Goal: Task Accomplishment & Management: Use online tool/utility

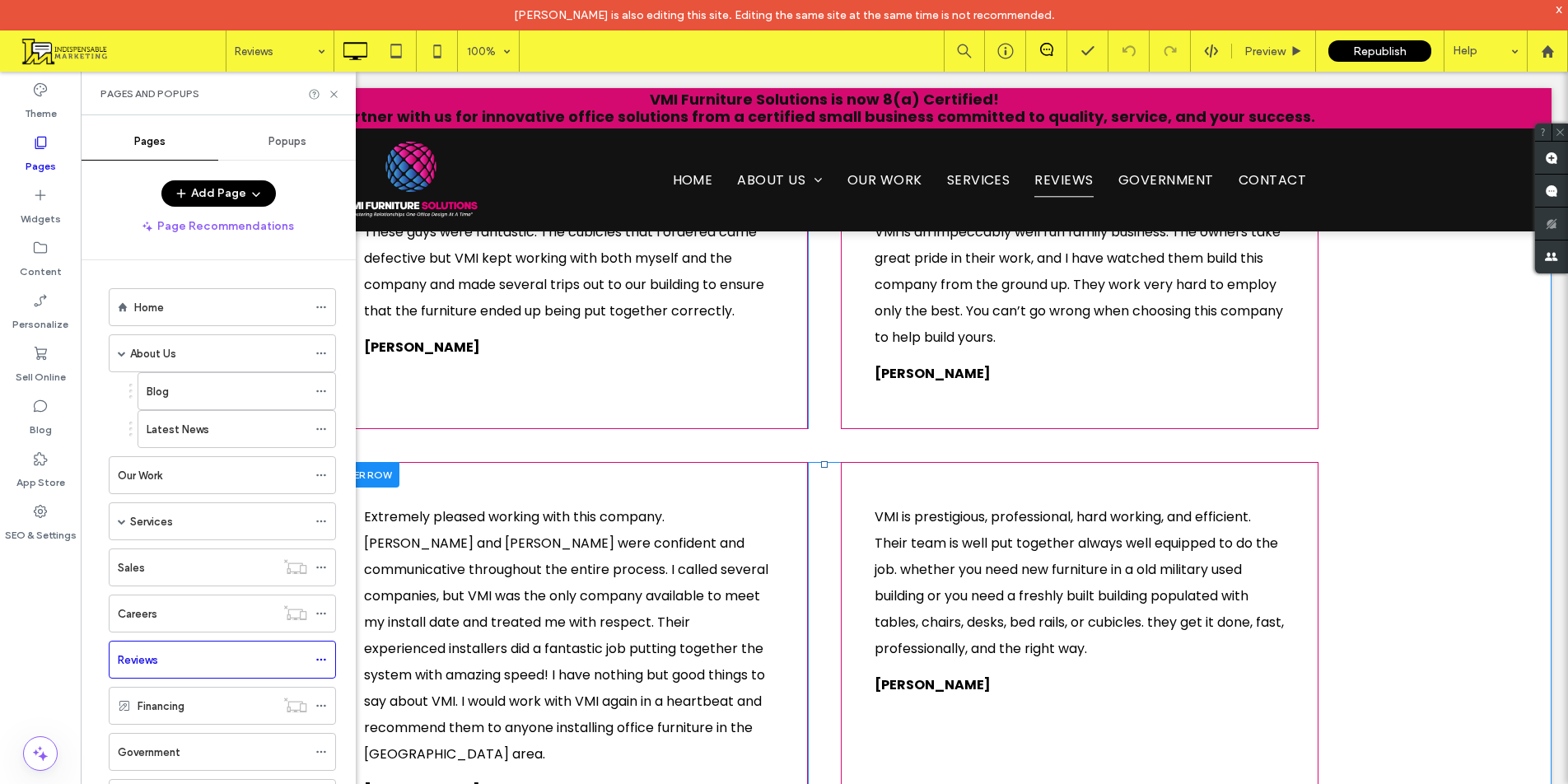
scroll to position [329, 0]
click at [199, 300] on div "Home" at bounding box center [220, 307] width 173 height 17
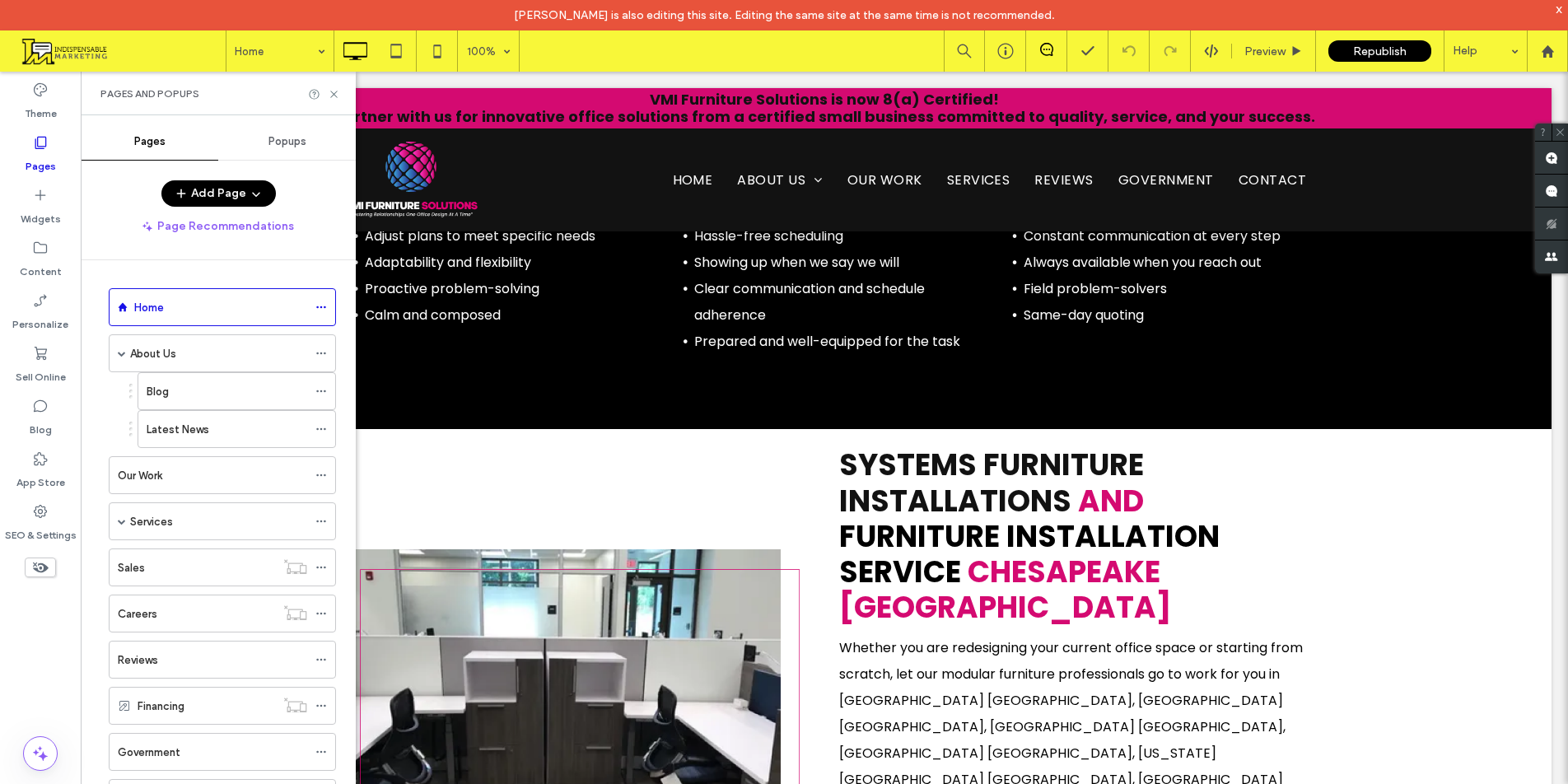
scroll to position [3869, 0]
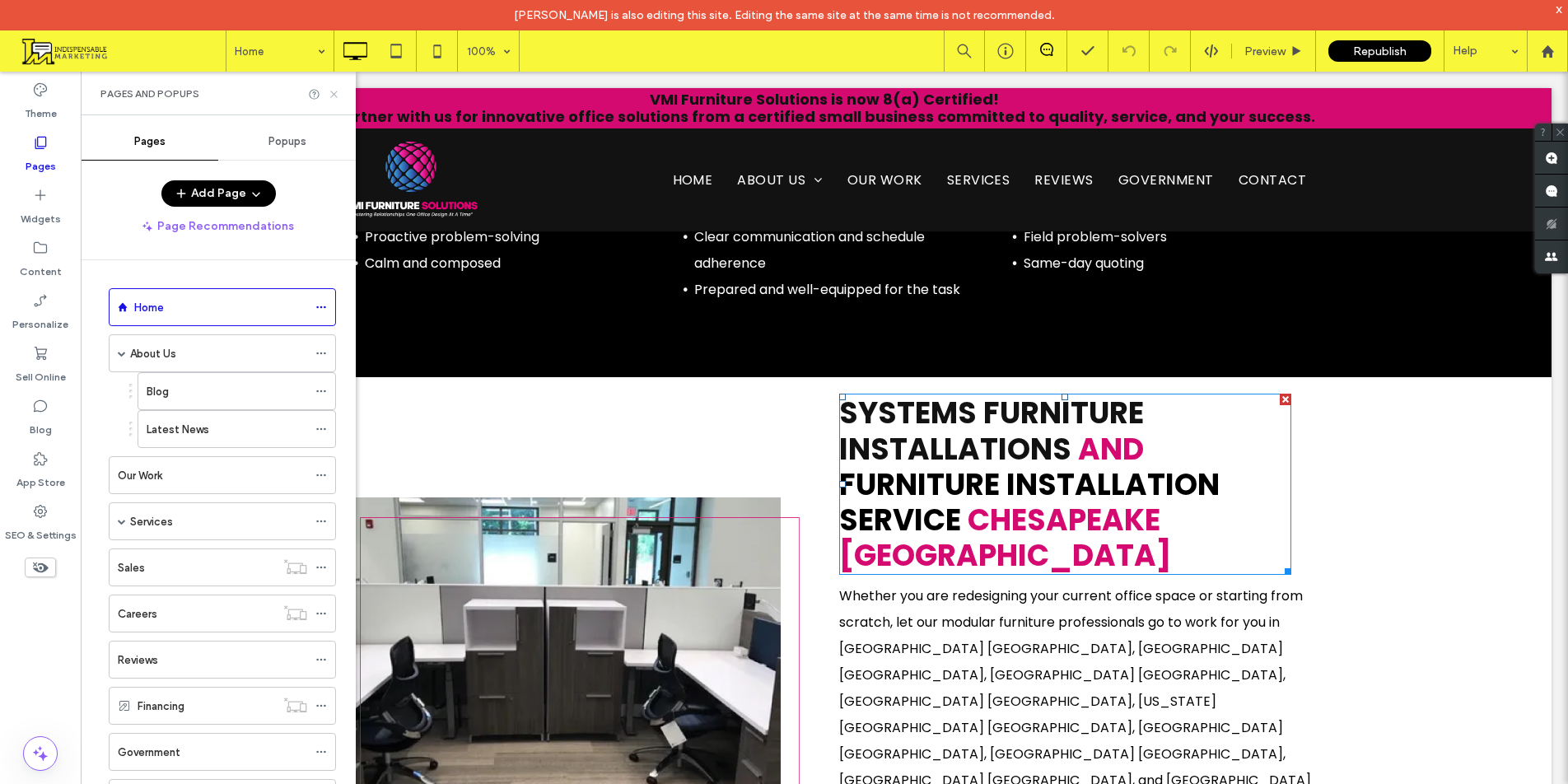
click at [335, 91] on icon at bounding box center [333, 93] width 13 height 13
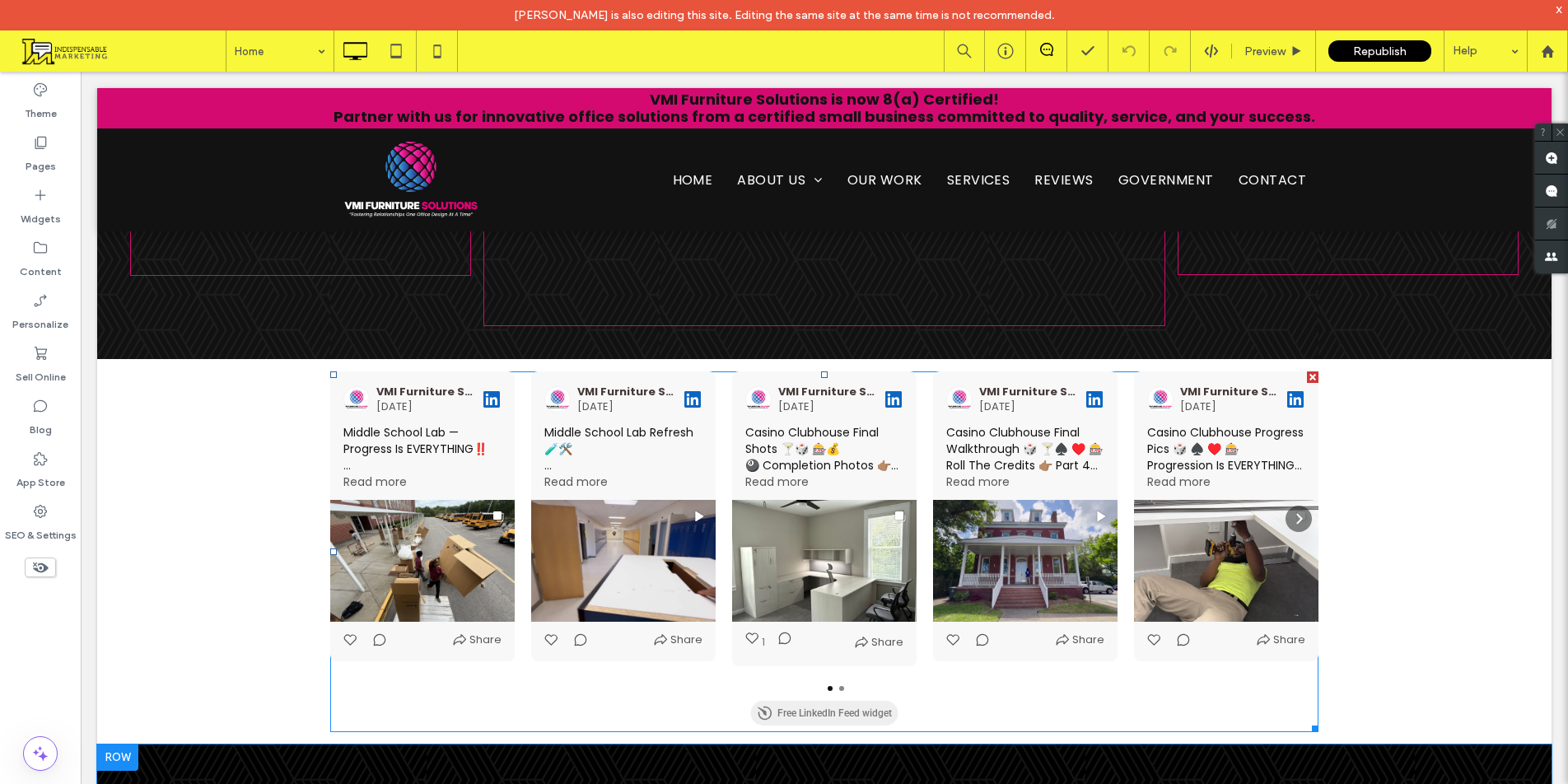
scroll to position [4857, 0]
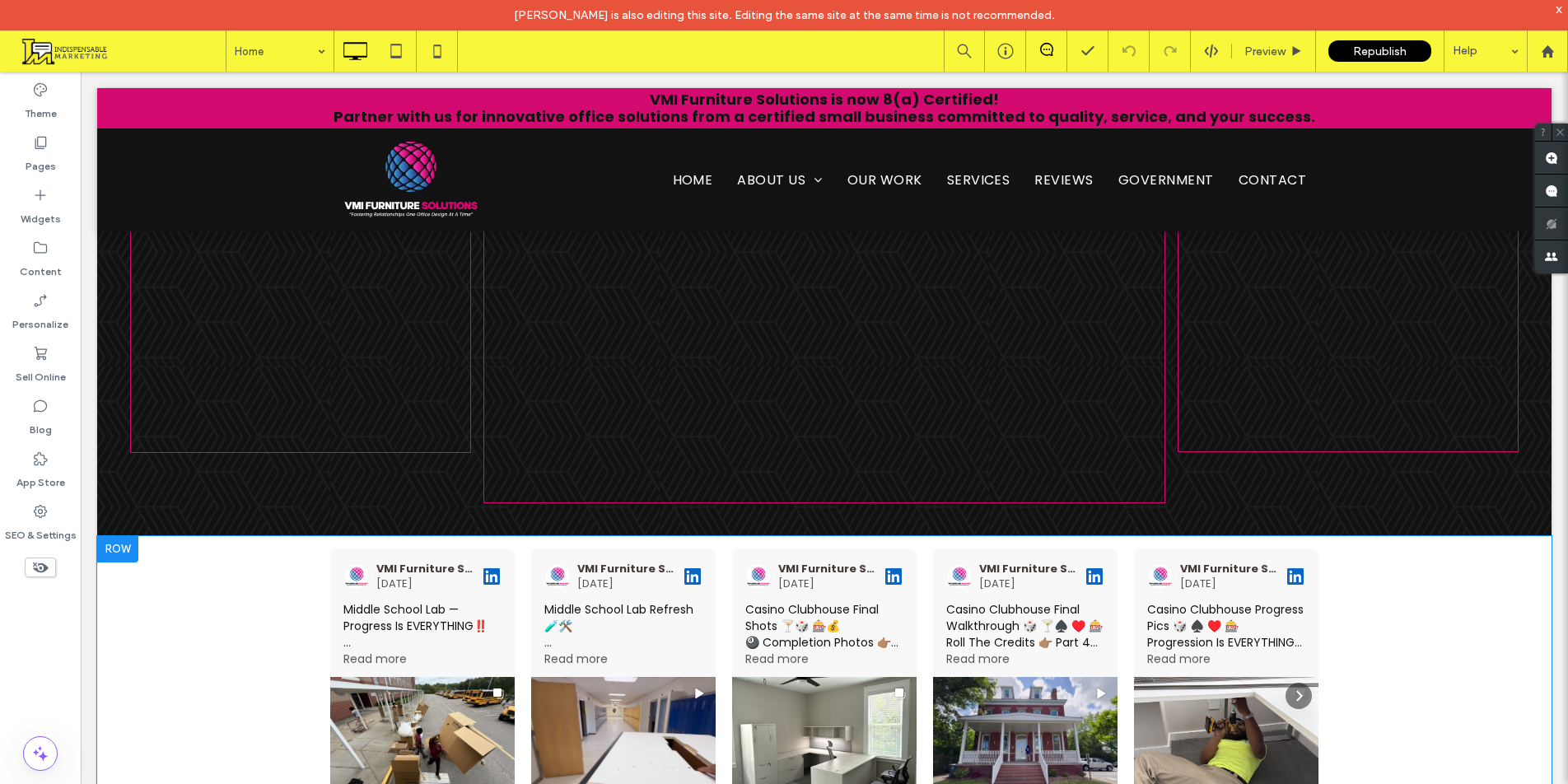
click at [119, 536] on div at bounding box center [118, 548] width 41 height 26
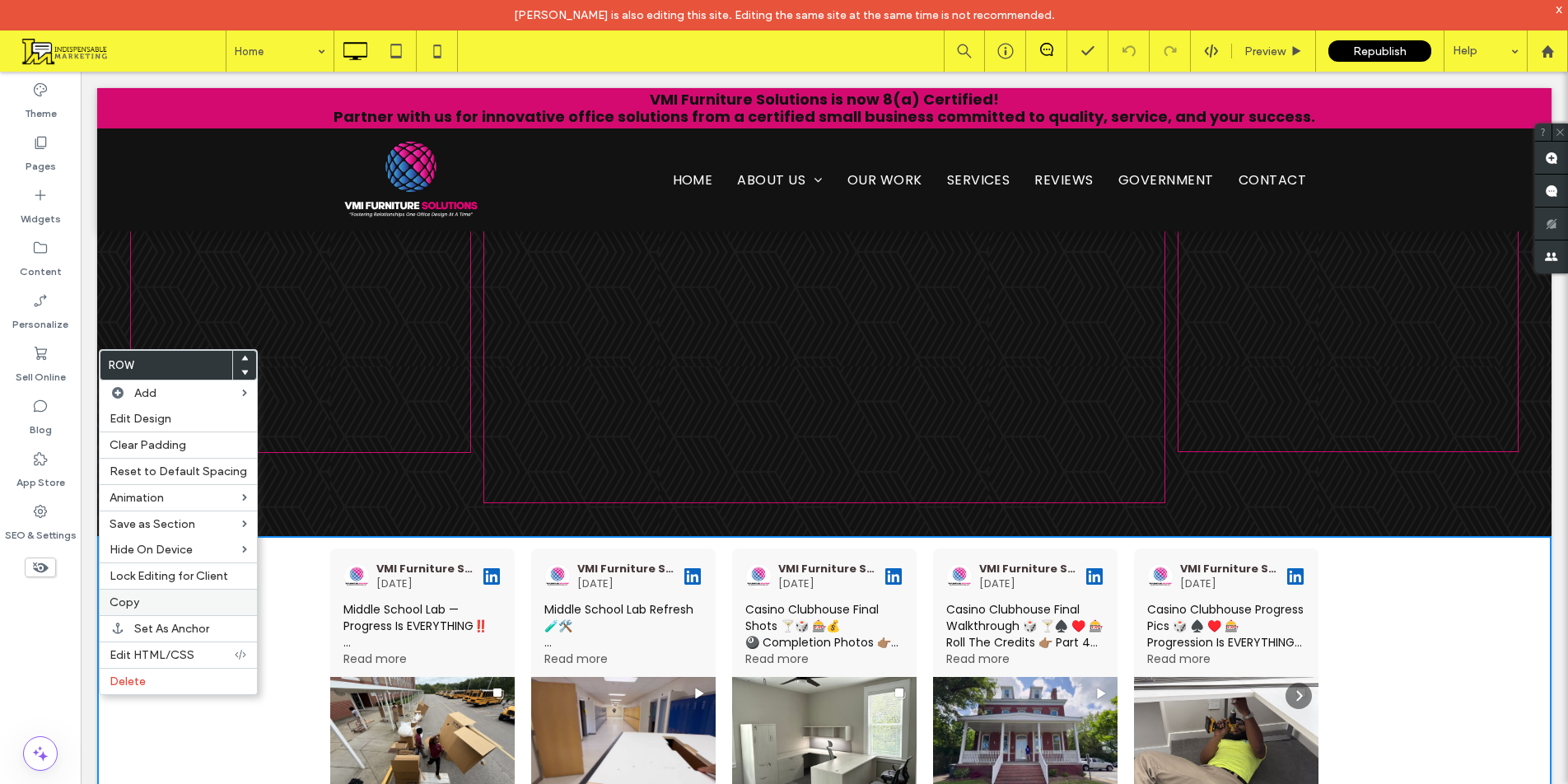
click at [141, 607] on label "Copy" at bounding box center [178, 602] width 138 height 14
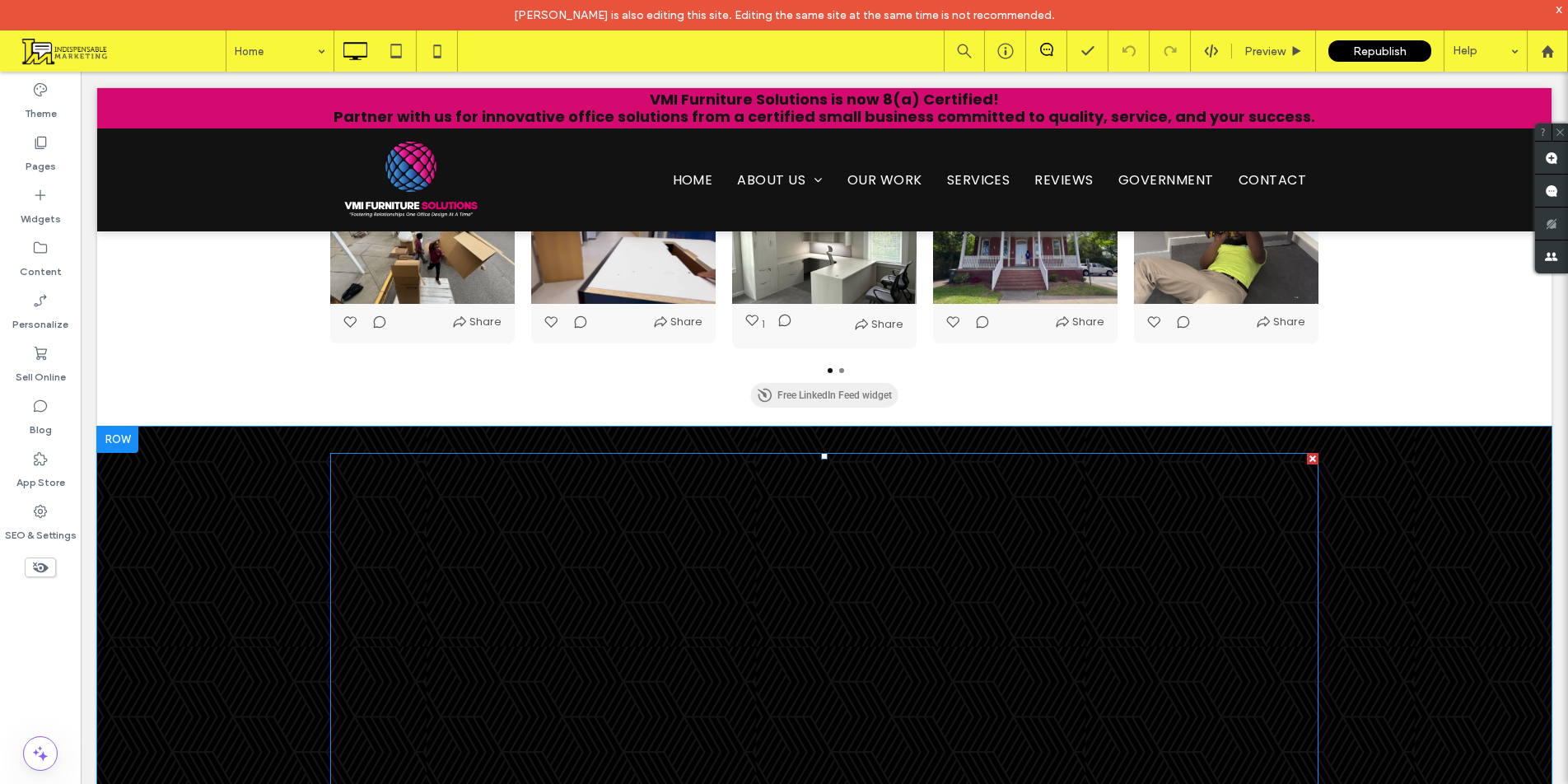
scroll to position [5350, 0]
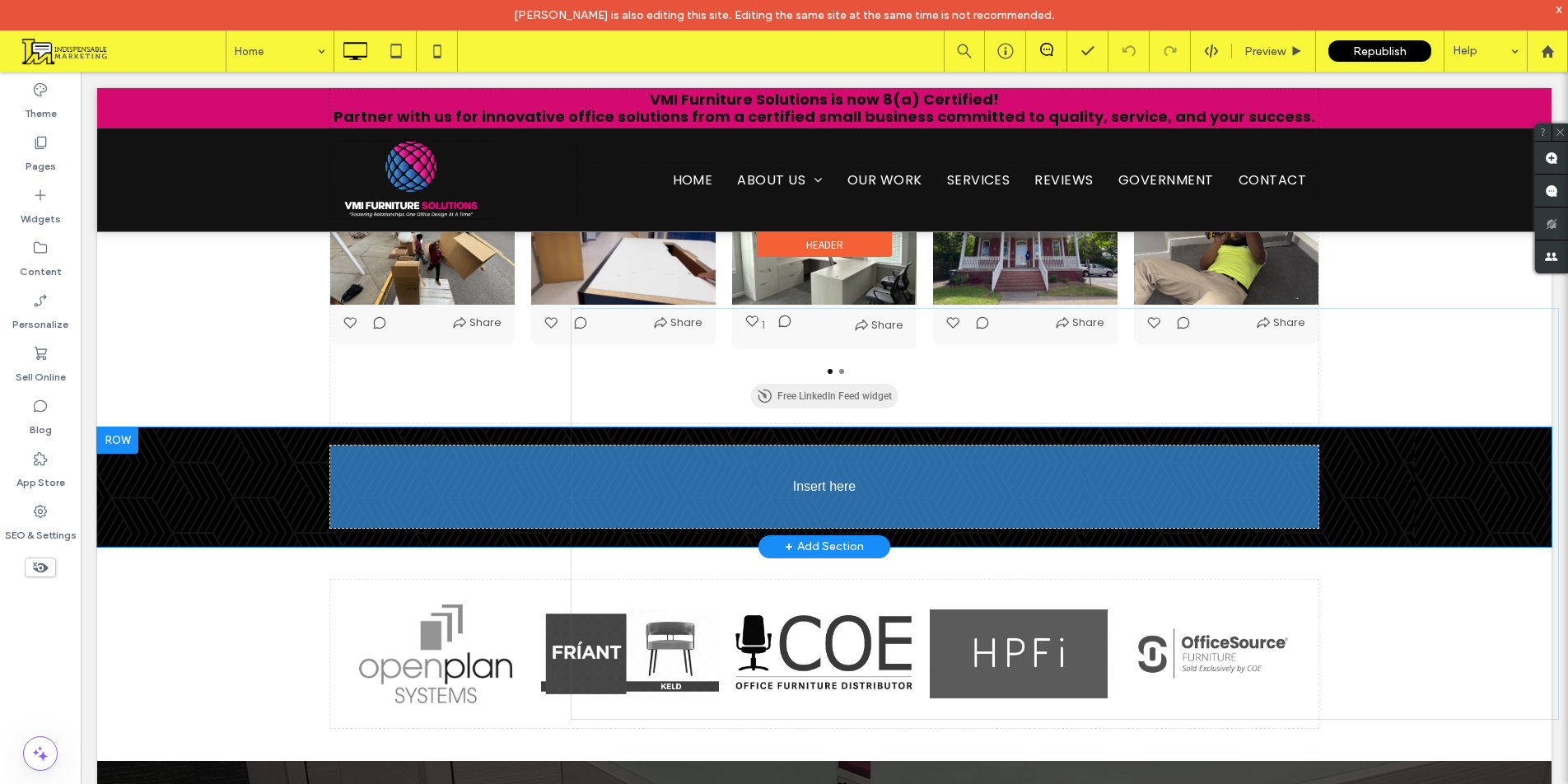
drag, startPoint x: 599, startPoint y: 410, endPoint x: 703, endPoint y: 264, distance: 179.3
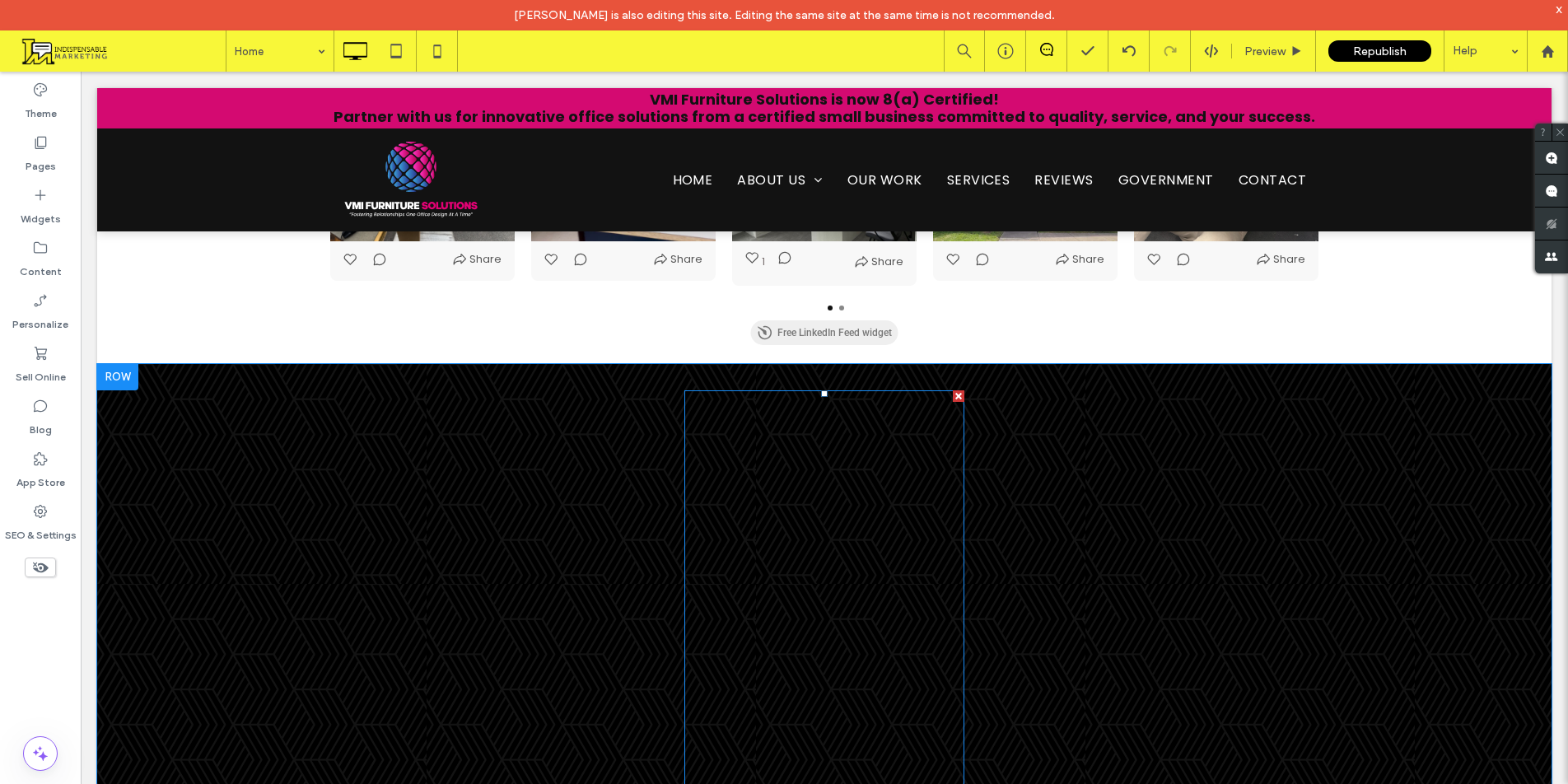
scroll to position [5433, 0]
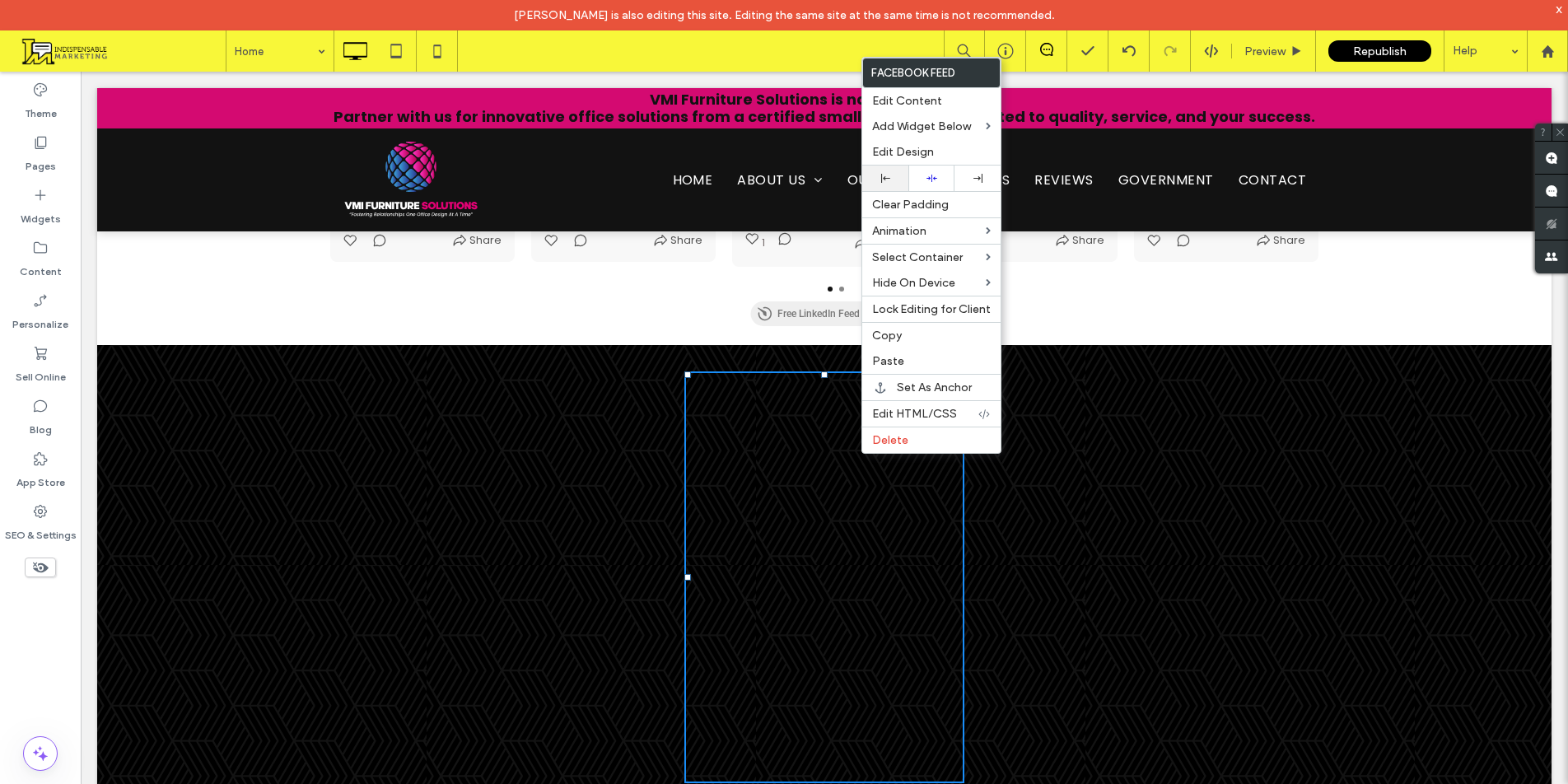
click at [891, 175] on div at bounding box center [885, 177] width 30 height 9
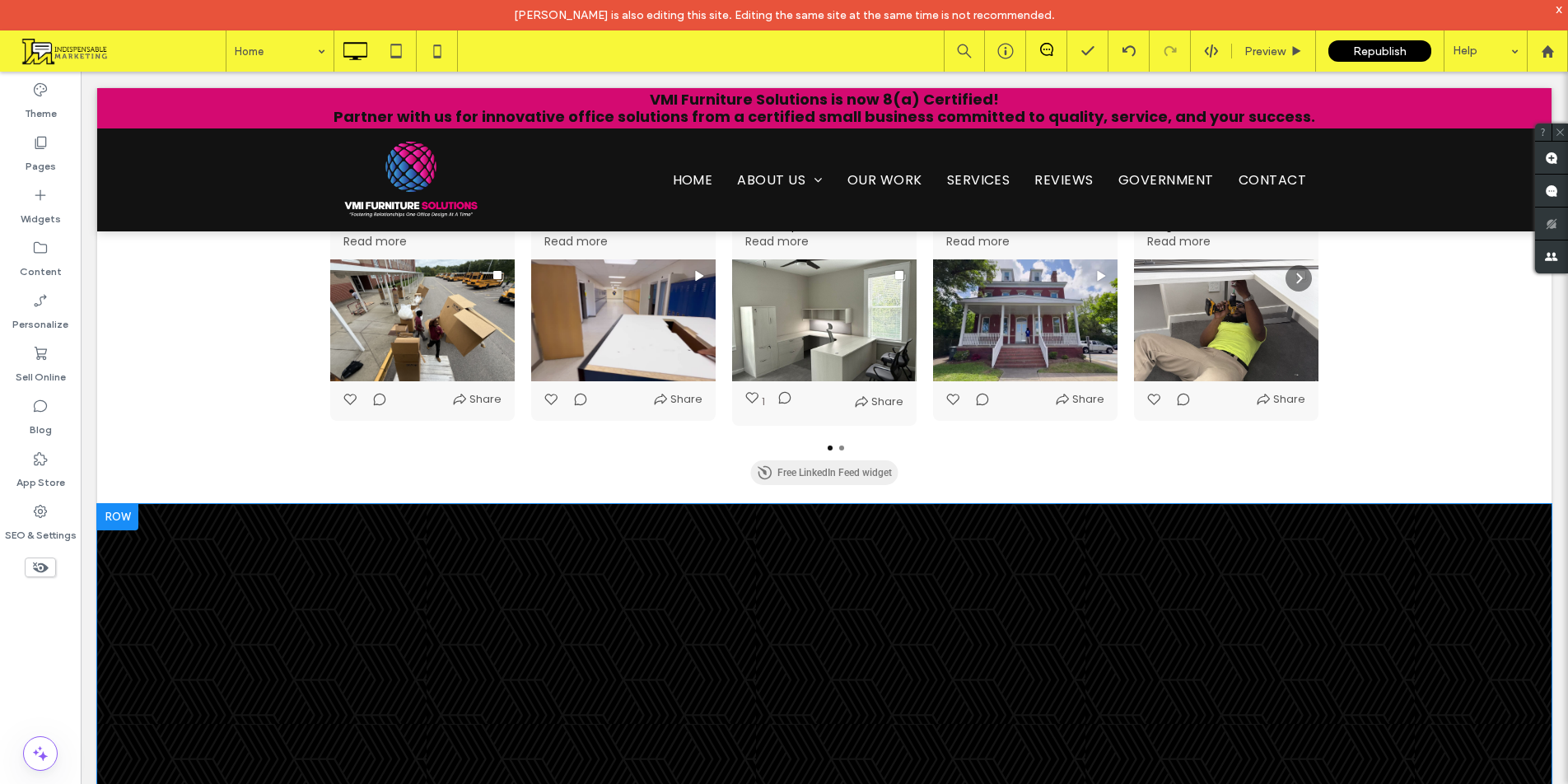
scroll to position [5268, 0]
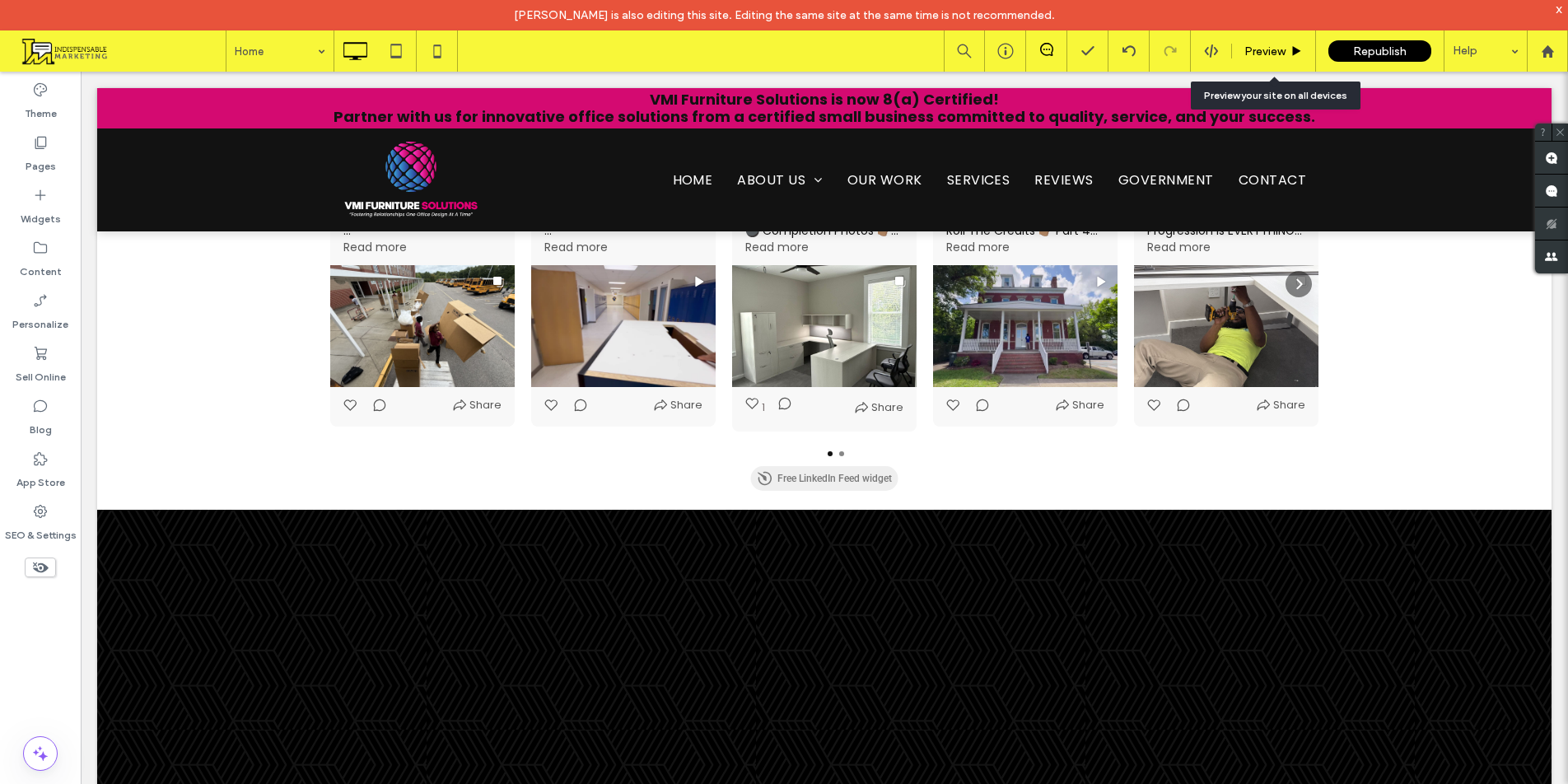
click at [1263, 49] on span "Preview" at bounding box center [1264, 51] width 41 height 14
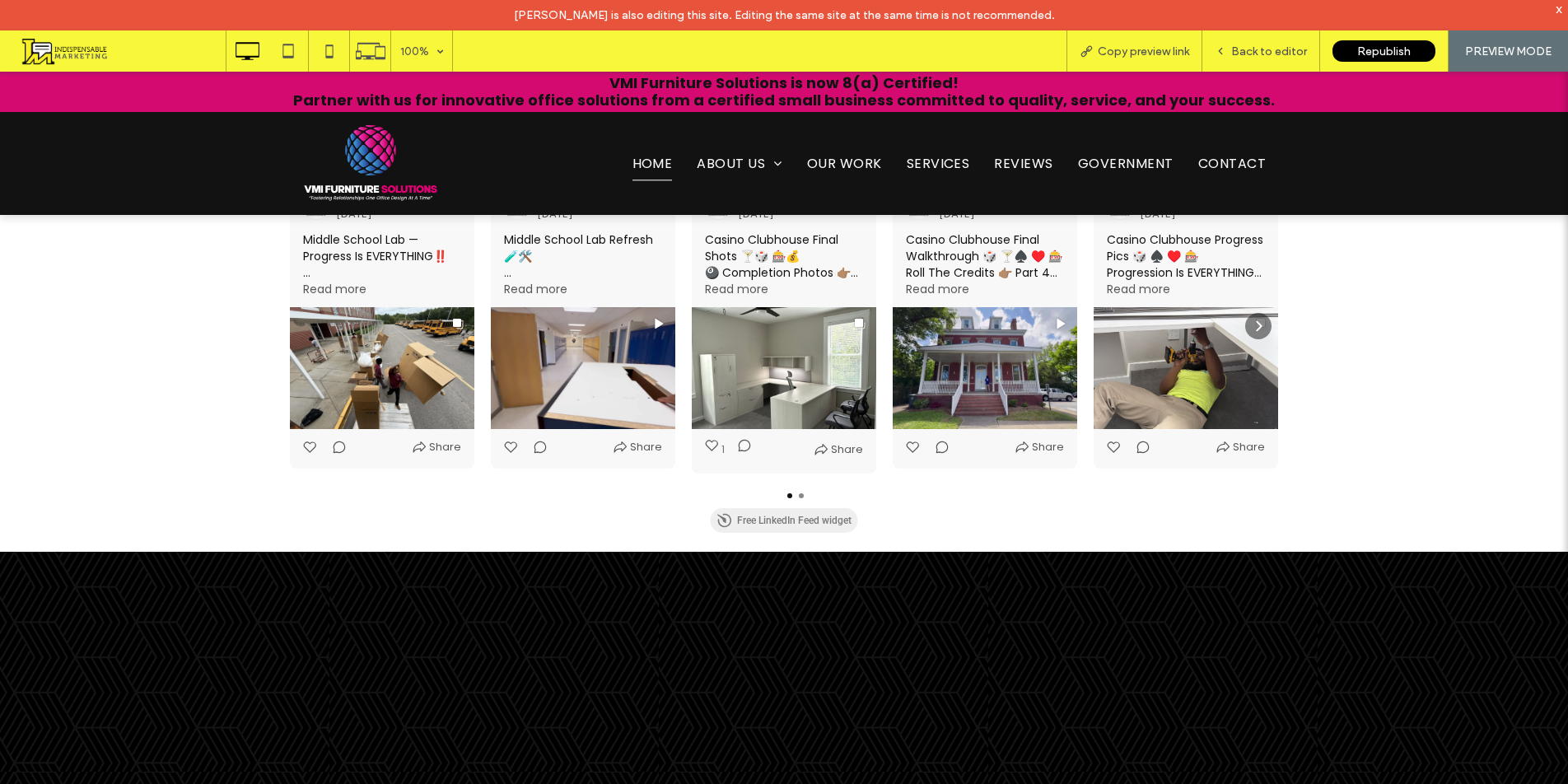
scroll to position [5186, 0]
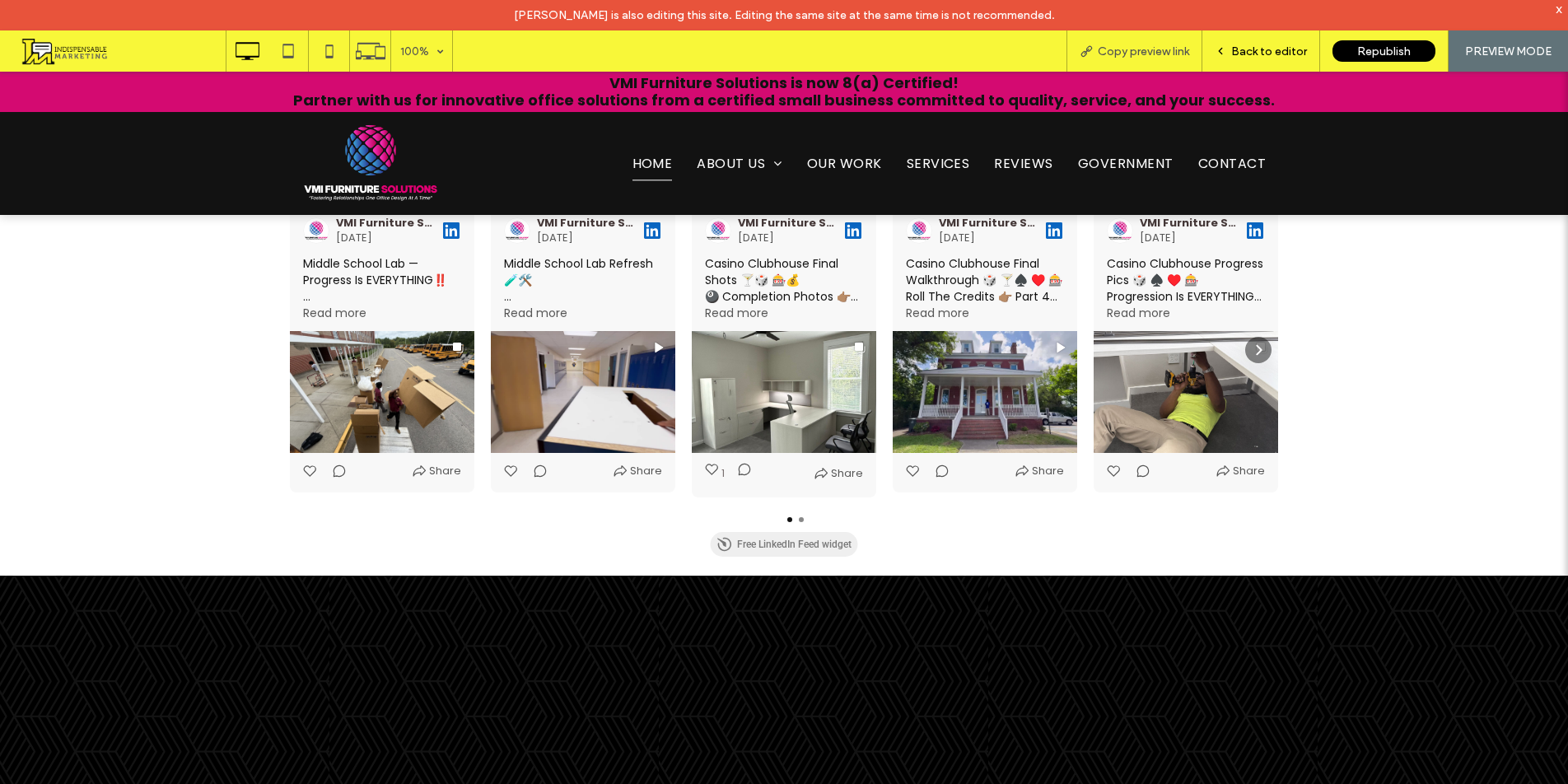
click at [1234, 42] on div "Back to editor" at bounding box center [1262, 51] width 118 height 41
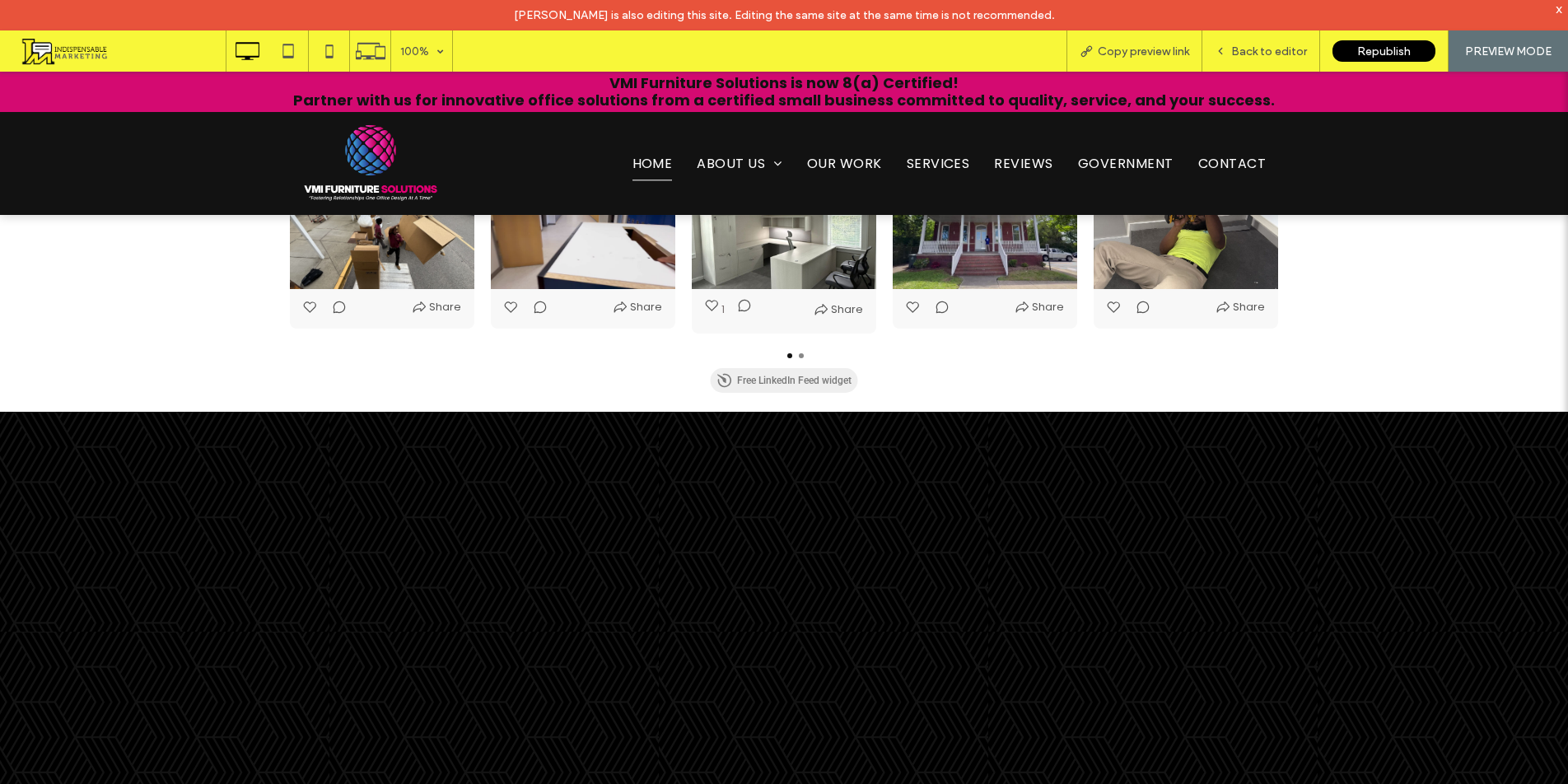
scroll to position [5350, 0]
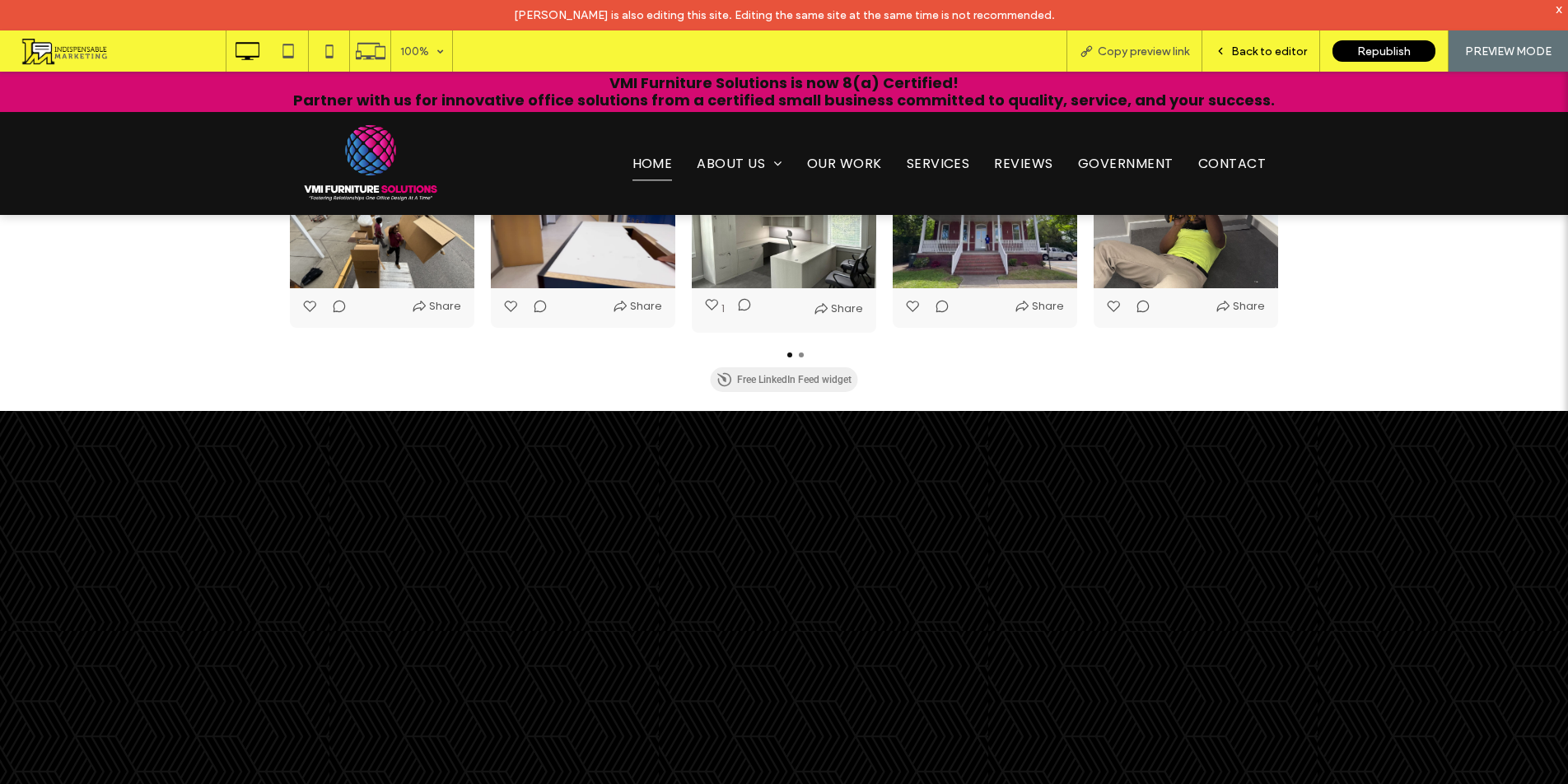
click at [1278, 63] on div "Back to editor" at bounding box center [1262, 51] width 118 height 41
click at [1272, 54] on span "Back to editor" at bounding box center [1269, 51] width 76 height 14
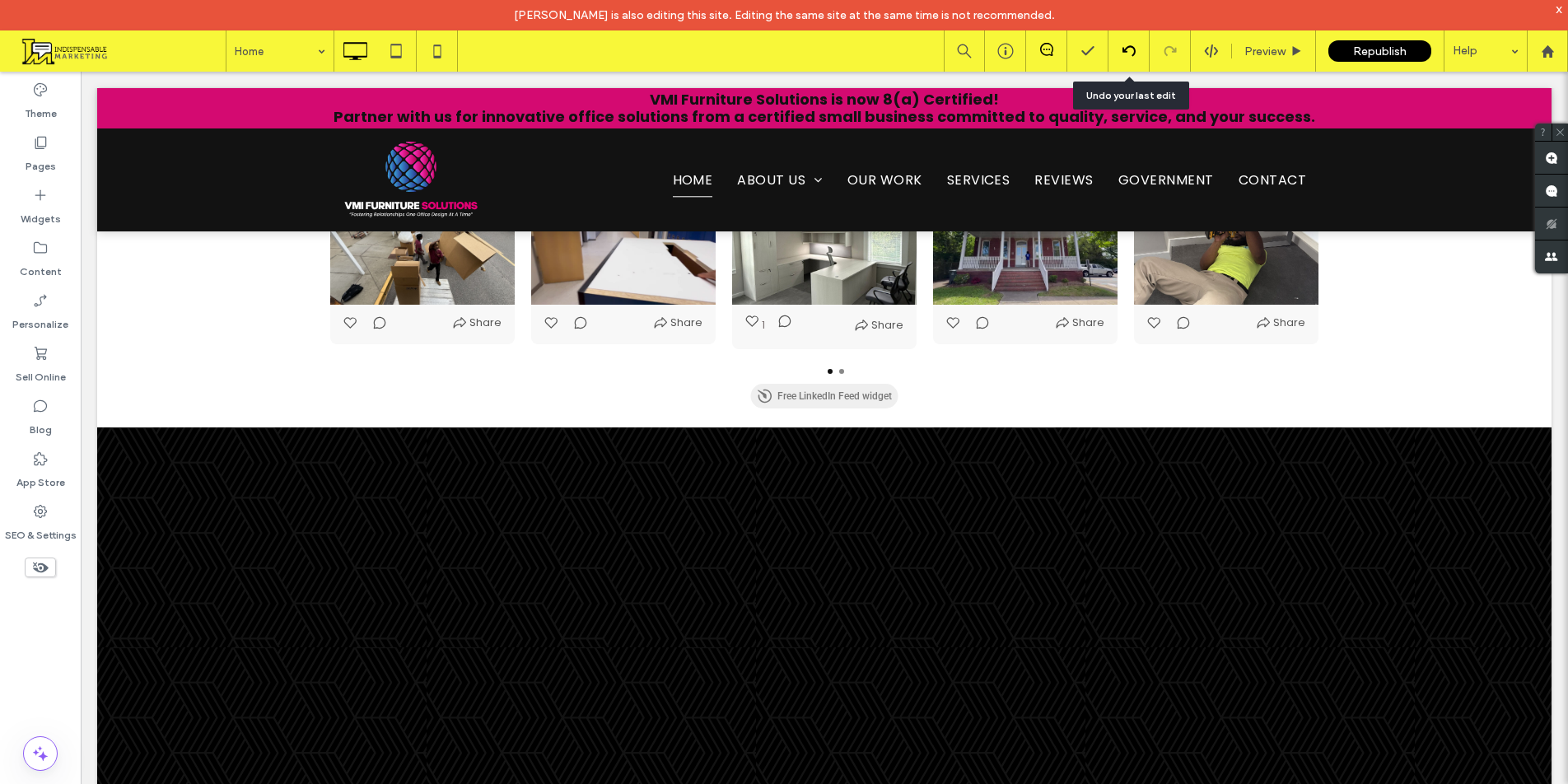
click at [1130, 53] on icon at bounding box center [1129, 51] width 13 height 13
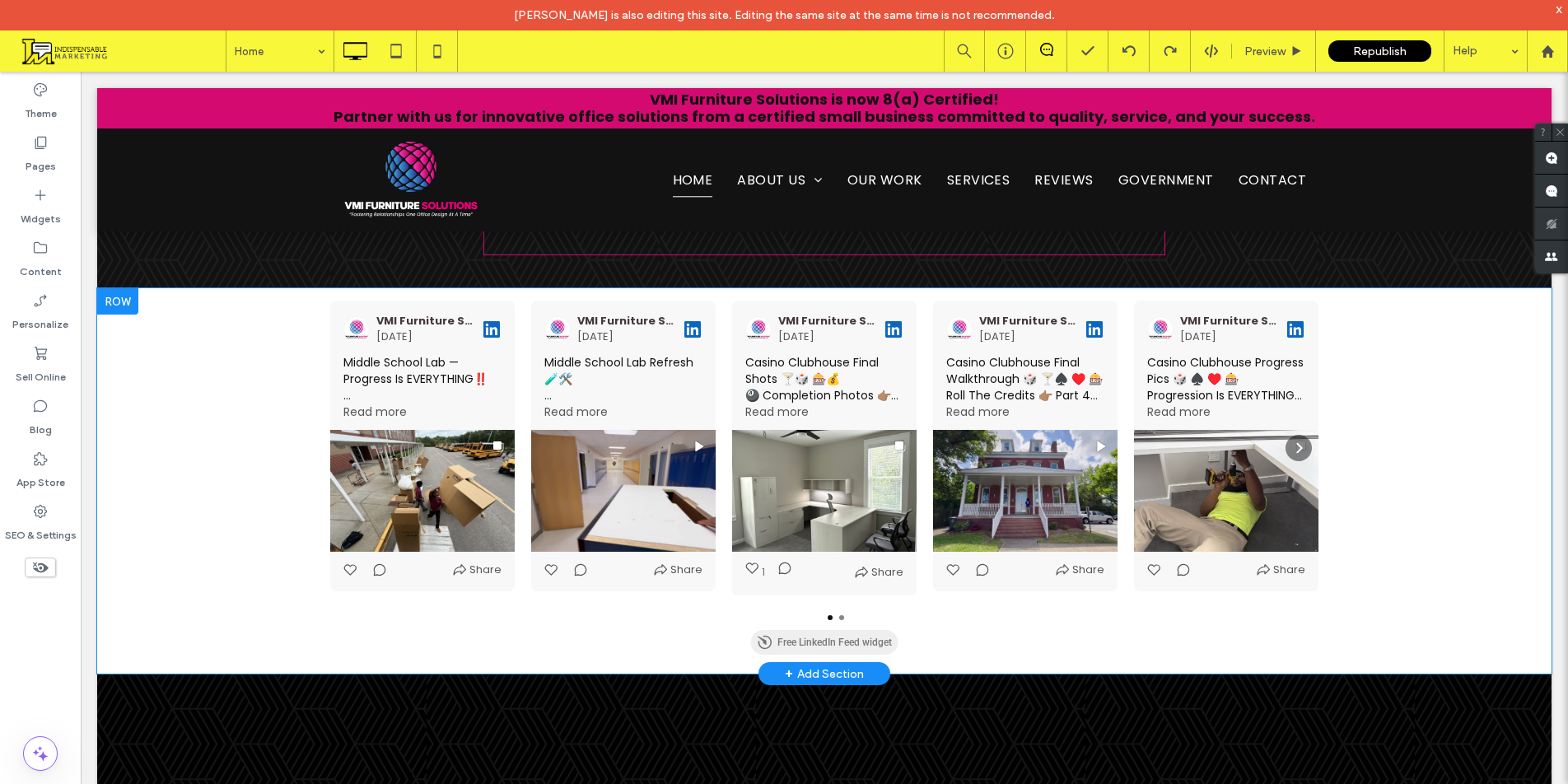
scroll to position [4910, 0]
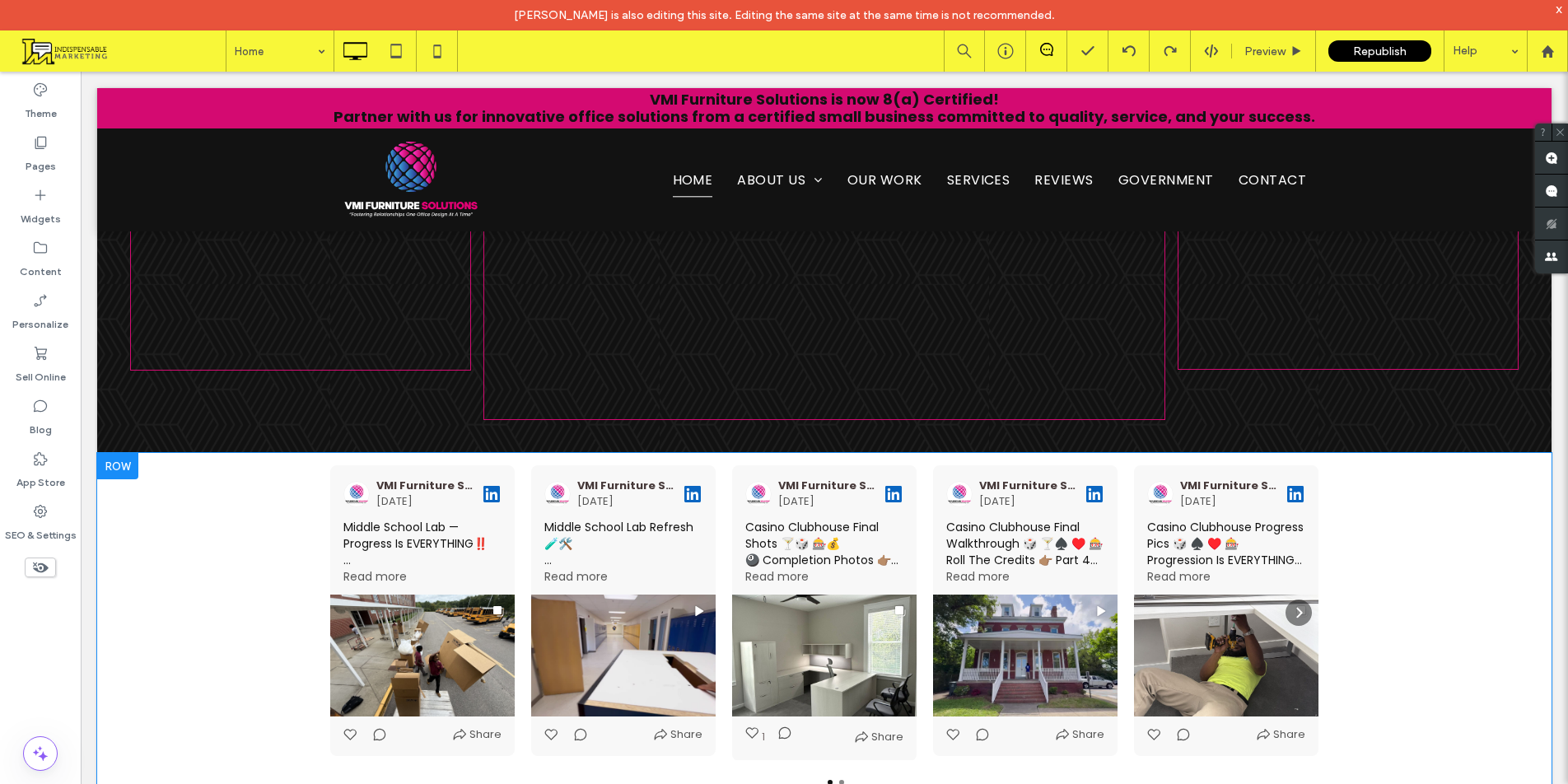
click at [105, 453] on div at bounding box center [118, 465] width 41 height 26
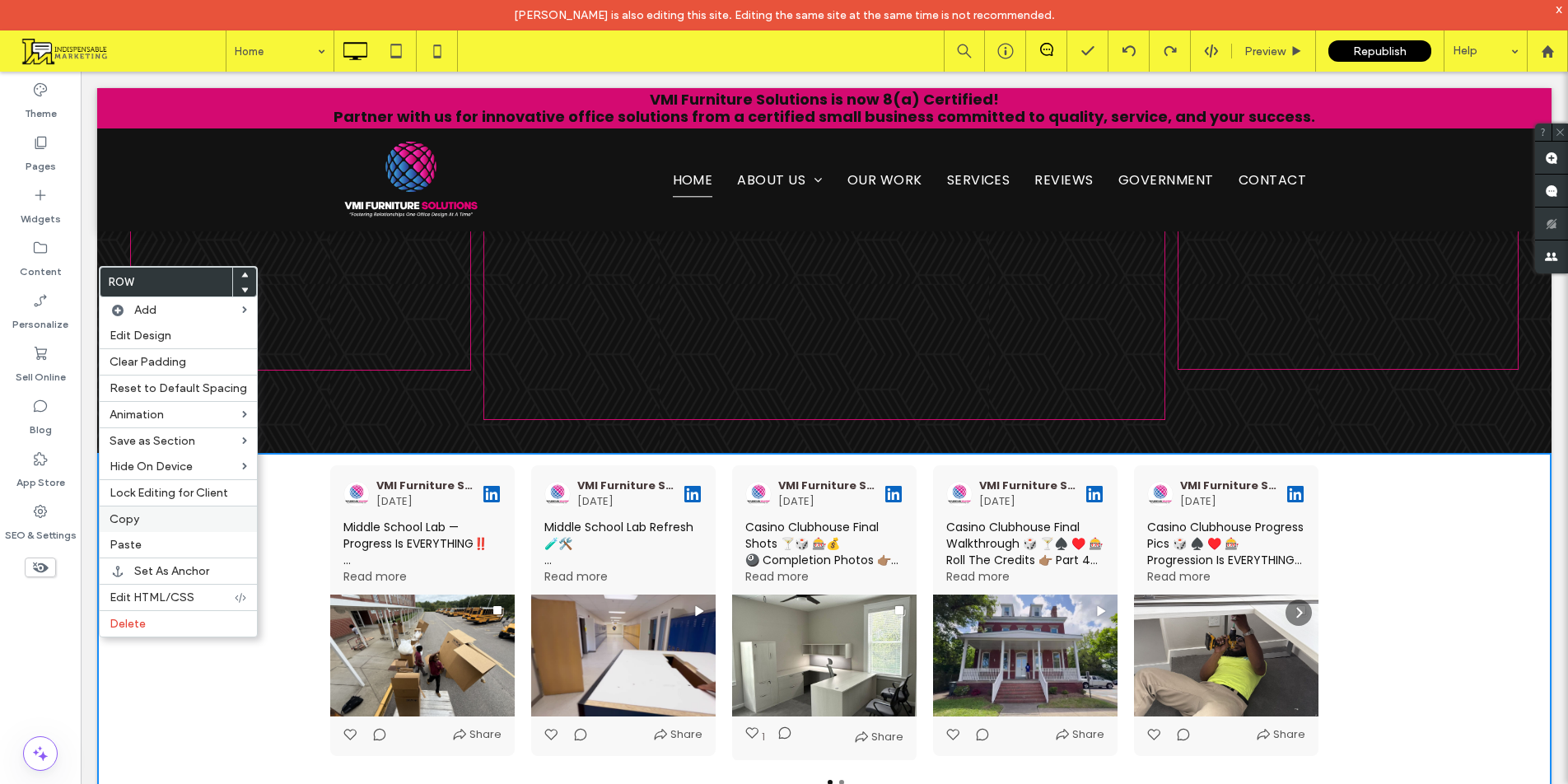
click at [131, 518] on span "Copy" at bounding box center [124, 519] width 30 height 14
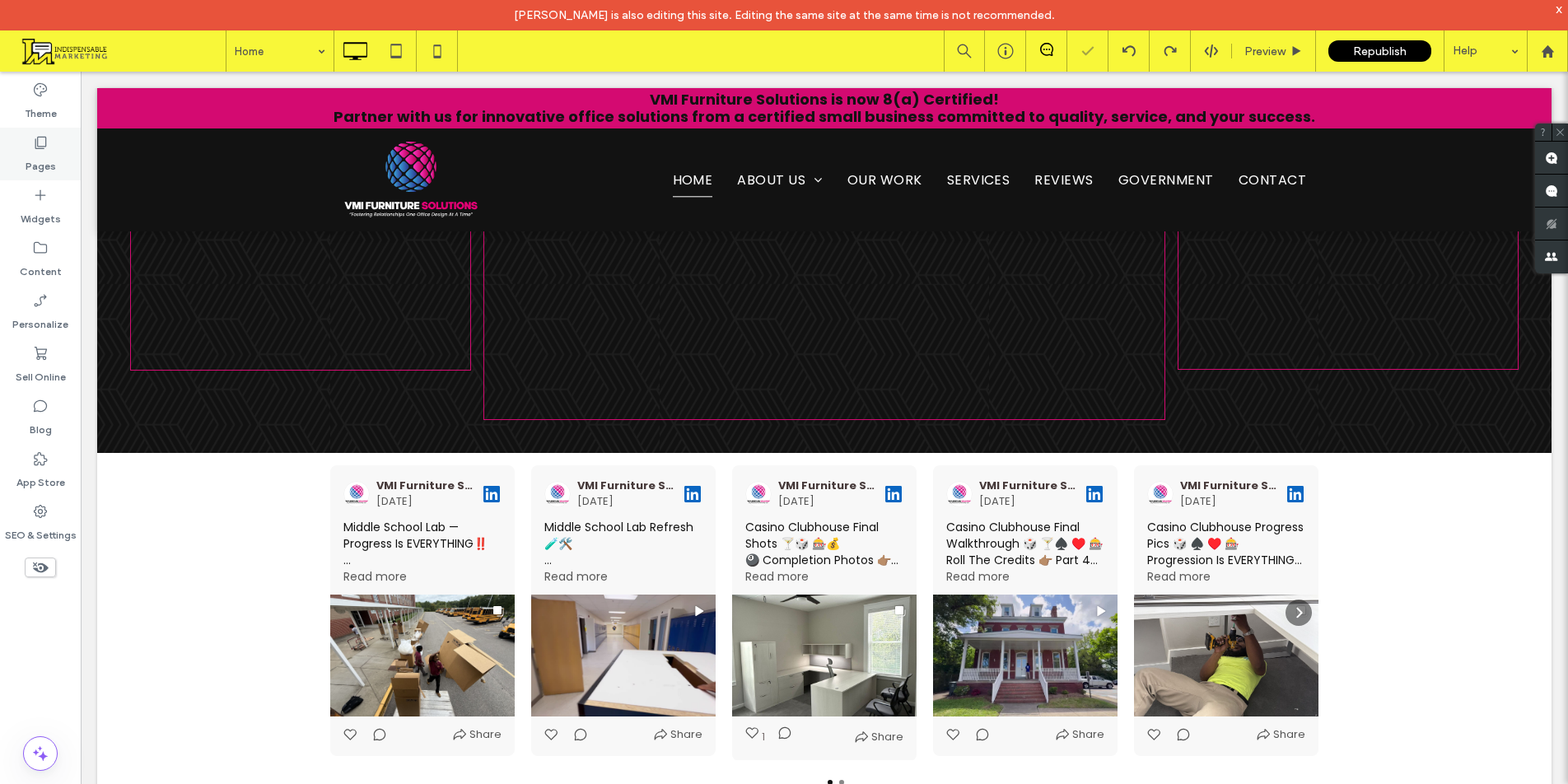
click at [29, 143] on div "Pages" at bounding box center [40, 153] width 81 height 53
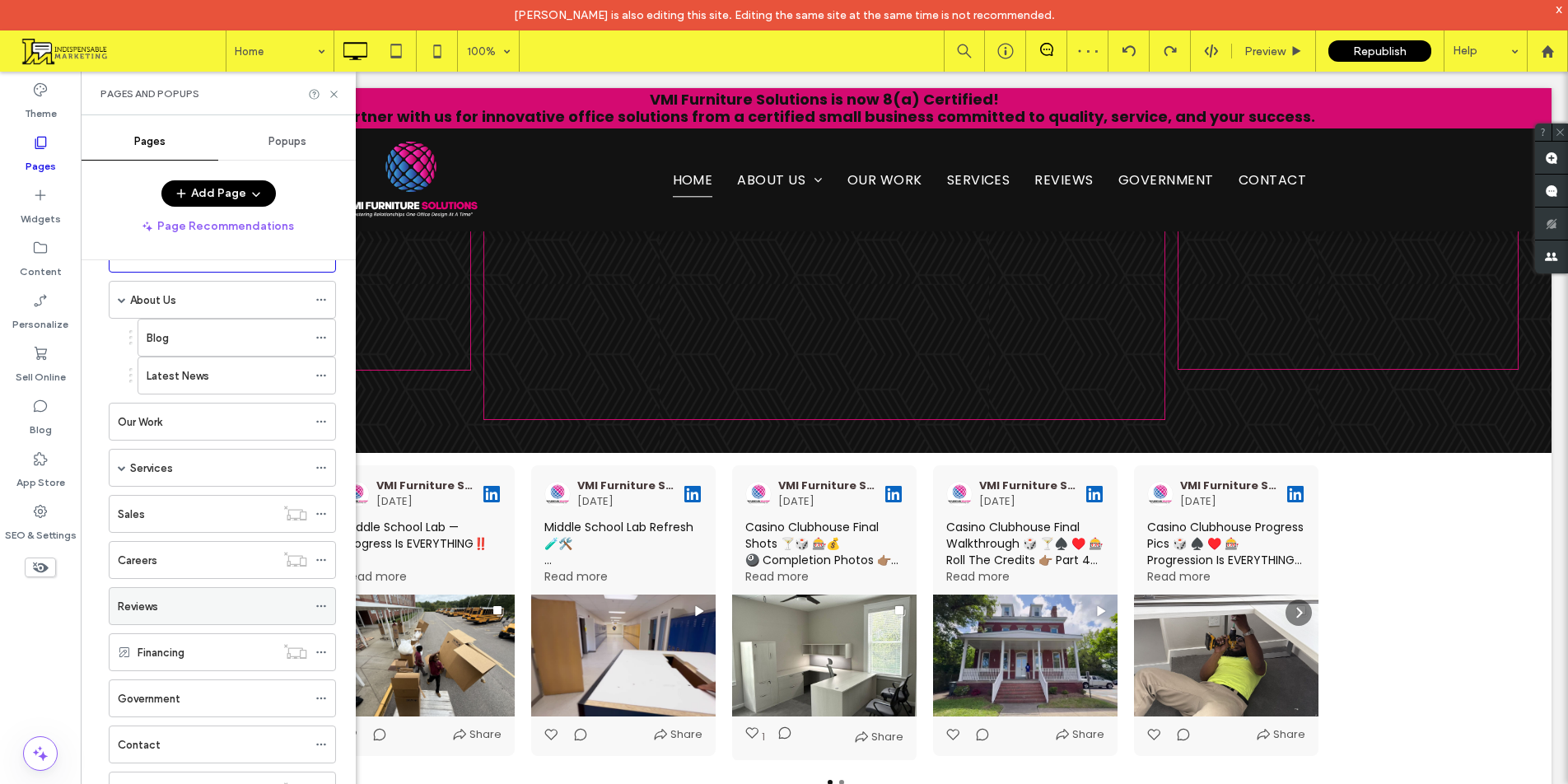
scroll to position [82, 0]
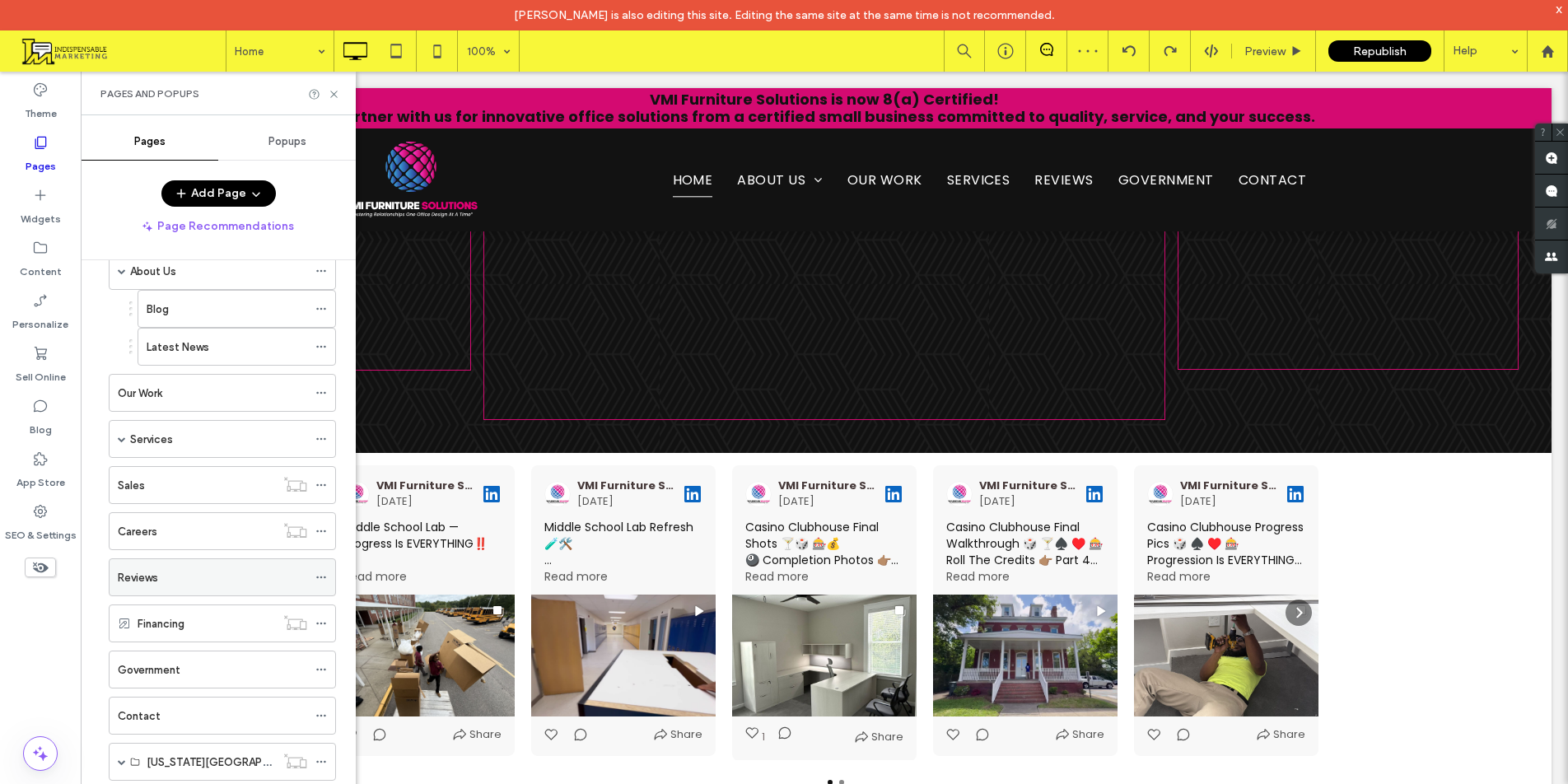
click at [202, 590] on div "Reviews" at bounding box center [212, 577] width 190 height 37
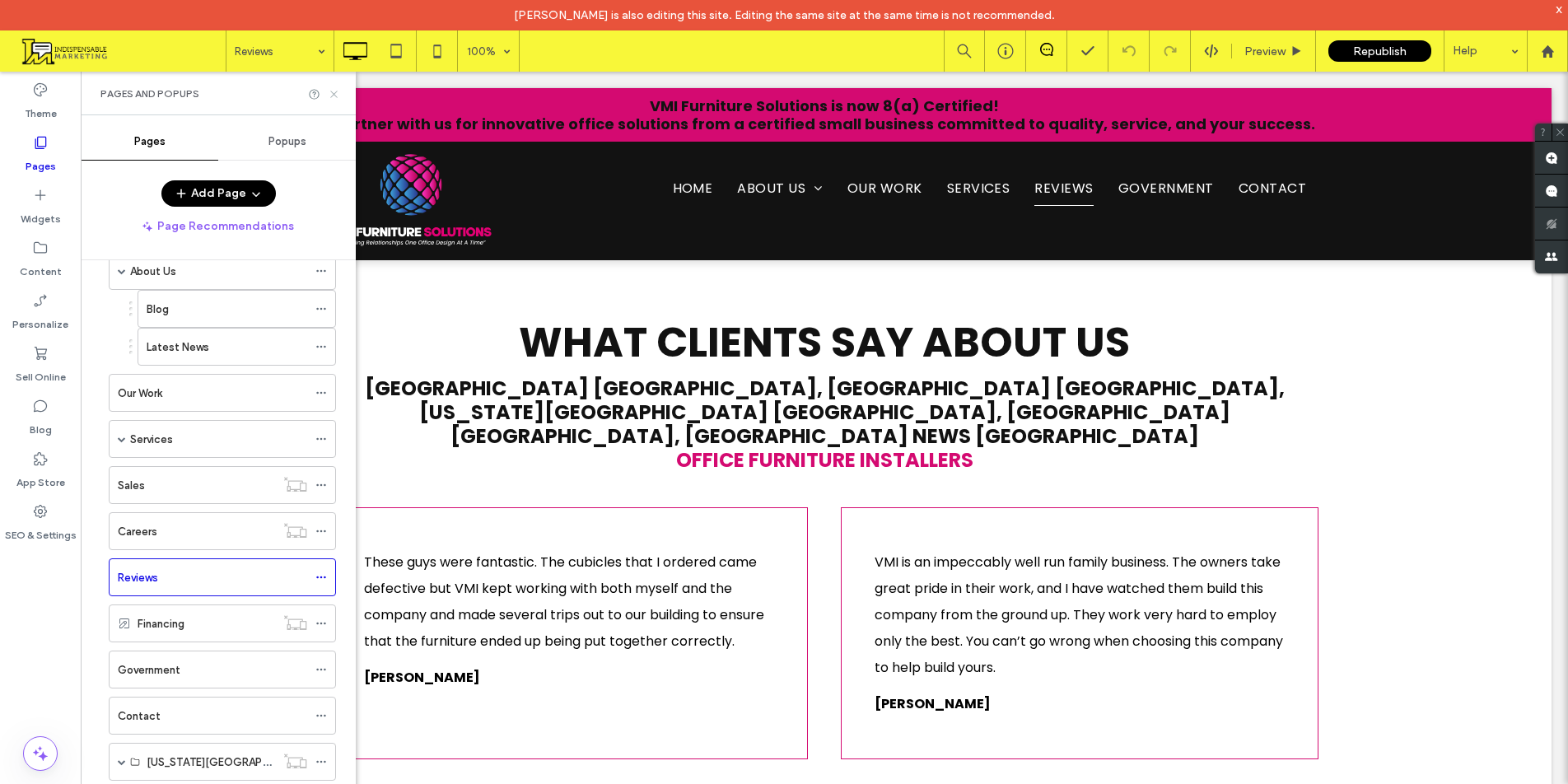
click at [337, 91] on icon at bounding box center [333, 93] width 13 height 13
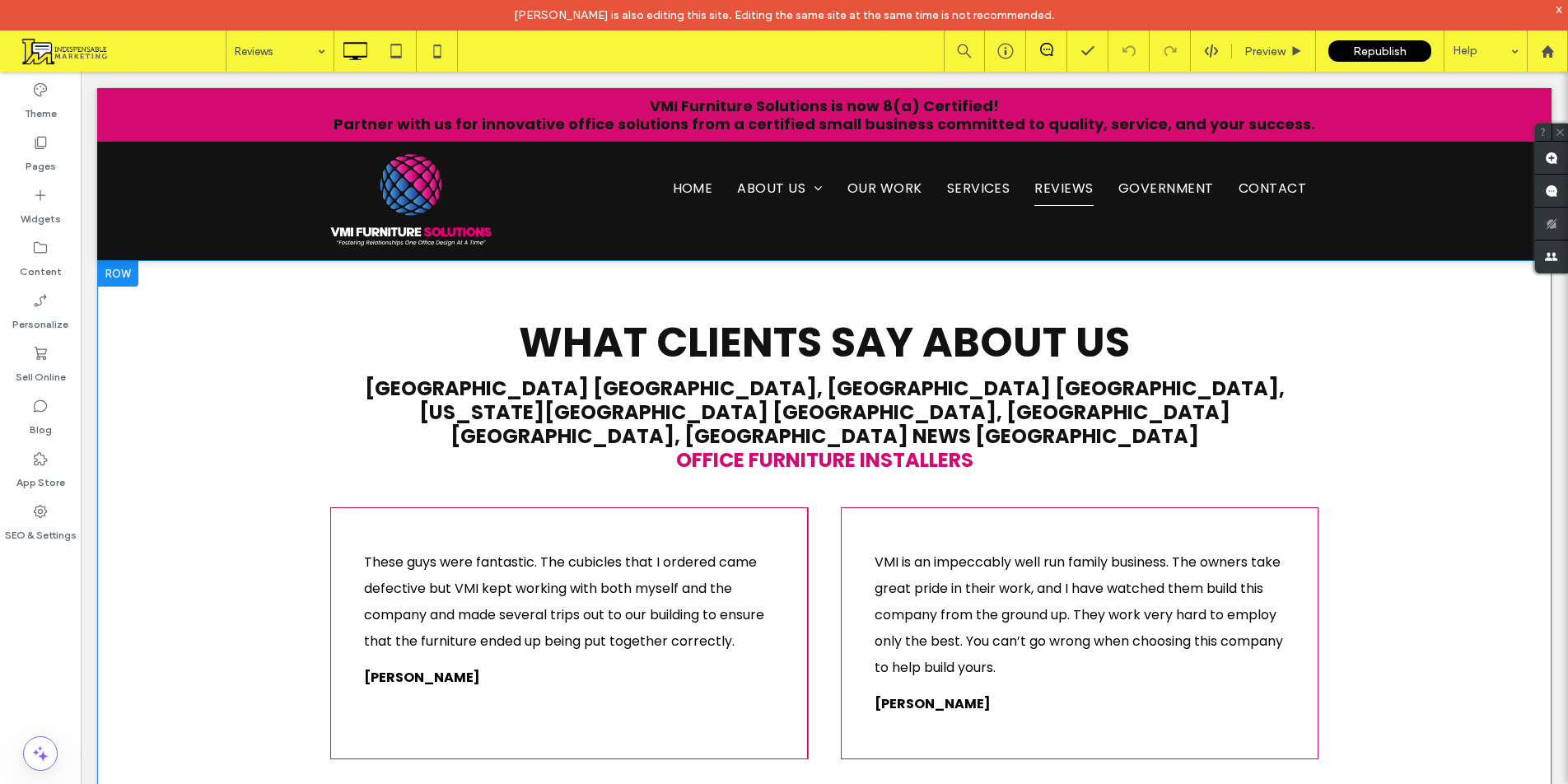
click at [121, 274] on div at bounding box center [118, 273] width 41 height 26
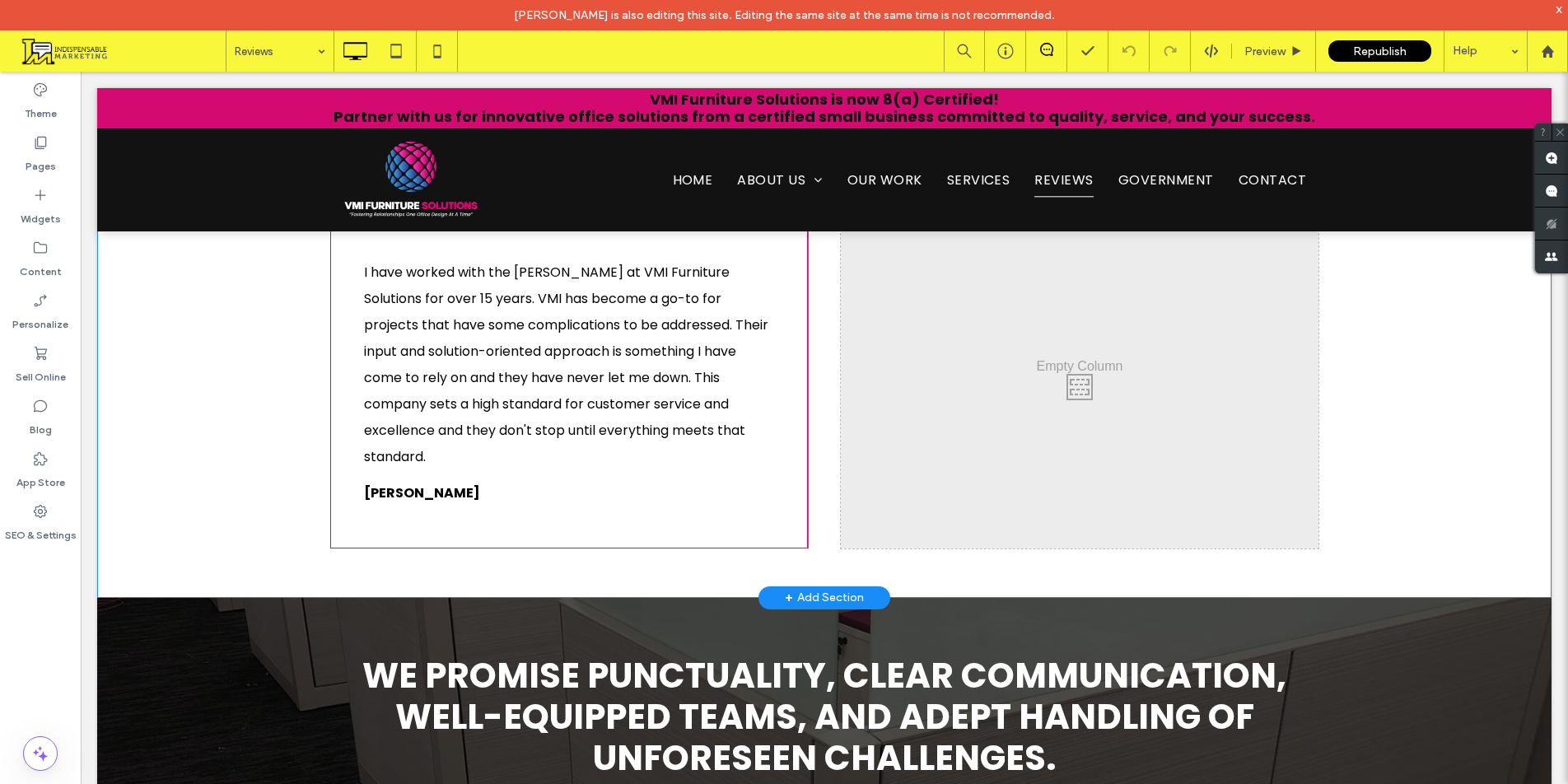
scroll to position [1564, 0]
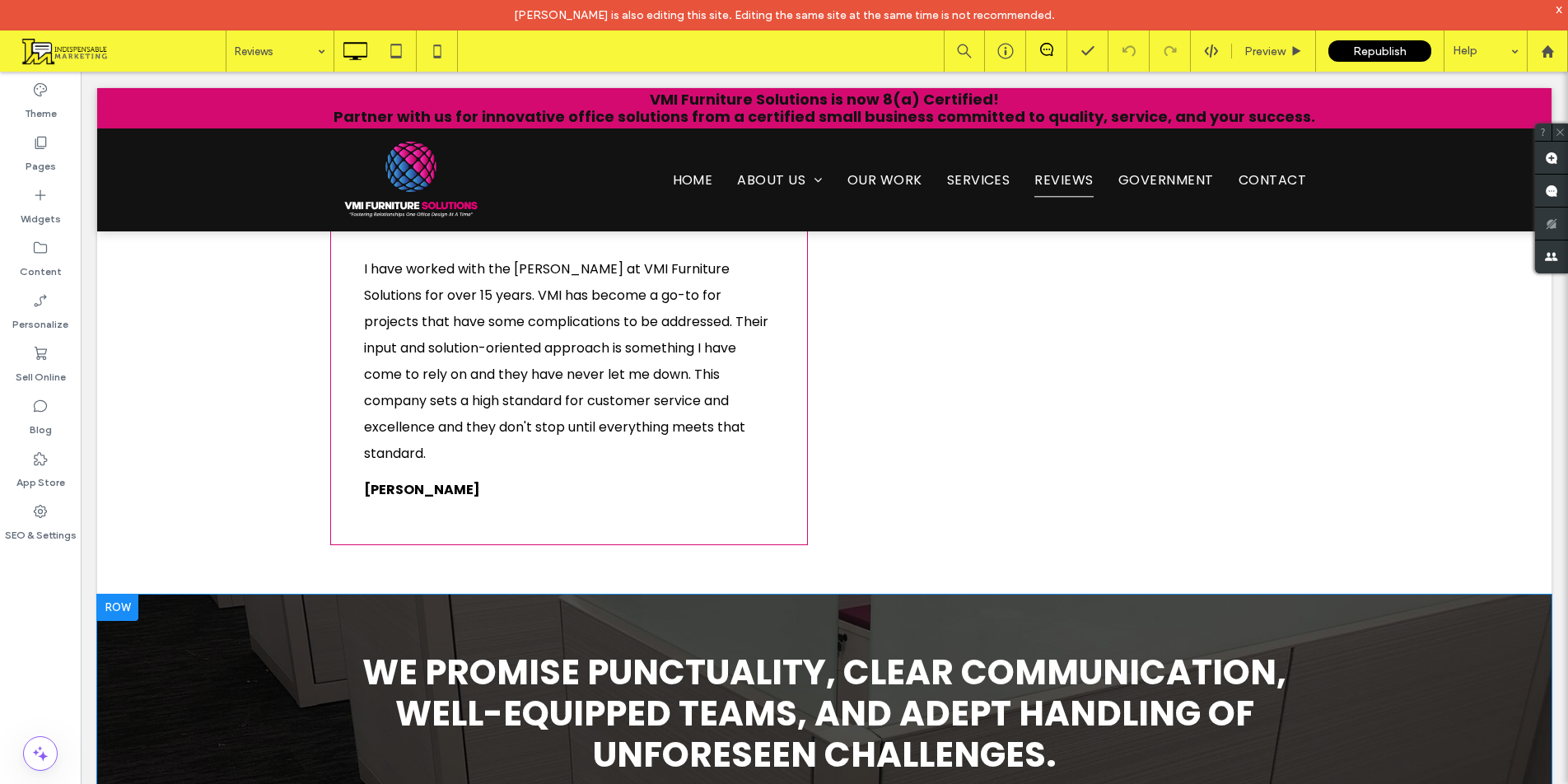
click at [129, 594] on div at bounding box center [118, 607] width 41 height 26
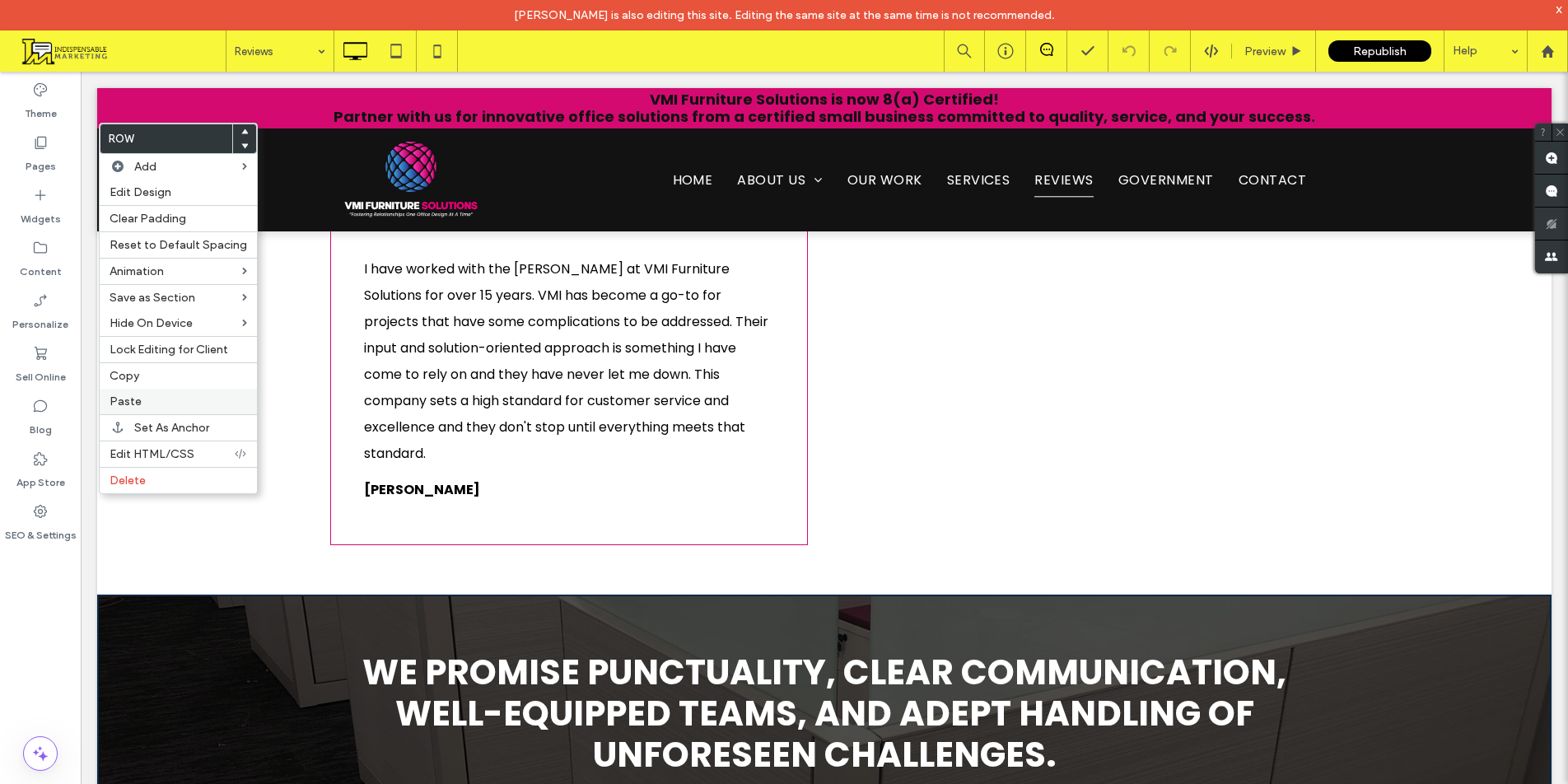
click at [146, 395] on label "Paste" at bounding box center [178, 401] width 138 height 14
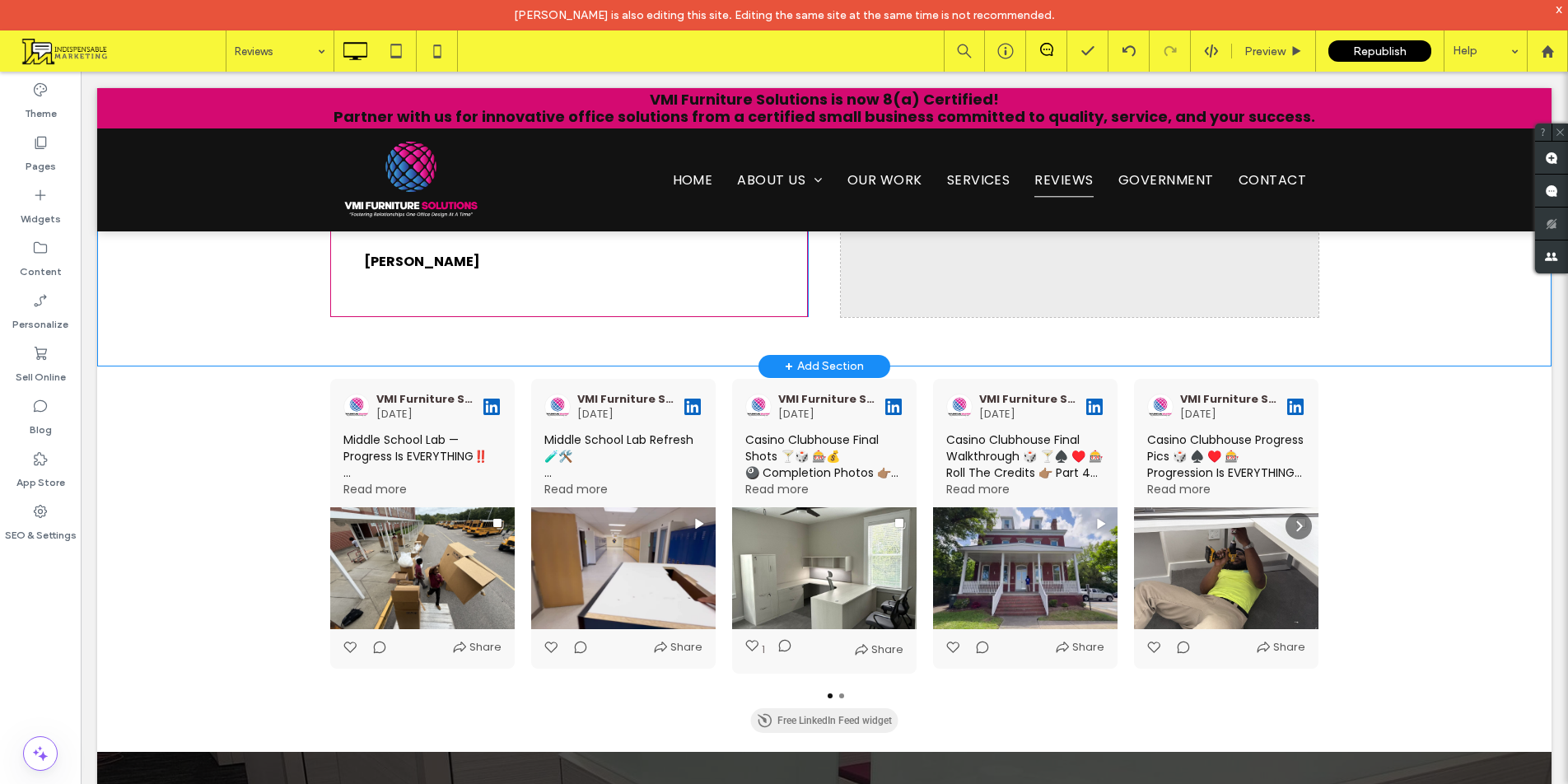
scroll to position [1646, 0]
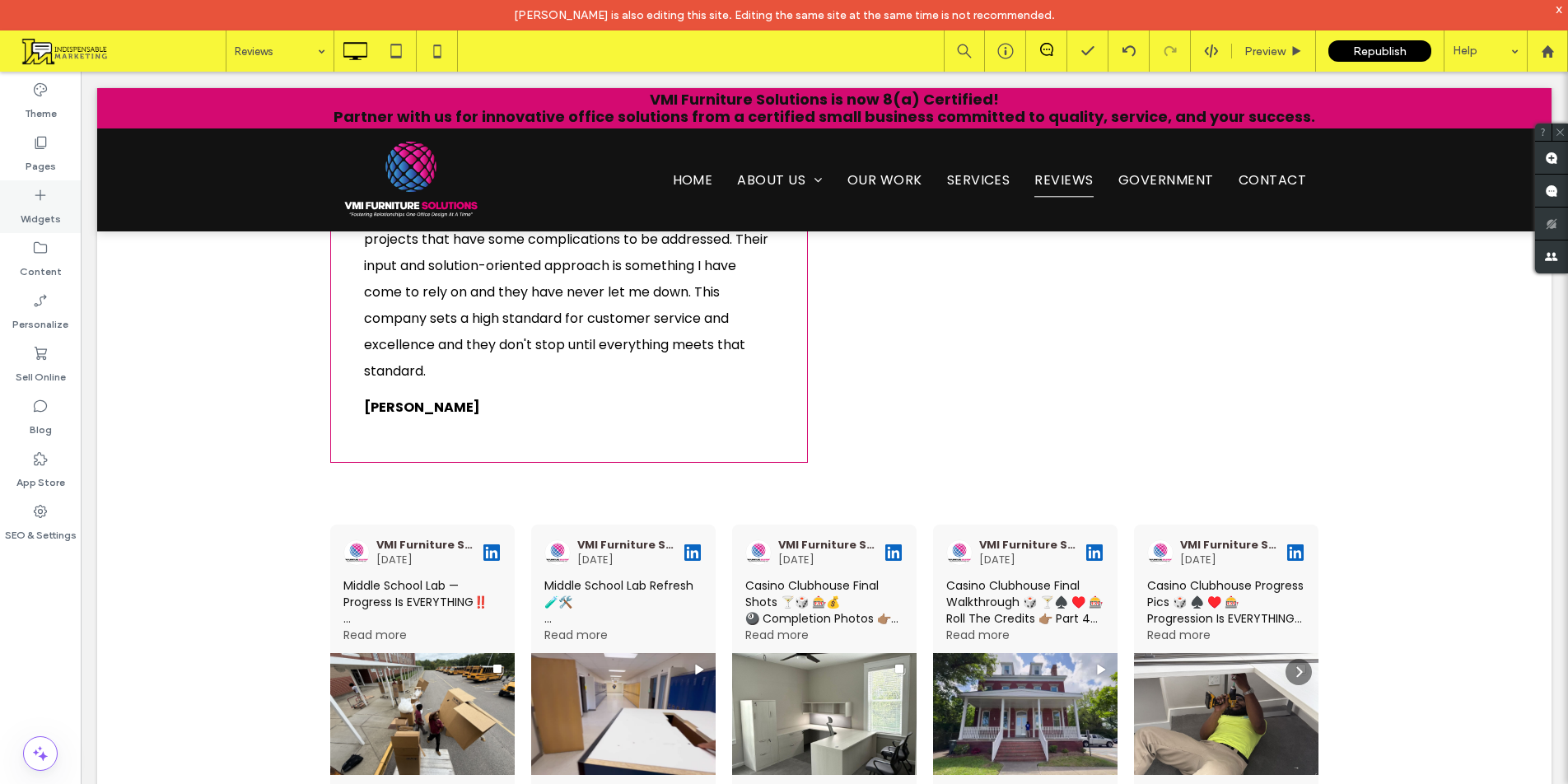
click at [45, 196] on icon at bounding box center [40, 195] width 16 height 16
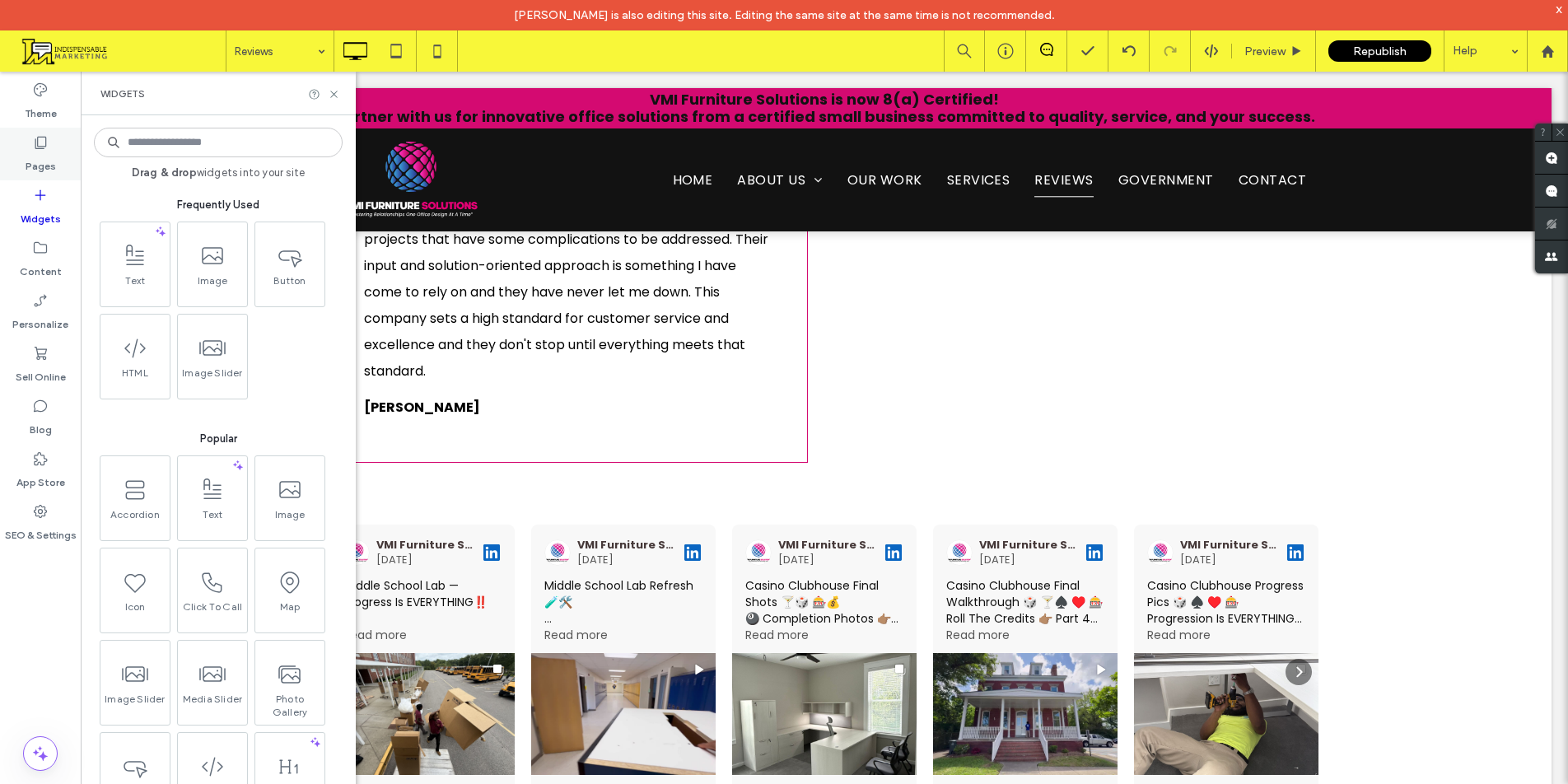
click at [64, 152] on div "Pages" at bounding box center [40, 153] width 81 height 53
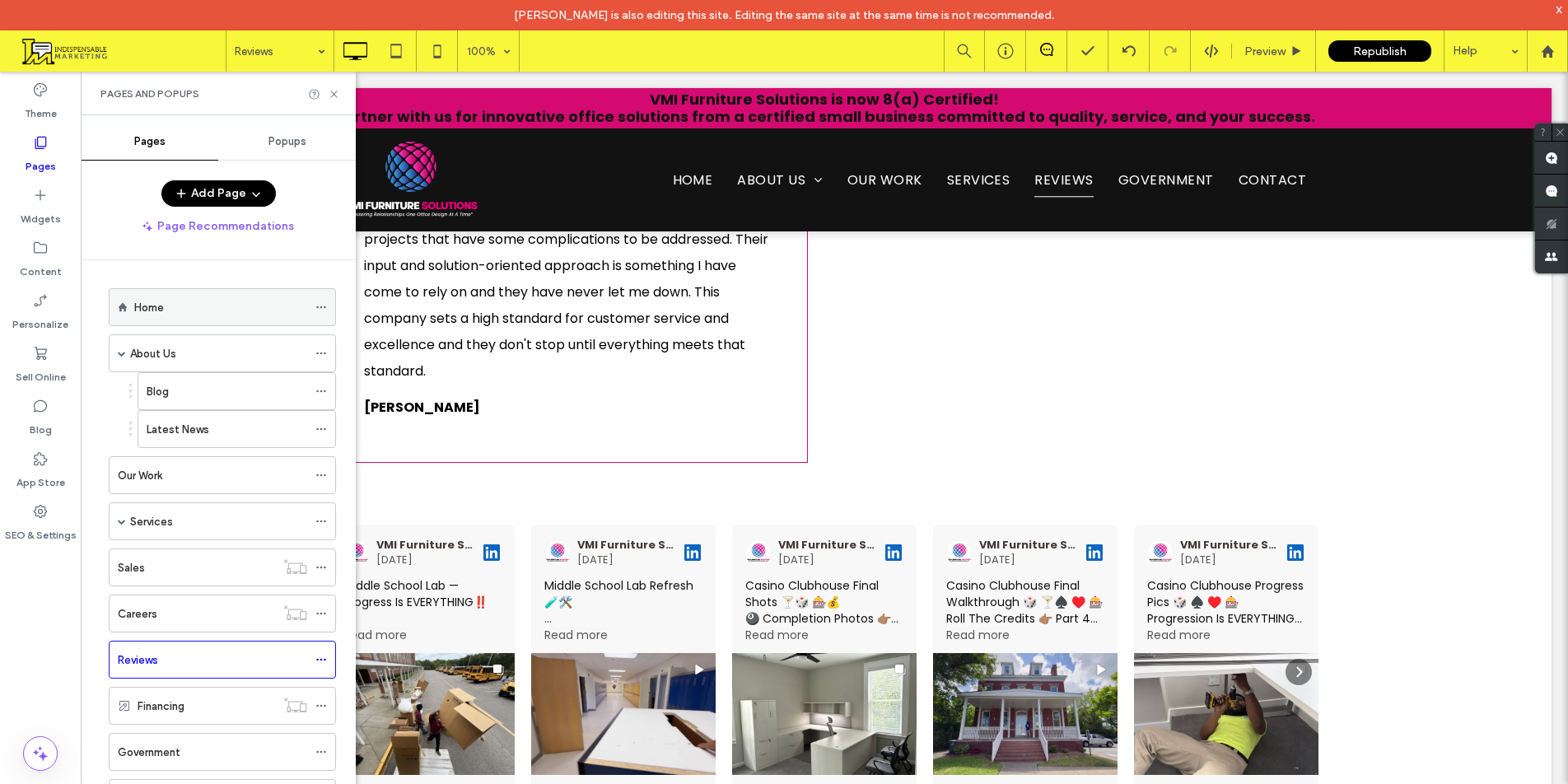
click at [205, 300] on div "Home" at bounding box center [220, 307] width 173 height 17
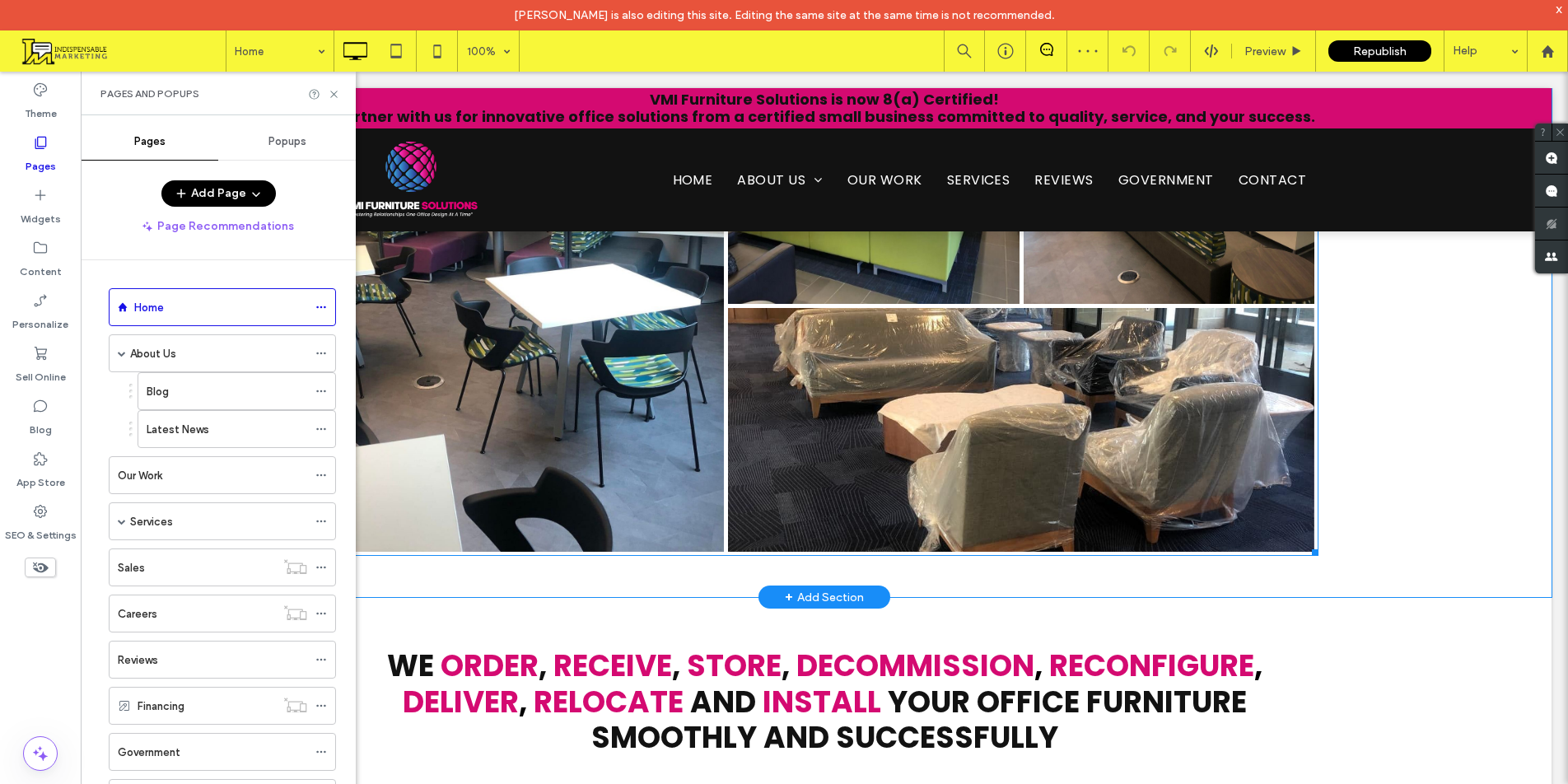
scroll to position [2523, 0]
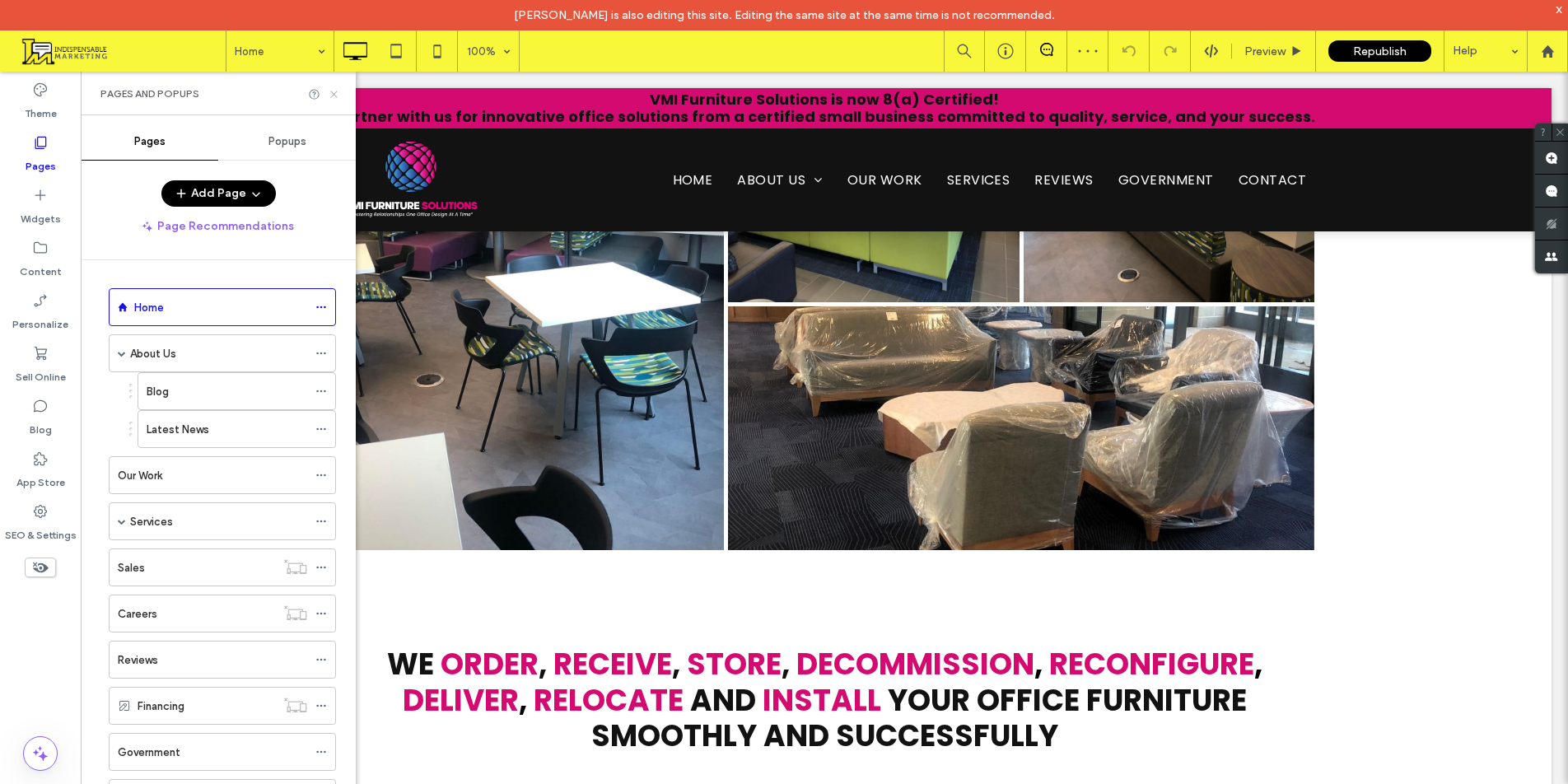
click at [337, 96] on use at bounding box center [333, 93] width 7 height 7
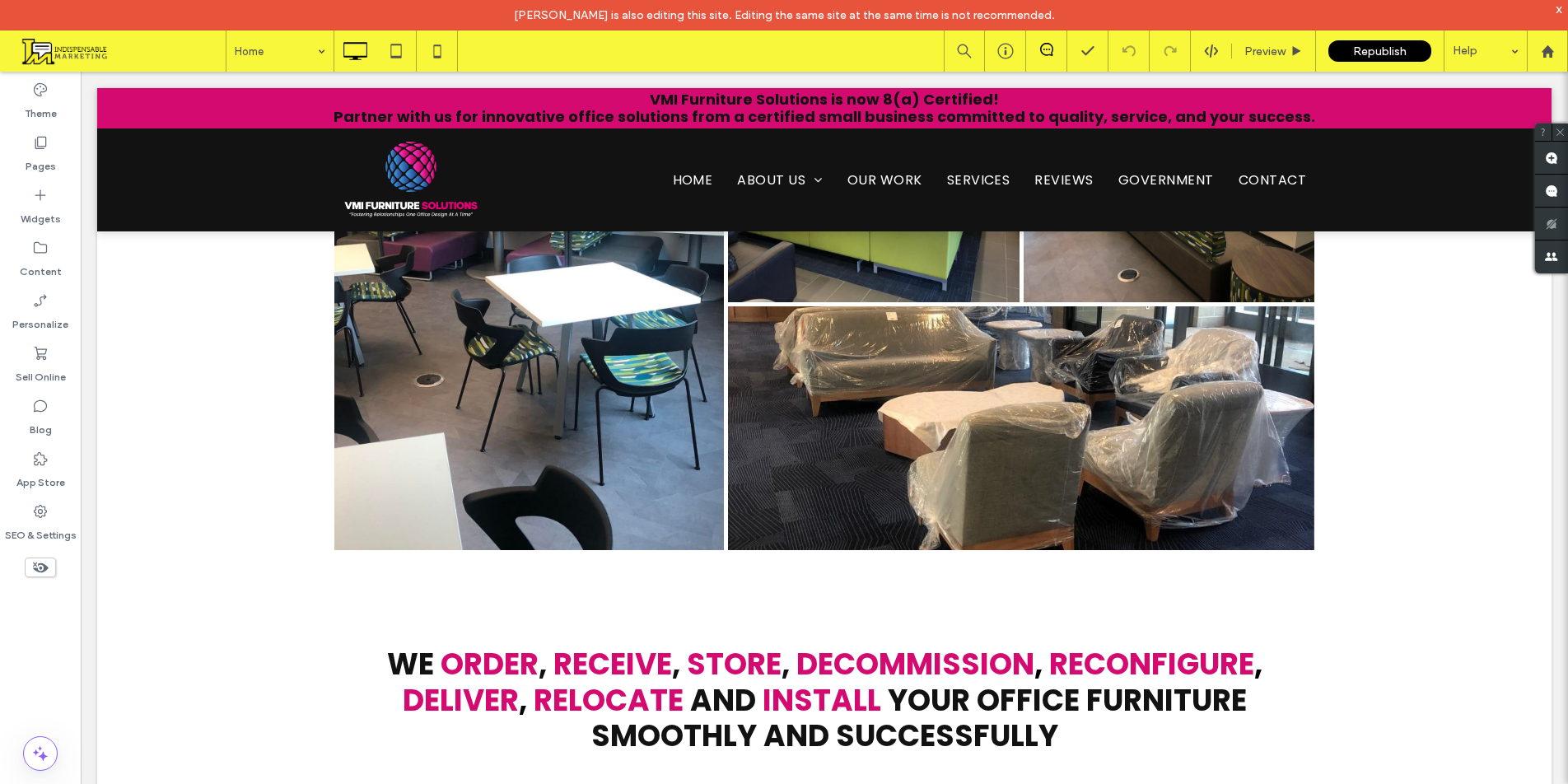
scroll to position [5239, 0]
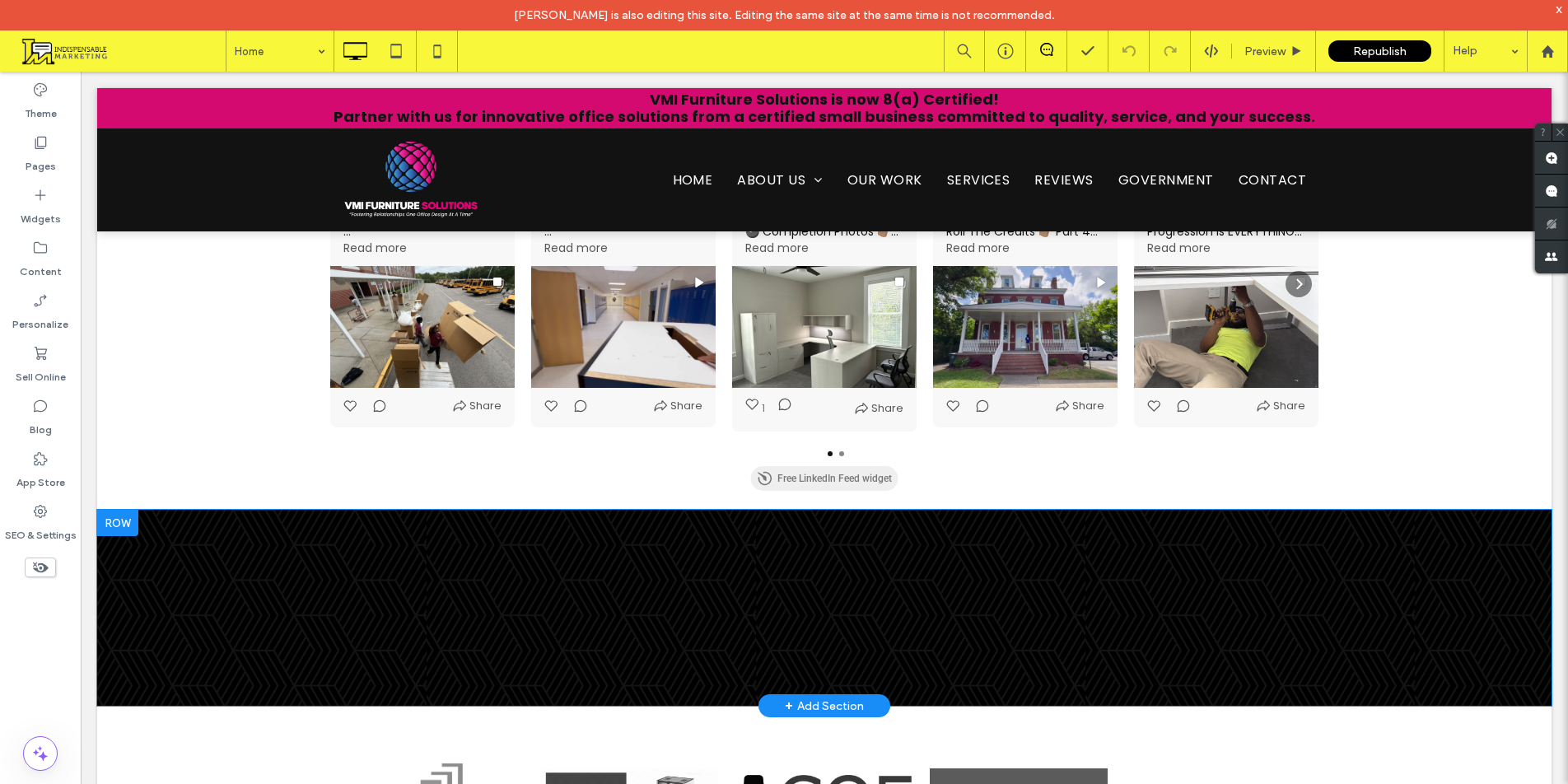
click at [127, 510] on div at bounding box center [118, 522] width 41 height 26
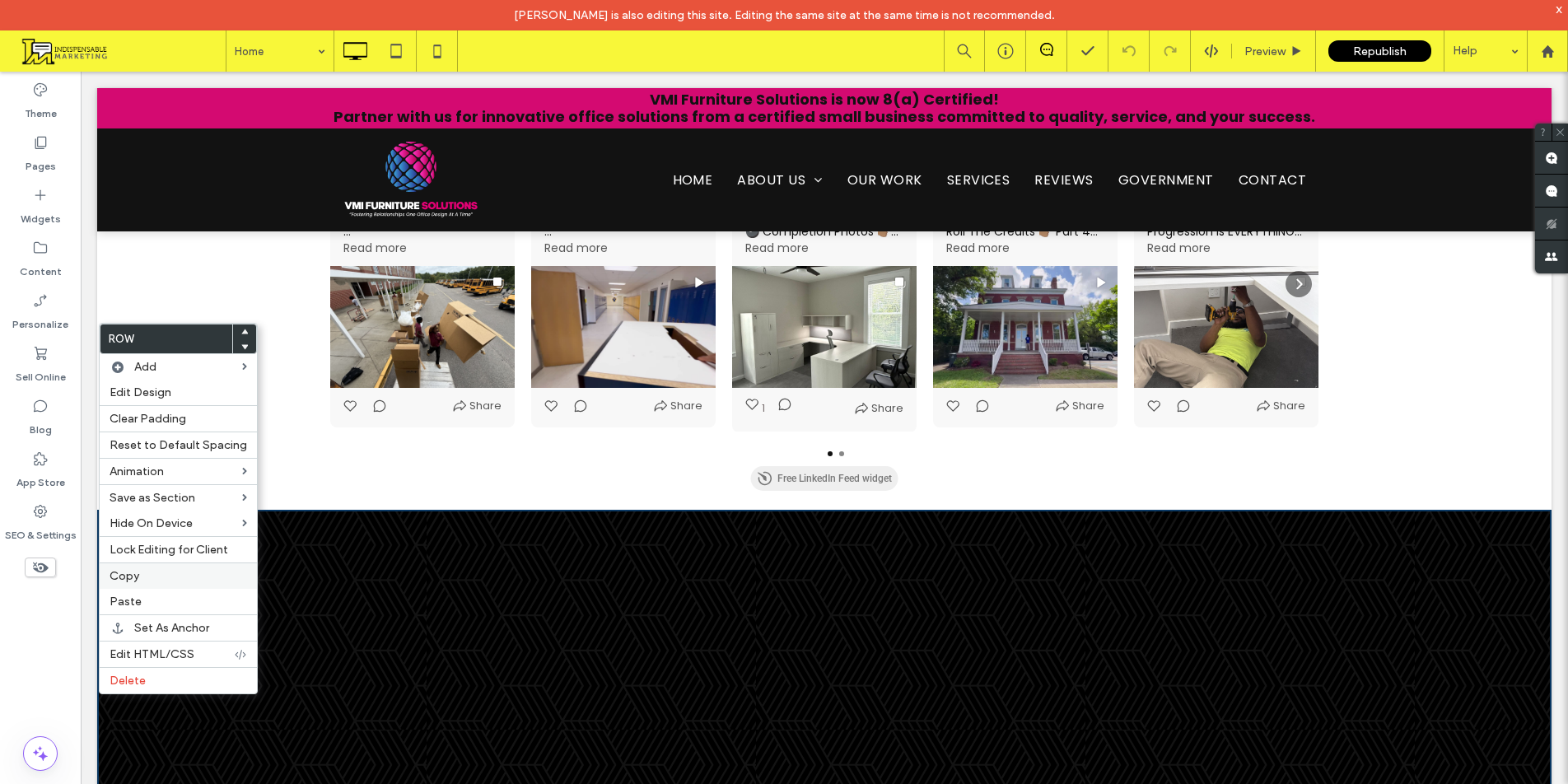
click at [145, 580] on label "Copy" at bounding box center [178, 576] width 138 height 14
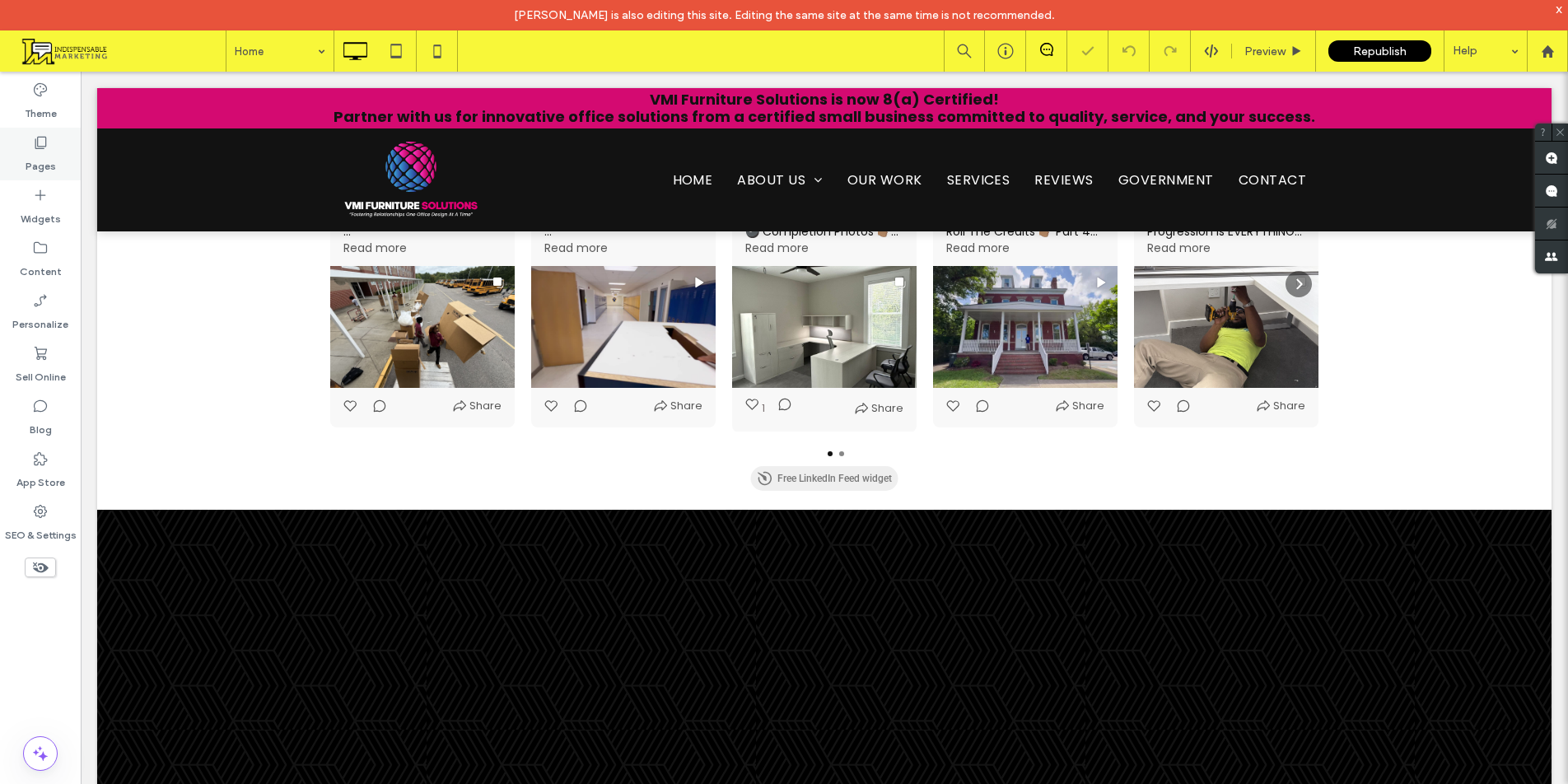
click at [46, 158] on label "Pages" at bounding box center [40, 162] width 31 height 23
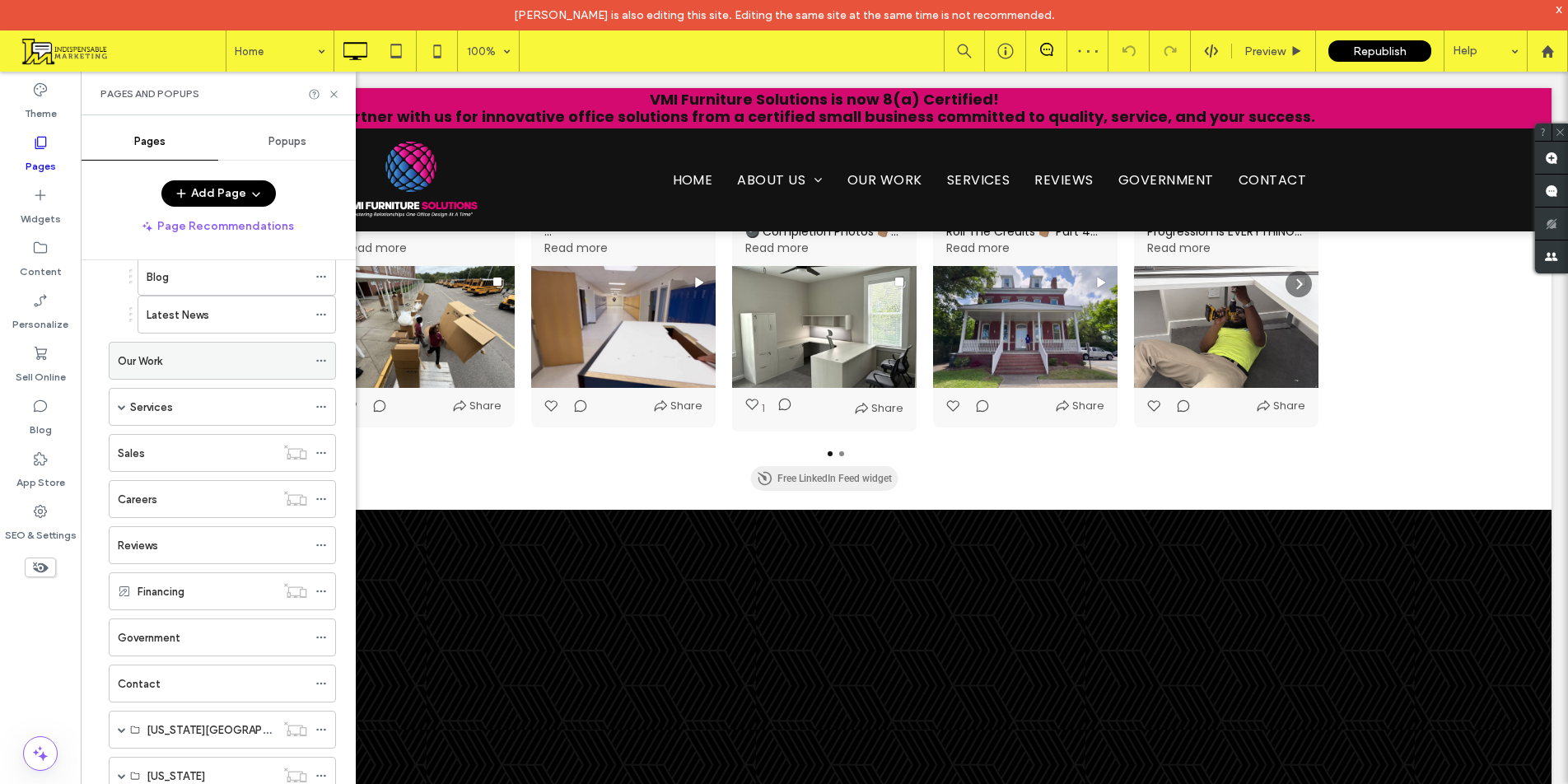
scroll to position [165, 0]
click at [161, 495] on div "Reviews" at bounding box center [212, 495] width 190 height 17
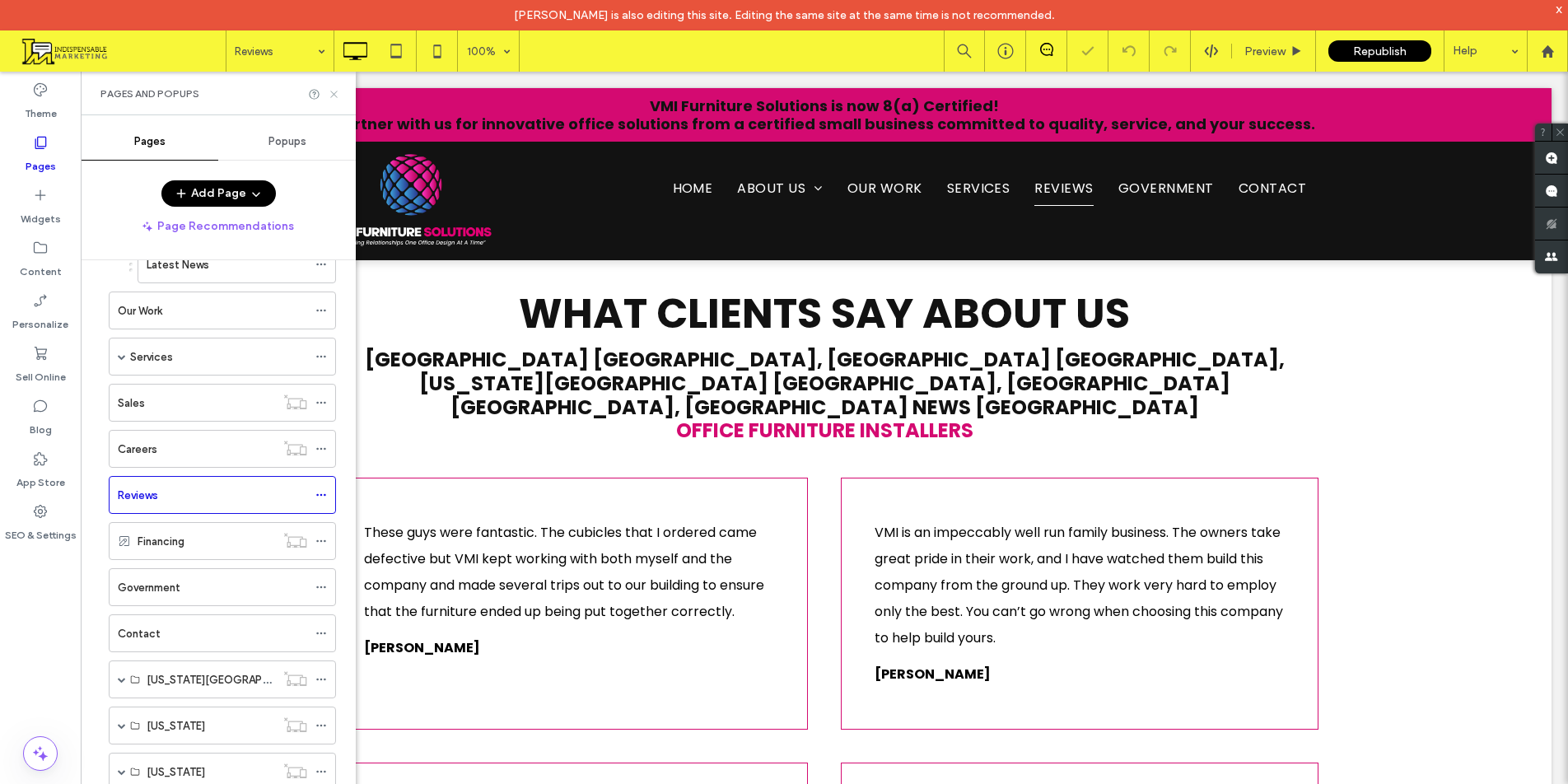
click at [333, 95] on icon at bounding box center [333, 93] width 13 height 13
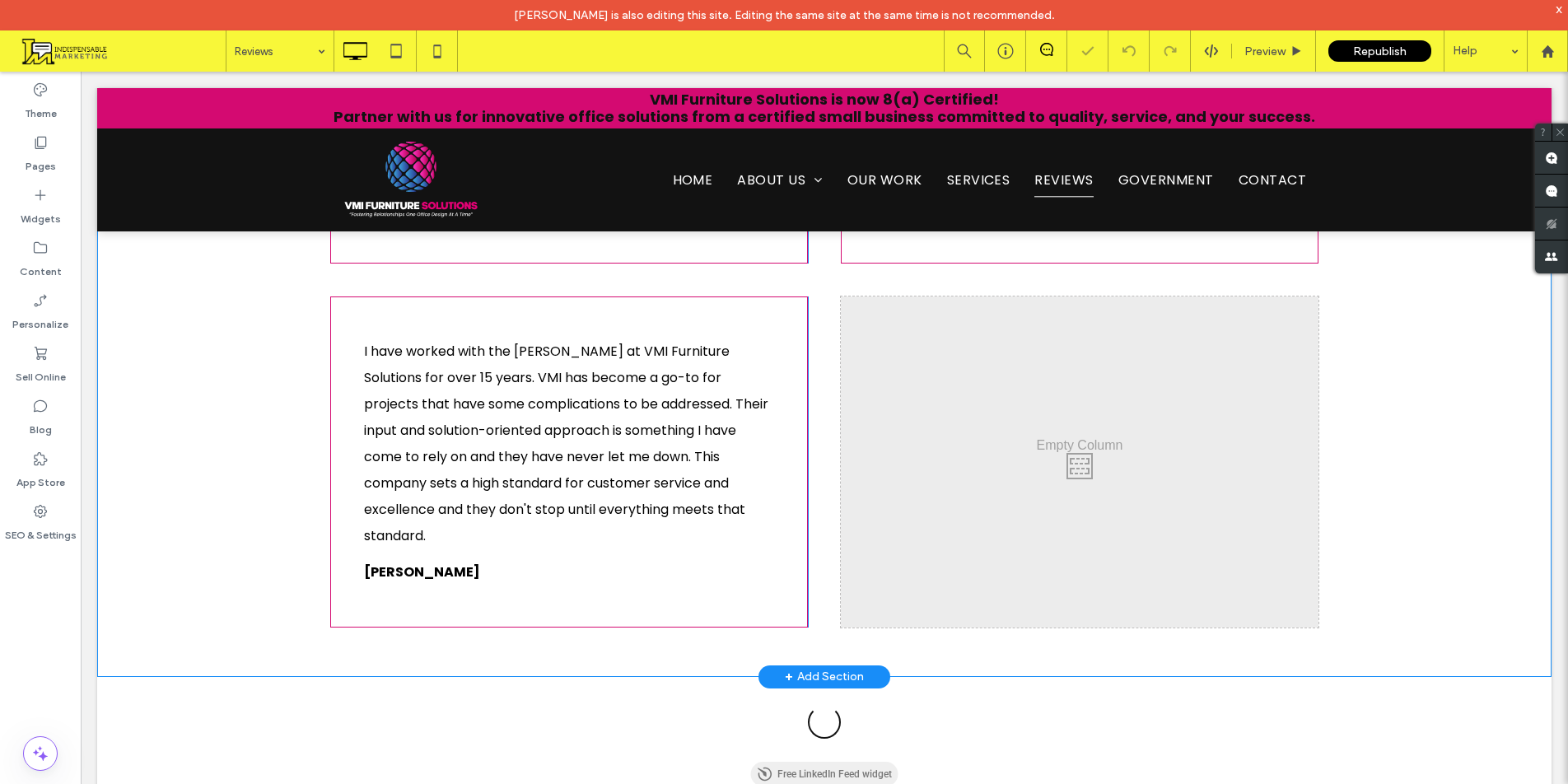
scroll to position [1584, 0]
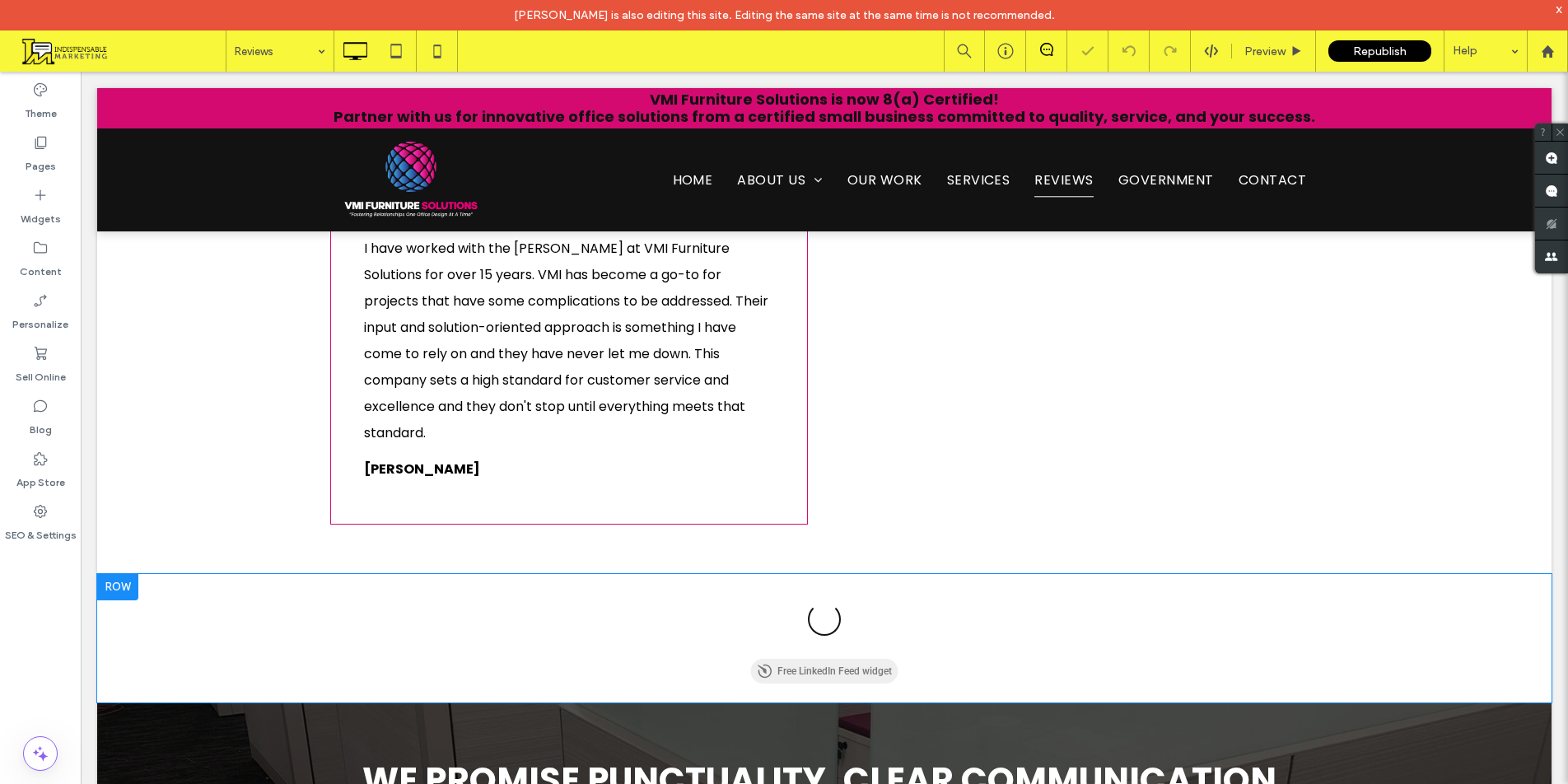
click at [119, 574] on div at bounding box center [118, 587] width 41 height 26
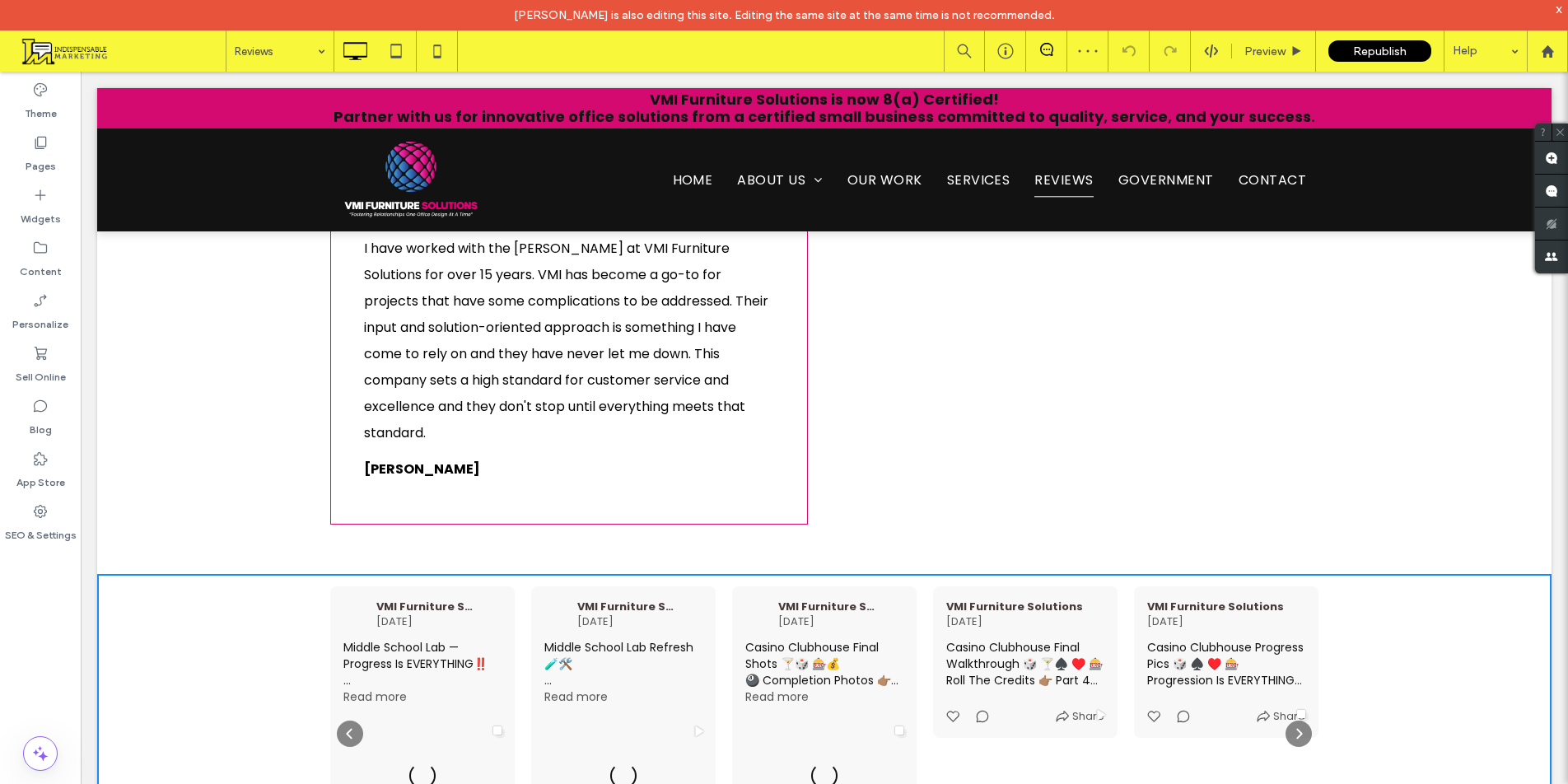
click at [120, 339] on label "Row" at bounding box center [166, 346] width 132 height 29
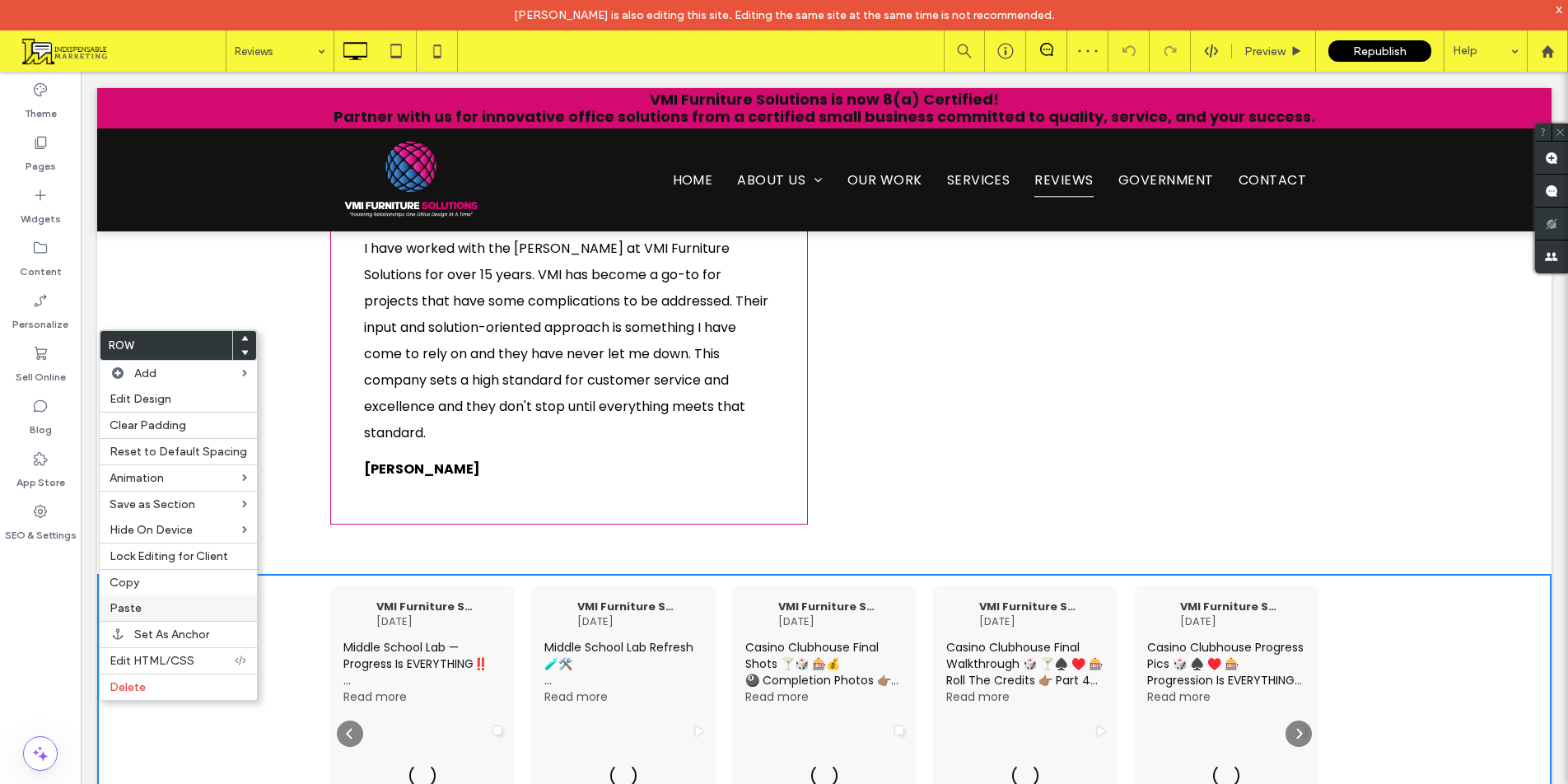
click at [145, 614] on div "Paste" at bounding box center [177, 608] width 157 height 25
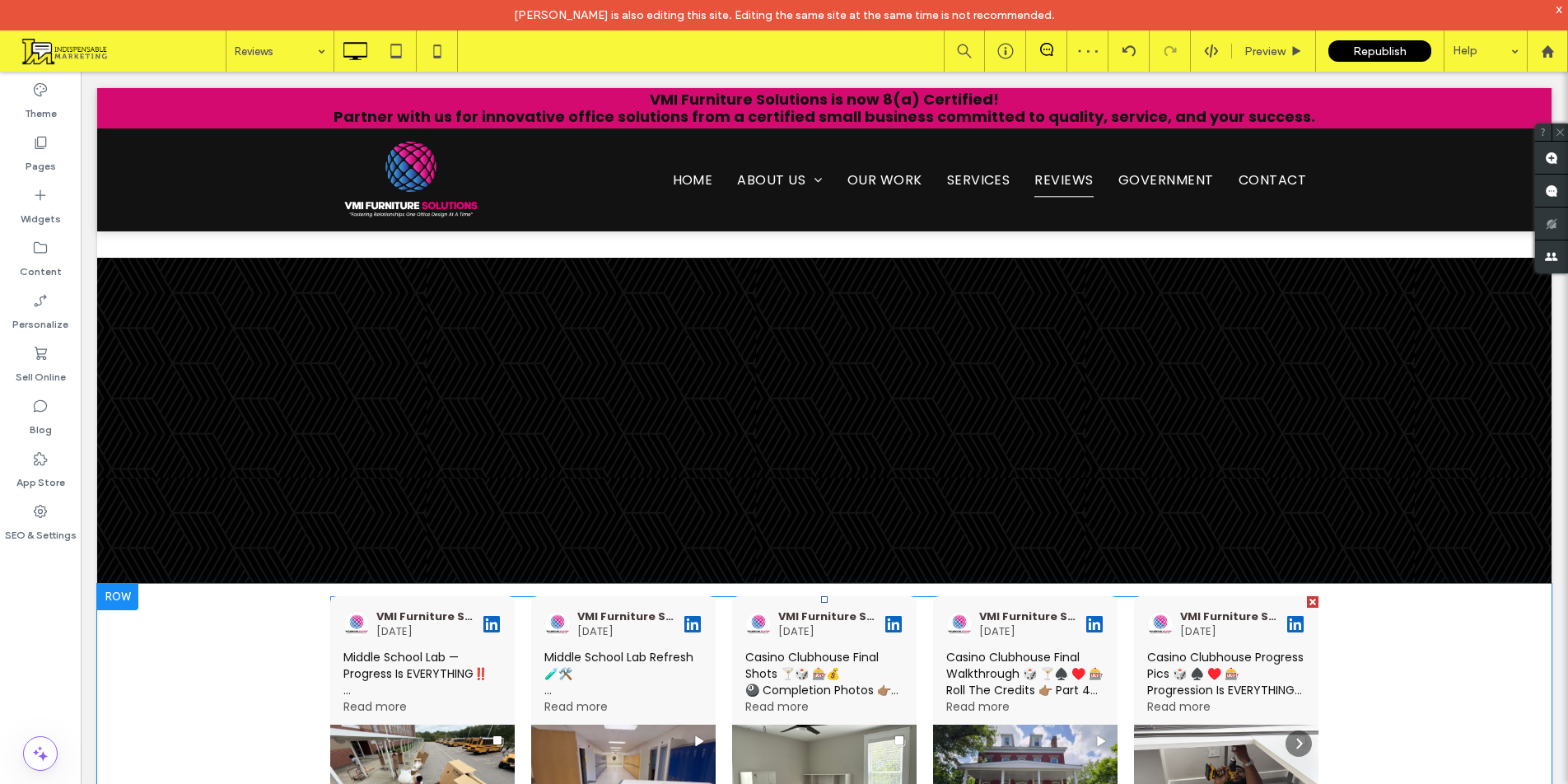
scroll to position [1729, 0]
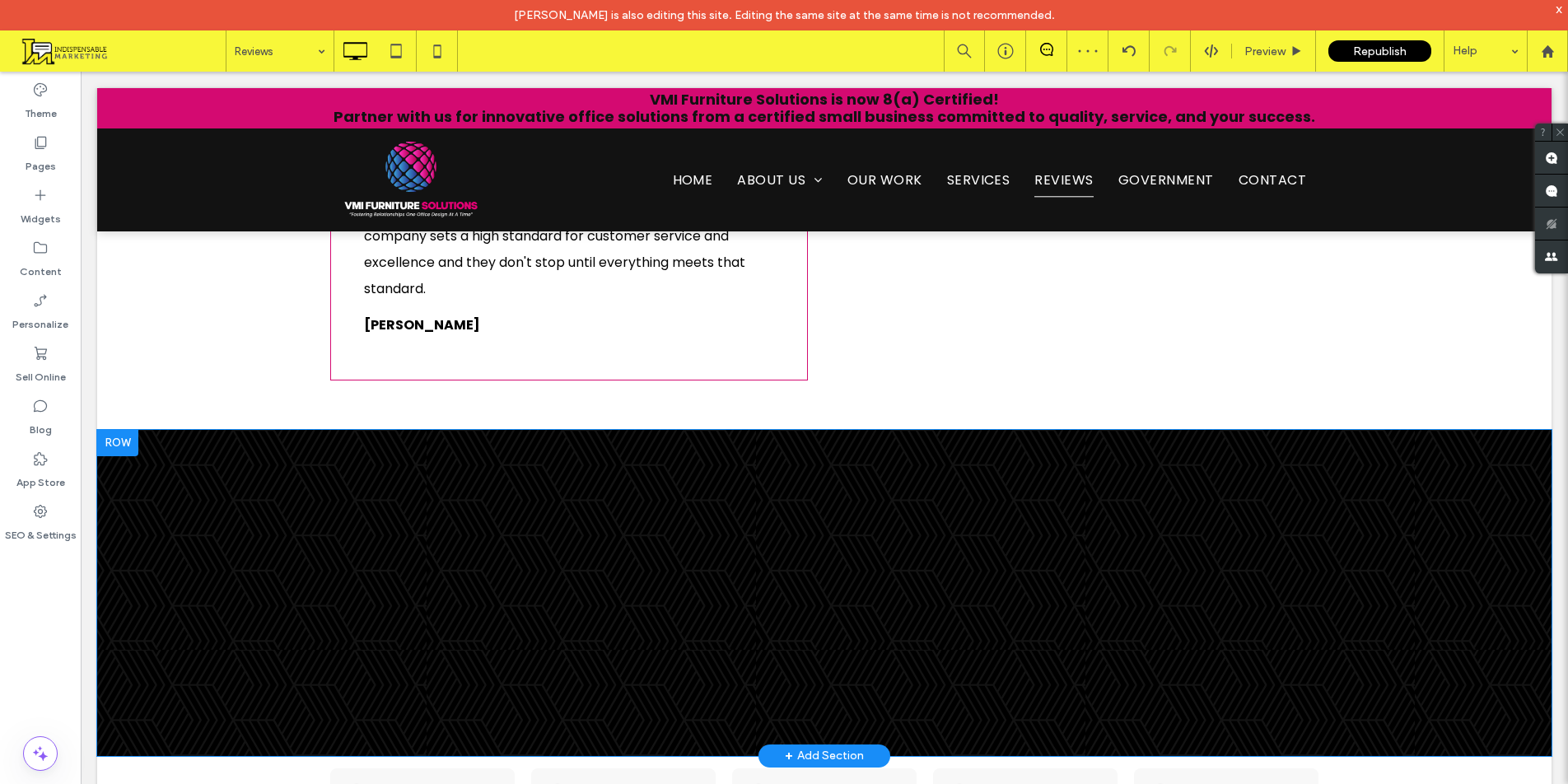
click at [121, 430] on div at bounding box center [118, 442] width 41 height 26
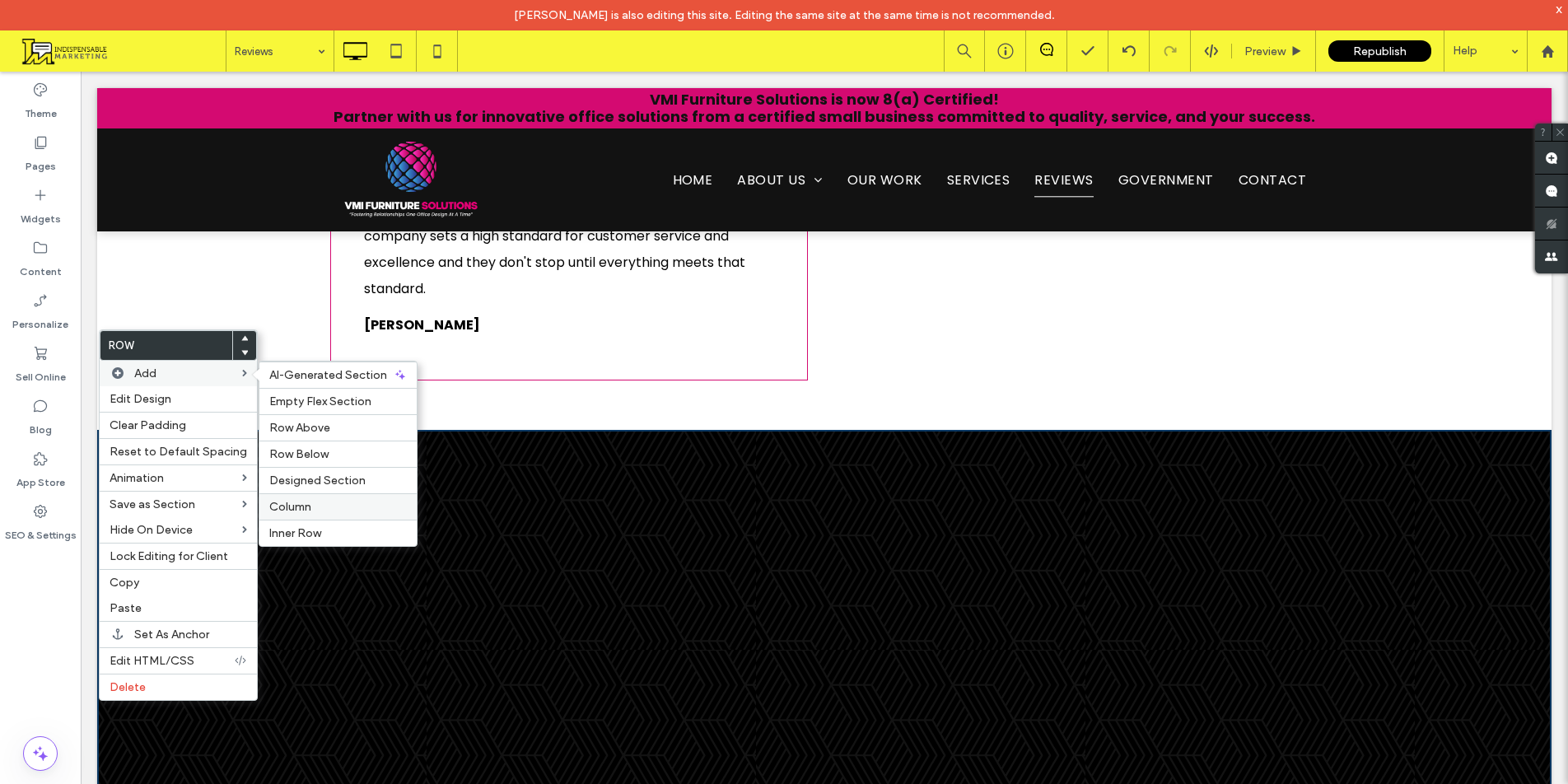
click at [321, 511] on label "Column" at bounding box center [337, 507] width 138 height 14
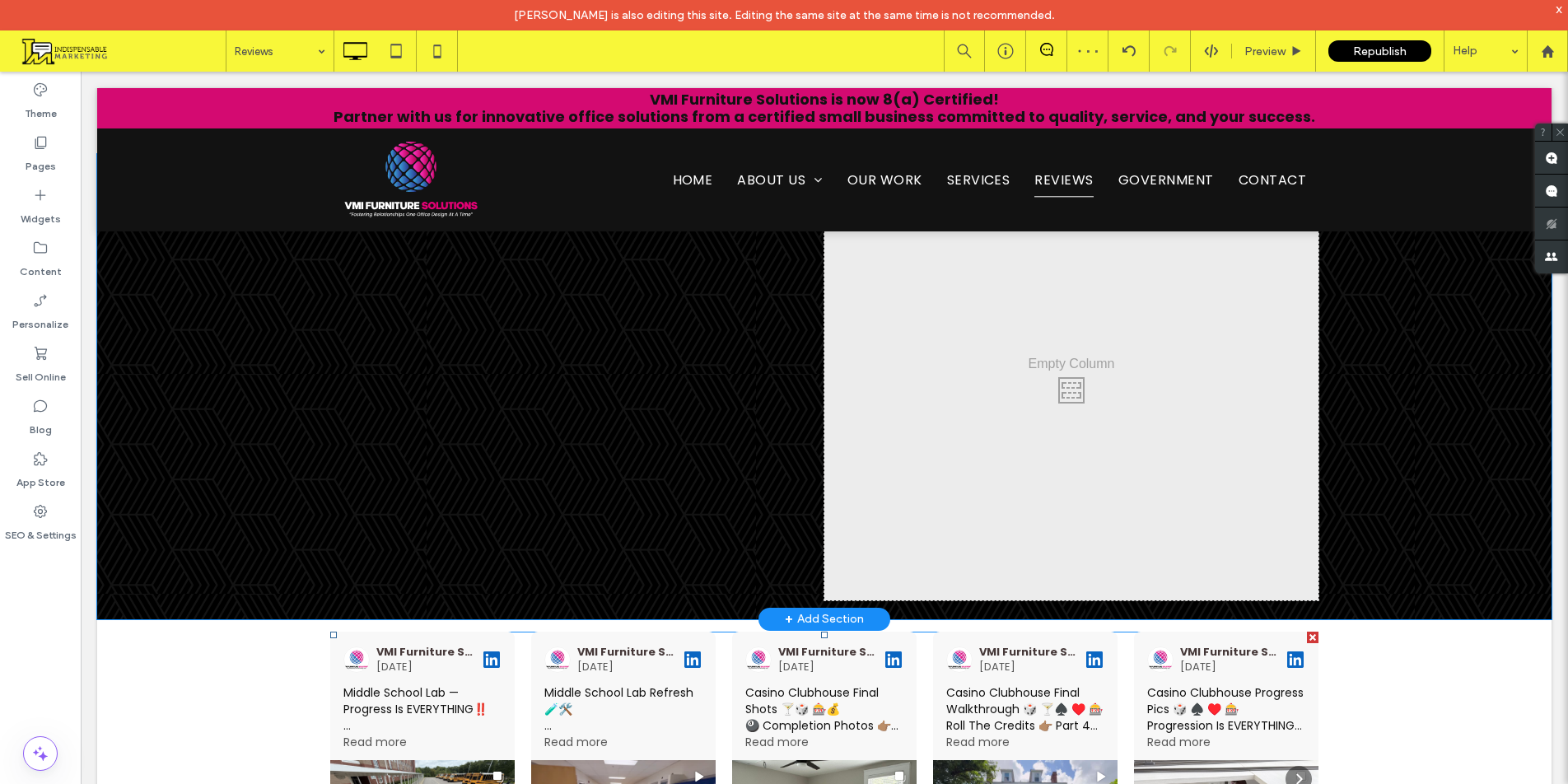
scroll to position [1975, 0]
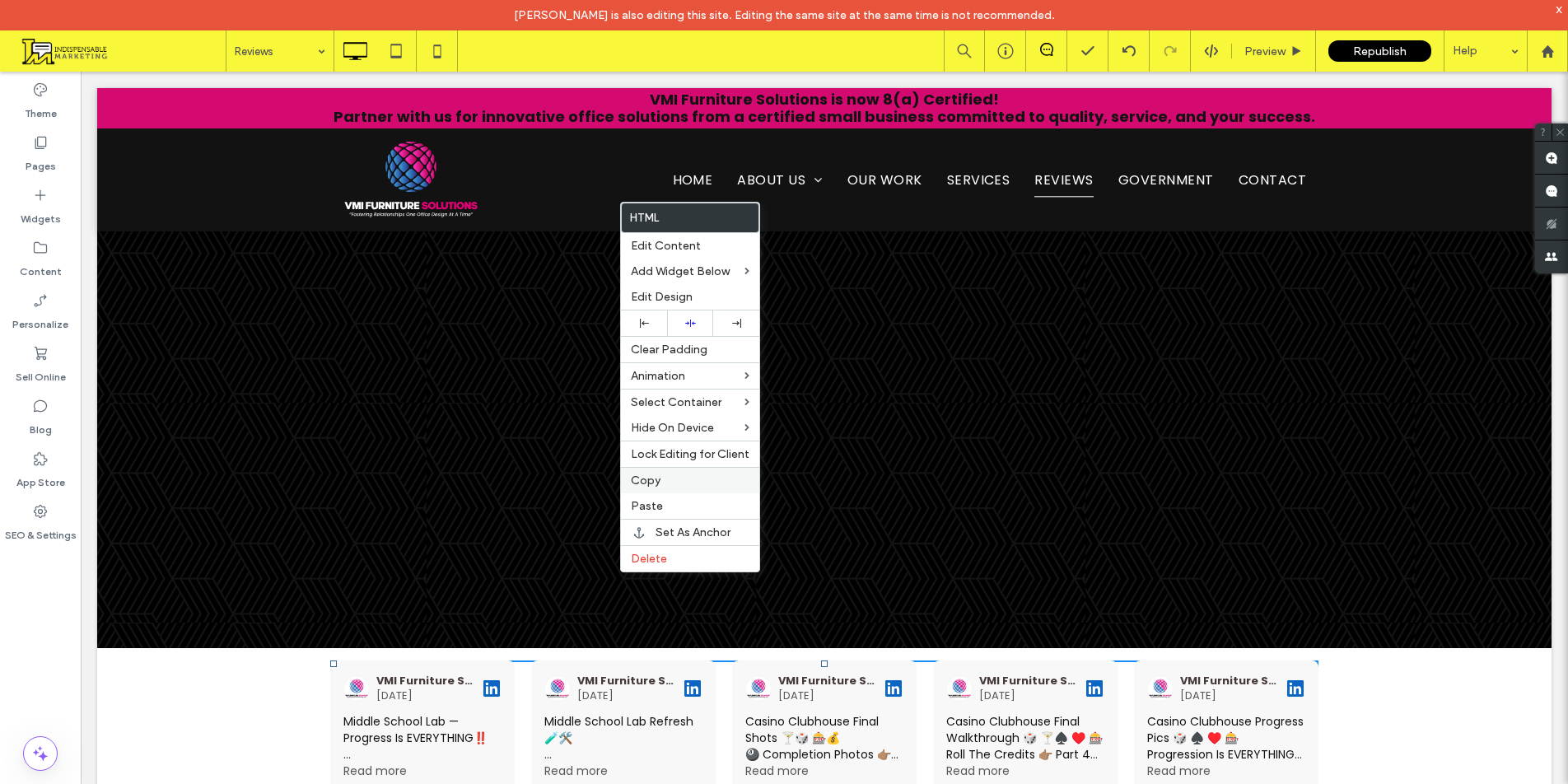
drag, startPoint x: 687, startPoint y: 483, endPoint x: 746, endPoint y: 473, distance: 59.8
click at [687, 483] on label "Copy" at bounding box center [690, 480] width 119 height 14
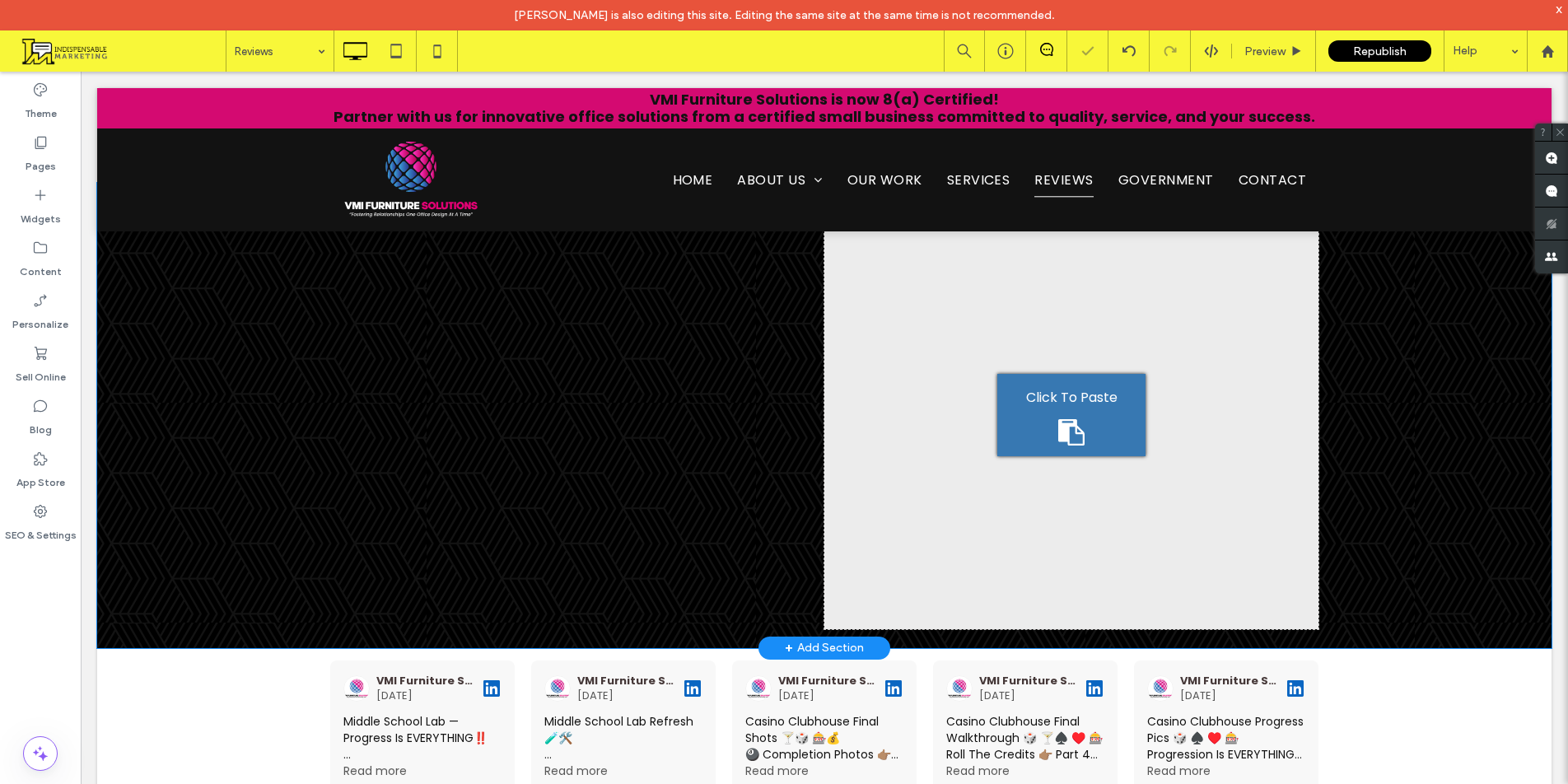
click at [1062, 419] on icon at bounding box center [1071, 431] width 26 height 26
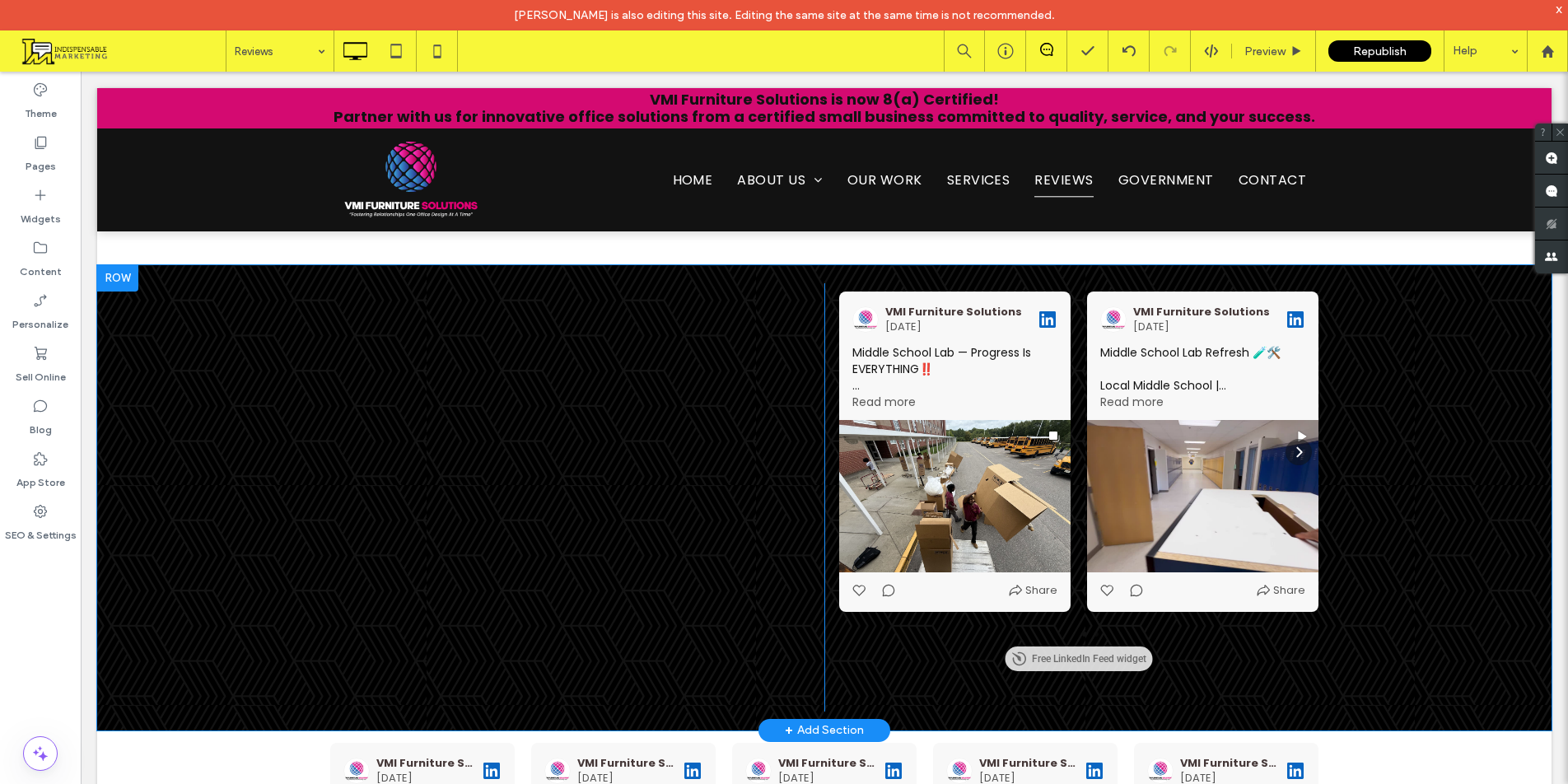
scroll to position [1811, 0]
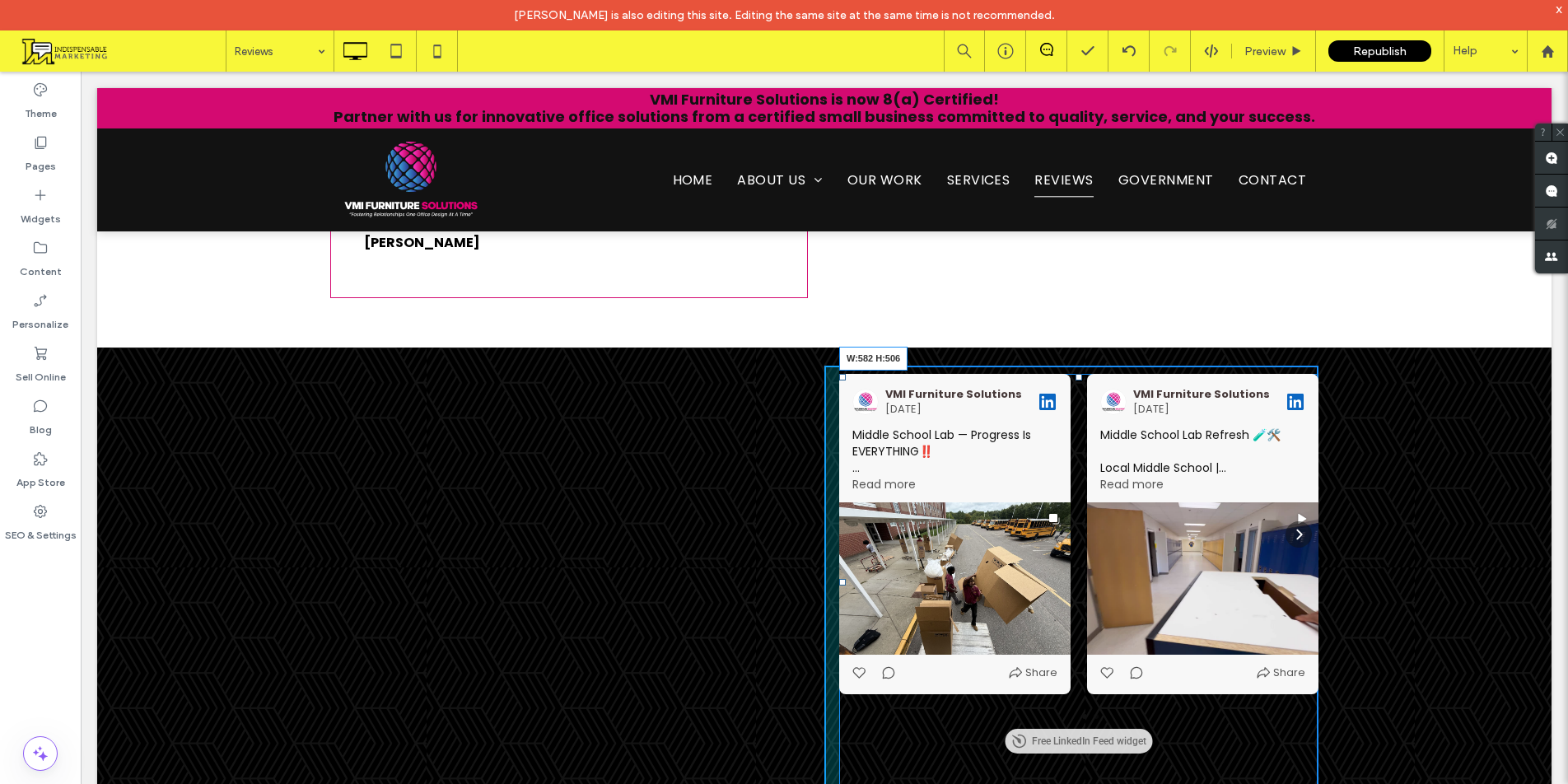
drag, startPoint x: 1307, startPoint y: 659, endPoint x: 1345, endPoint y: 689, distance: 48.4
click at [1345, 689] on div "Click To Paste Click To Paste Click To Paste Click To Paste VMI Furniture Solut…" at bounding box center [824, 583] width 1454 height 470
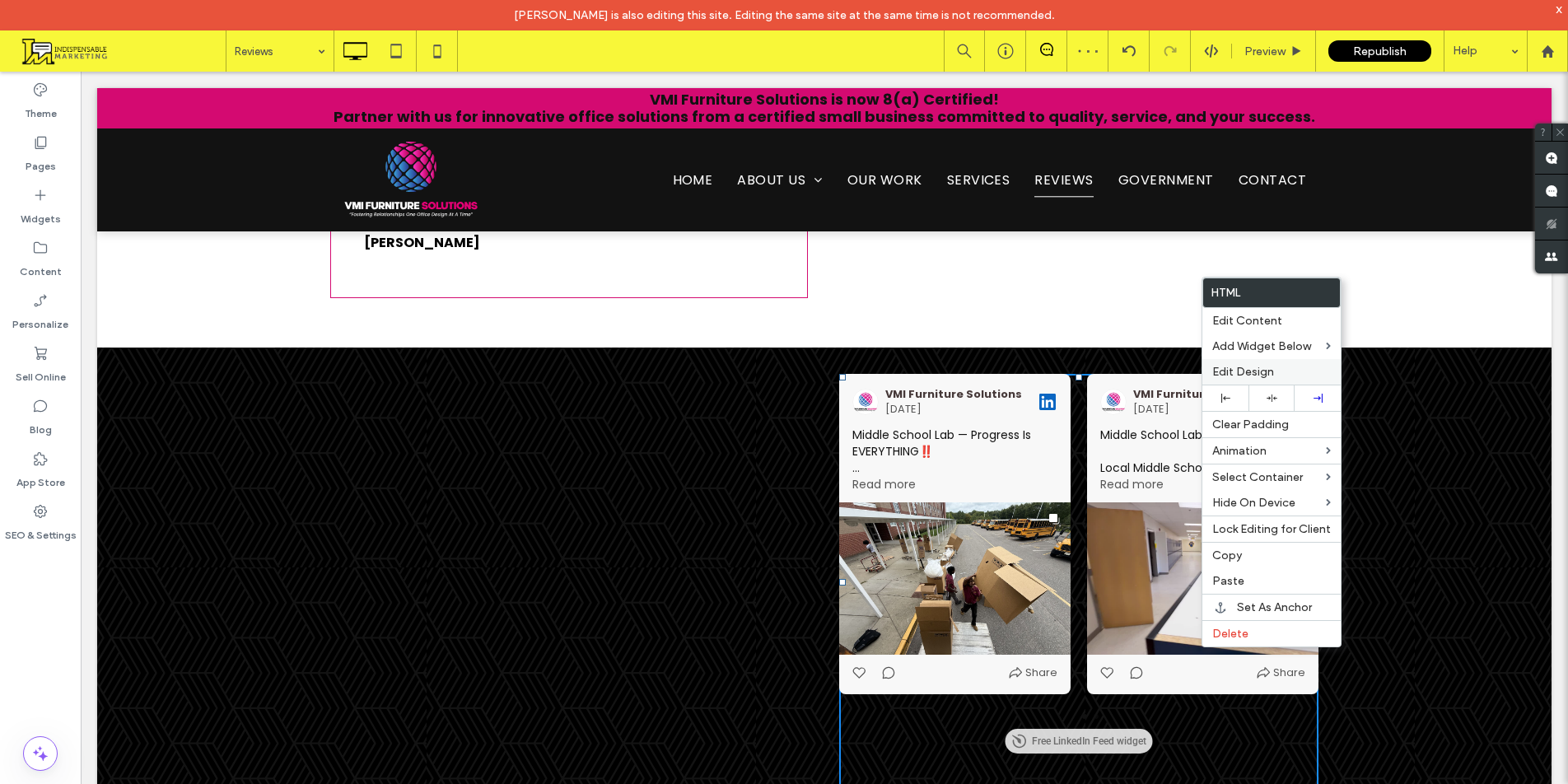
click at [1241, 369] on span "Edit Design" at bounding box center [1243, 372] width 62 height 14
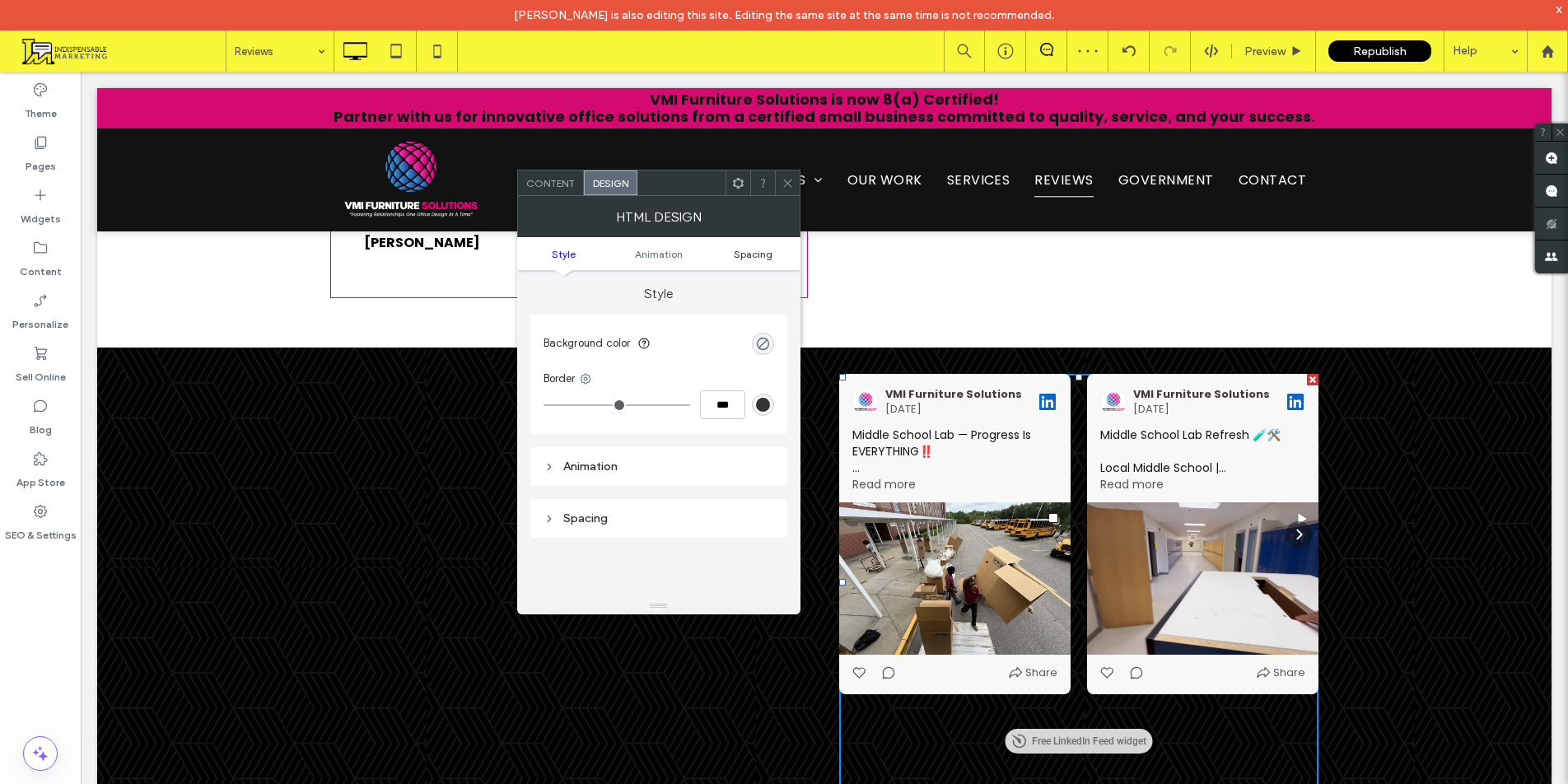
click at [746, 252] on span "Spacing" at bounding box center [754, 253] width 39 height 13
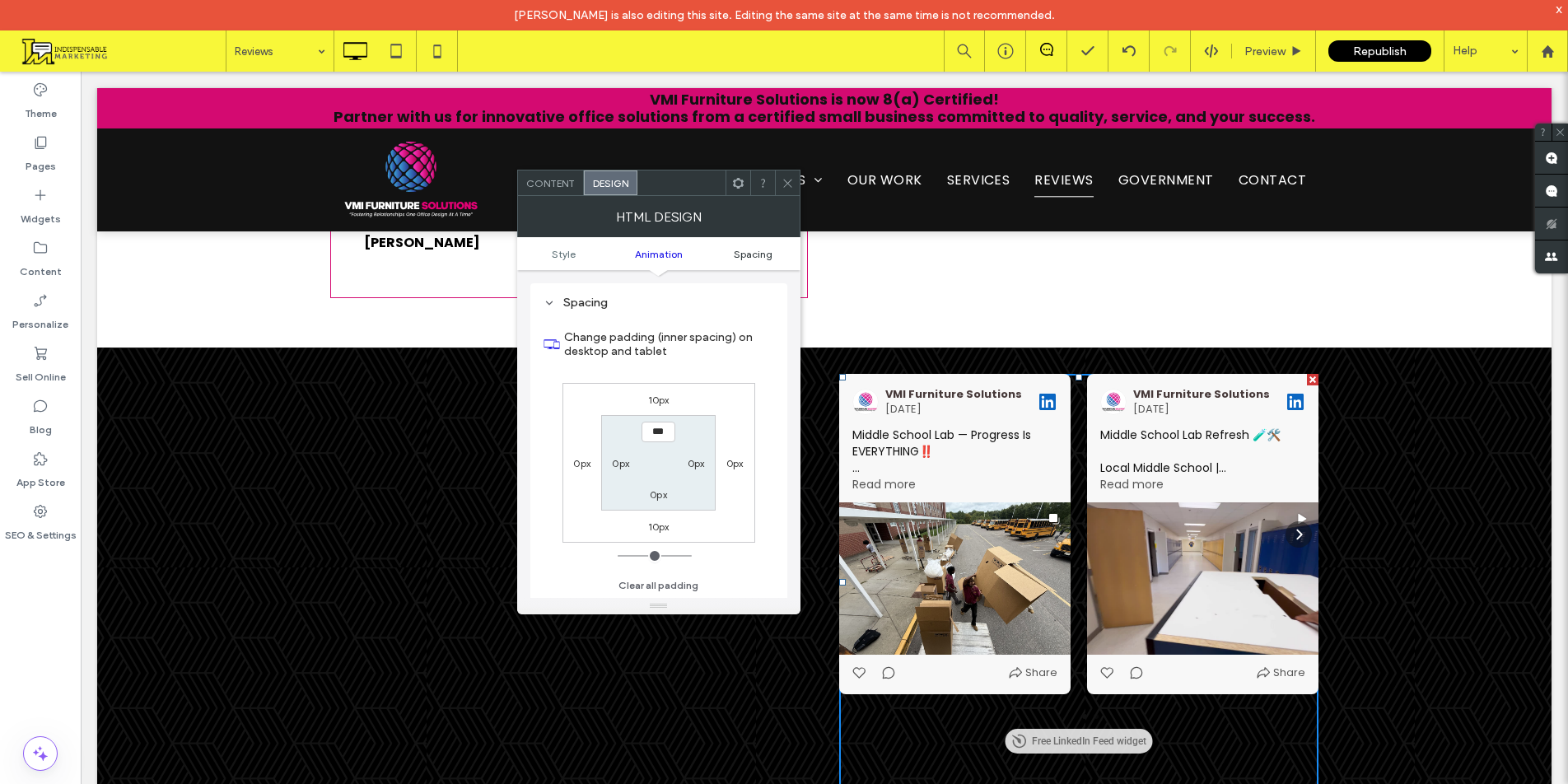
scroll to position [216, 0]
type input "****"
type input "**"
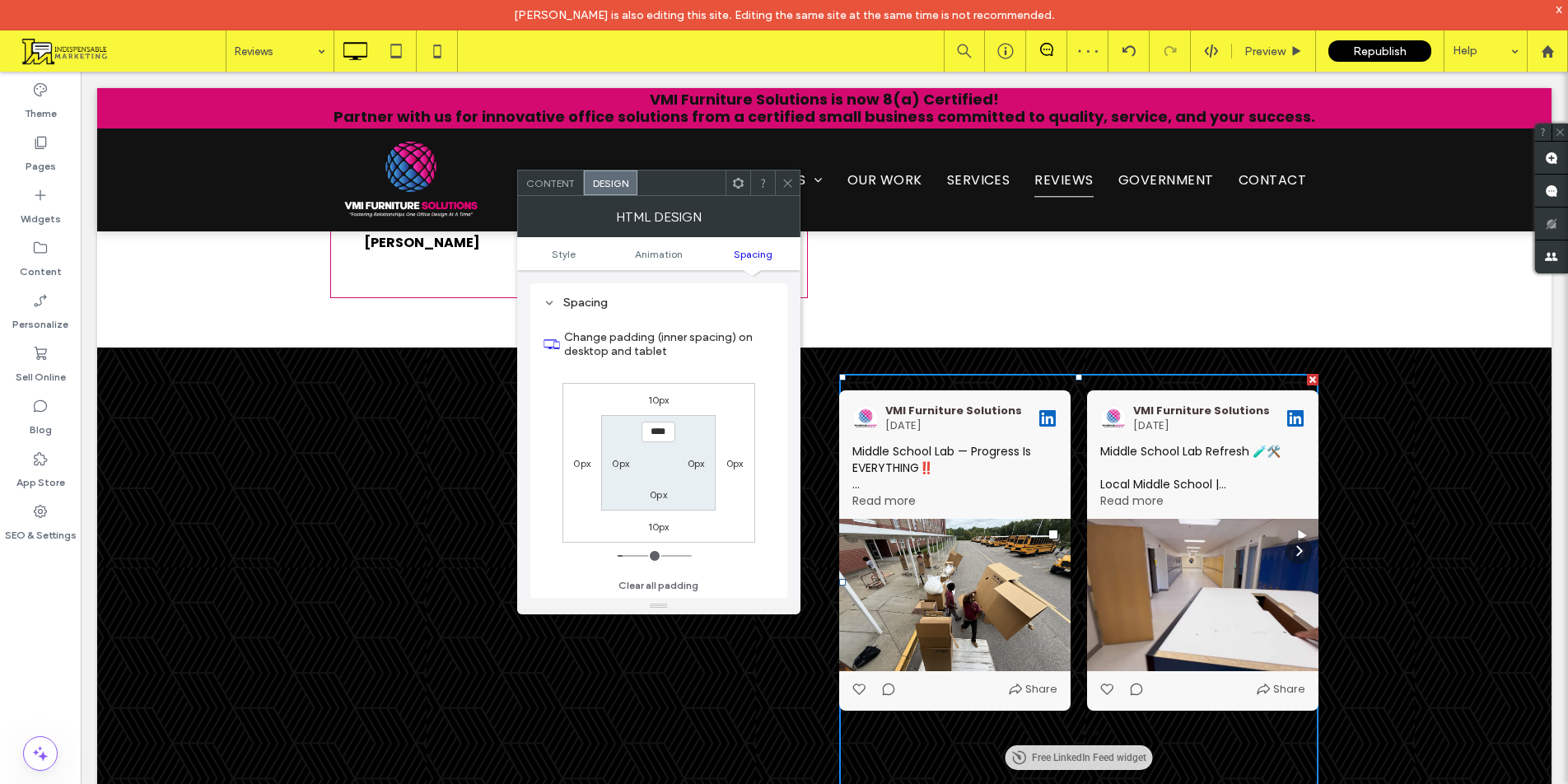
click at [790, 184] on icon at bounding box center [787, 183] width 13 height 13
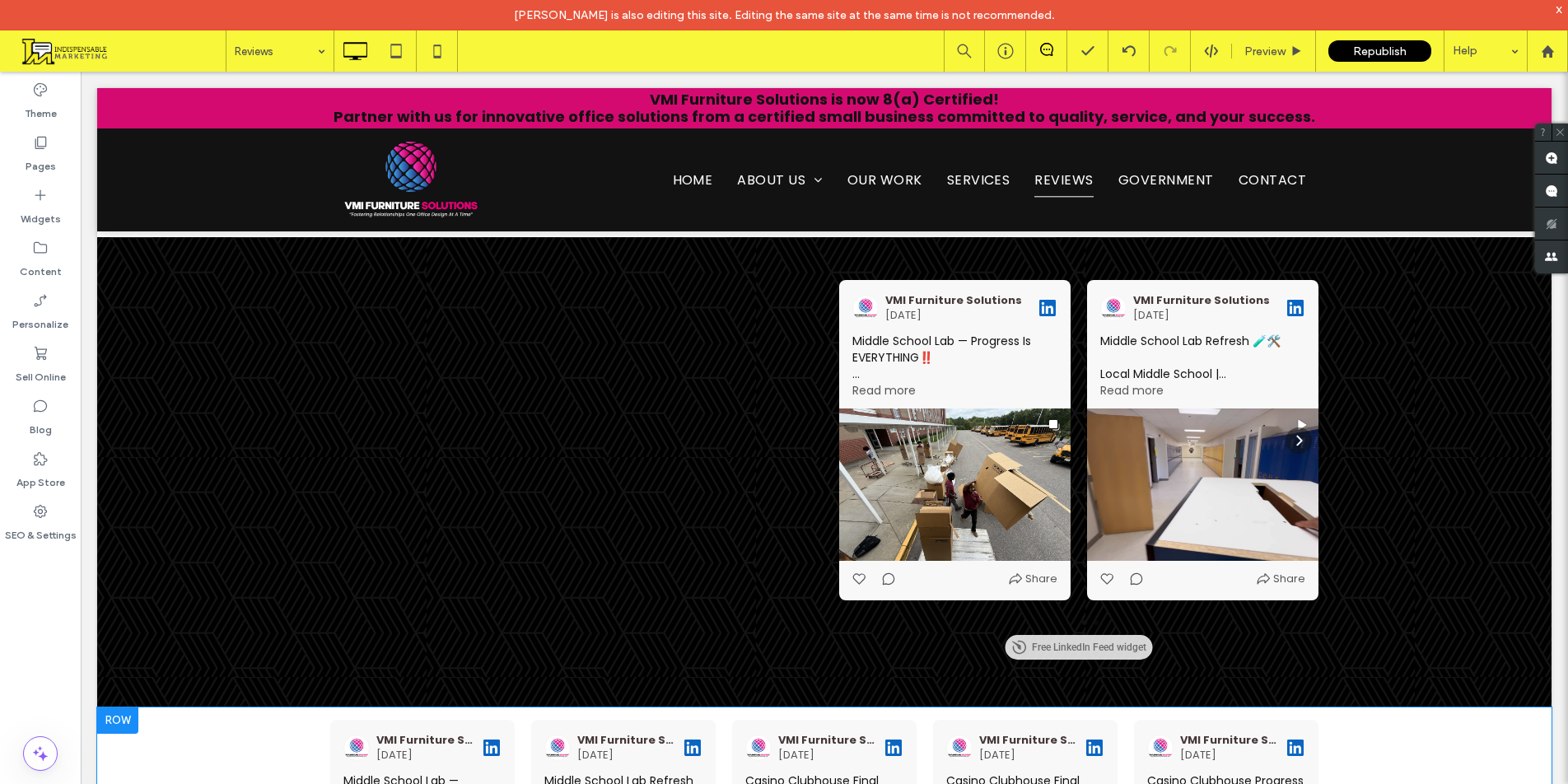
scroll to position [1646, 0]
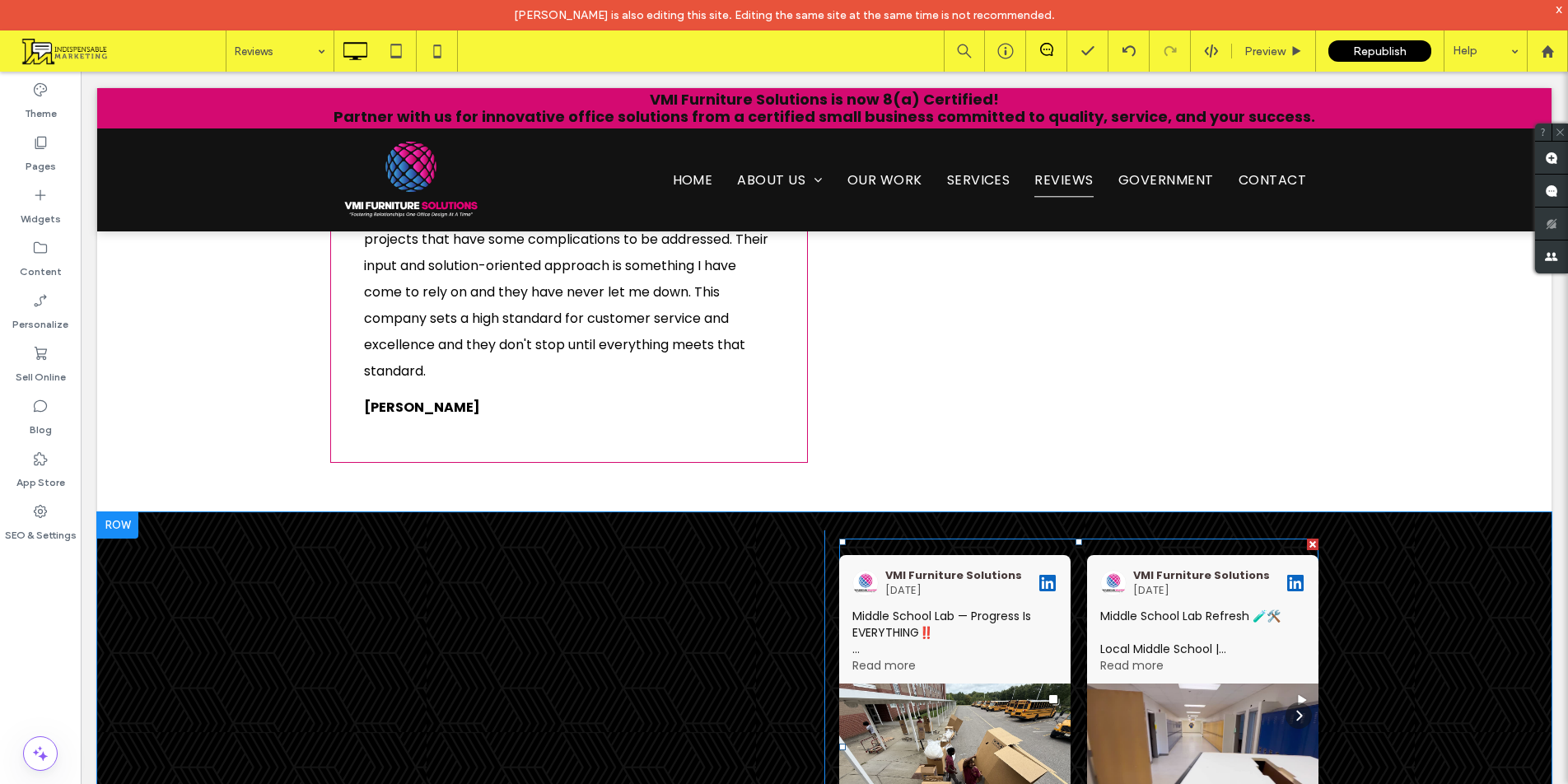
click at [1307, 538] on div at bounding box center [1313, 544] width 12 height 12
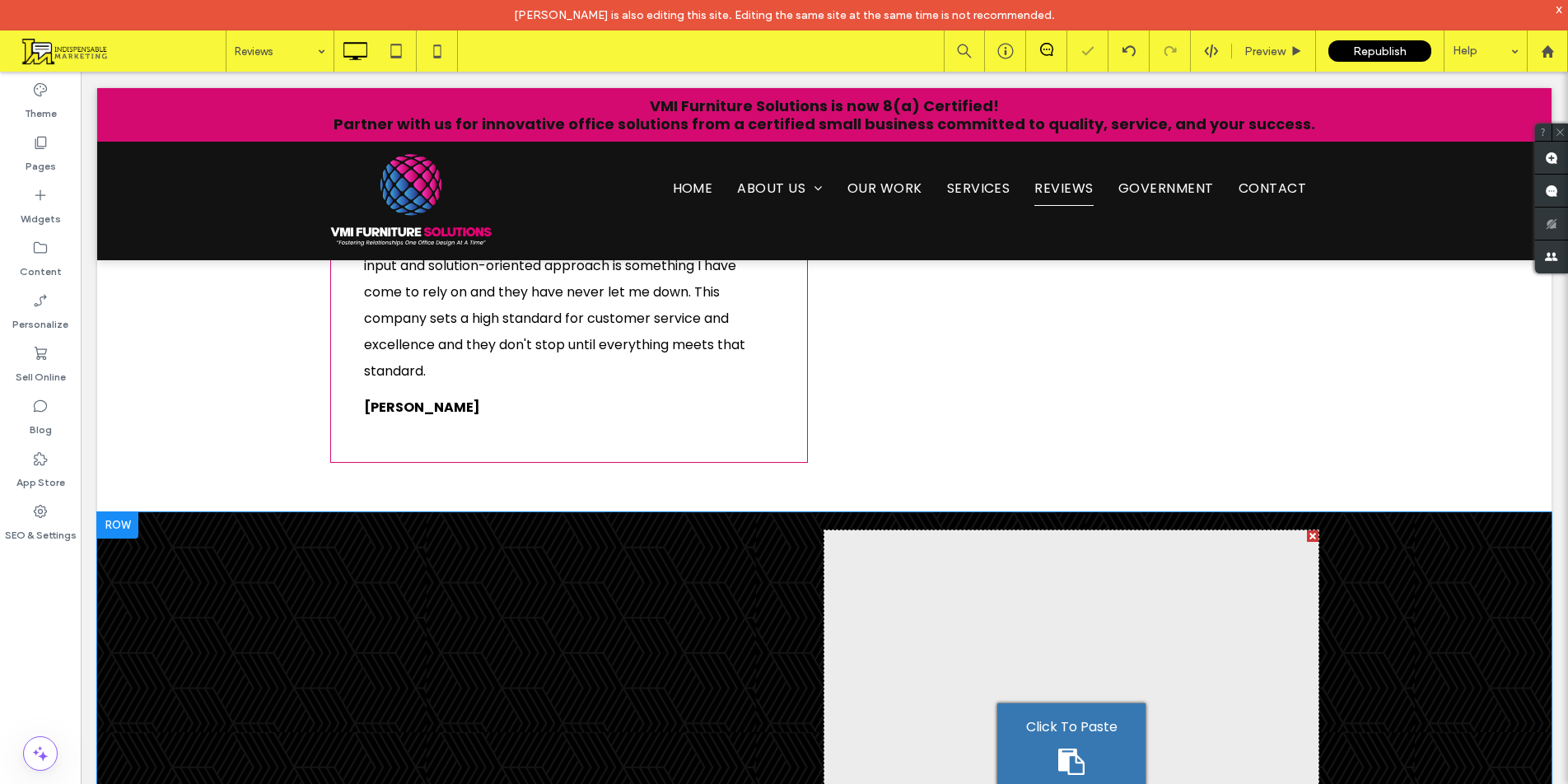
click at [1307, 530] on div at bounding box center [1313, 536] width 12 height 12
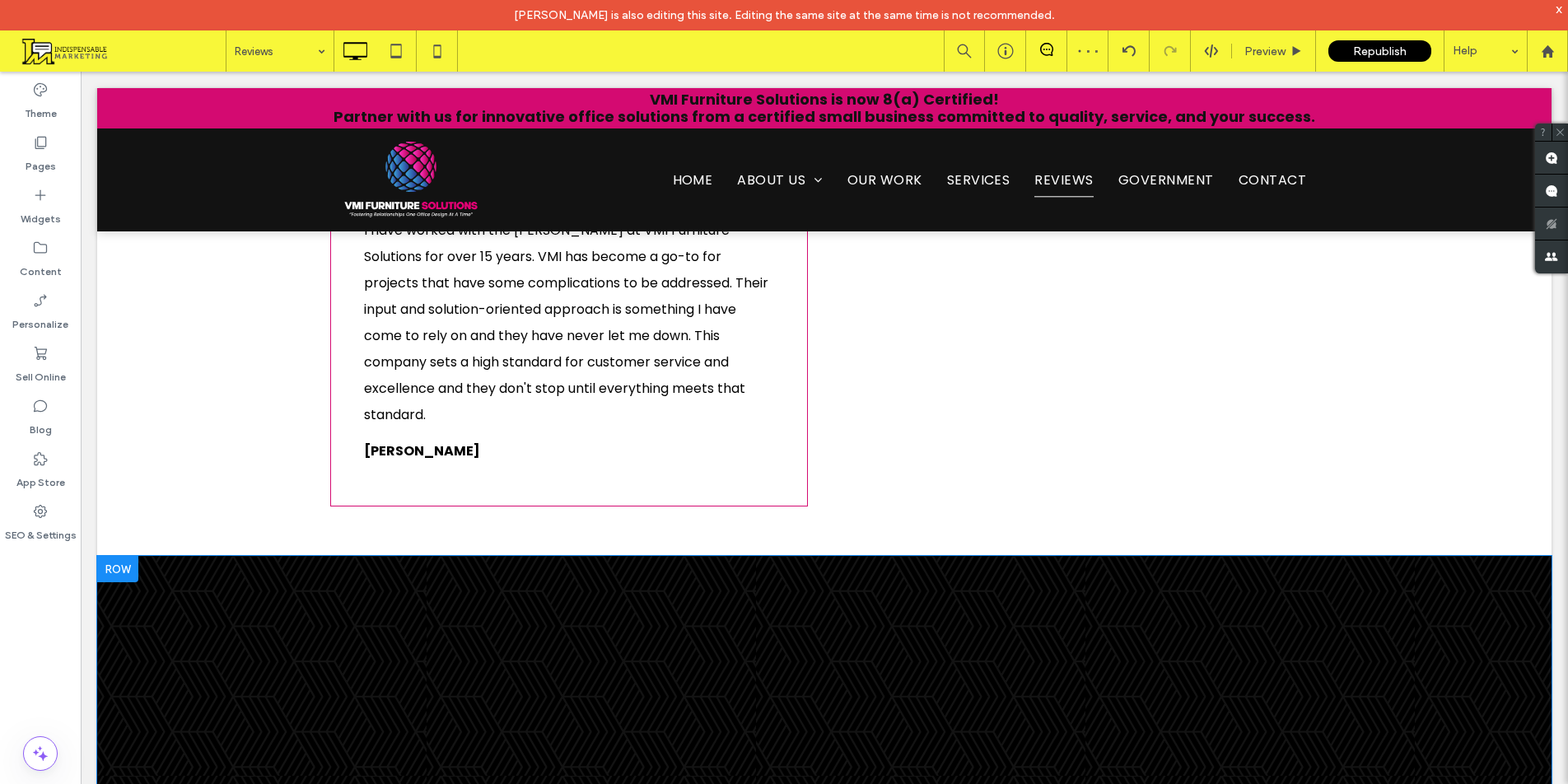
scroll to position [1535, 0]
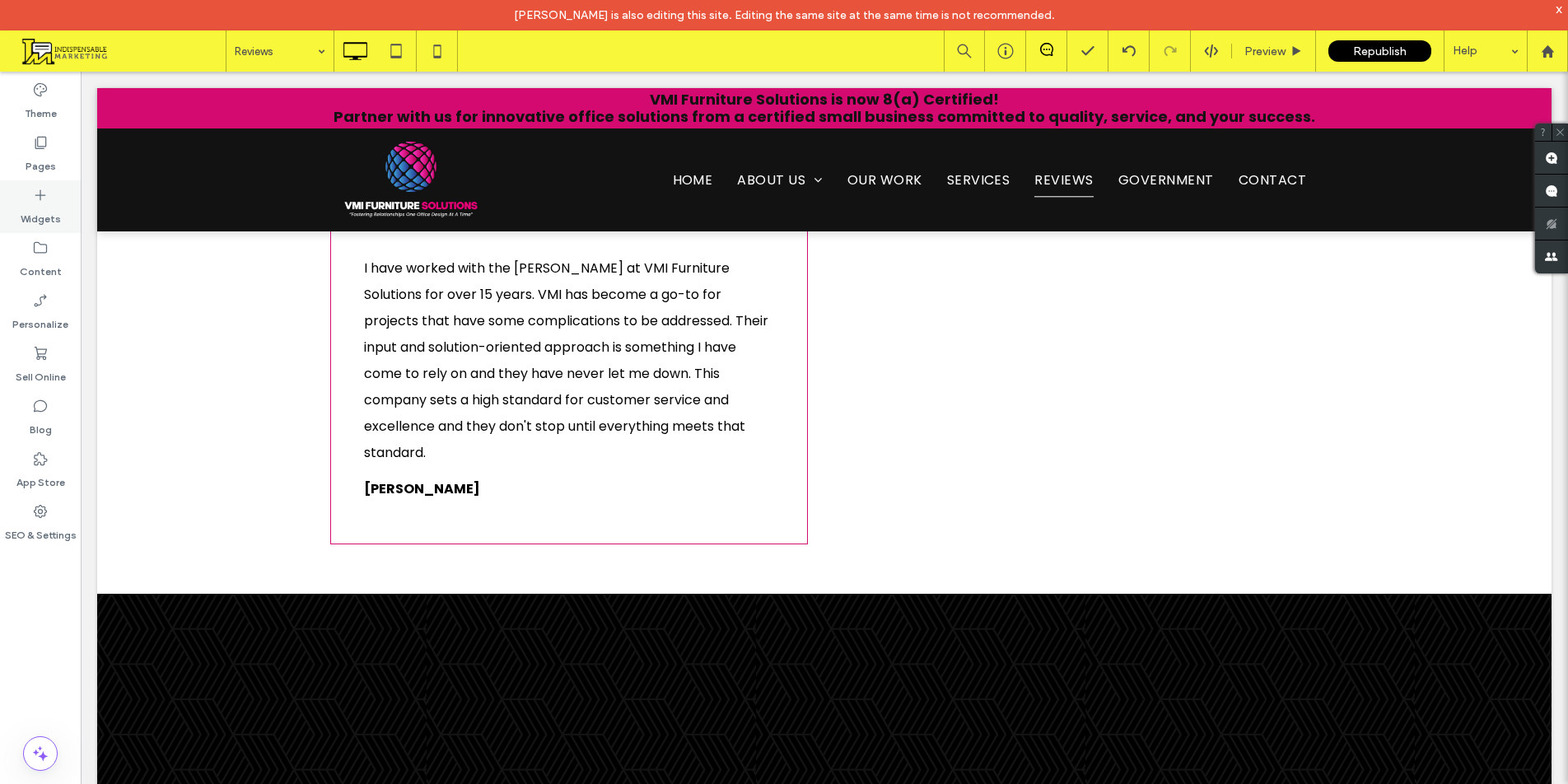
click at [35, 214] on label "Widgets" at bounding box center [40, 215] width 40 height 23
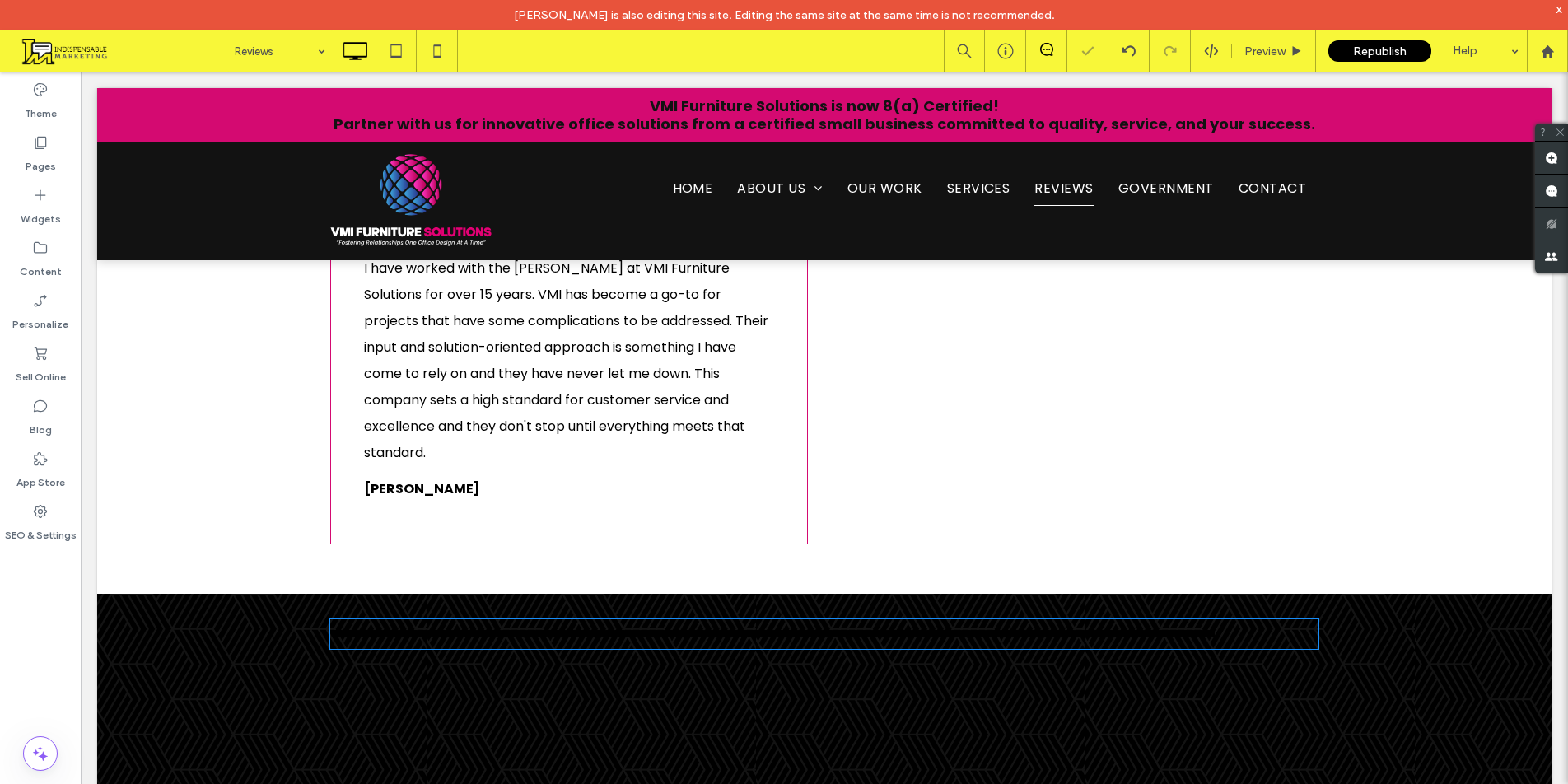
type input "*******"
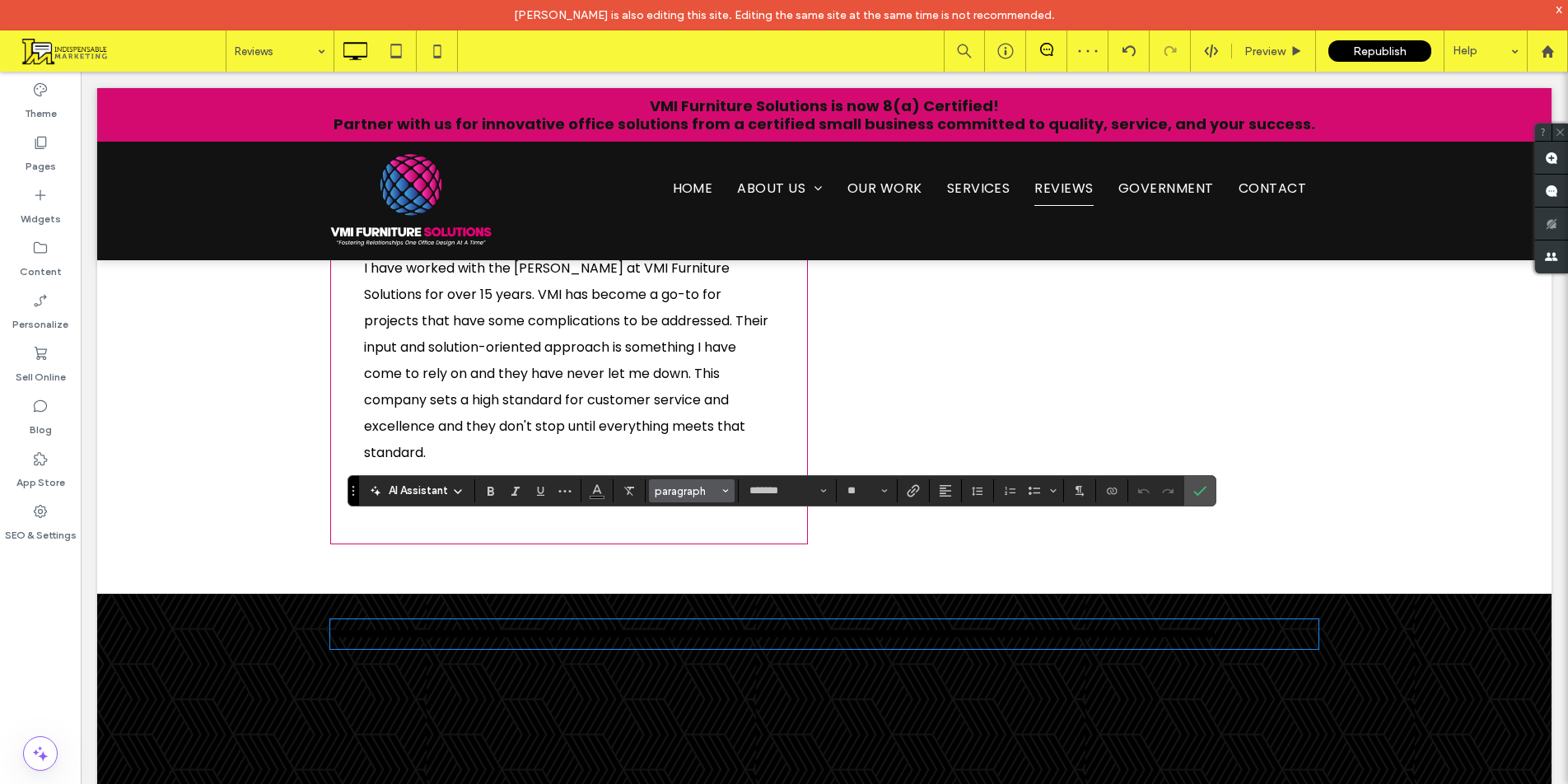
click at [700, 493] on span "paragraph" at bounding box center [686, 490] width 65 height 13
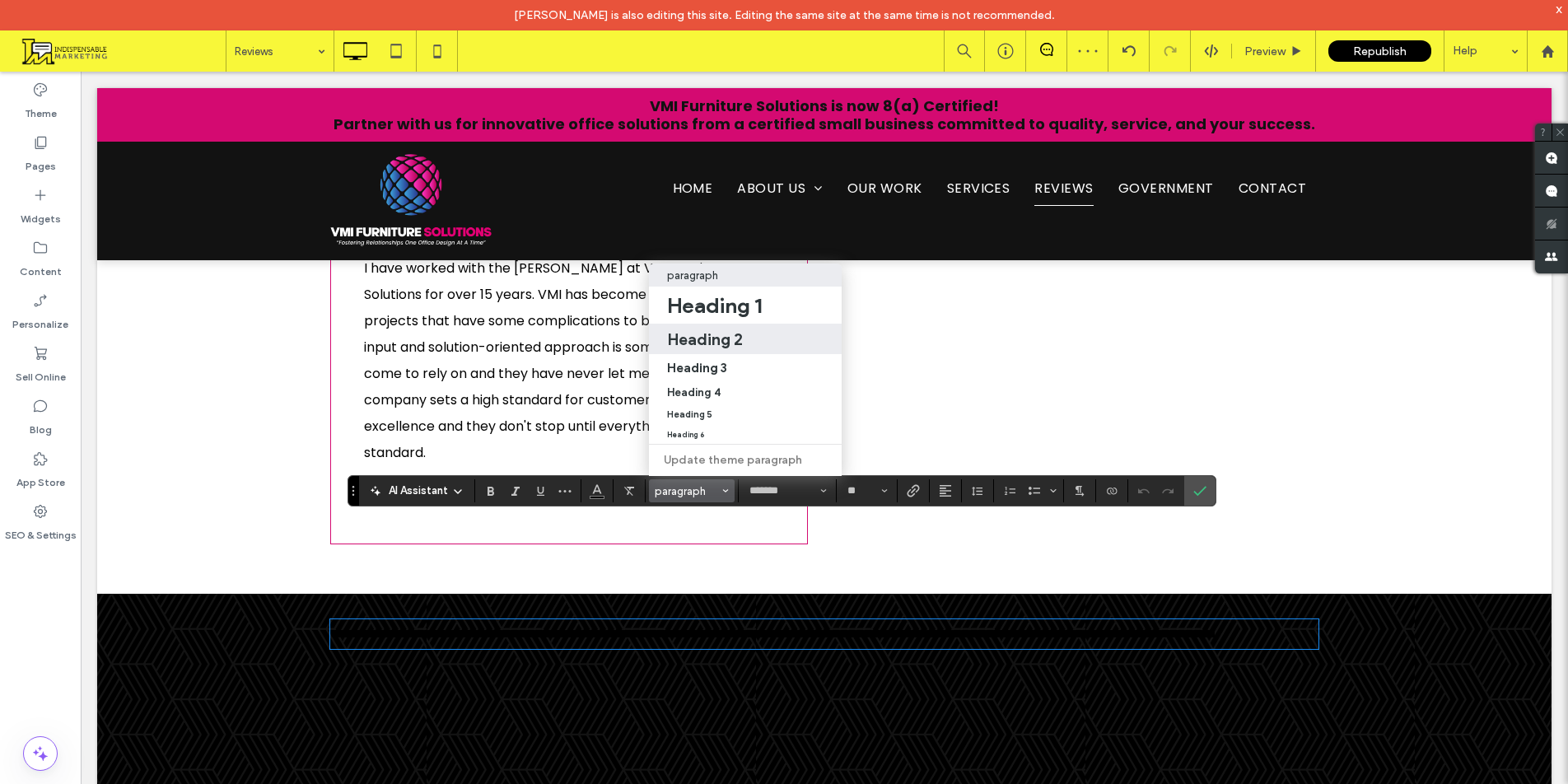
click at [722, 329] on h2 "Heading 2" at bounding box center [704, 339] width 76 height 20
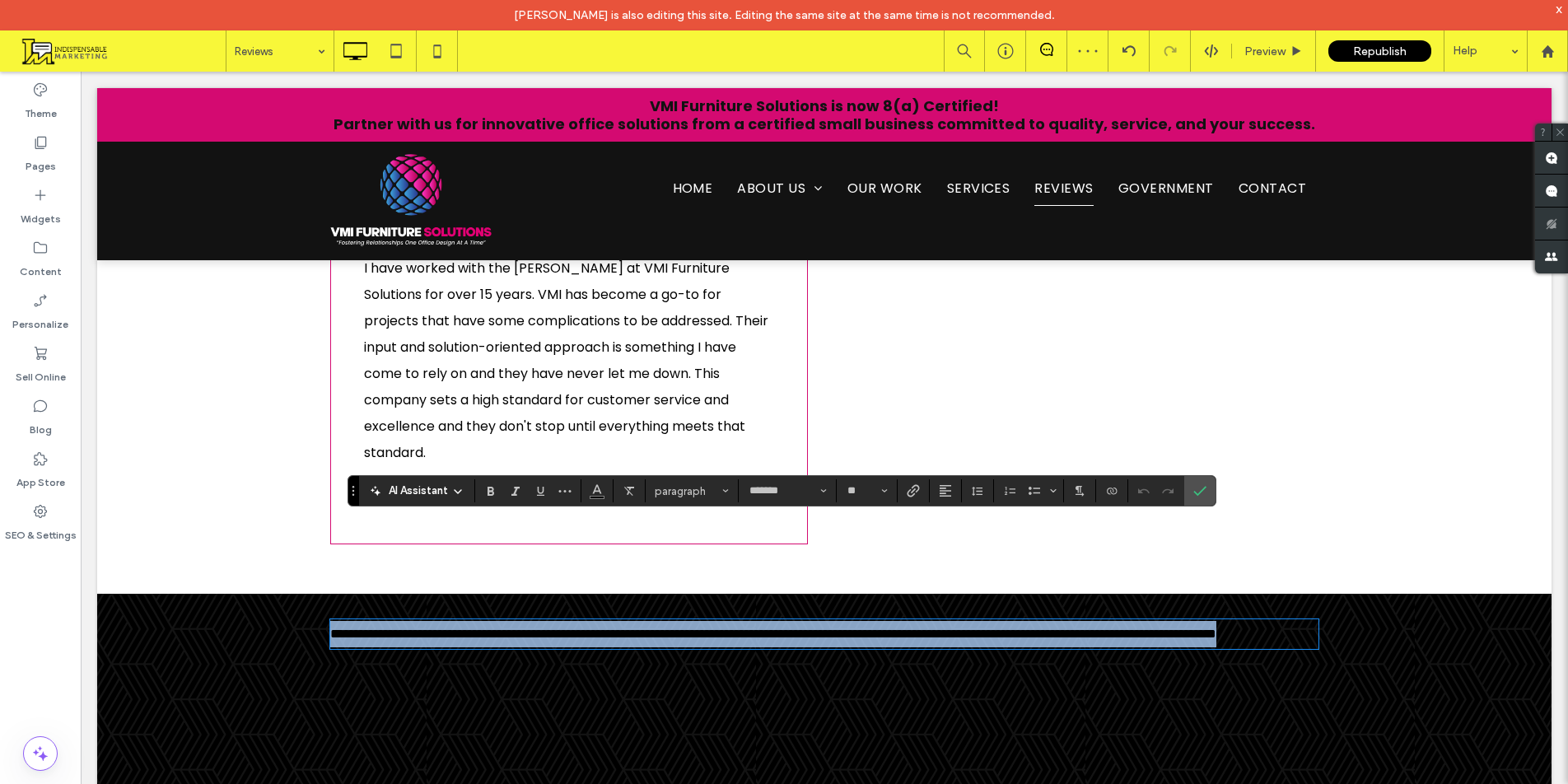
type input "**"
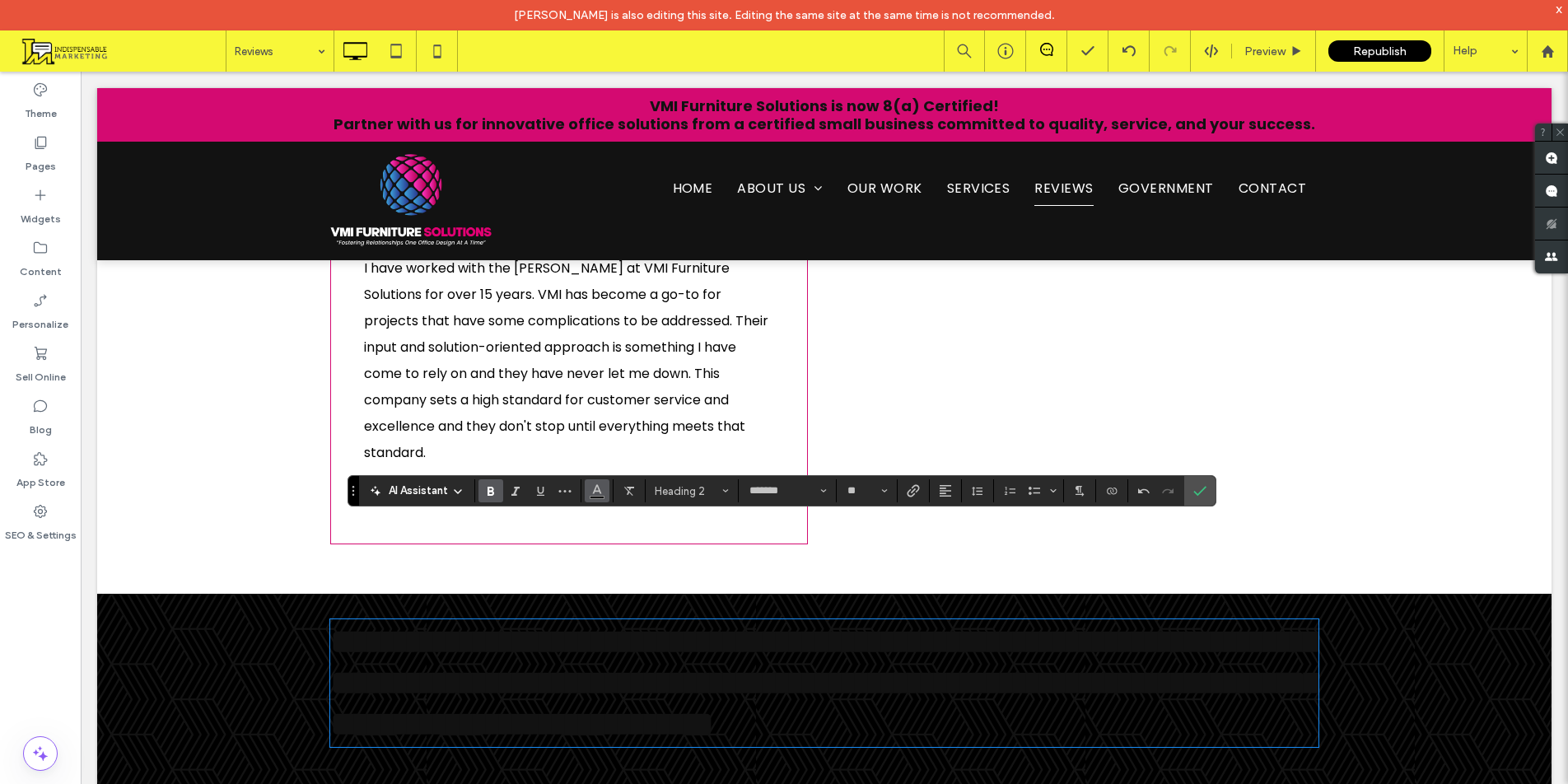
click at [595, 491] on use "Color" at bounding box center [597, 488] width 9 height 9
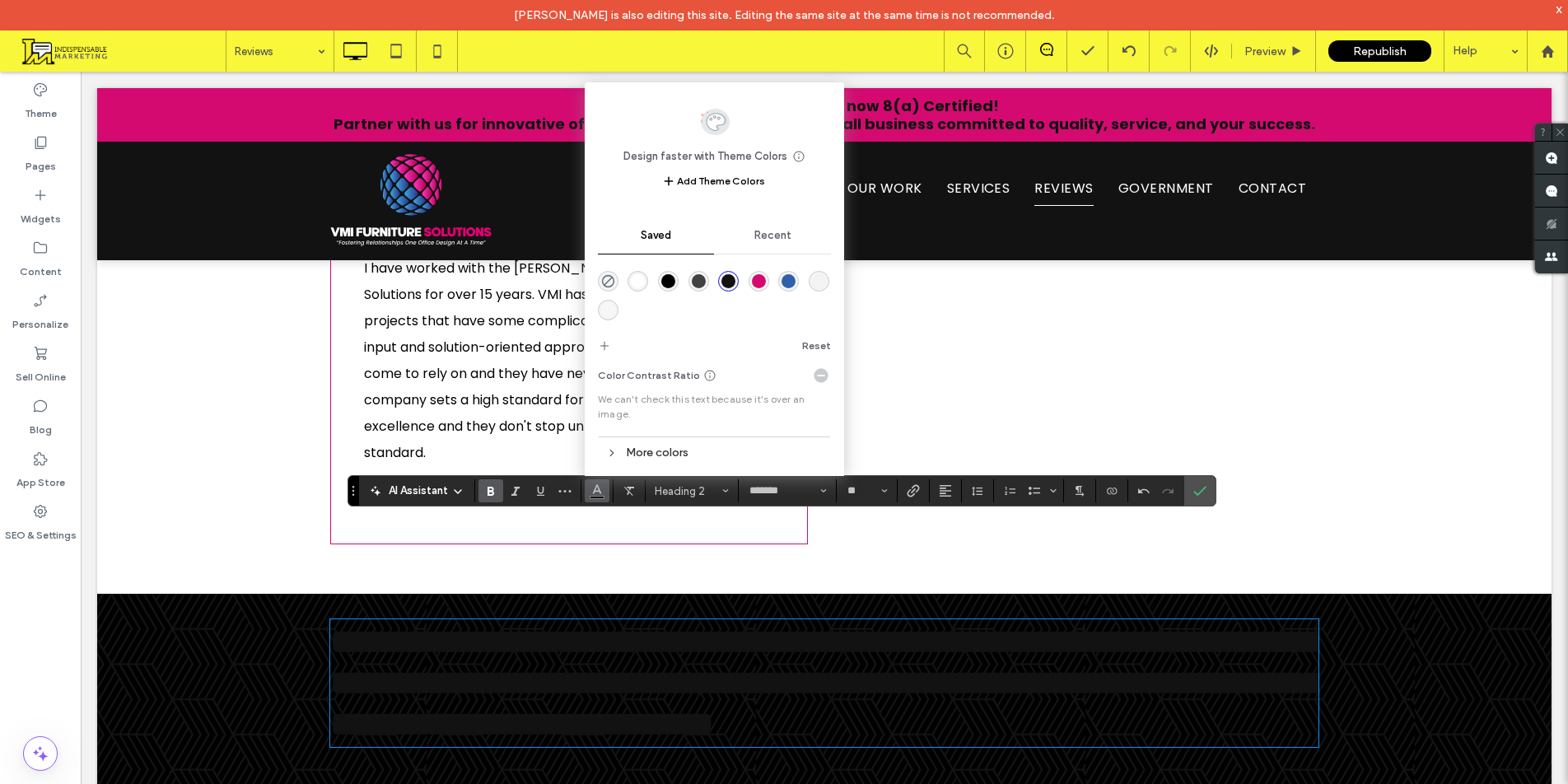
drag, startPoint x: 637, startPoint y: 279, endPoint x: 557, endPoint y: 207, distance: 107.6
click at [637, 279] on div "rgba(255,255,255,1)" at bounding box center [638, 281] width 14 height 14
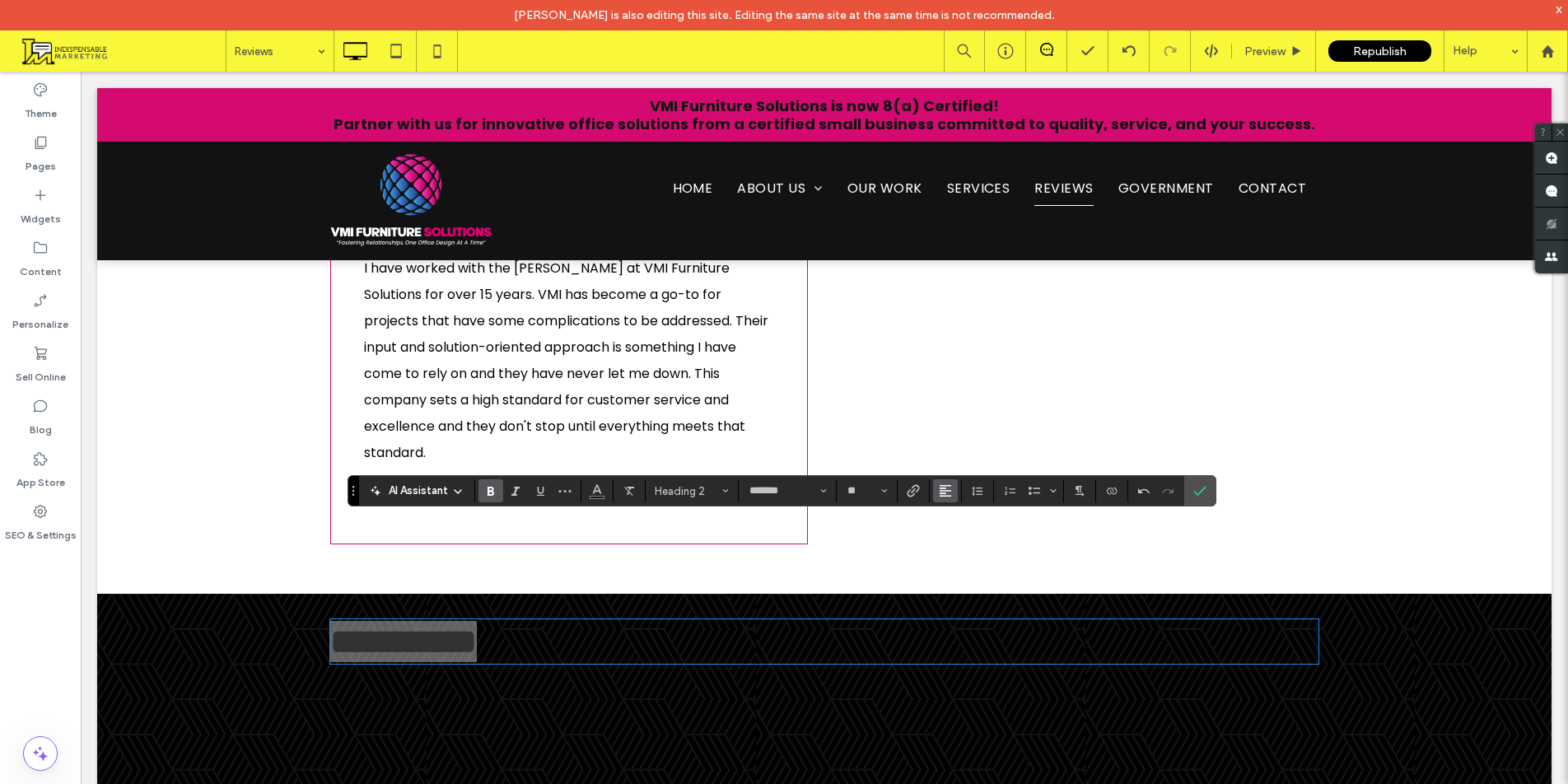
click at [948, 490] on icon "Alignment" at bounding box center [945, 491] width 13 height 13
click at [965, 410] on div "ui.textEditor.alignment.center" at bounding box center [962, 417] width 21 height 13
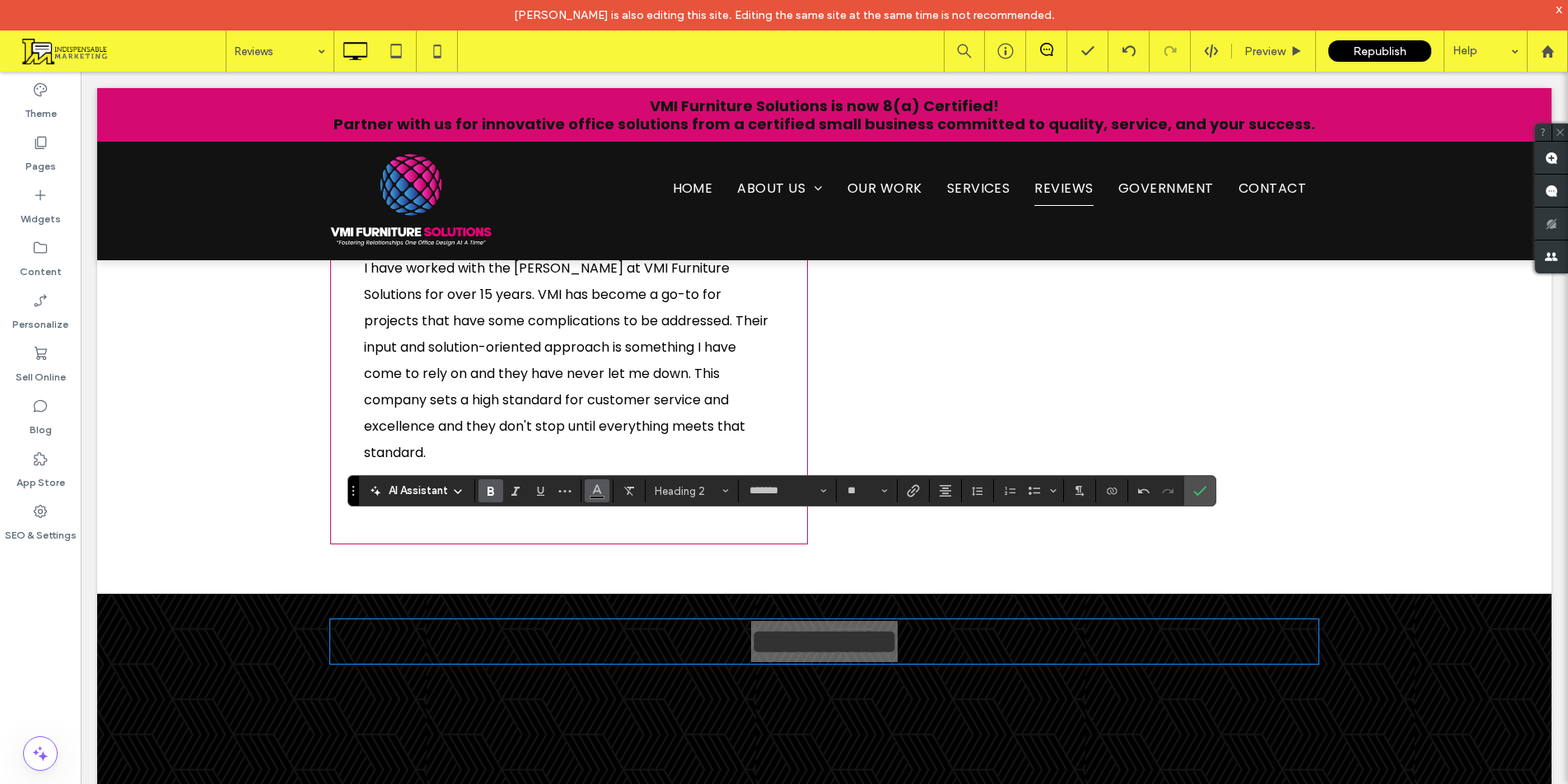
click at [588, 489] on button "Color" at bounding box center [598, 490] width 25 height 23
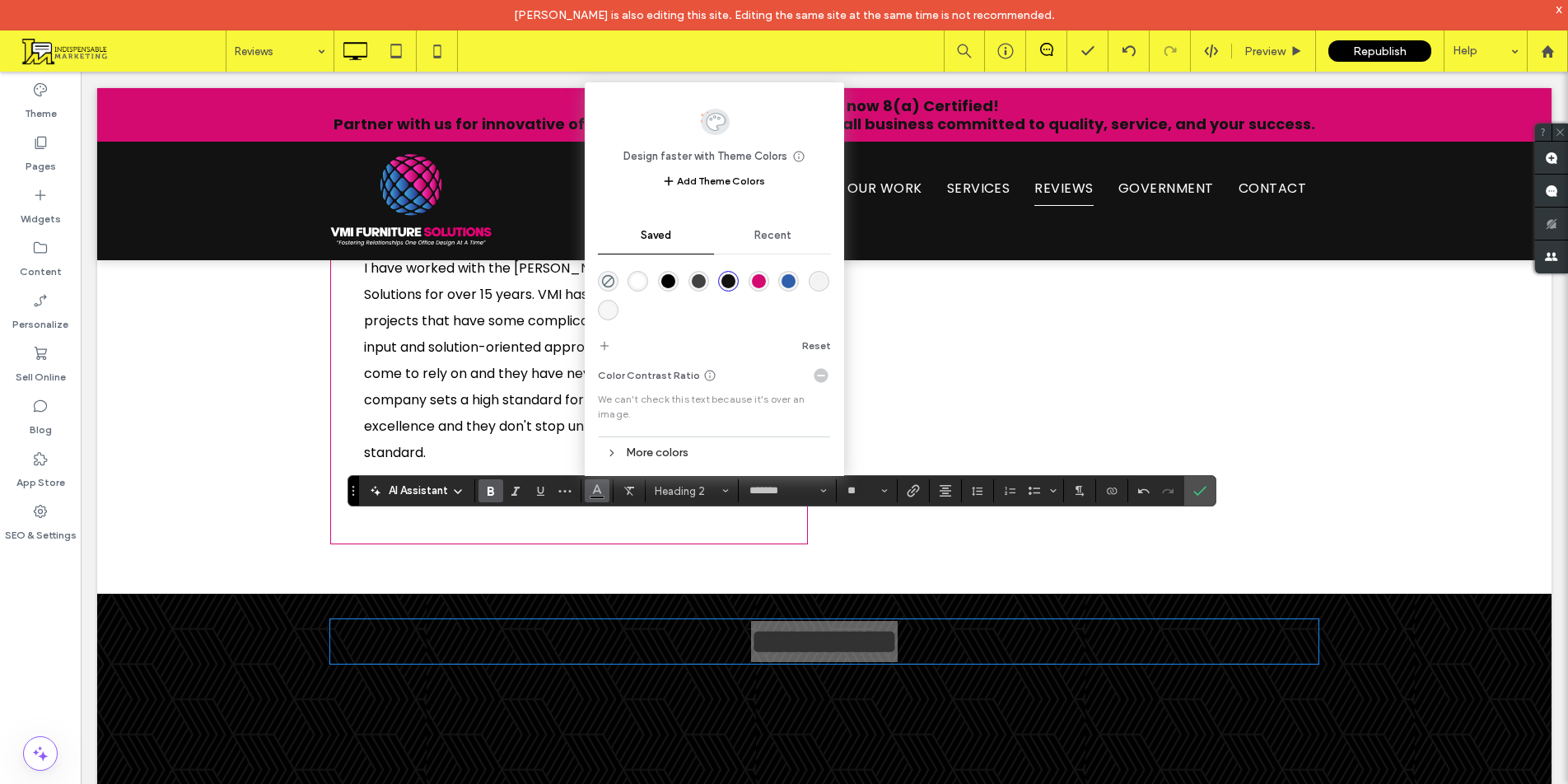
click at [640, 286] on div "rgba(255,255,255,1)" at bounding box center [638, 281] width 14 height 14
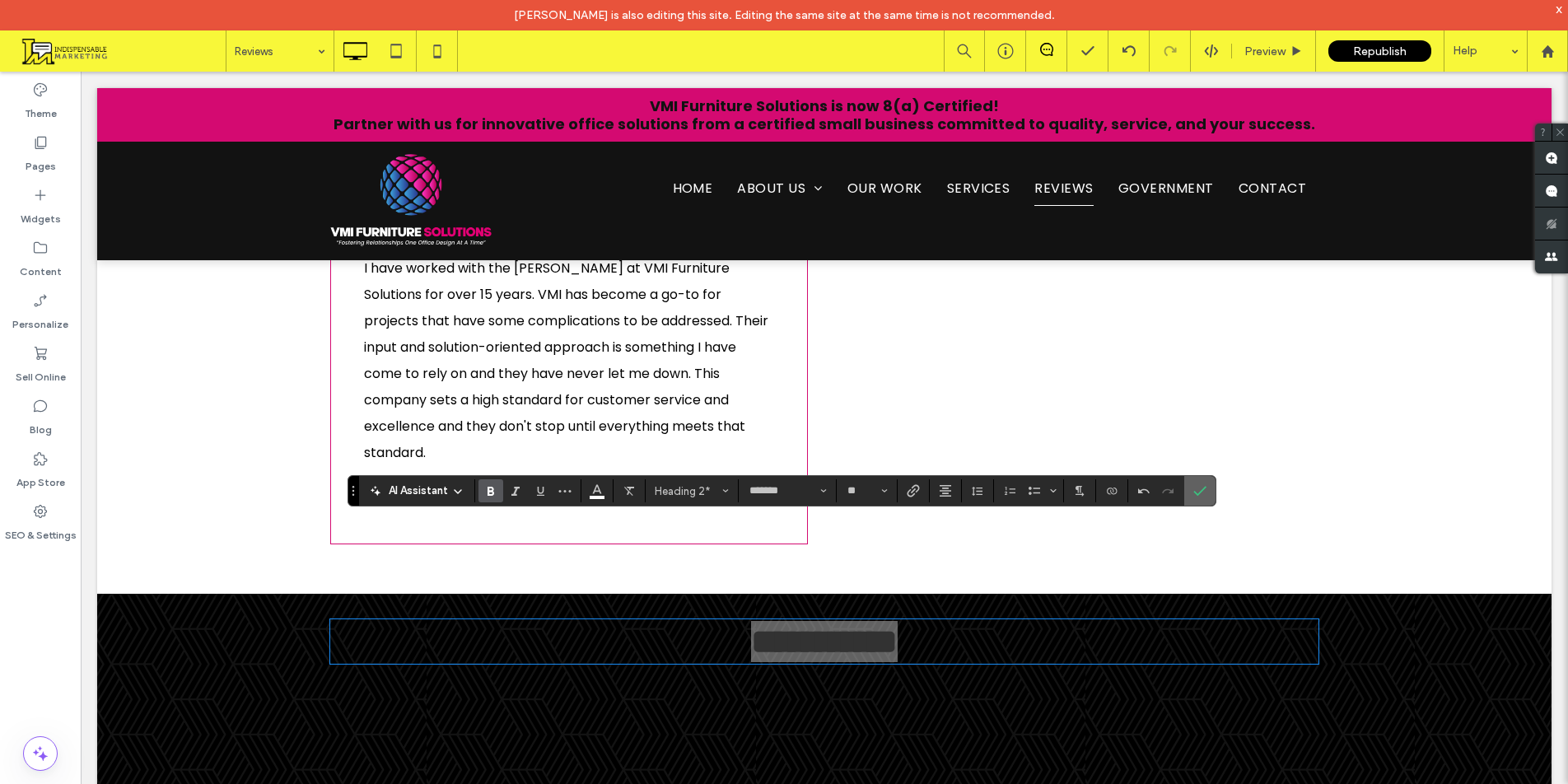
click at [1196, 488] on icon "Confirm" at bounding box center [1200, 491] width 13 height 13
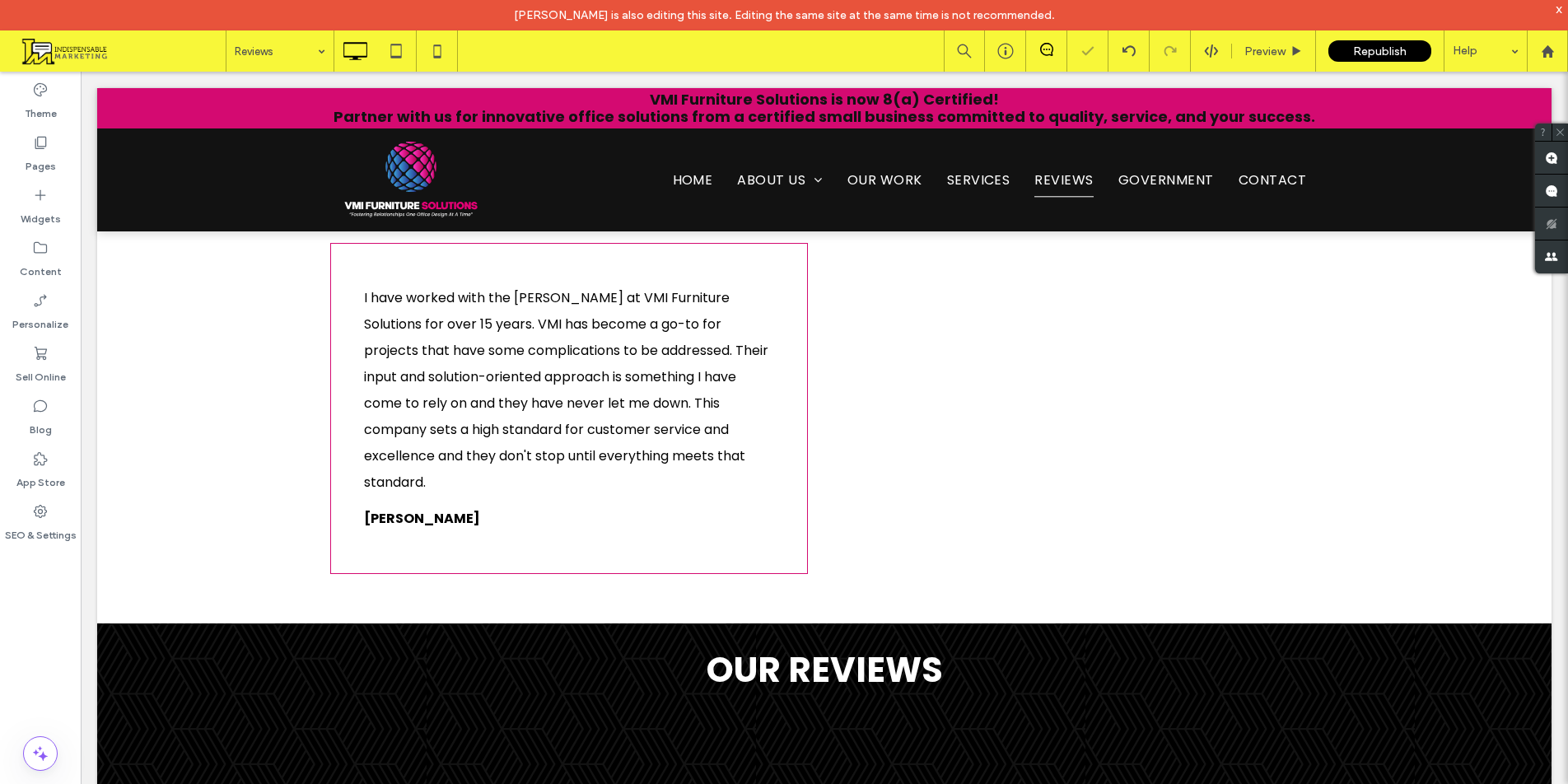
scroll to position [1564, 0]
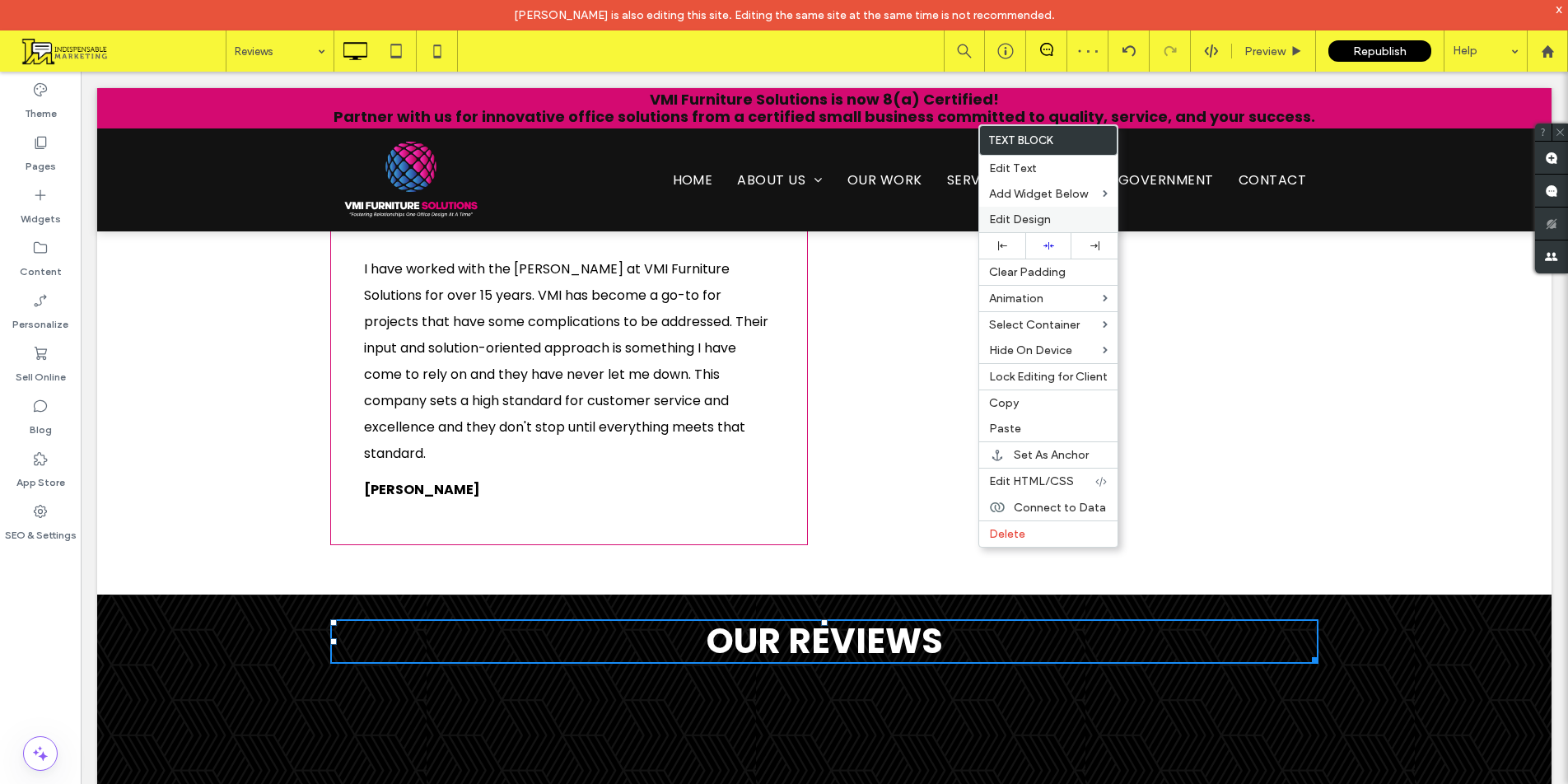
click at [1042, 223] on span "Edit Design" at bounding box center [1020, 220] width 62 height 14
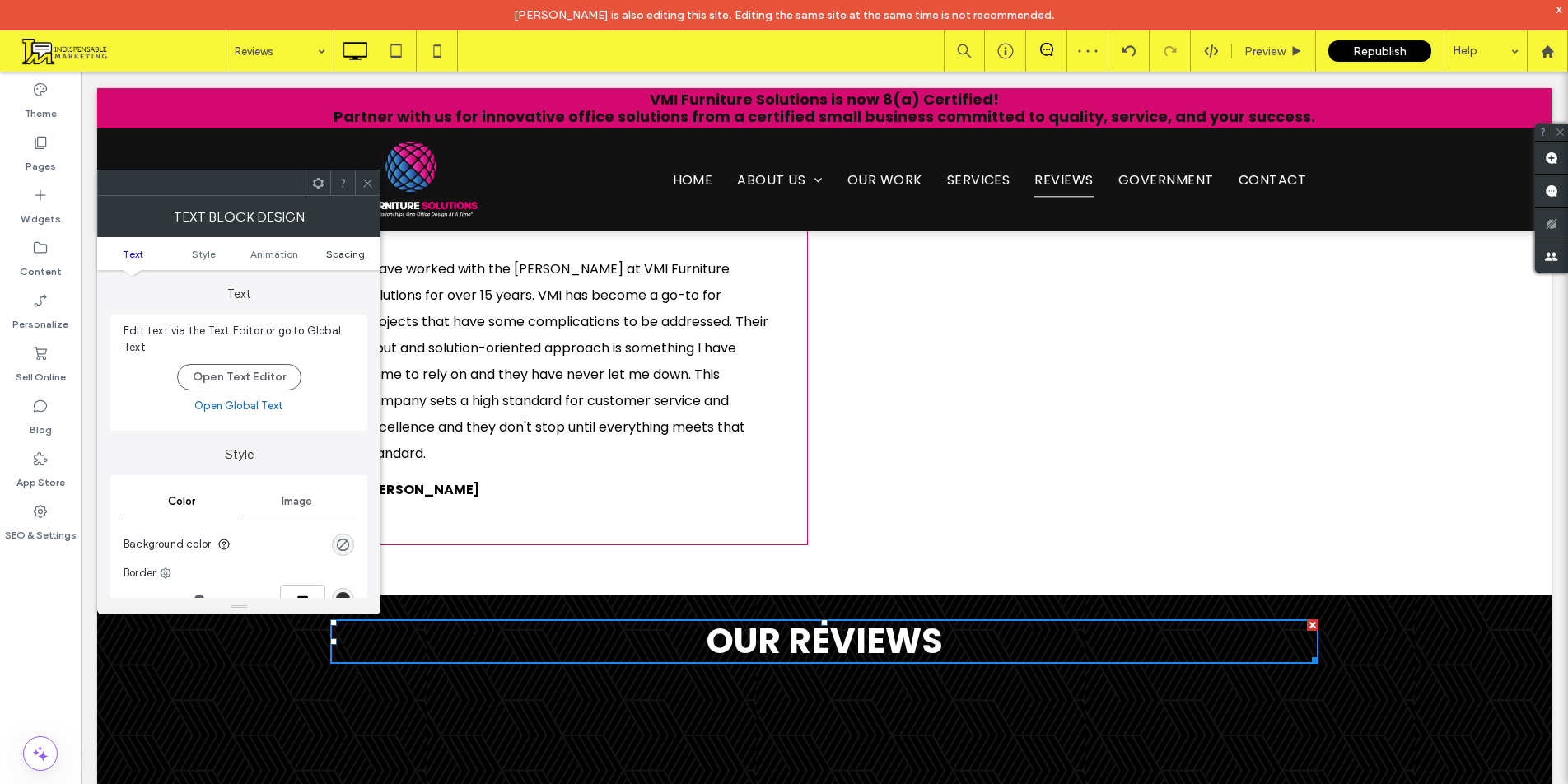
click at [333, 253] on span "Spacing" at bounding box center [345, 253] width 39 height 13
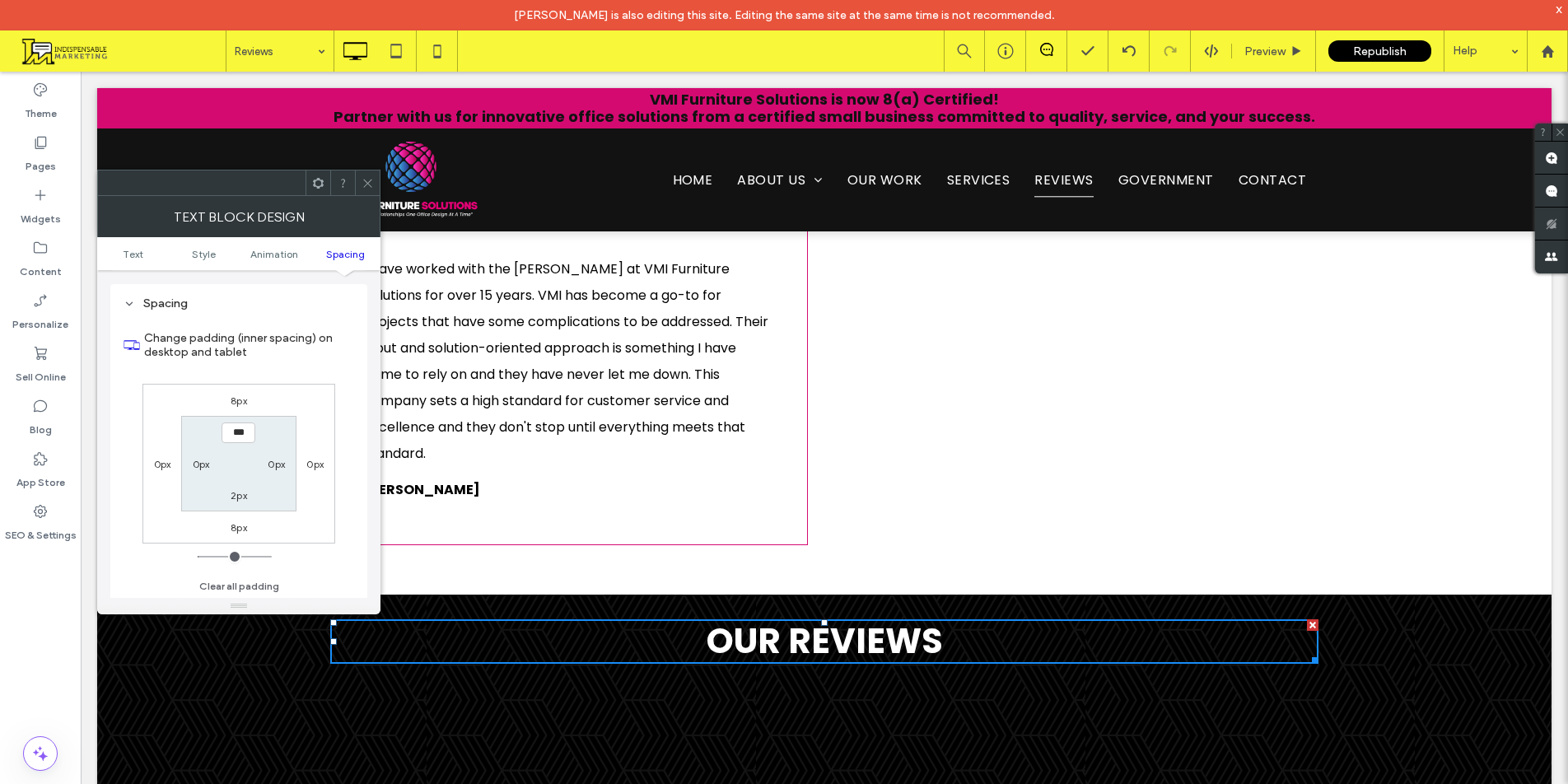
scroll to position [472, 0]
click at [235, 533] on div "8px" at bounding box center [238, 526] width 16 height 16
click at [241, 530] on label "8px" at bounding box center [238, 526] width 16 height 13
type input "*"
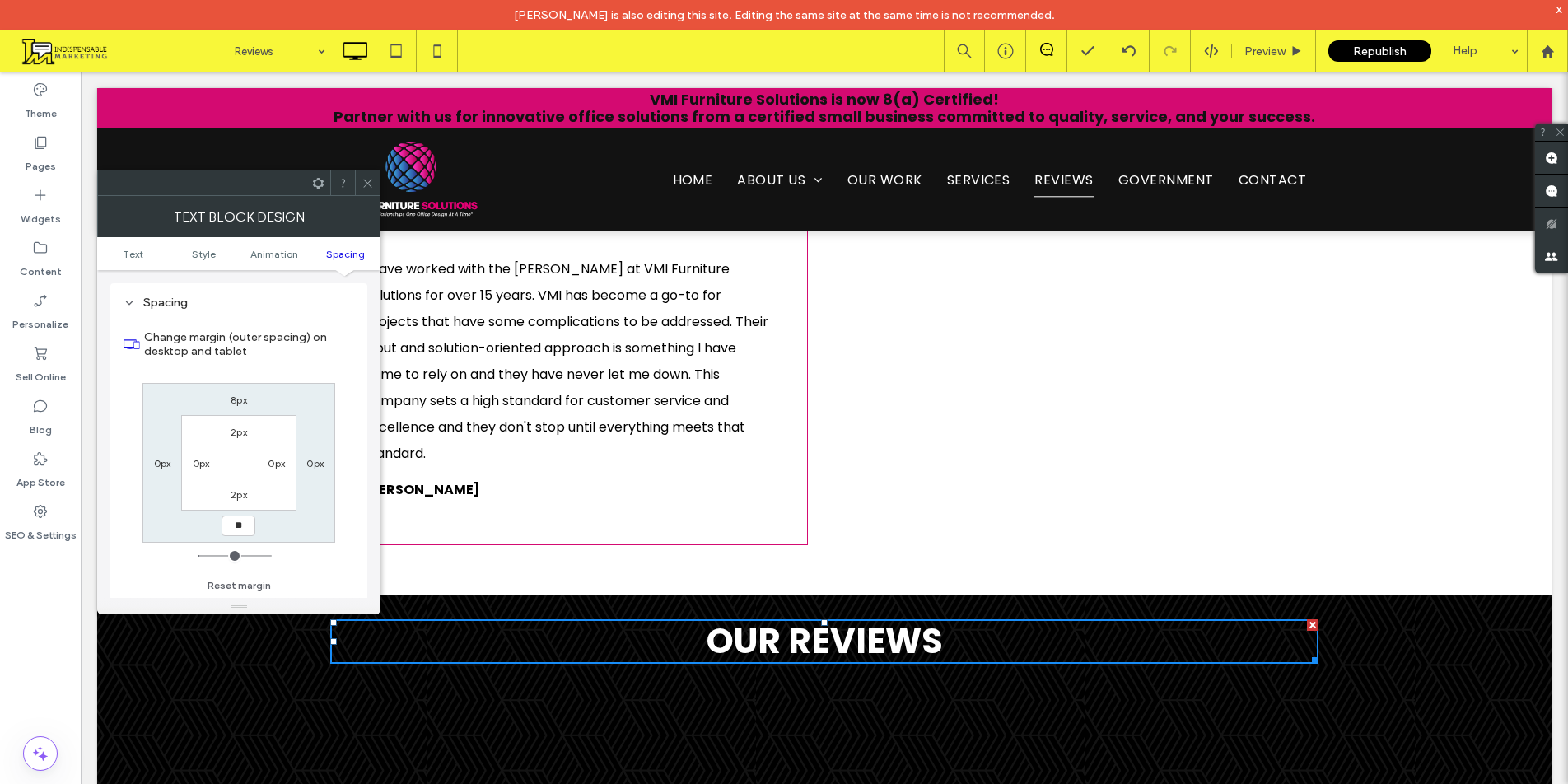
type input "**"
drag, startPoint x: 226, startPoint y: 524, endPoint x: 298, endPoint y: 525, distance: 72.0
click at [298, 525] on div "8px 0px **** 0px 2px 0px 2px 0px" at bounding box center [239, 462] width 193 height 160
type input "**"
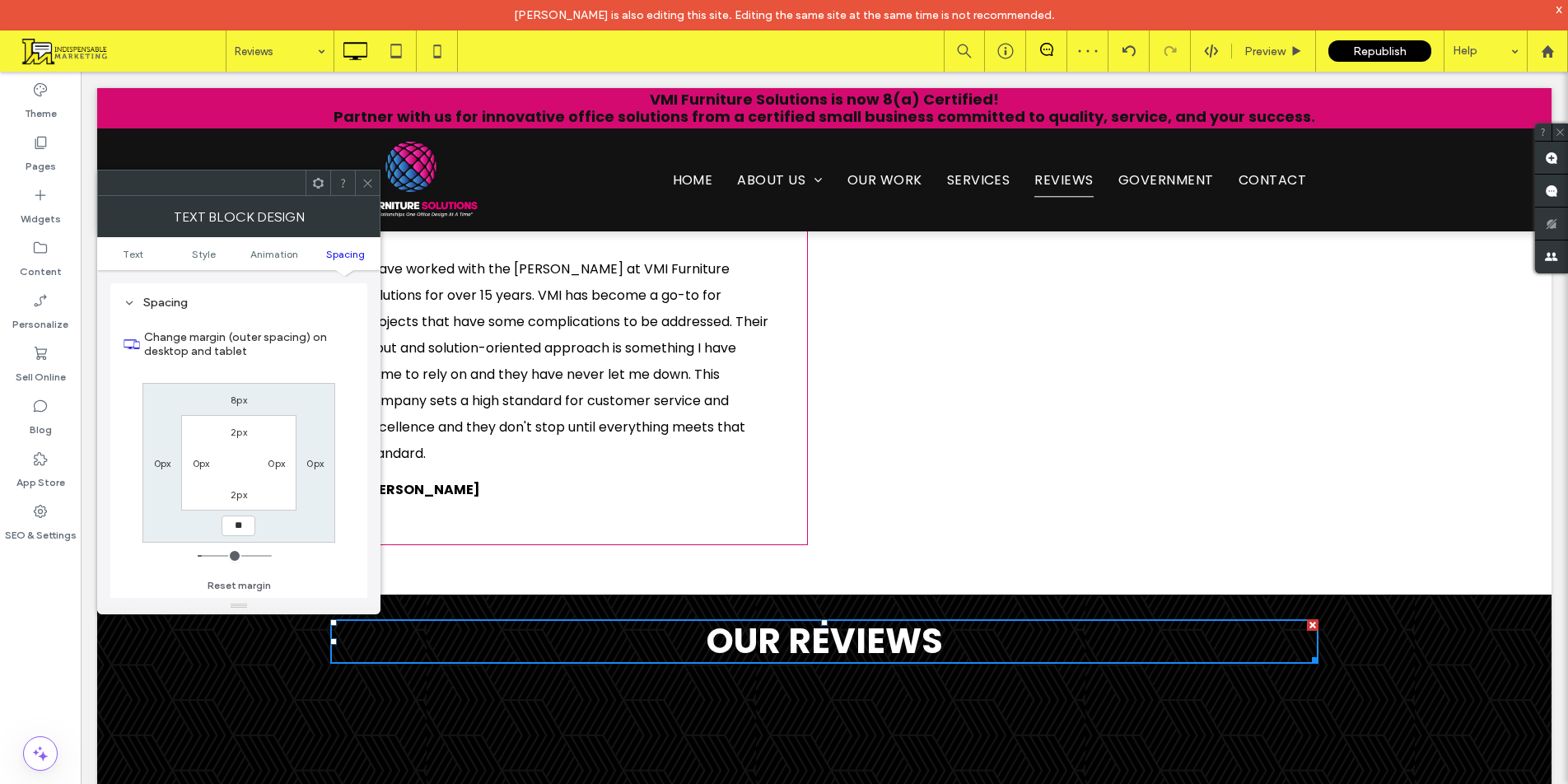
type input "**"
type input "****"
click at [365, 188] on icon at bounding box center [367, 183] width 13 height 13
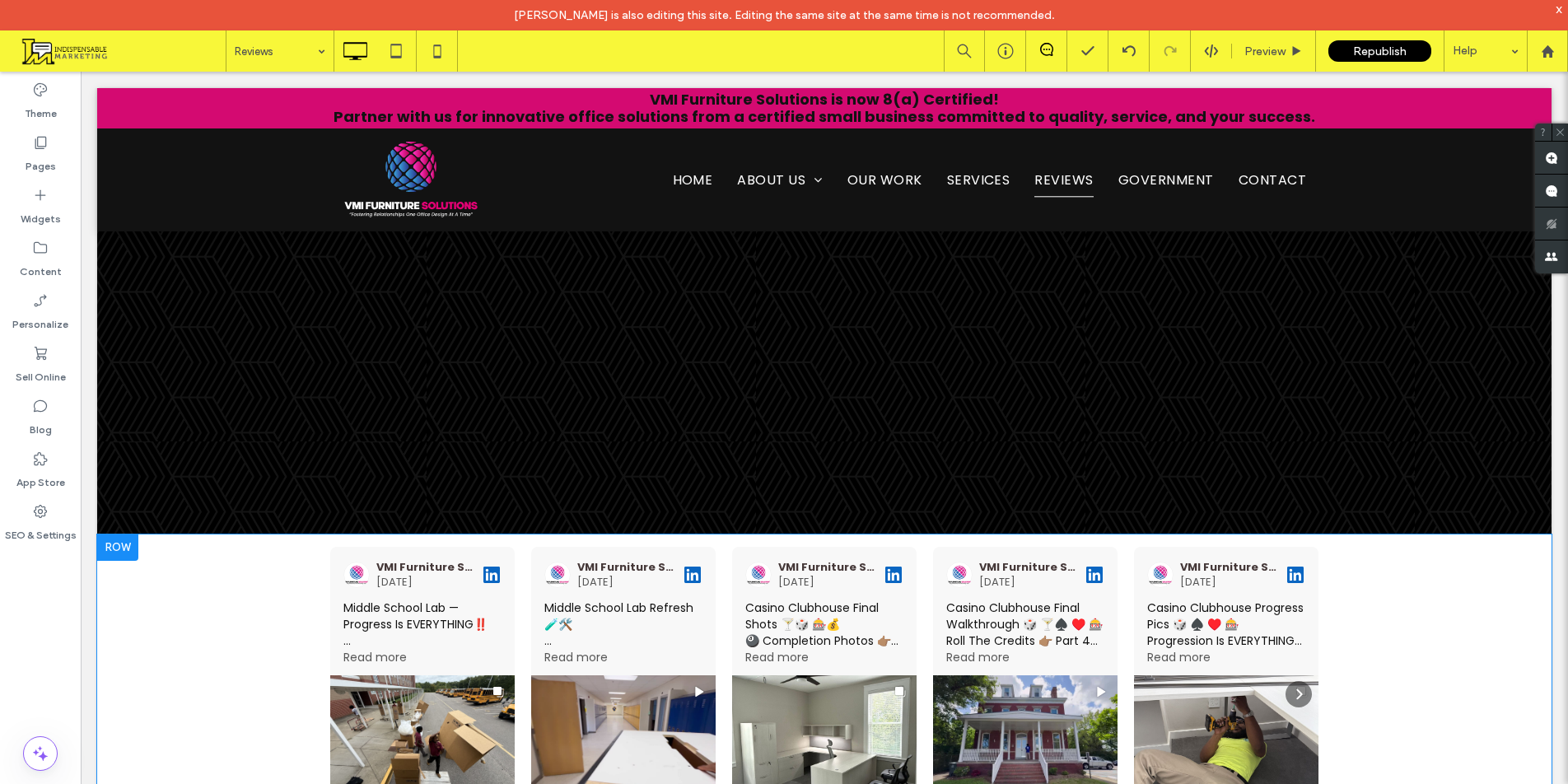
scroll to position [2223, 0]
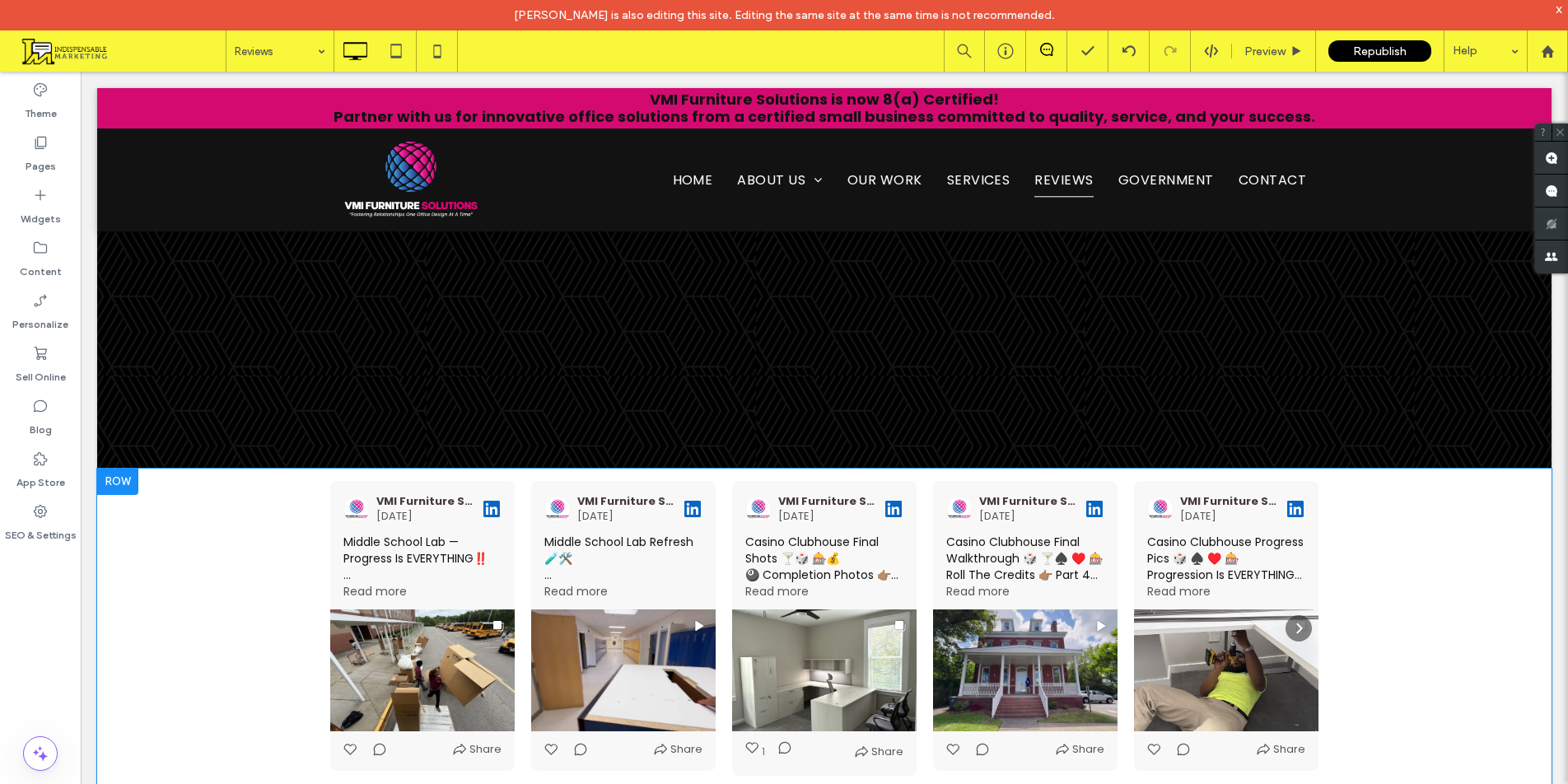
click at [189, 468] on div "VMI Furniture Solutions [DATE] Middle School Lab — Progress Is EVERYTHING‼️ Loc…" at bounding box center [824, 661] width 1454 height 385
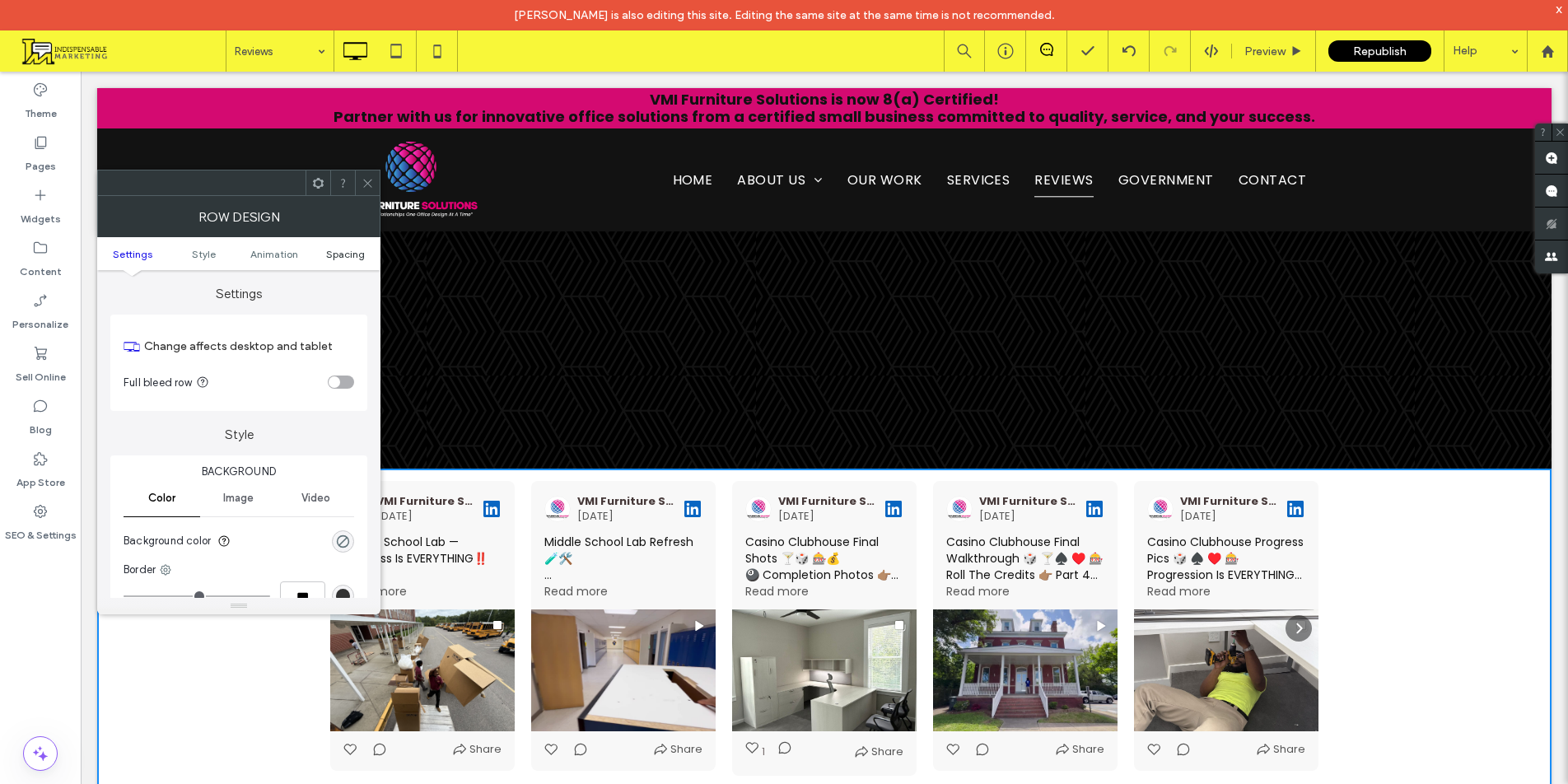
click at [355, 252] on span "Spacing" at bounding box center [345, 253] width 39 height 13
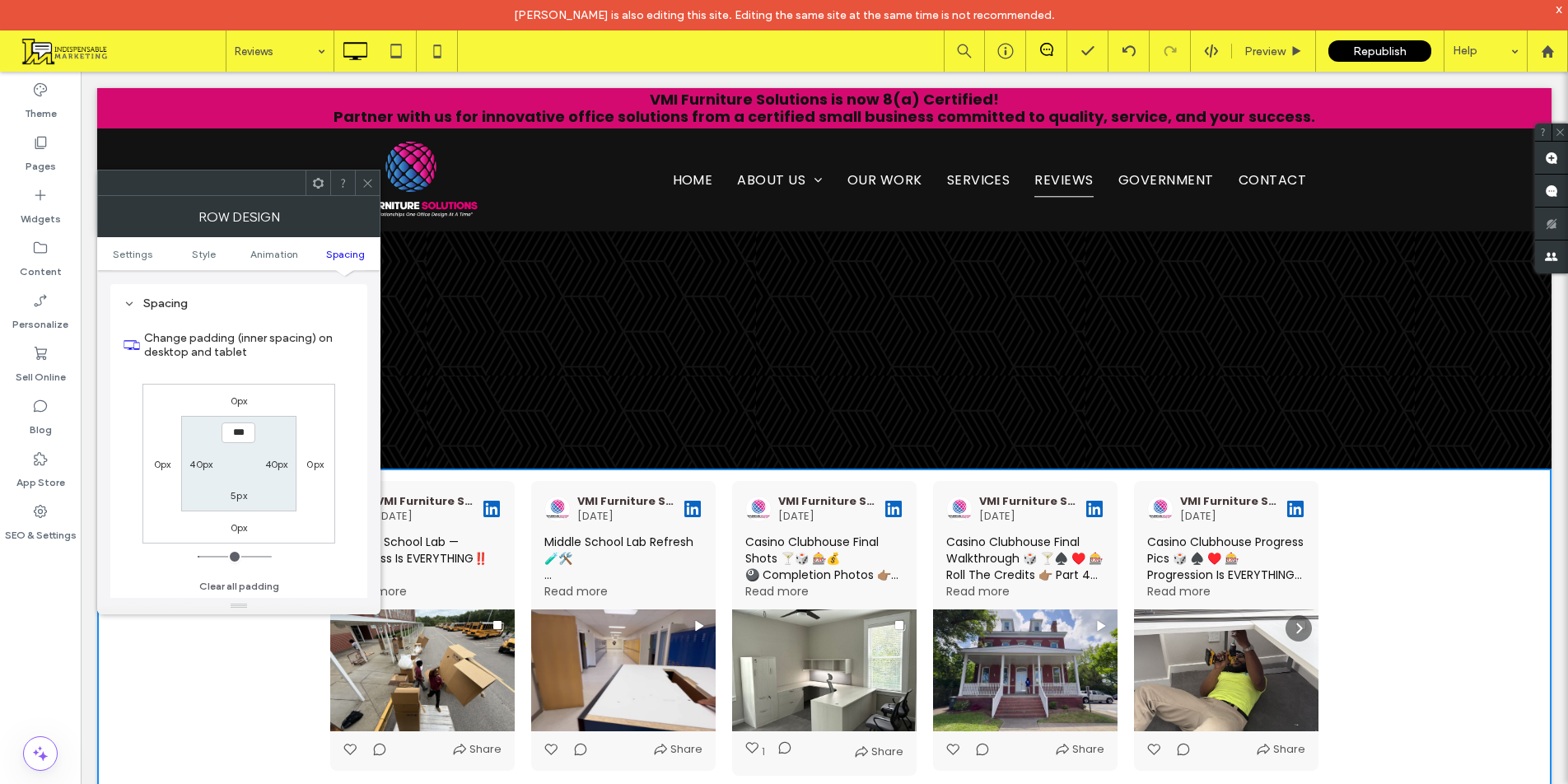
scroll to position [465, 0]
type input "****"
type input "**"
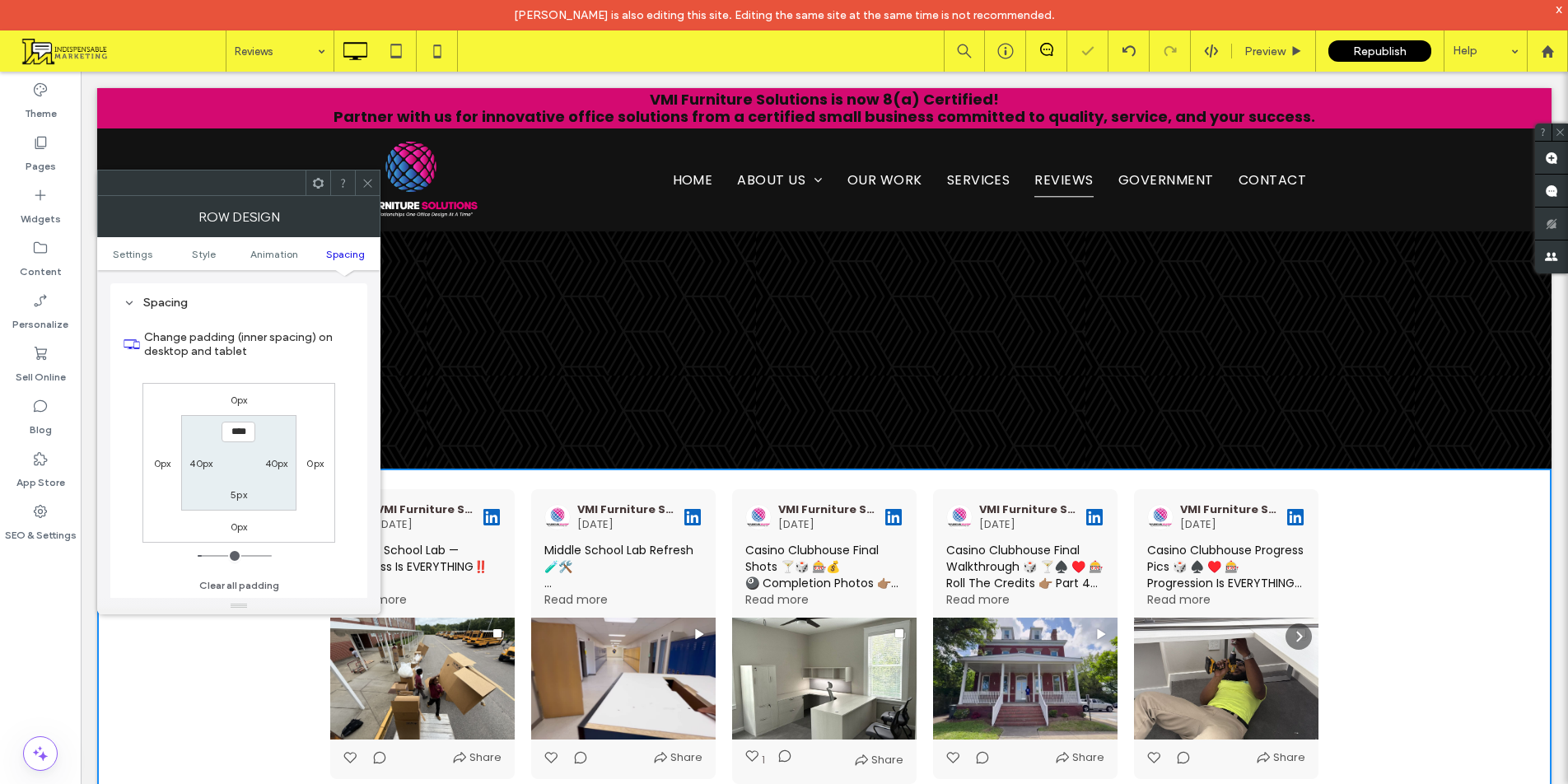
click at [359, 181] on div at bounding box center [367, 183] width 25 height 25
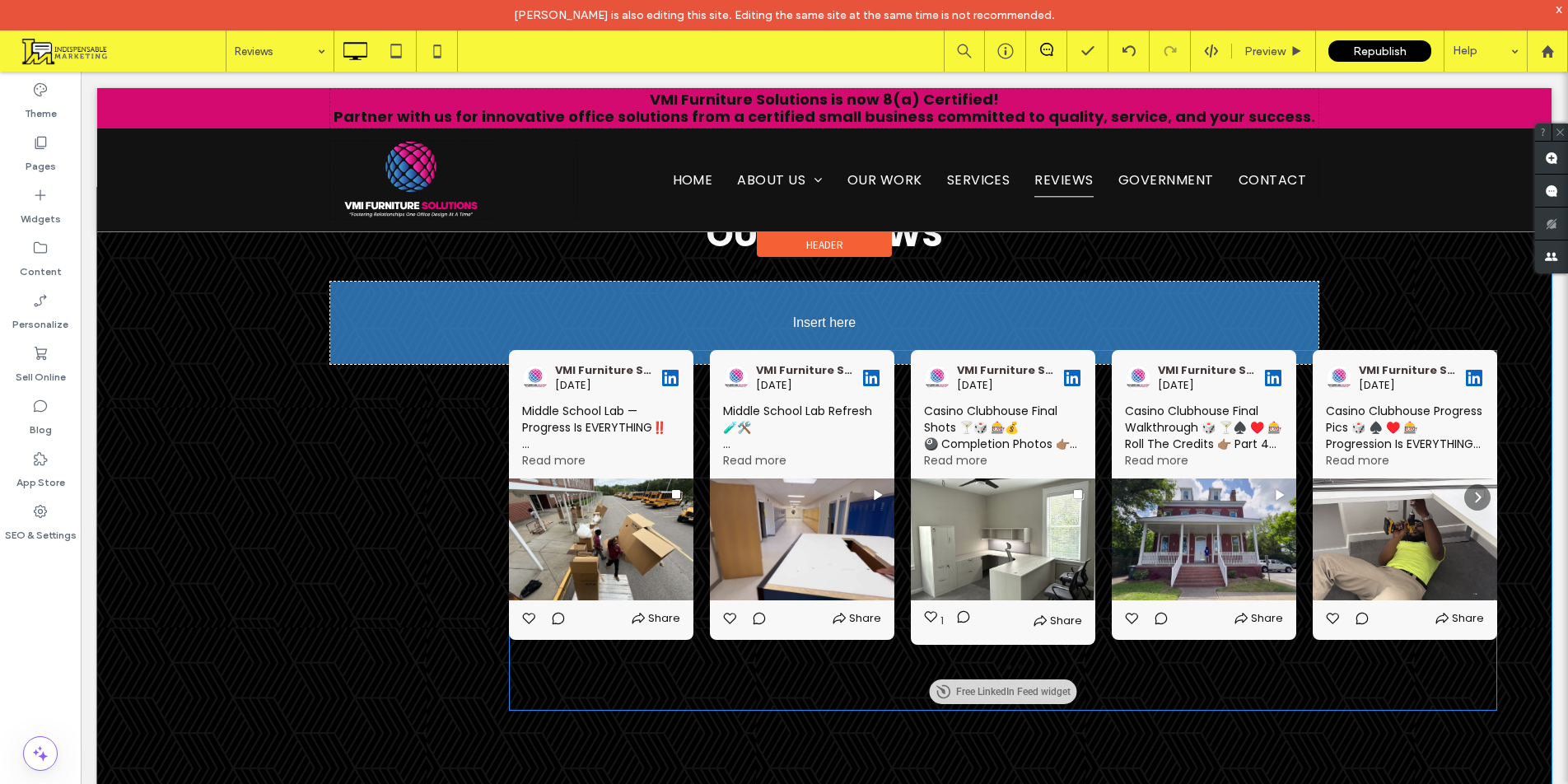
scroll to position [1894, 0]
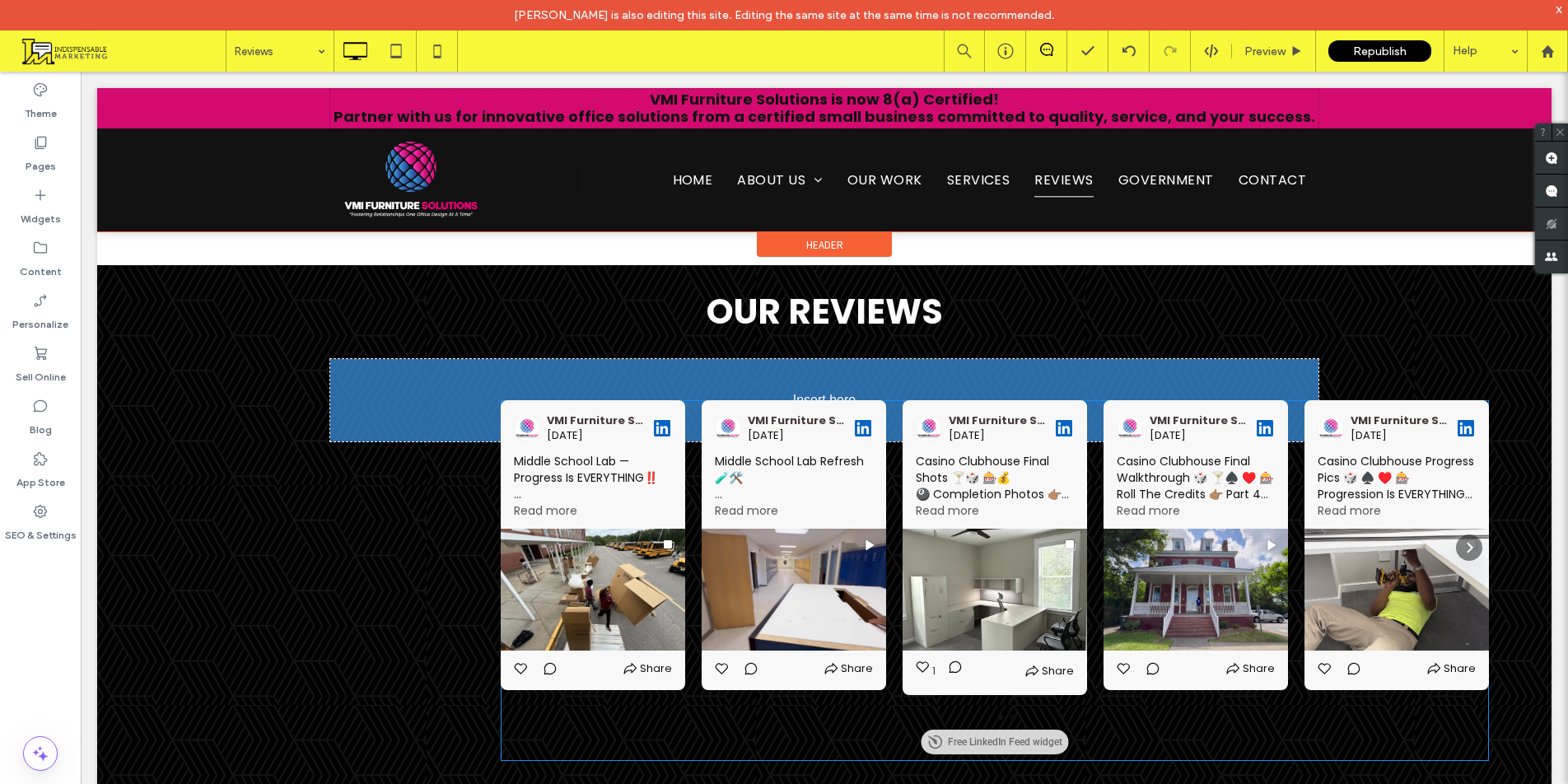
drag, startPoint x: 1040, startPoint y: 656, endPoint x: 933, endPoint y: 392, distance: 284.9
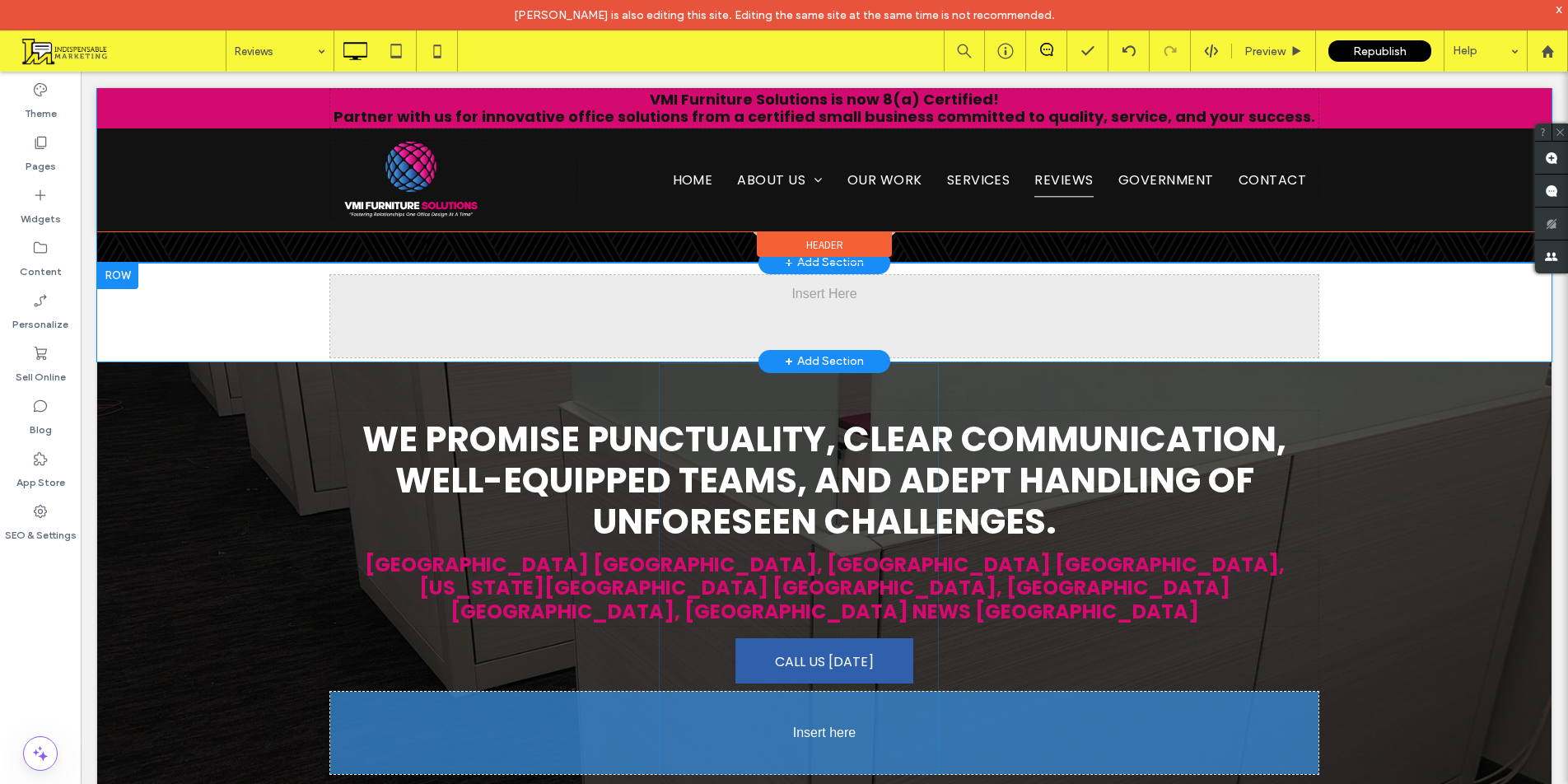
scroll to position [2276, 0]
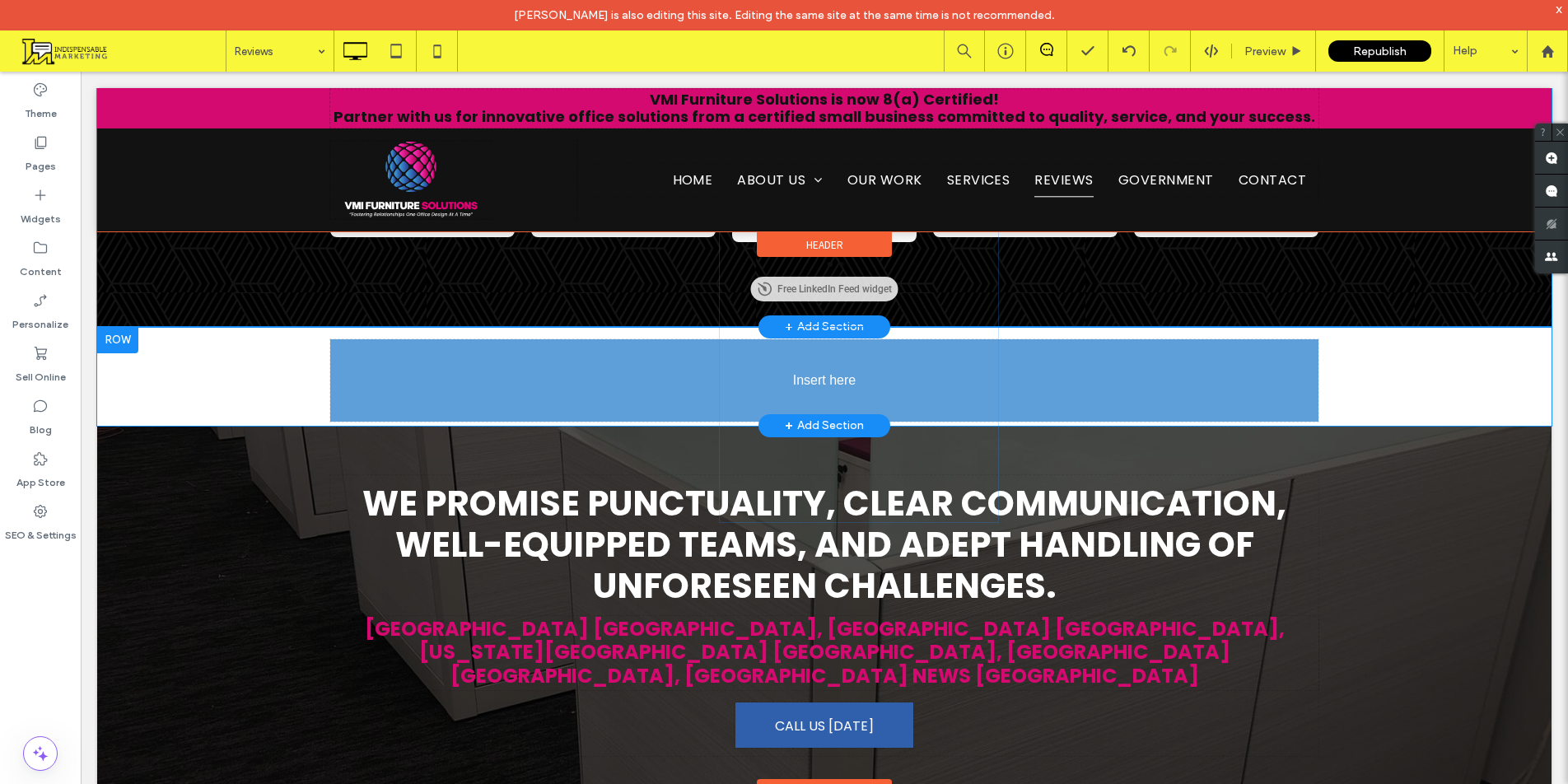
drag, startPoint x: 831, startPoint y: 269, endPoint x: 1047, endPoint y: 382, distance: 243.8
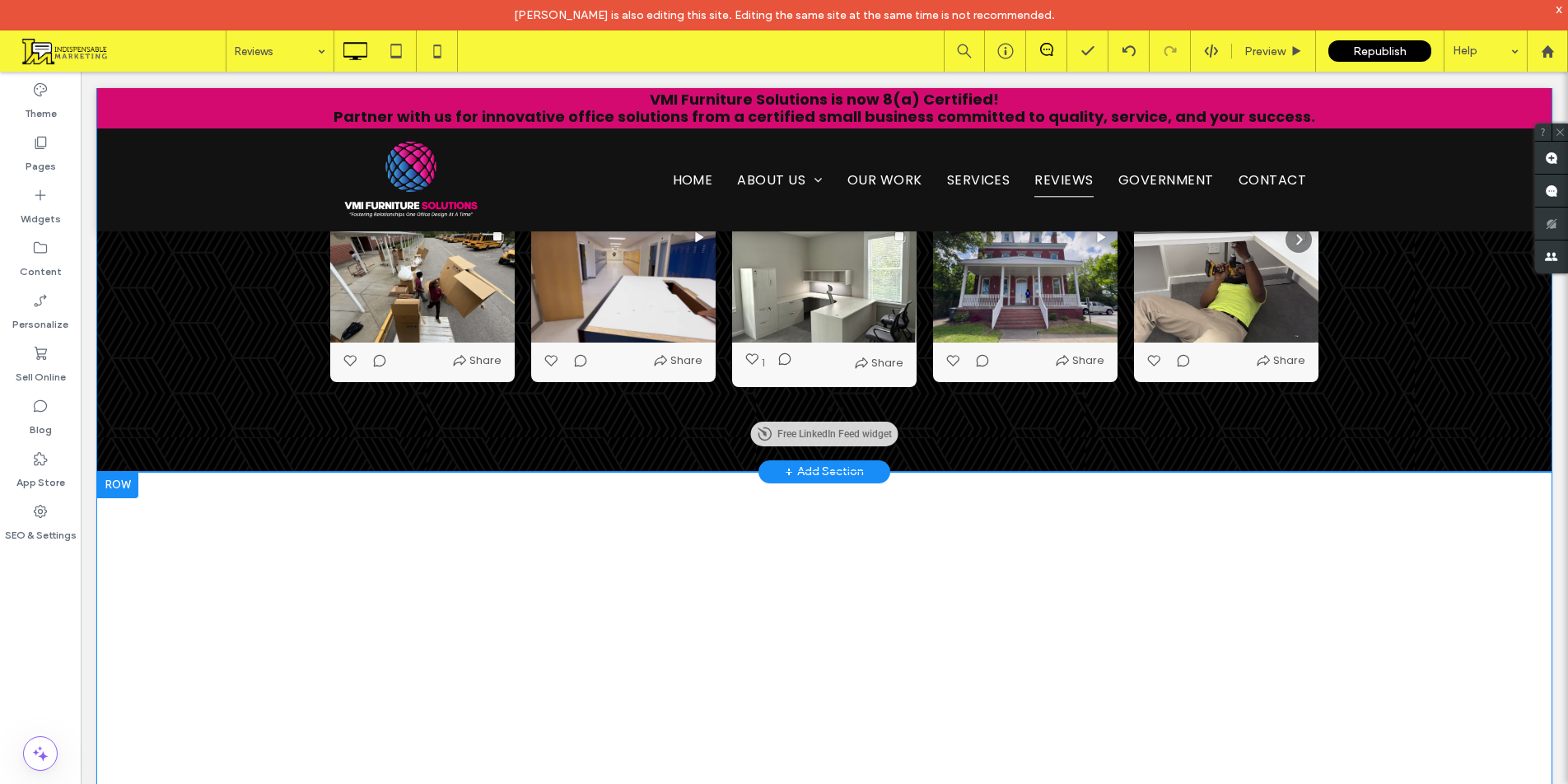
scroll to position [2111, 0]
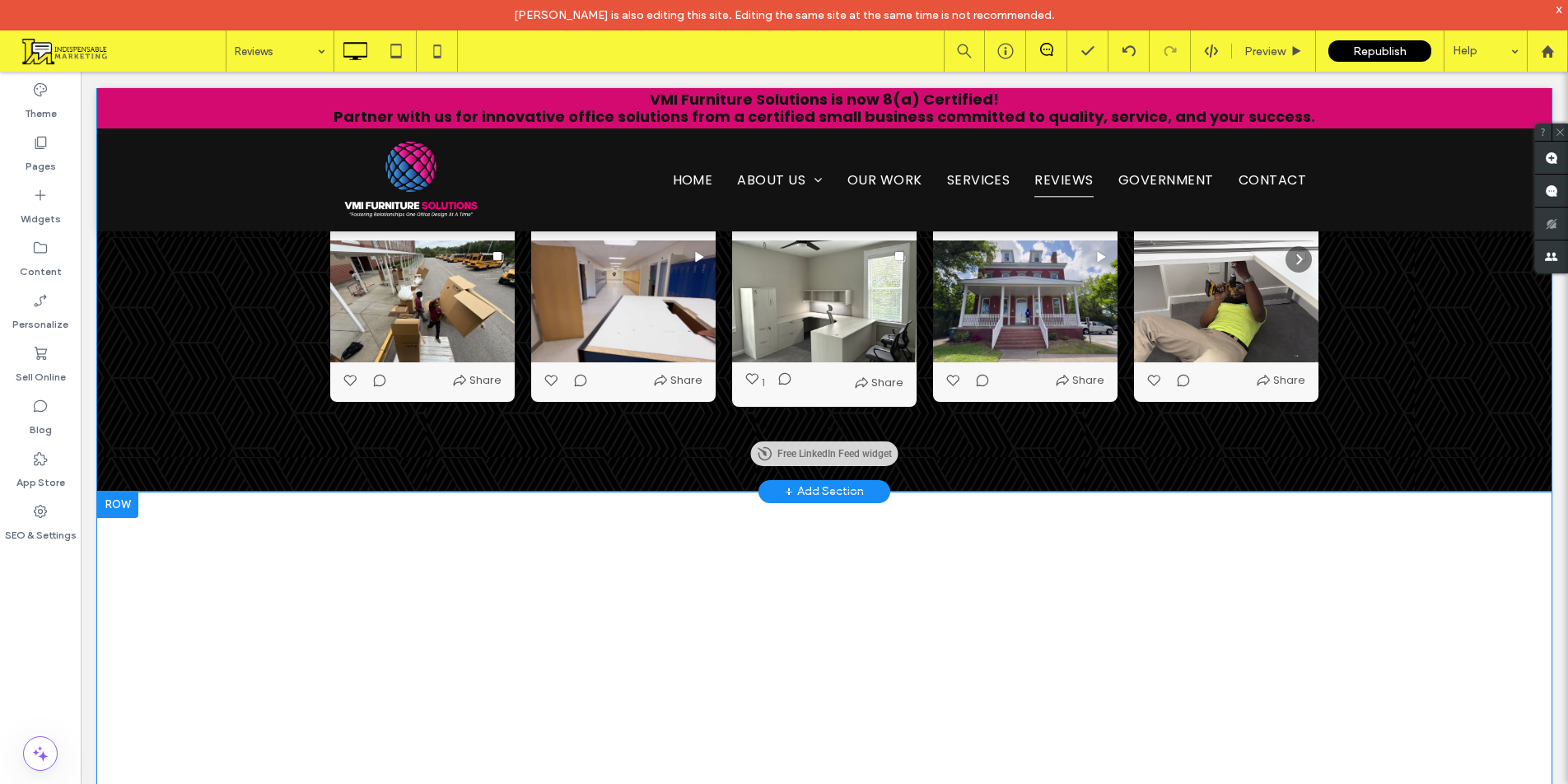
click at [439, 530] on div "Click To Paste" at bounding box center [825, 709] width 989 height 411
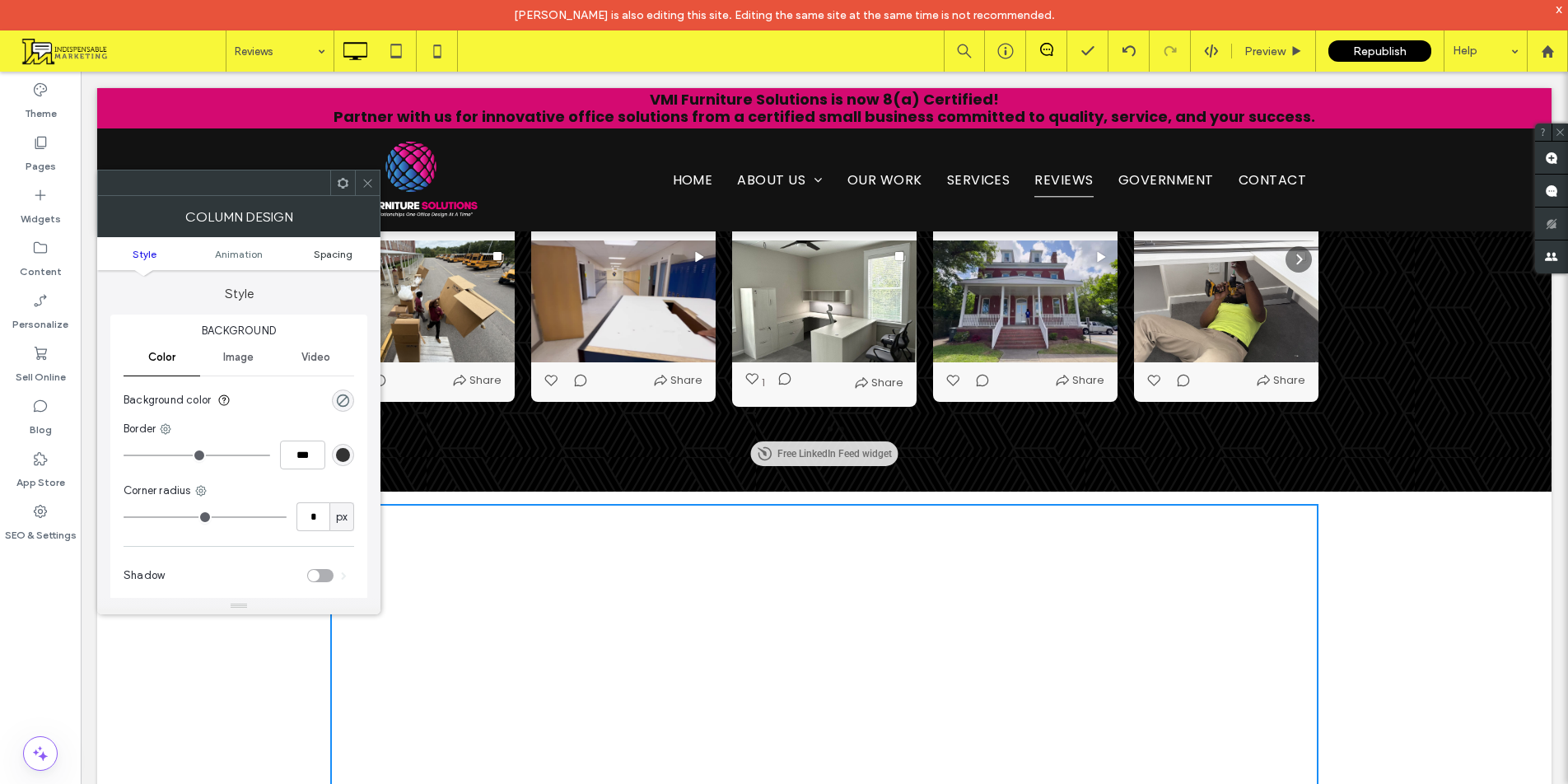
click at [326, 248] on span "Spacing" at bounding box center [333, 253] width 39 height 13
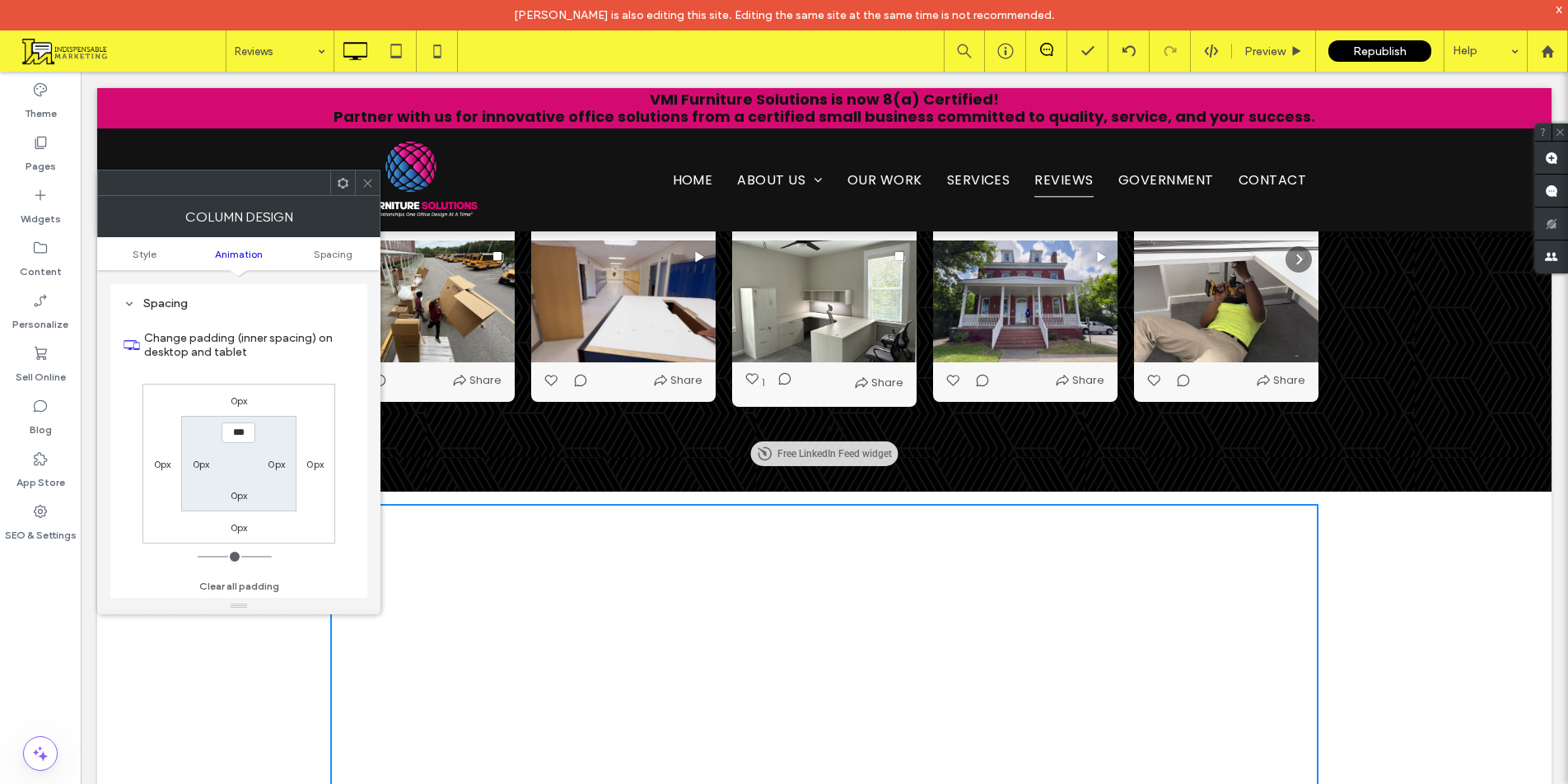
scroll to position [386, 0]
type input "****"
type input "**"
drag, startPoint x: 225, startPoint y: 432, endPoint x: 340, endPoint y: 432, distance: 115.0
click at [340, 432] on div "Change padding (inner spacing) on desktop and tablet 0px 0px 0px 0px **** 0px 0…" at bounding box center [238, 456] width 230 height 284
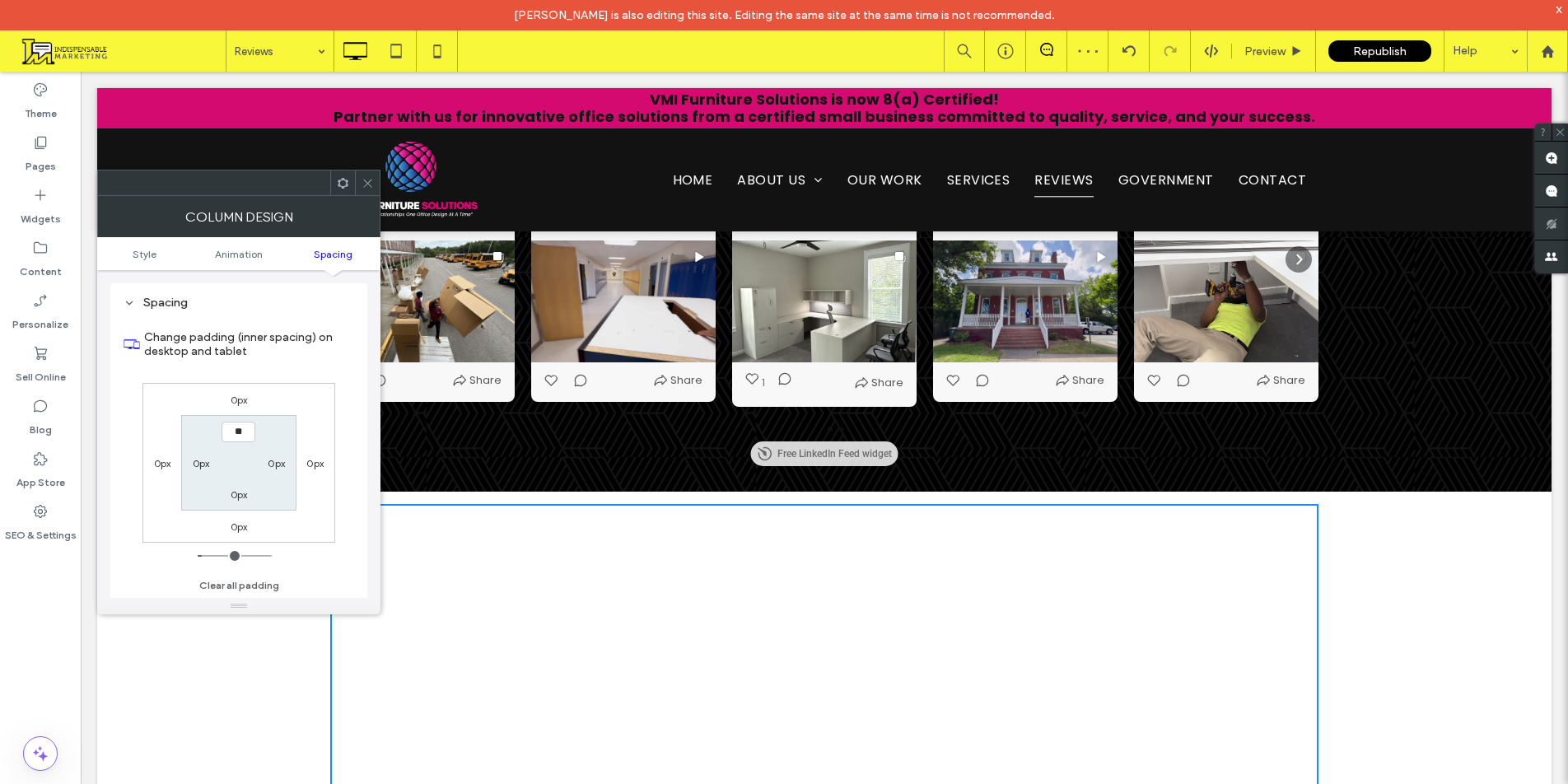
type input "****"
click at [235, 497] on label "0px" at bounding box center [239, 494] width 17 height 13
type input "*"
type input "**"
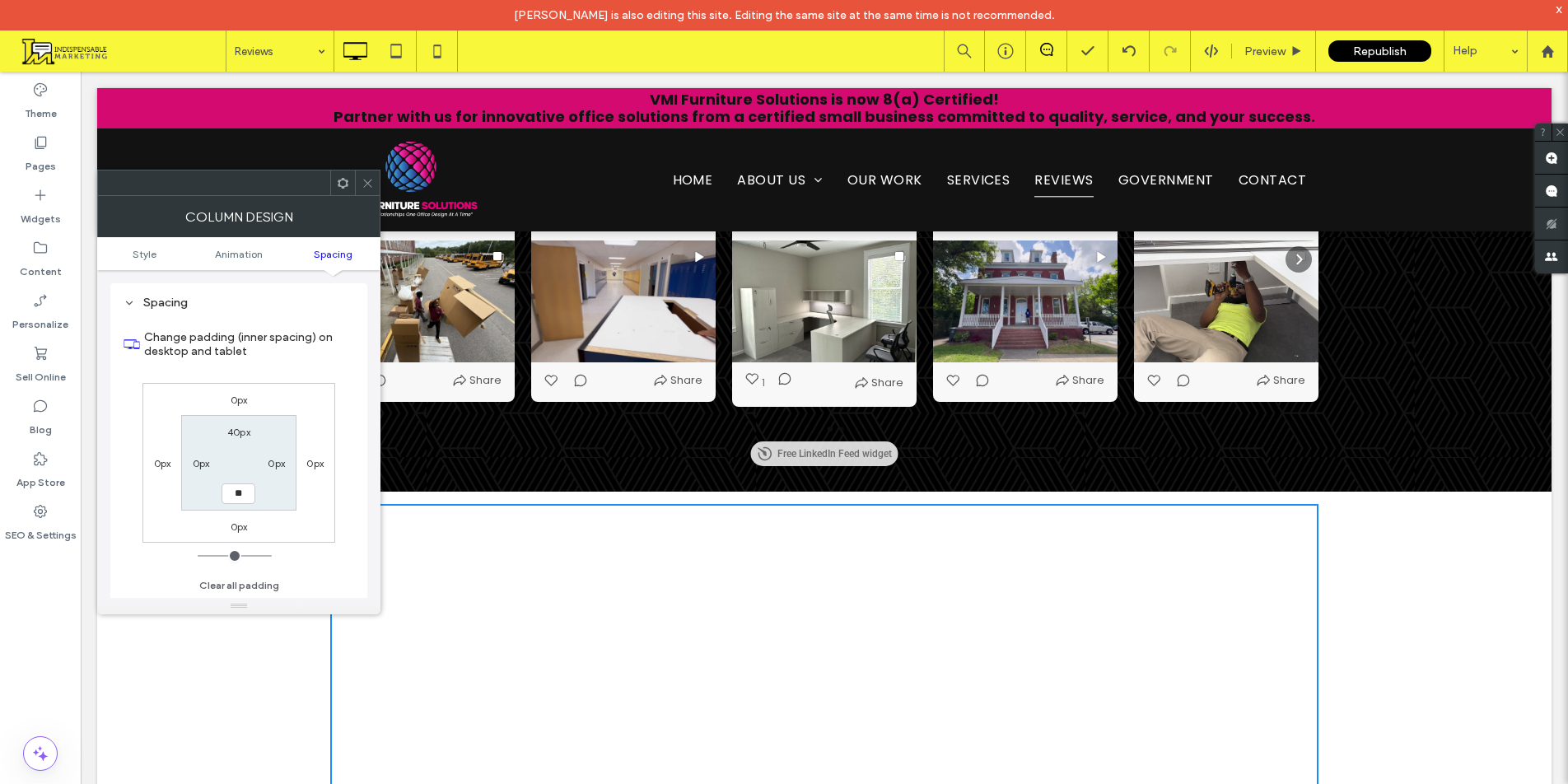
type input "****"
click at [363, 183] on icon at bounding box center [367, 183] width 13 height 13
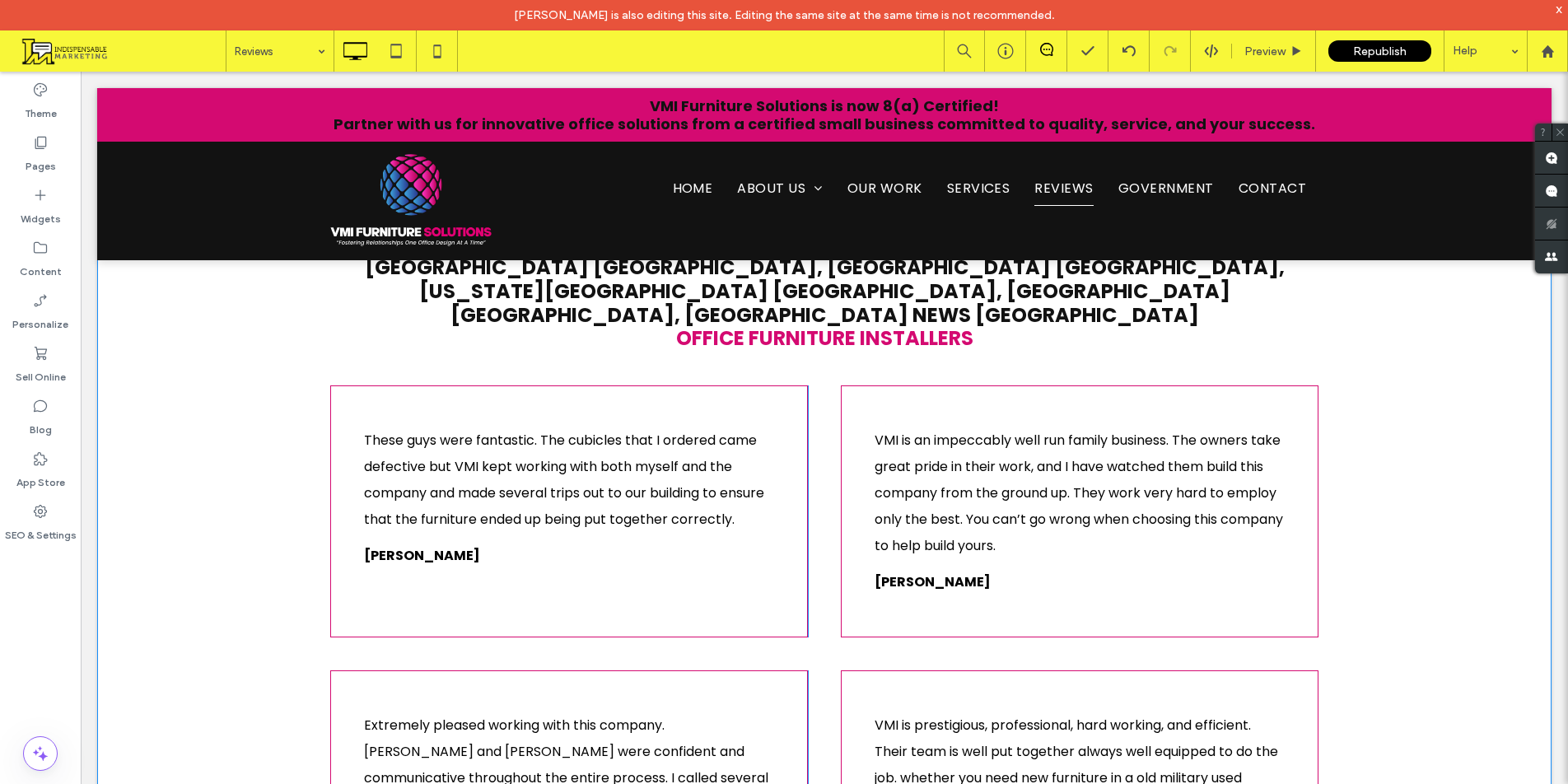
scroll to position [0, 0]
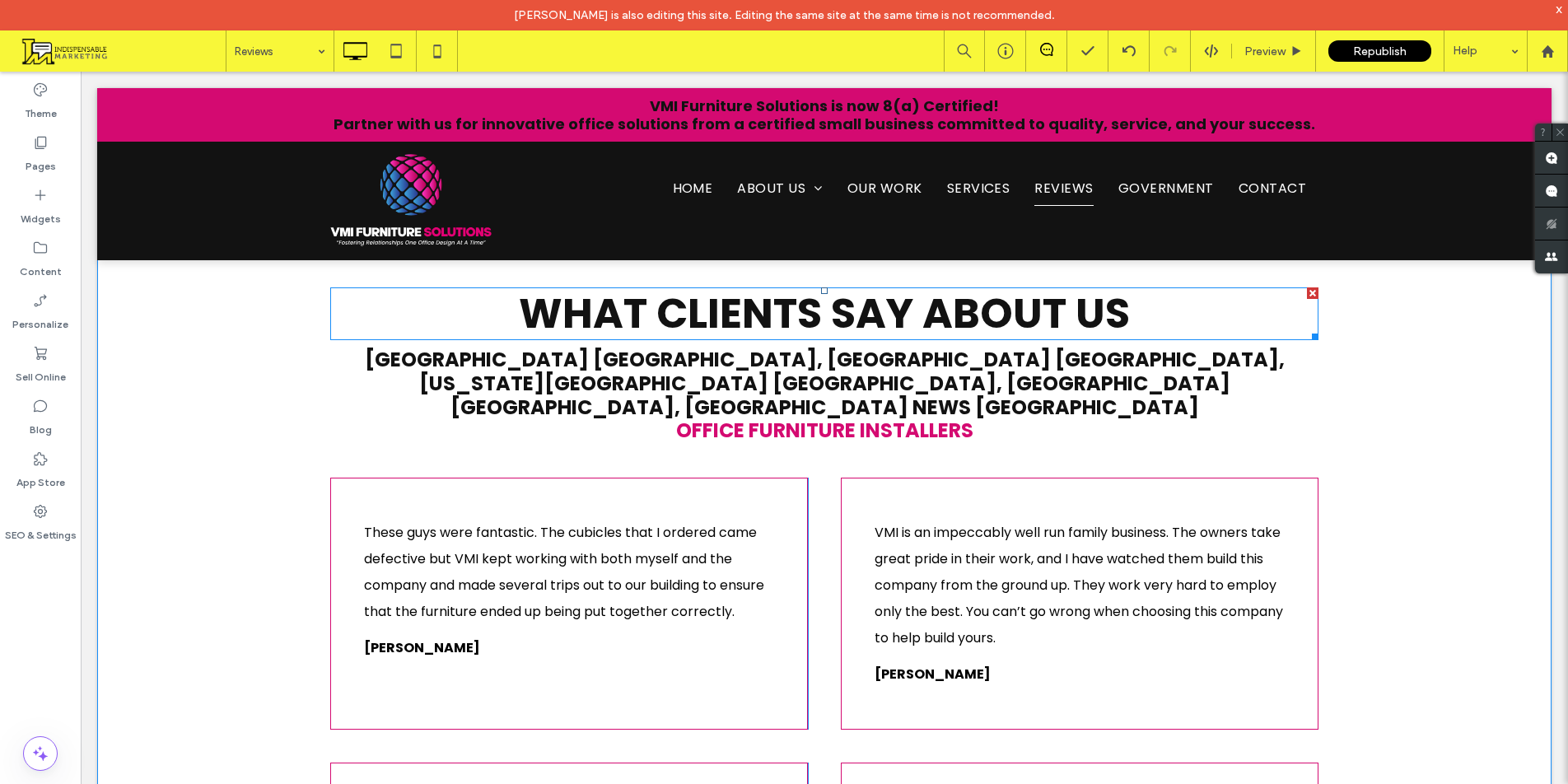
click at [915, 327] on span "What Clients Say About Us" at bounding box center [824, 313] width 611 height 59
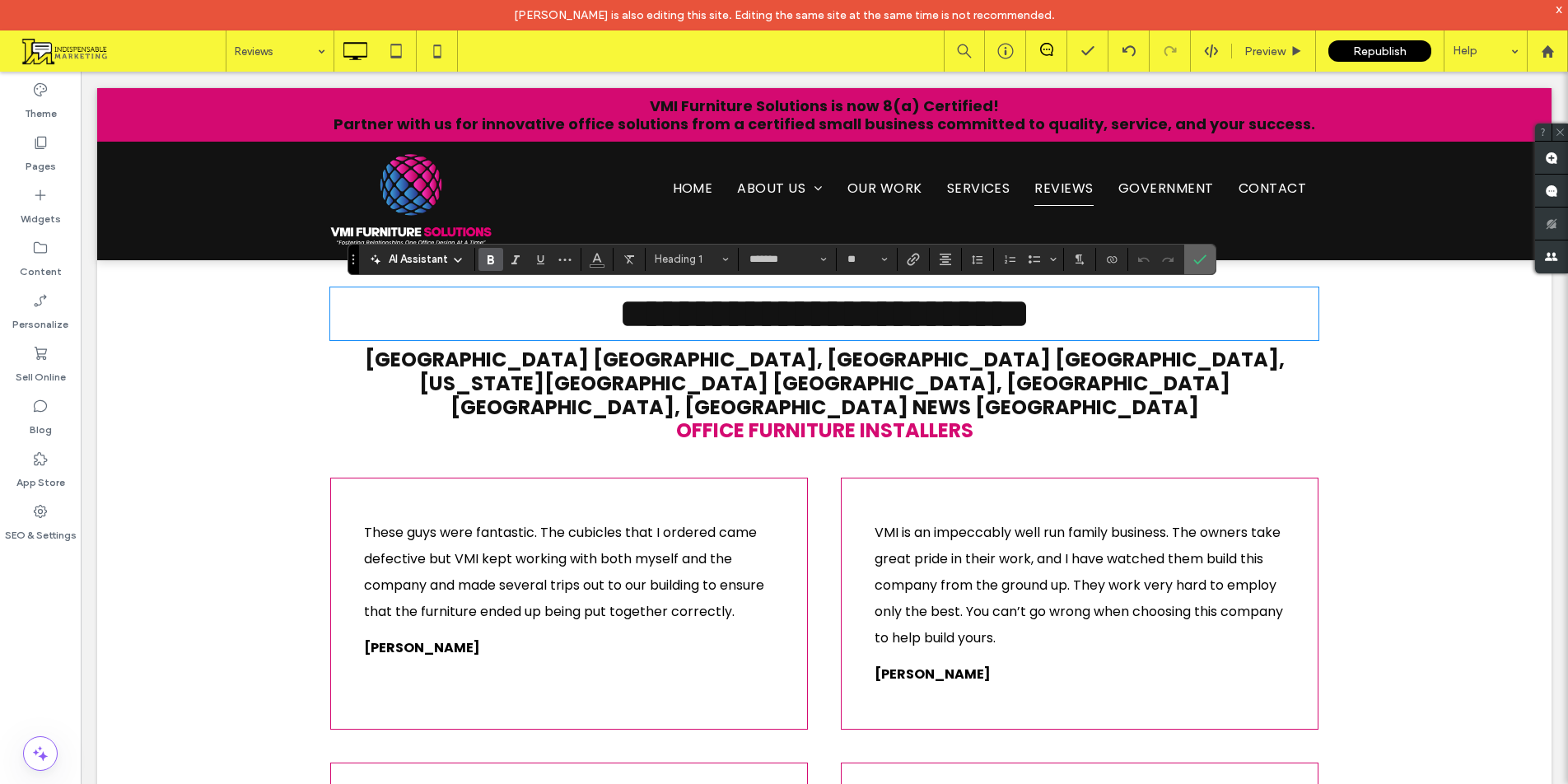
click at [1202, 251] on span "Confirm" at bounding box center [1200, 259] width 13 height 28
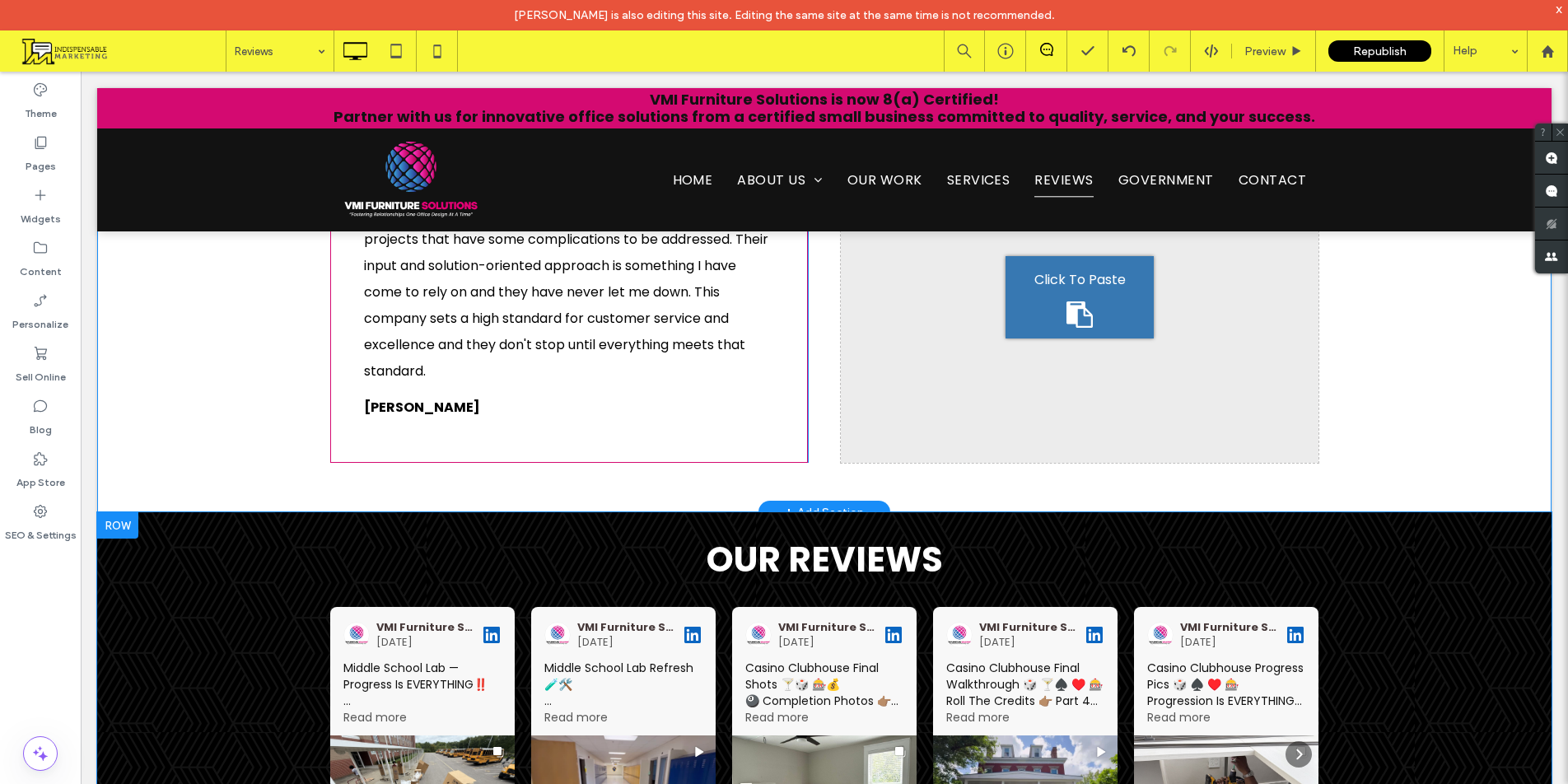
scroll to position [1646, 0]
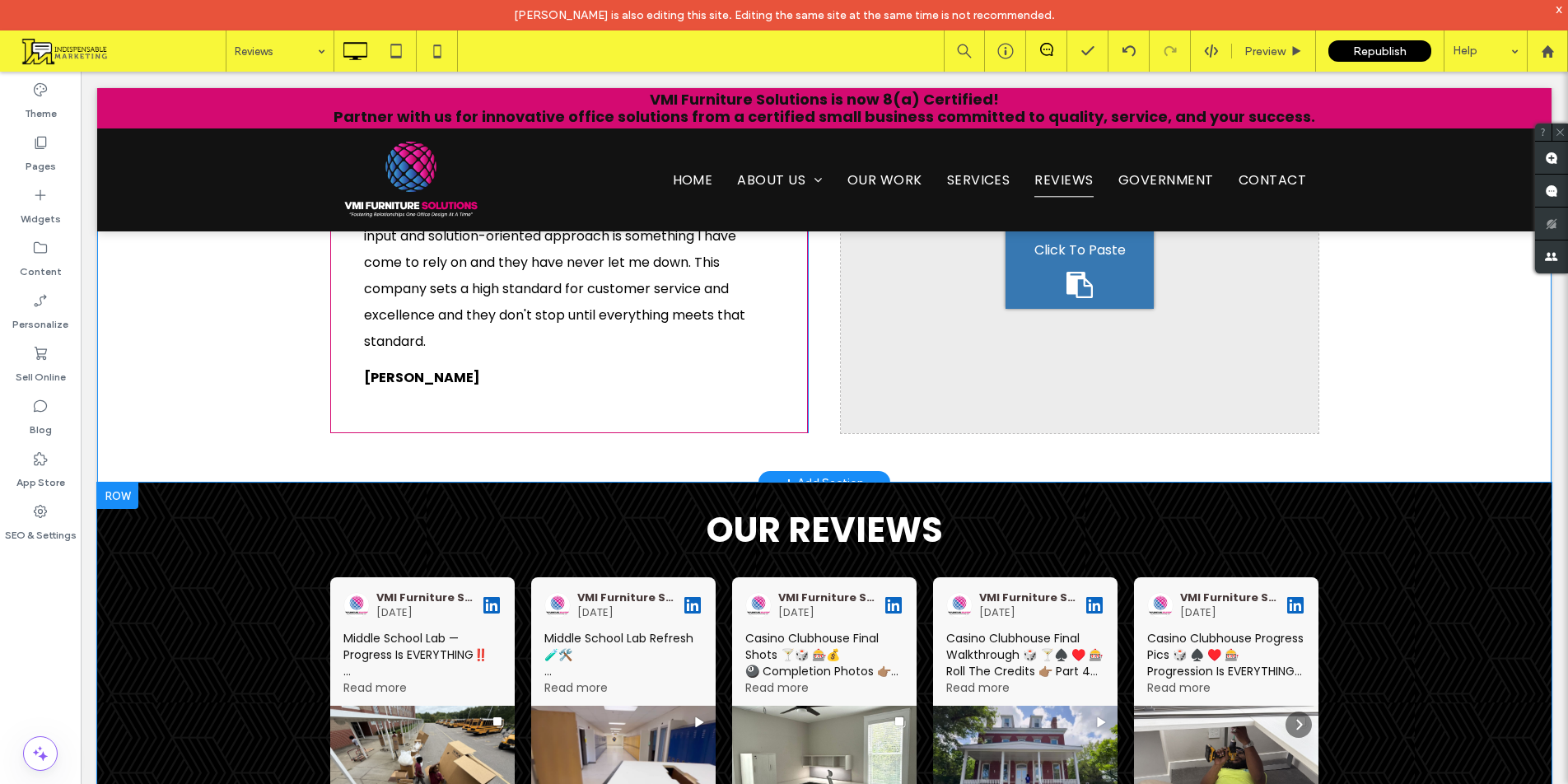
click at [1386, 483] on div "Our Reviews VMI Furniture Solutions [DATE] Middle School Lab — Progress Is EVER…" at bounding box center [824, 719] width 1454 height 473
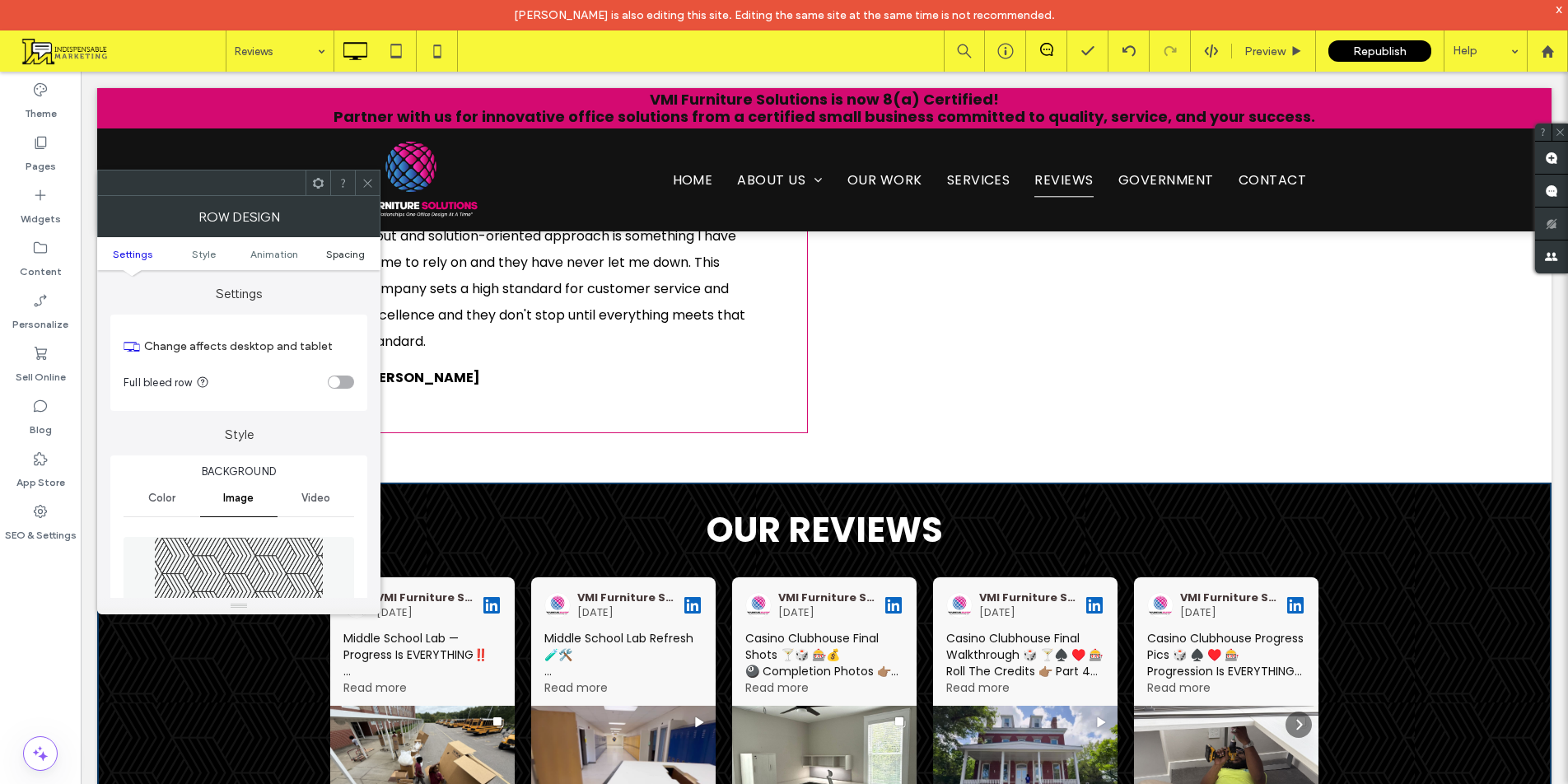
click at [353, 249] on span "Spacing" at bounding box center [345, 253] width 39 height 13
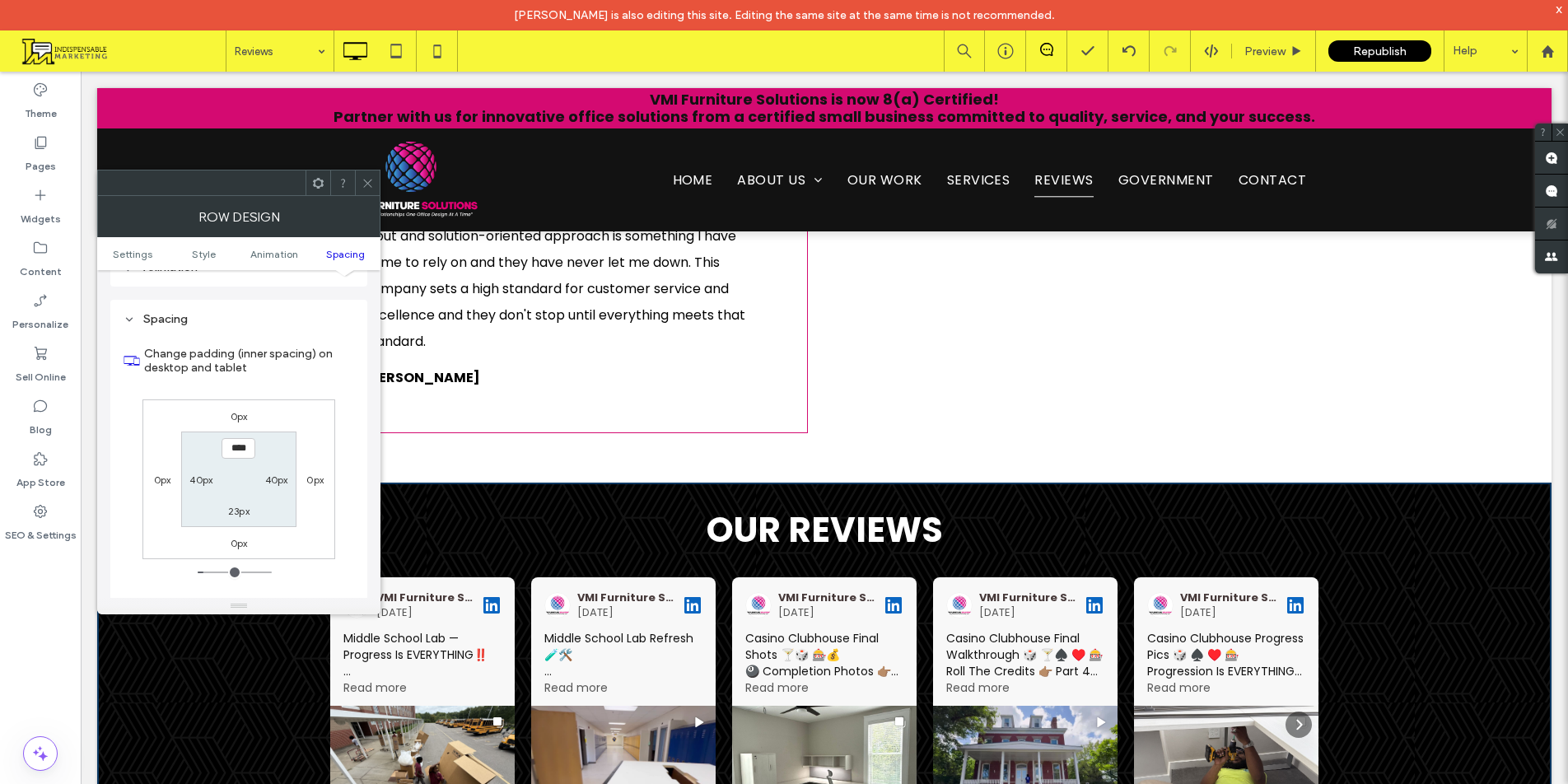
scroll to position [1071, 0]
type input "****"
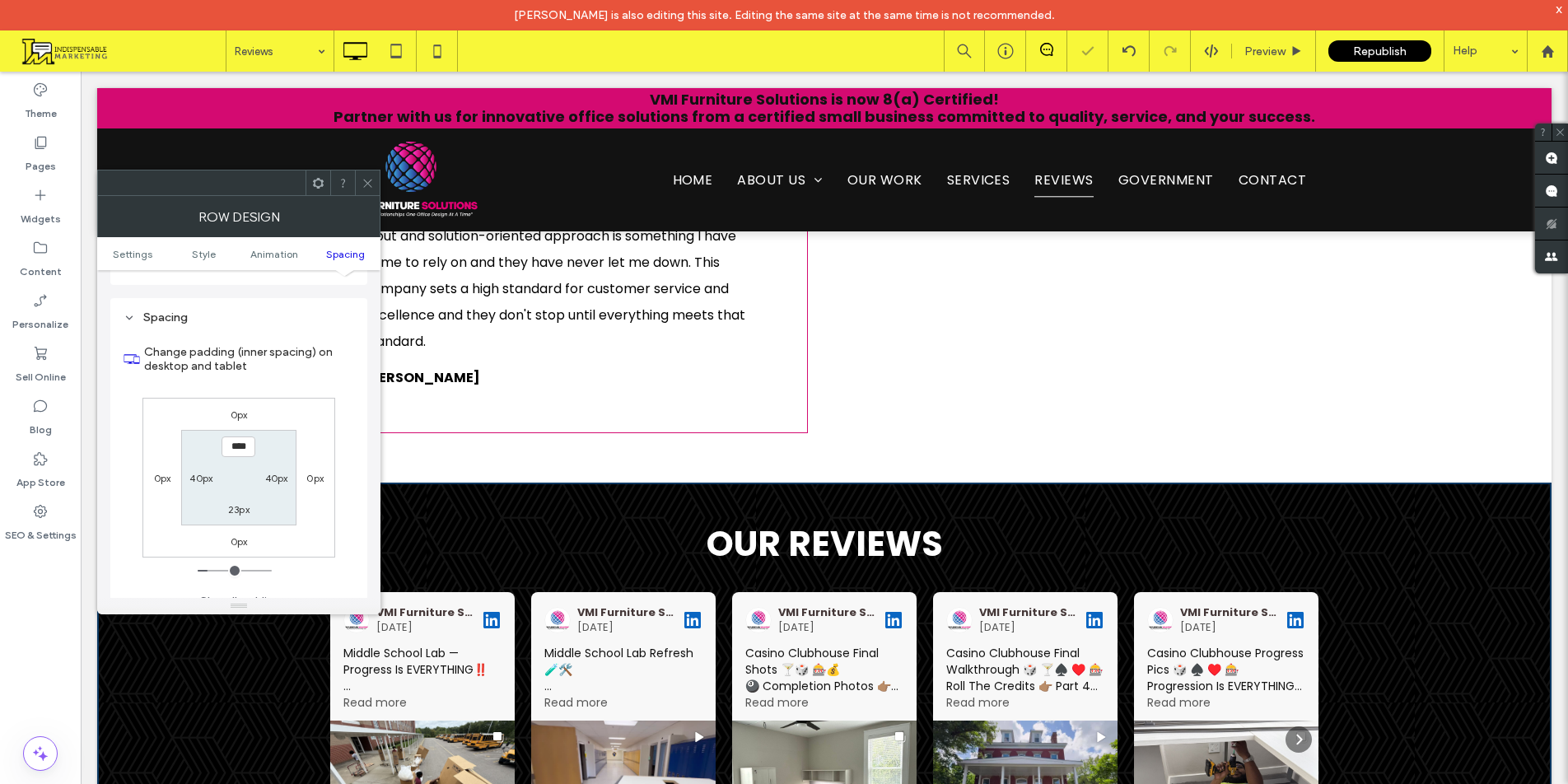
scroll to position [2140, 0]
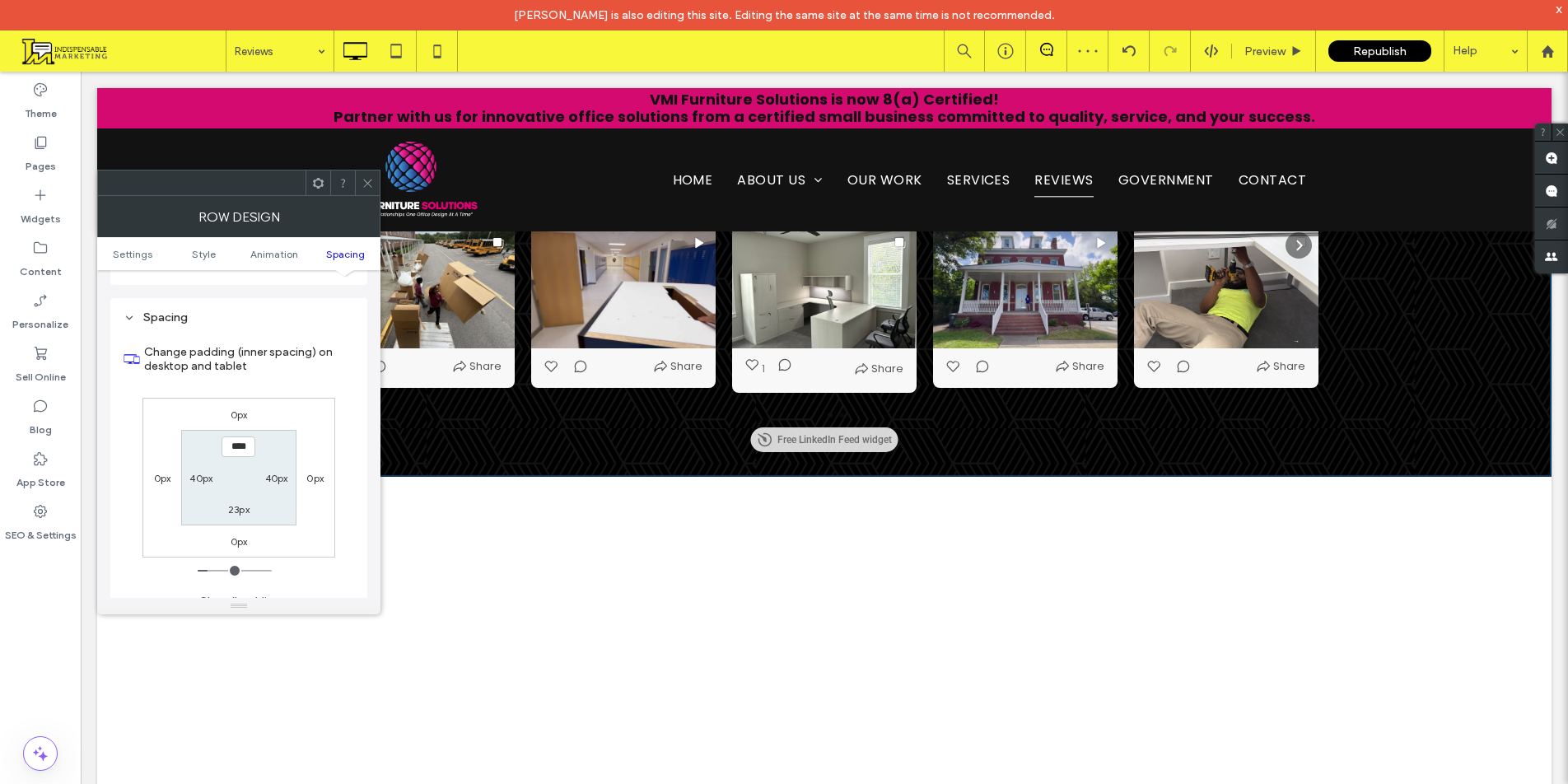
click at [229, 503] on label "23px" at bounding box center [239, 509] width 21 height 13
type input "**"
type input "****"
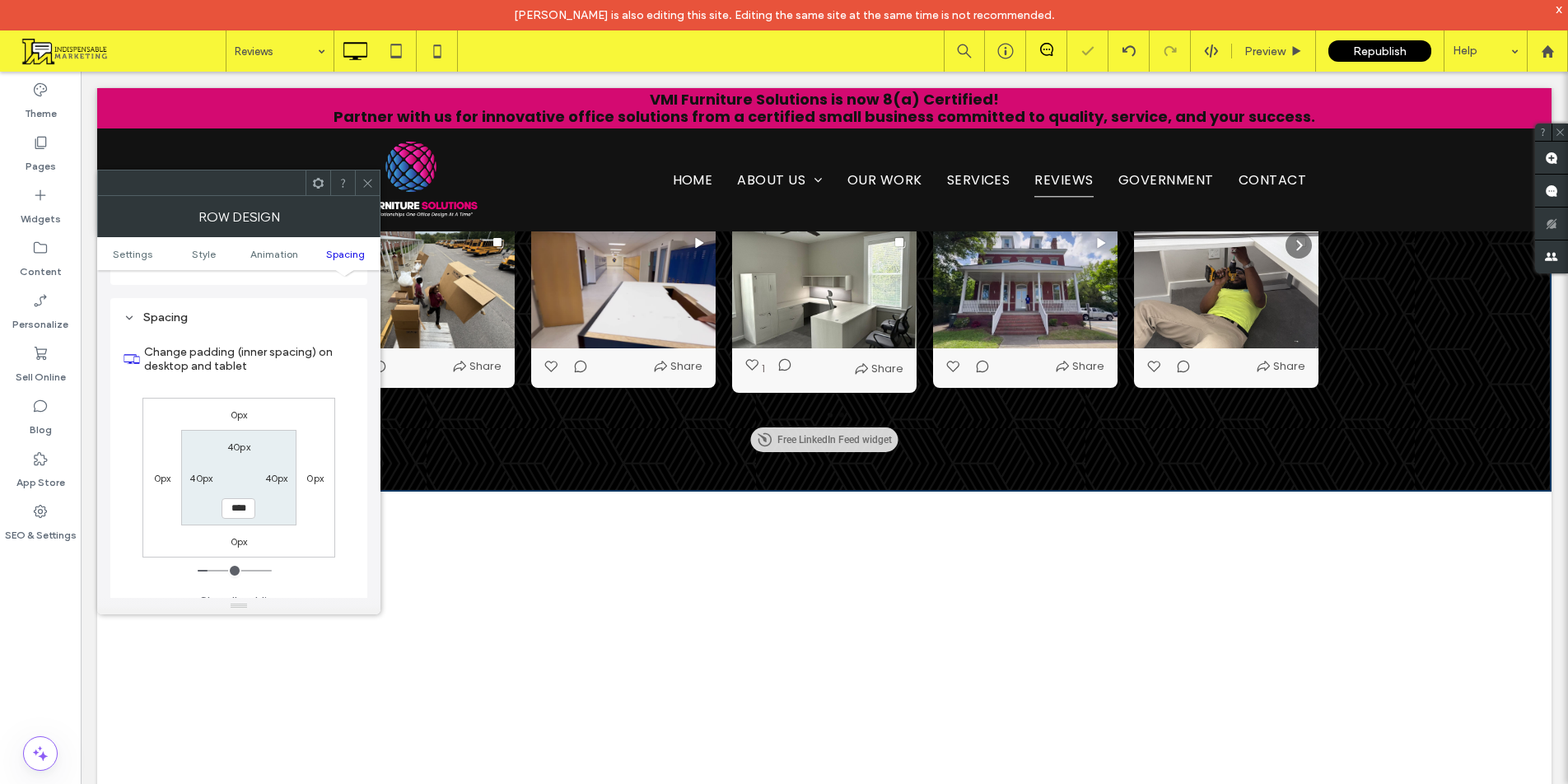
click at [364, 187] on use at bounding box center [367, 182] width 9 height 9
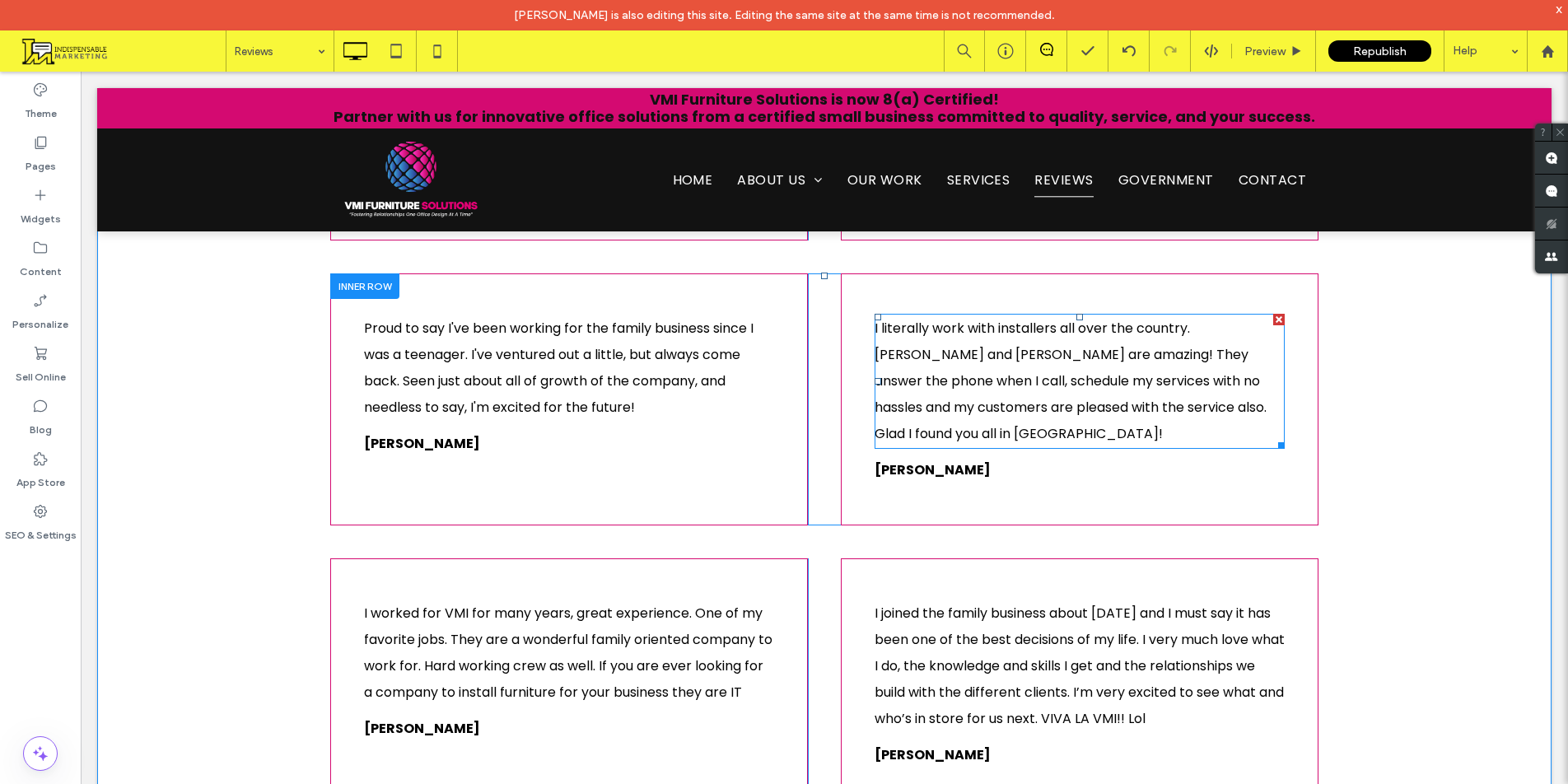
scroll to position [659, 0]
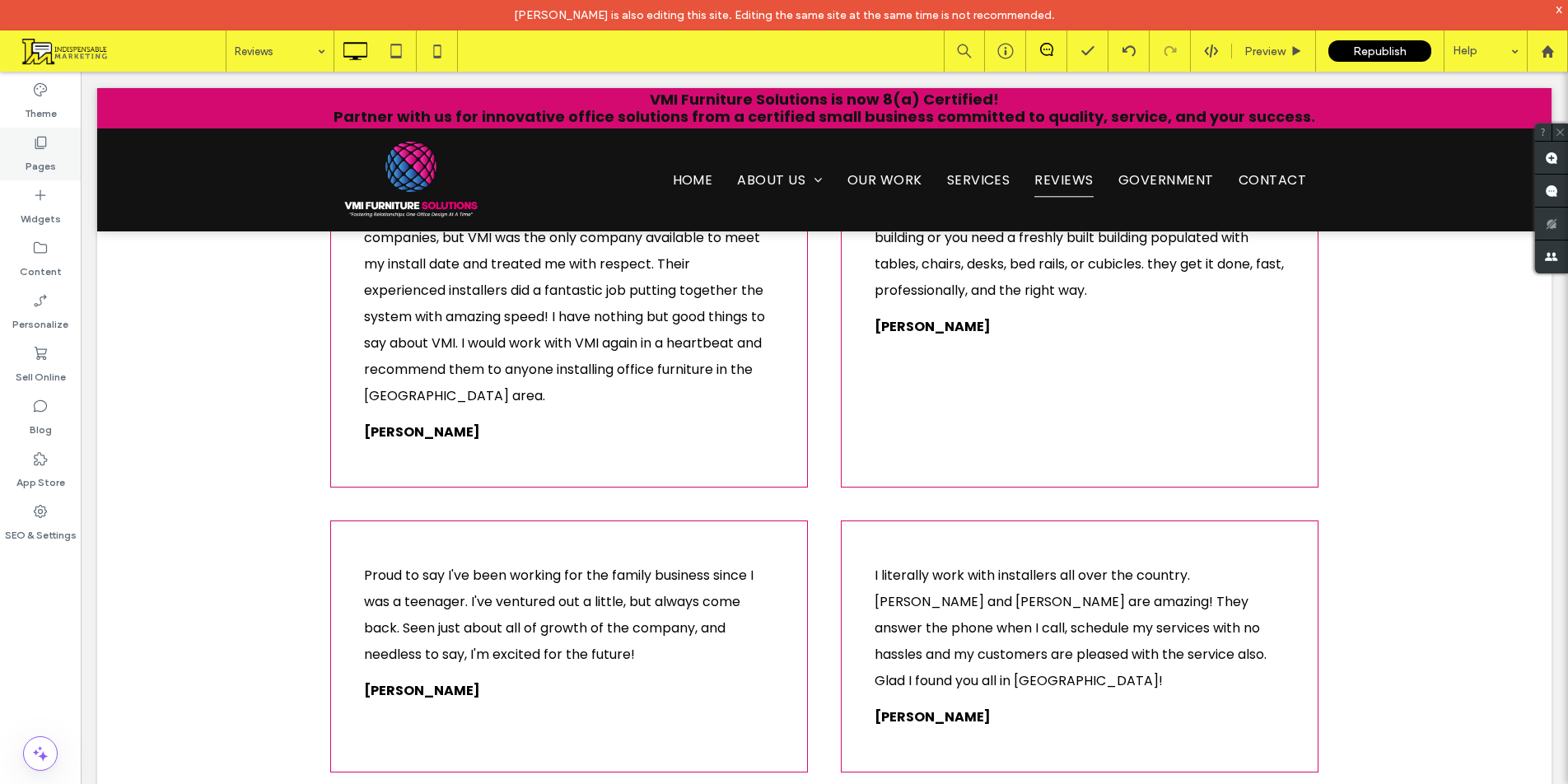
click at [9, 162] on div "Pages" at bounding box center [40, 153] width 81 height 53
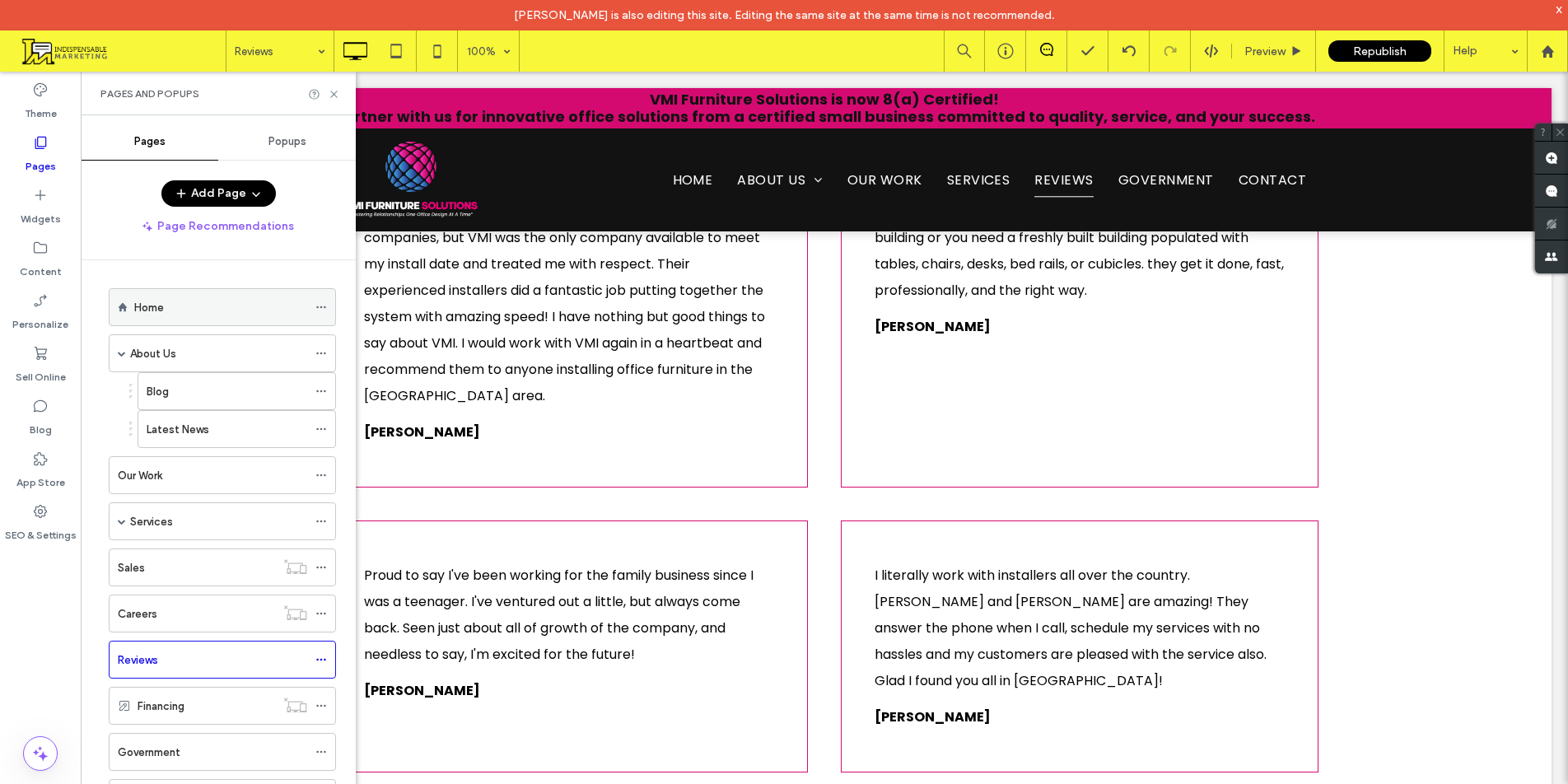
click at [156, 310] on label "Home" at bounding box center [148, 307] width 30 height 29
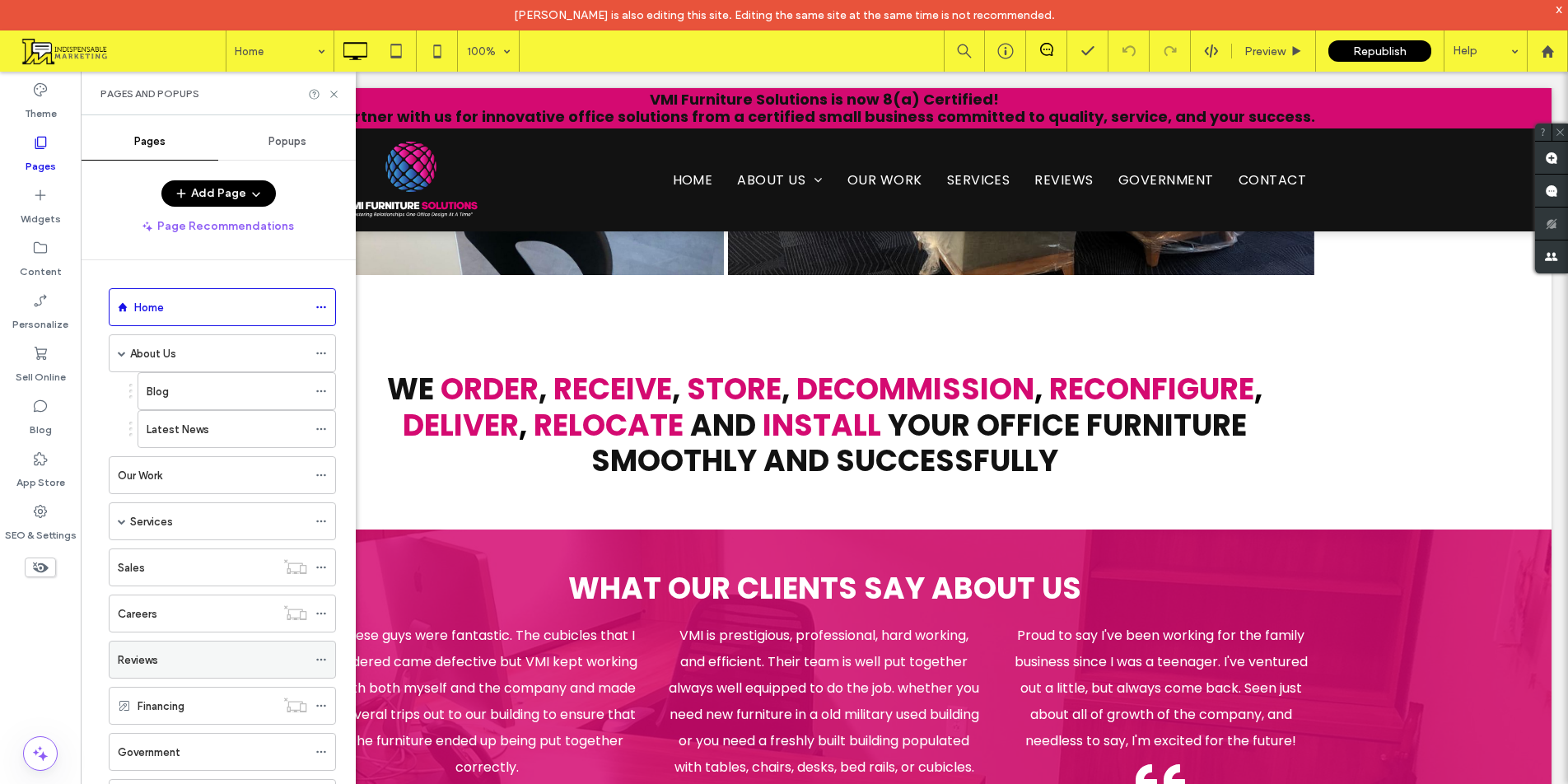
scroll to position [190, 0]
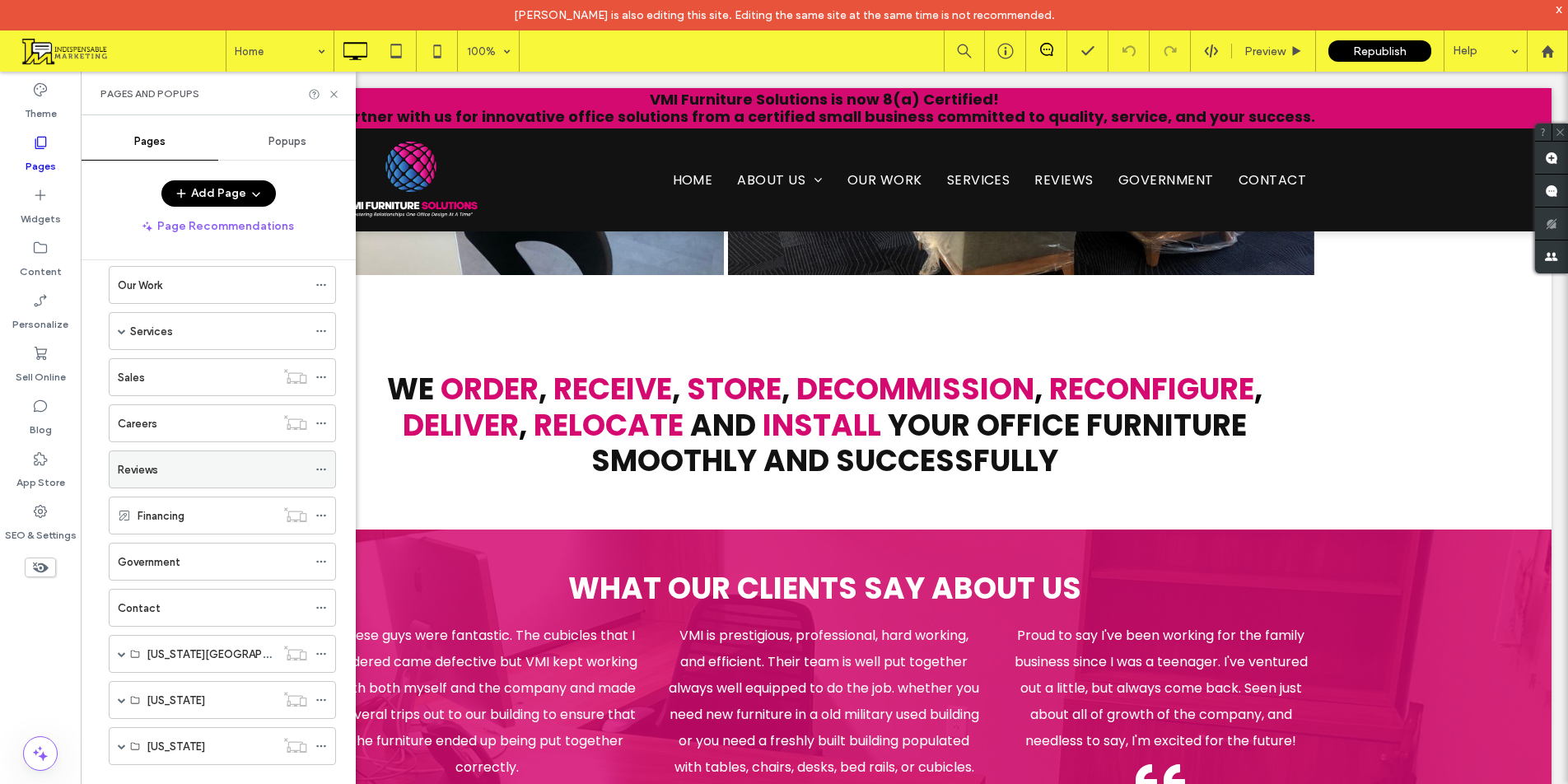
click at [190, 481] on div "Reviews" at bounding box center [212, 469] width 190 height 37
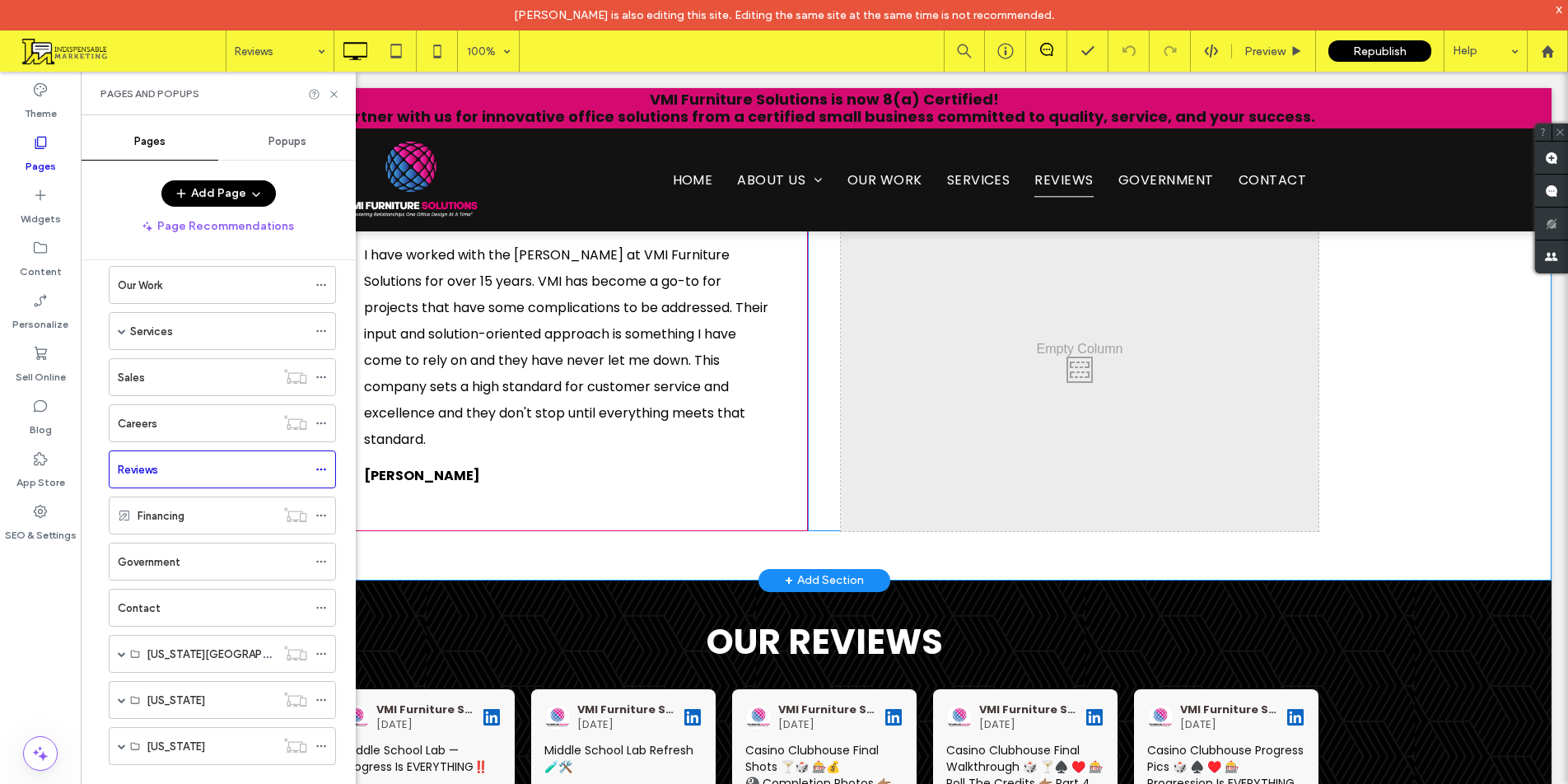
scroll to position [1564, 0]
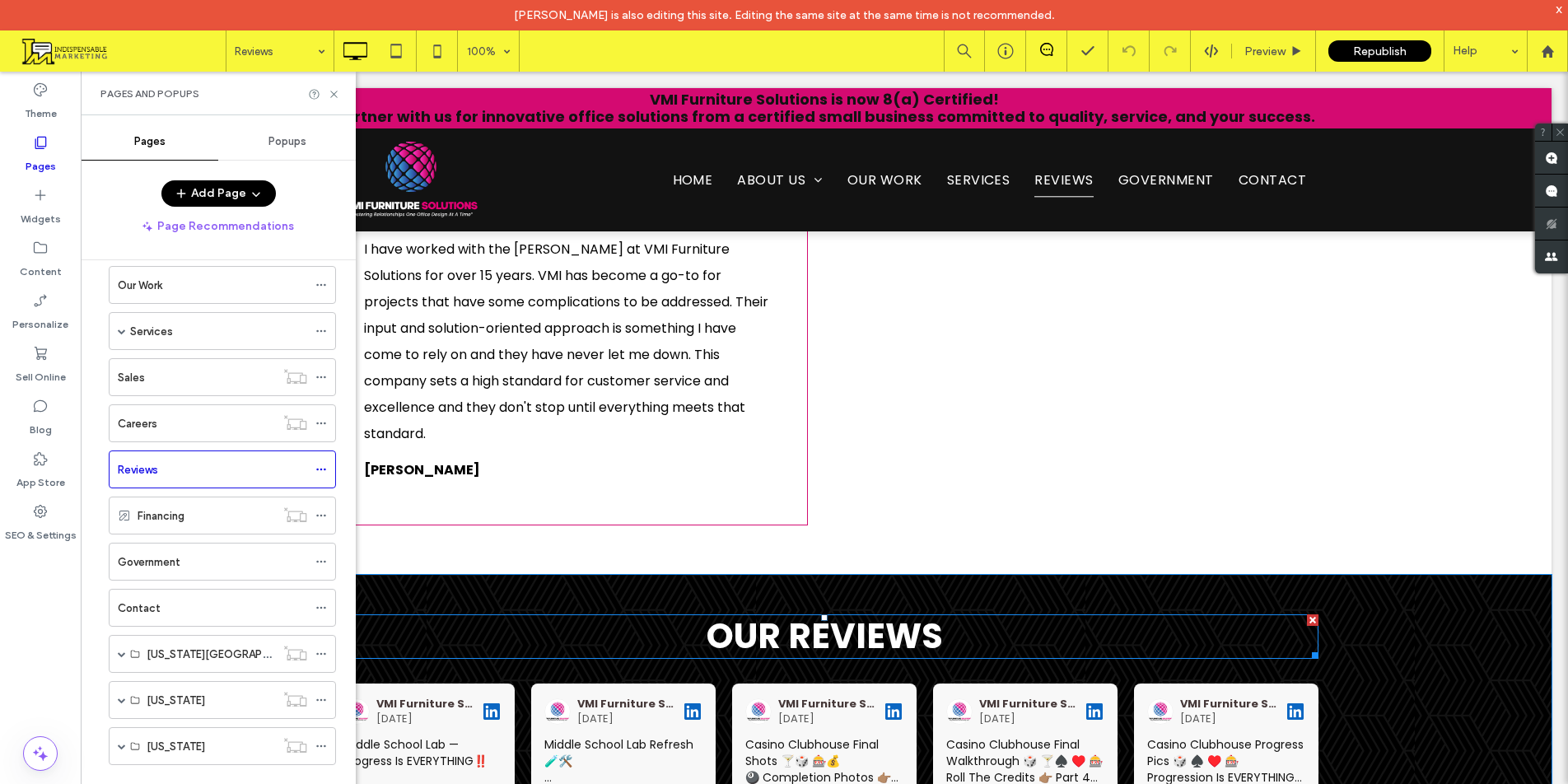
click at [1307, 614] on div at bounding box center [1313, 620] width 12 height 12
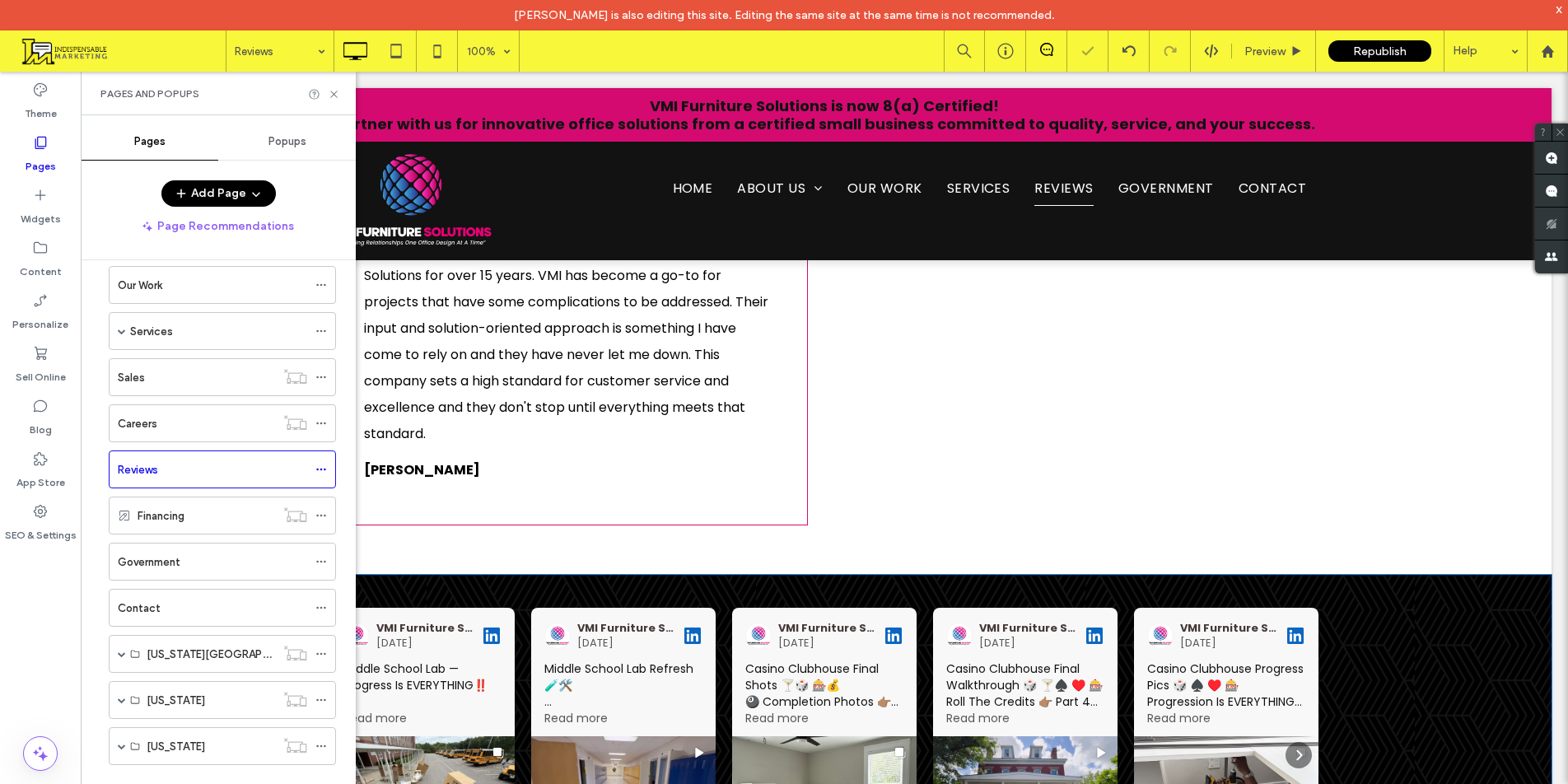
click at [1408, 575] on div "VMI Furniture Solutions [DATE] Middle School Lab — Progress Is EVERYTHING‼️ Loc…" at bounding box center [824, 788] width 1454 height 427
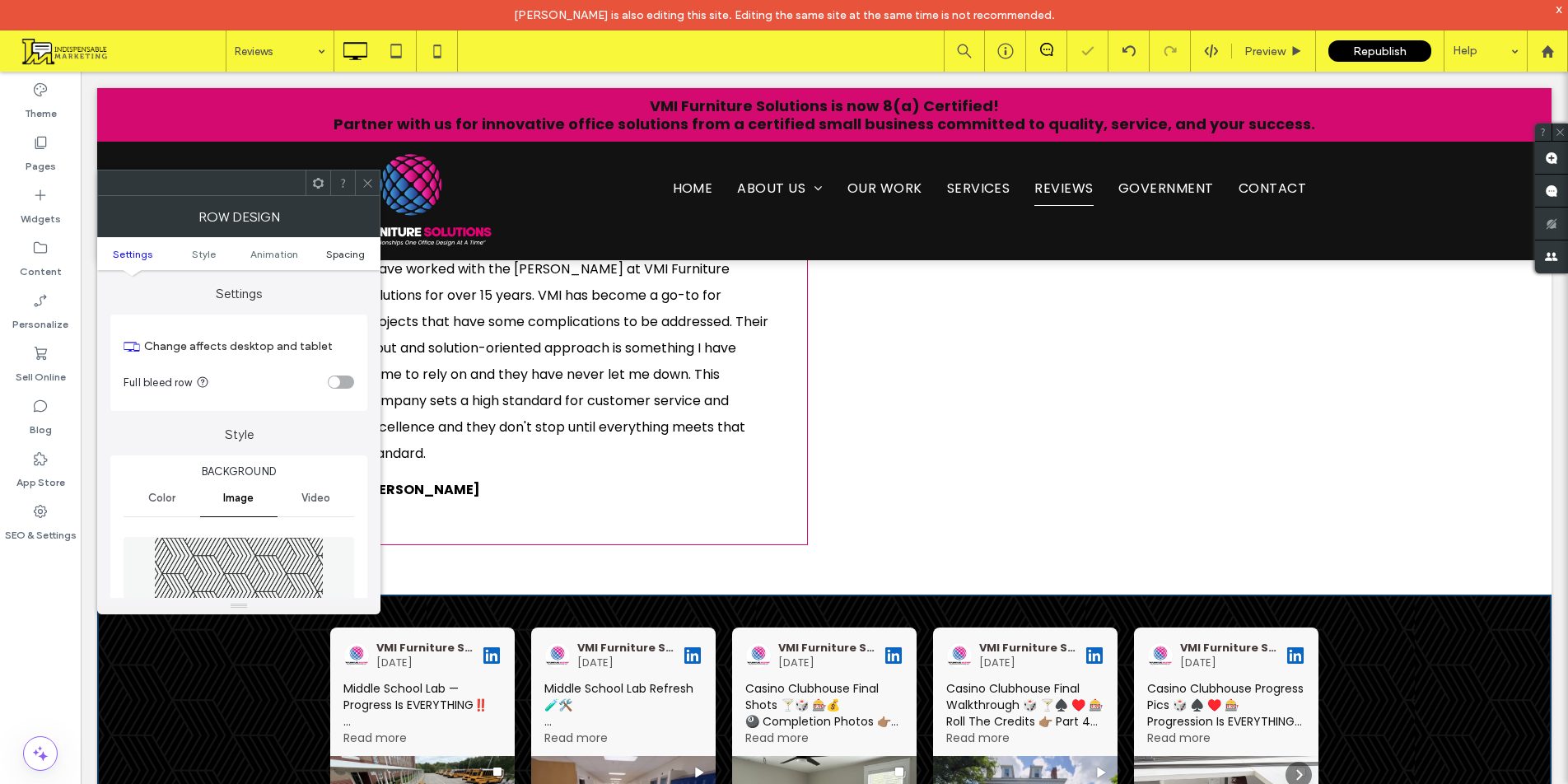
scroll to position [1583, 0]
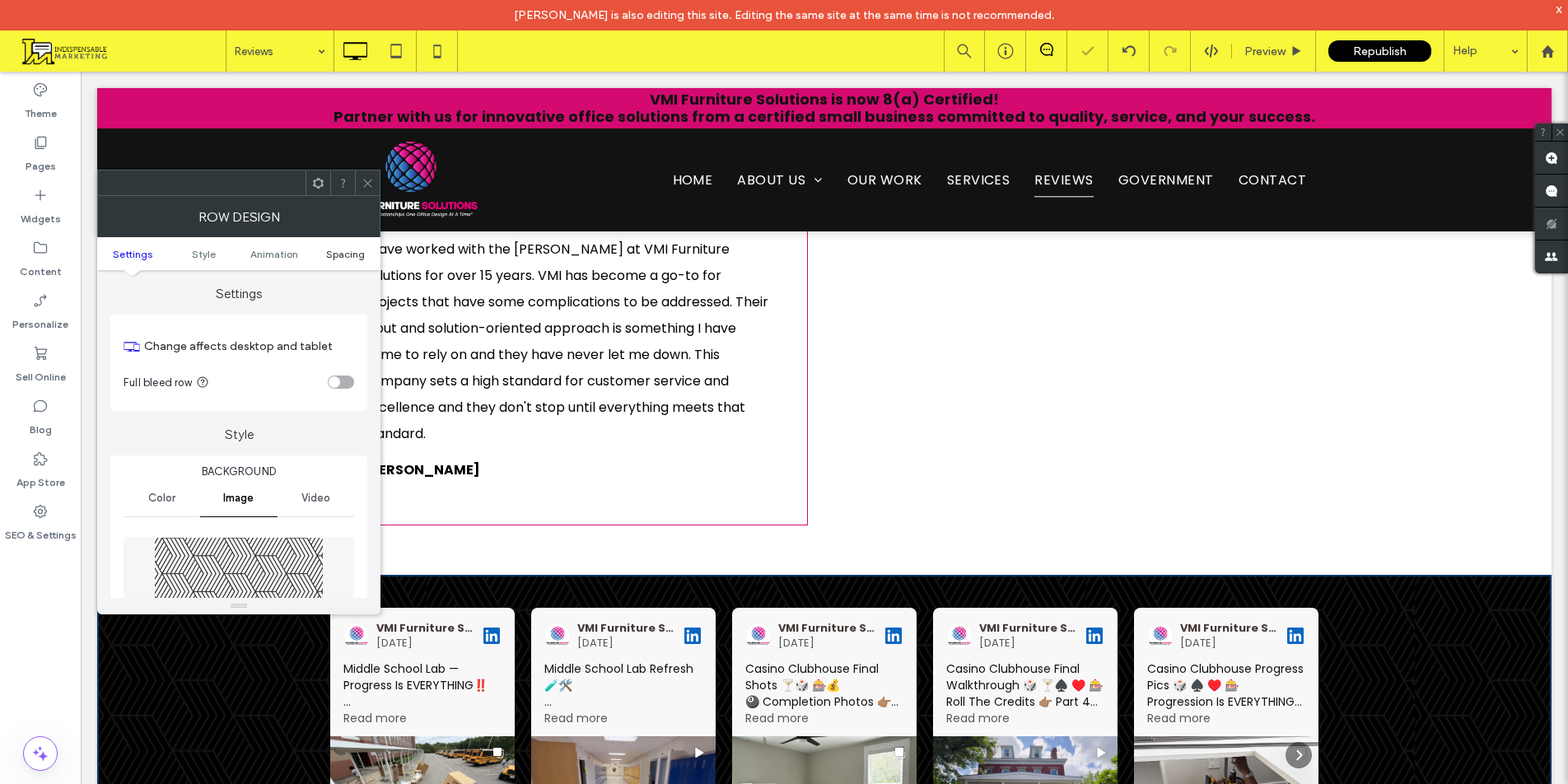
click at [353, 250] on span "Spacing" at bounding box center [345, 253] width 39 height 13
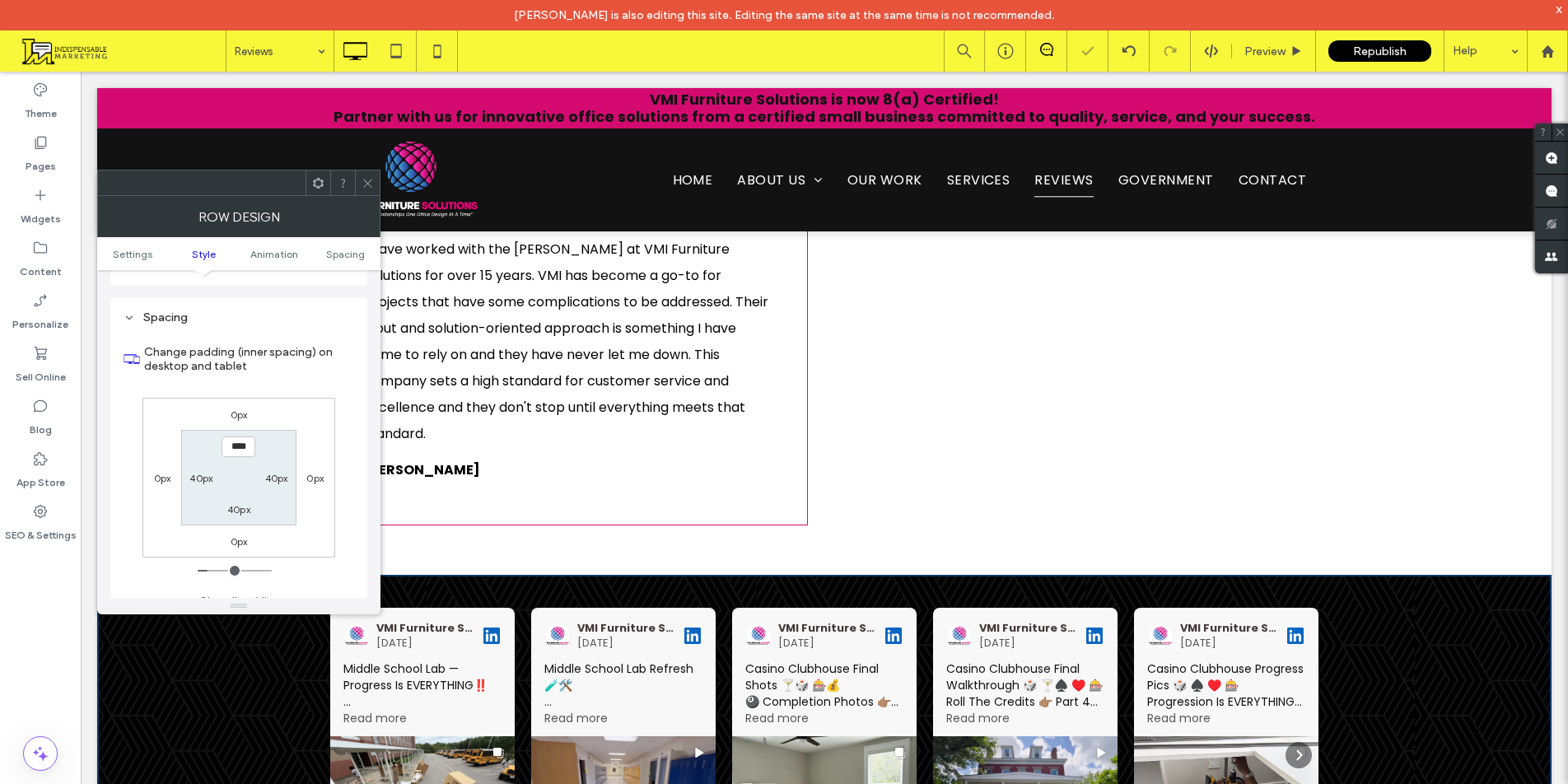
scroll to position [1071, 0]
type input "****"
type input "**"
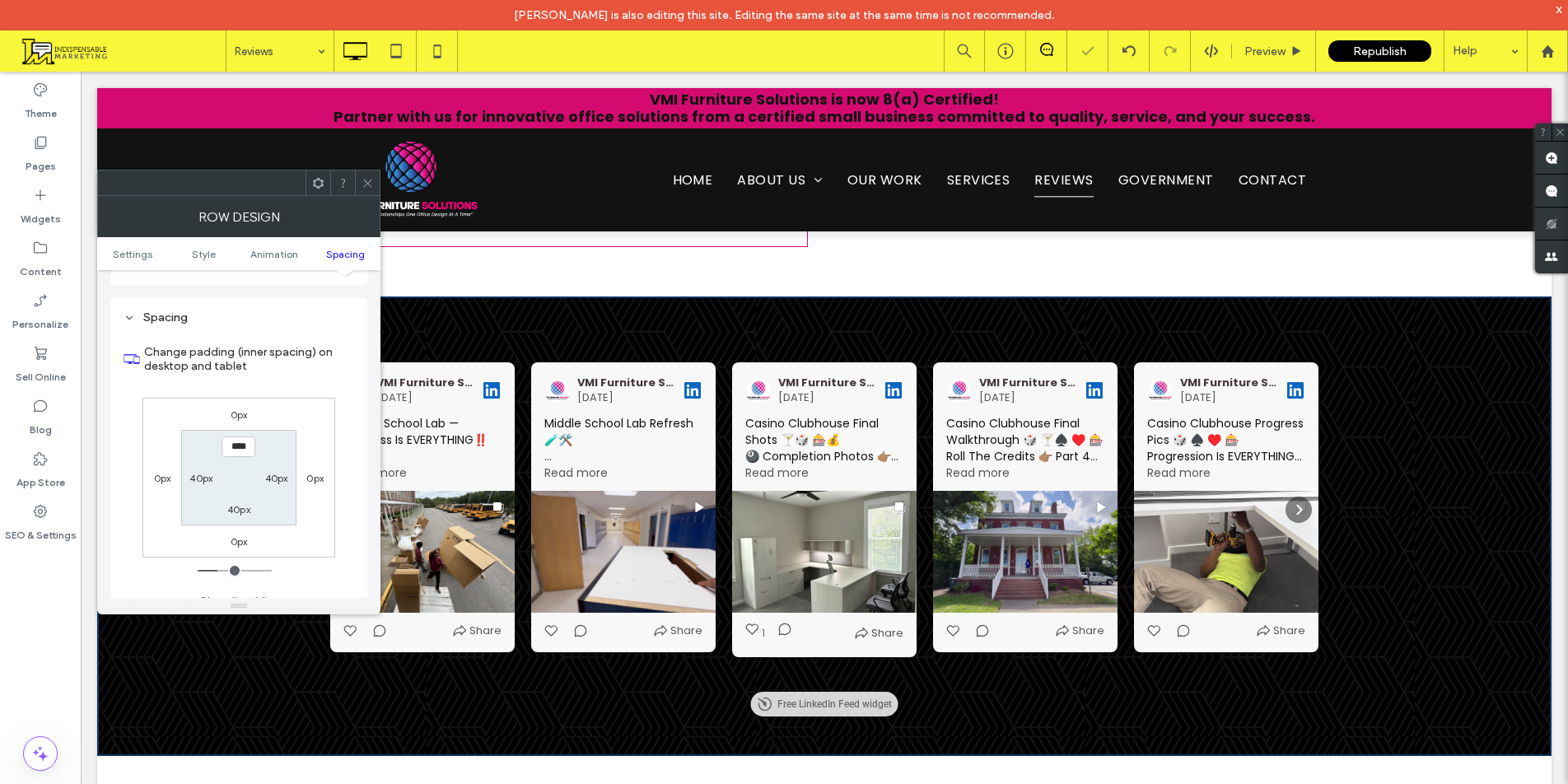
scroll to position [1996, 0]
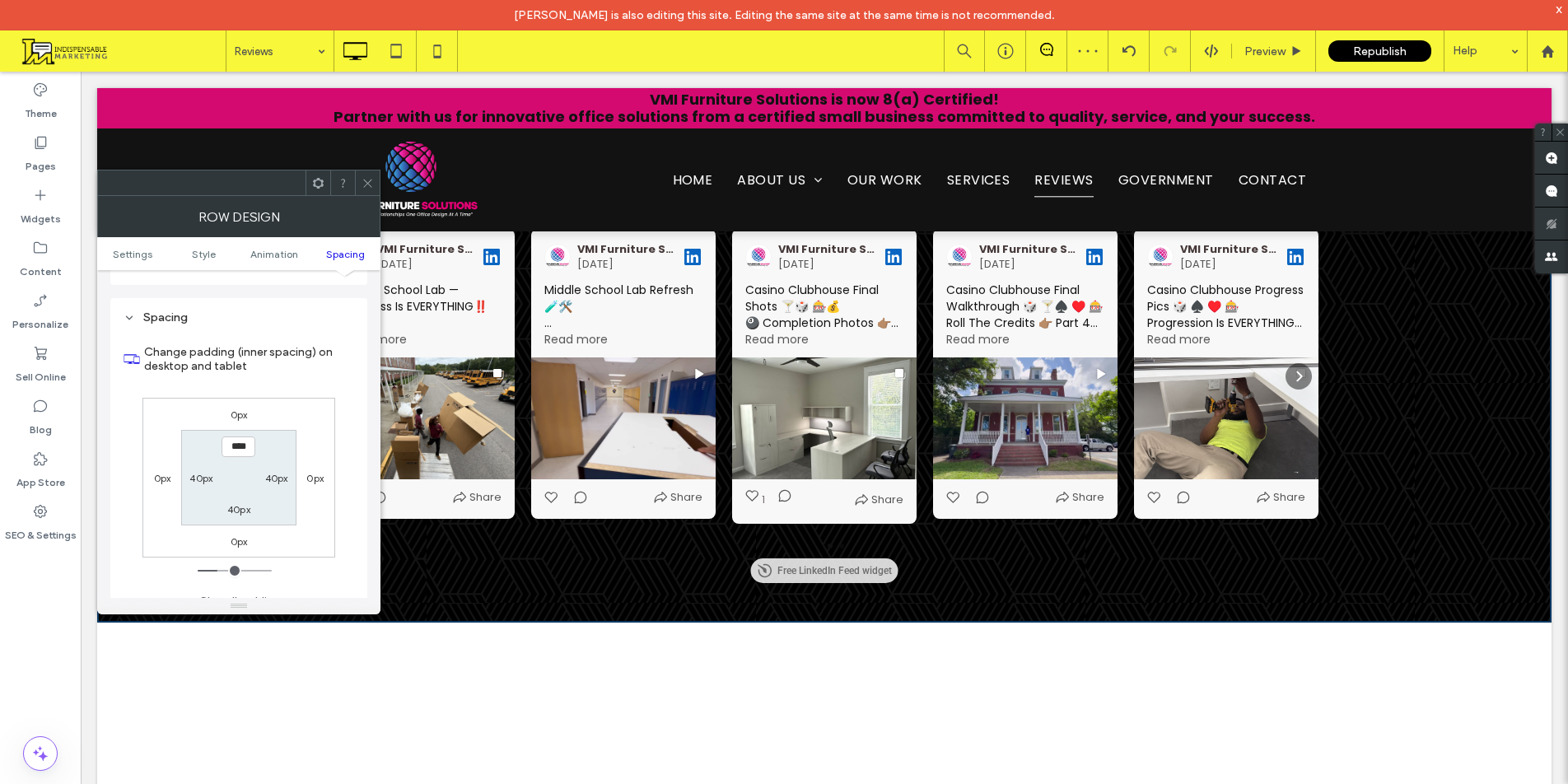
click at [367, 182] on icon at bounding box center [367, 183] width 13 height 13
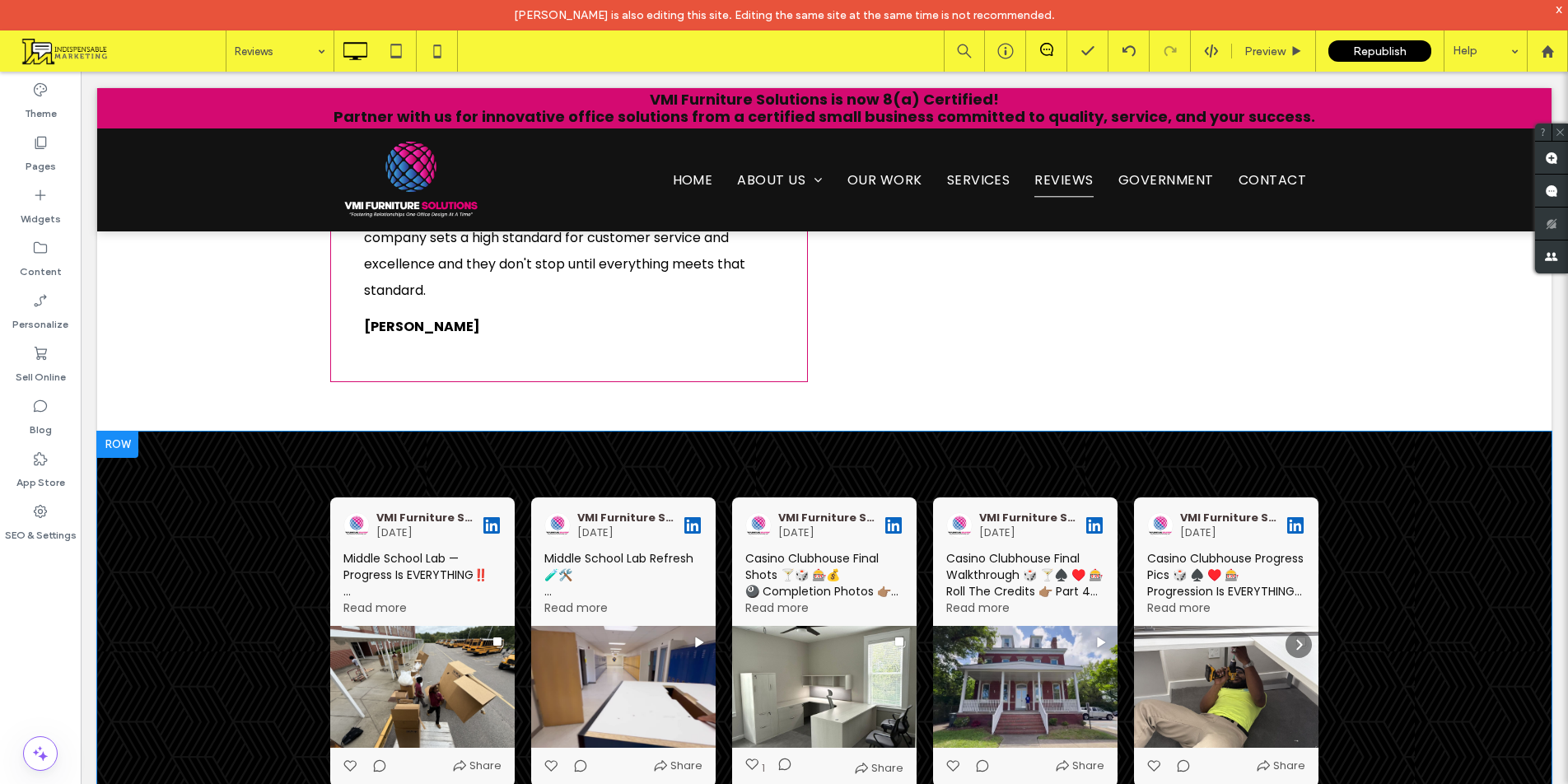
scroll to position [1666, 0]
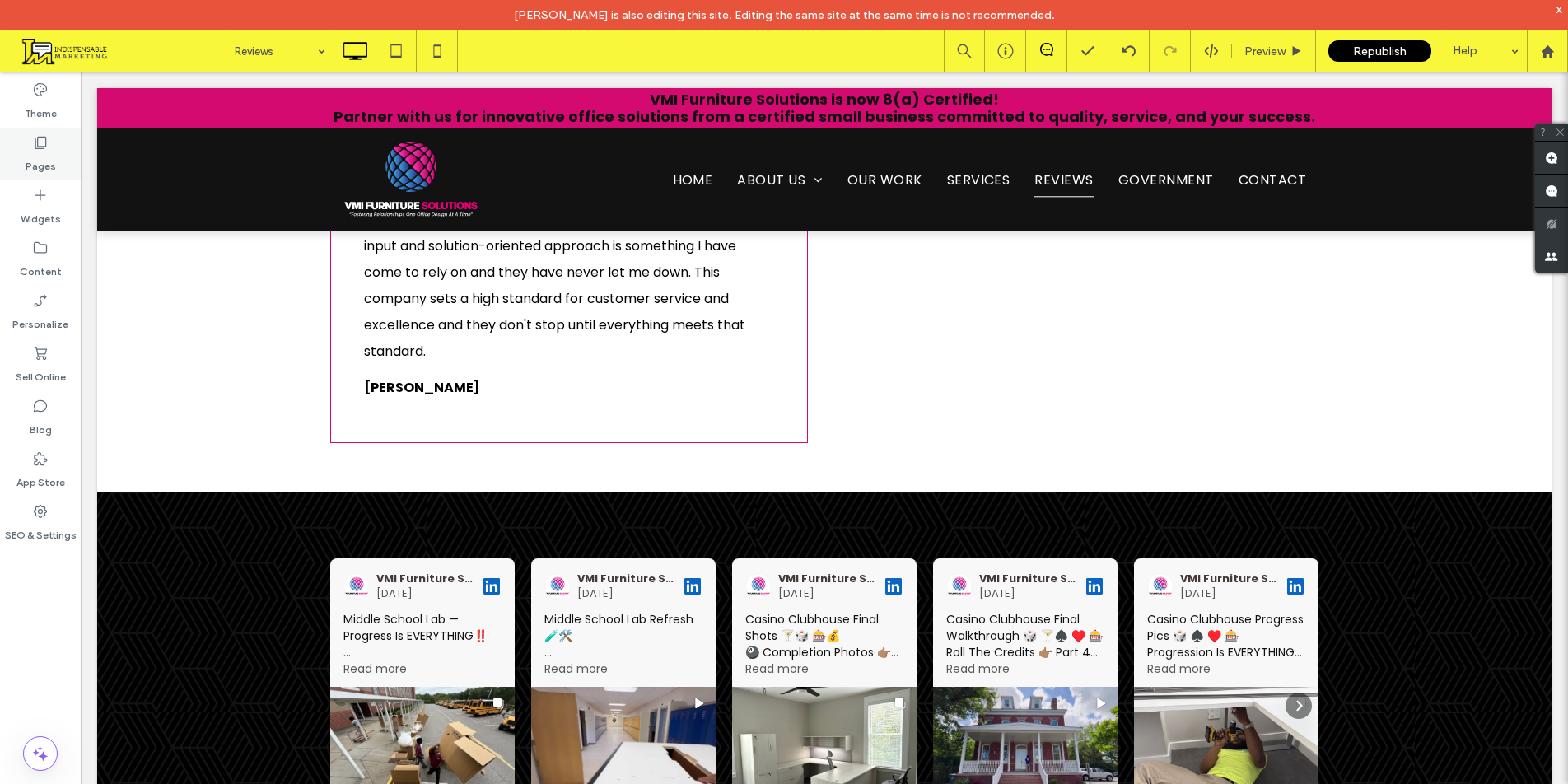
click at [48, 160] on label "Pages" at bounding box center [40, 162] width 31 height 23
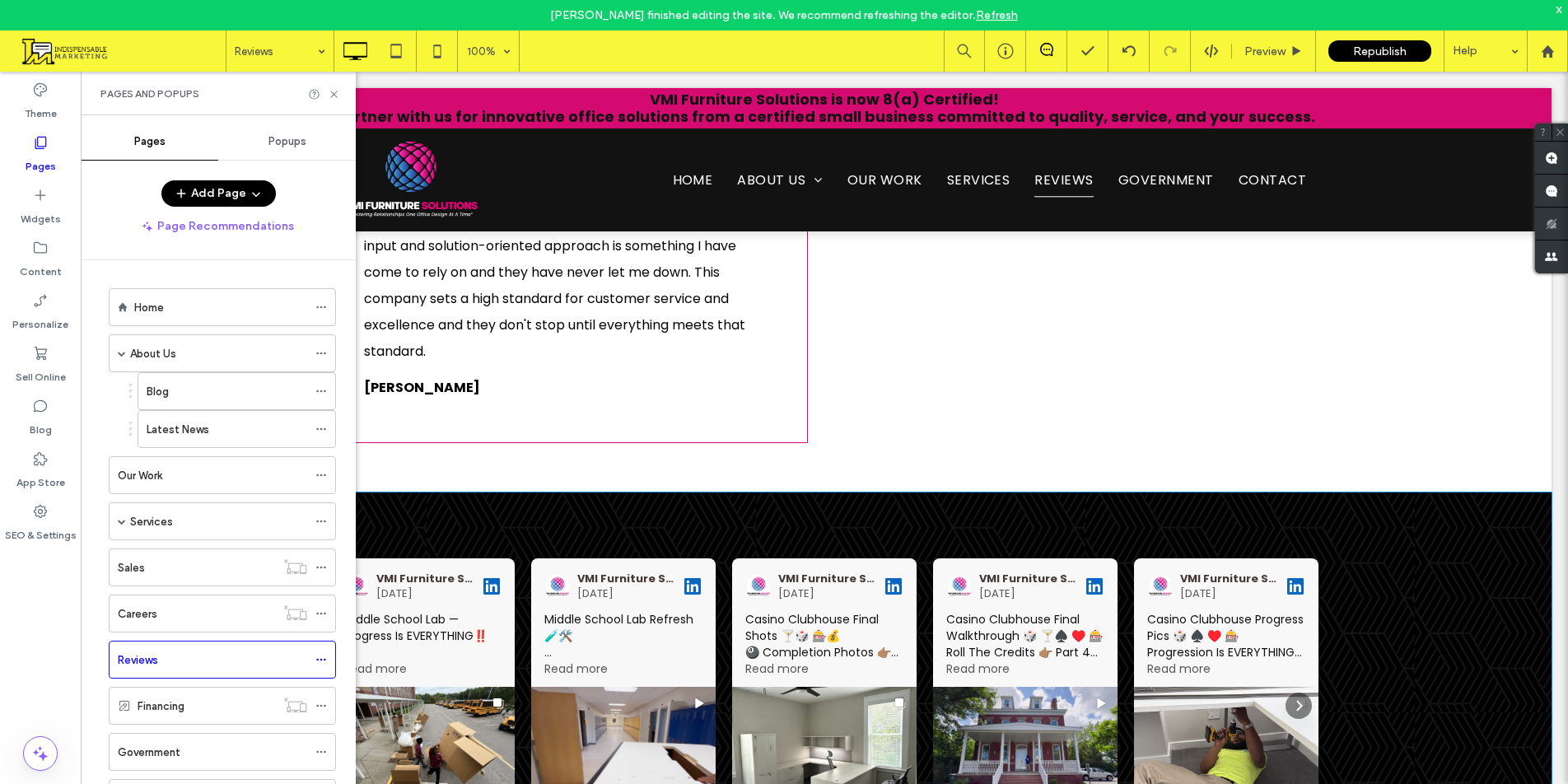
click at [1442, 492] on div "VMI Furniture Solutions [DATE] Middle School Lab — Progress Is EVERYTHING‼️ Loc…" at bounding box center [824, 721] width 1454 height 459
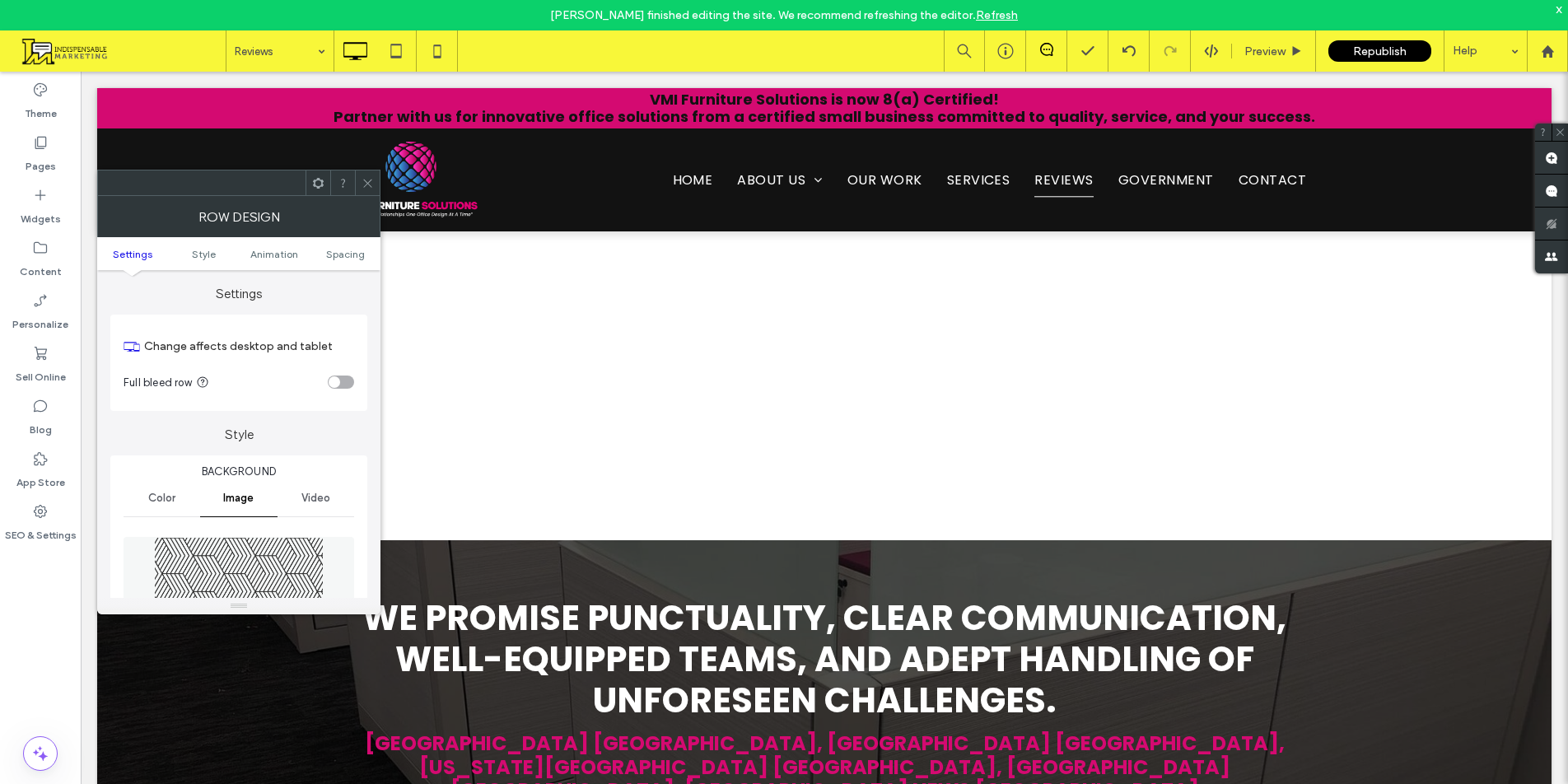
scroll to position [2901, 0]
